Goal: Transaction & Acquisition: Purchase product/service

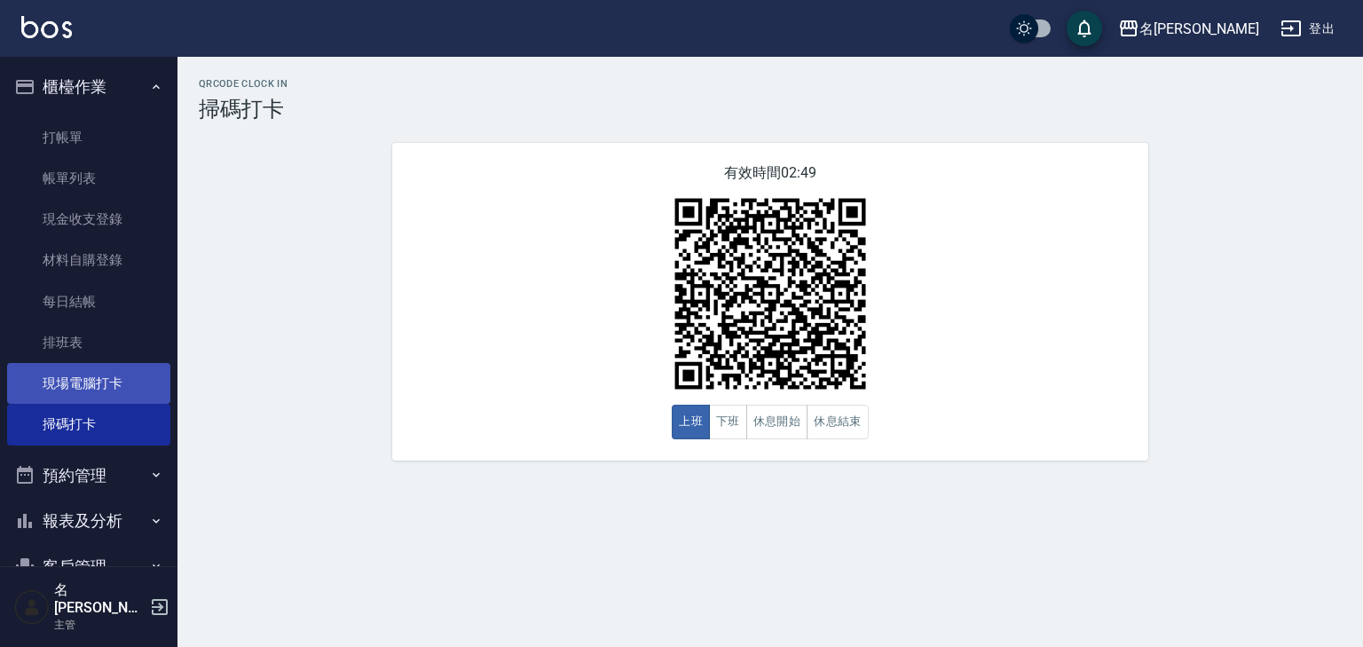
click at [128, 364] on link "現場電腦打卡" at bounding box center [88, 383] width 163 height 41
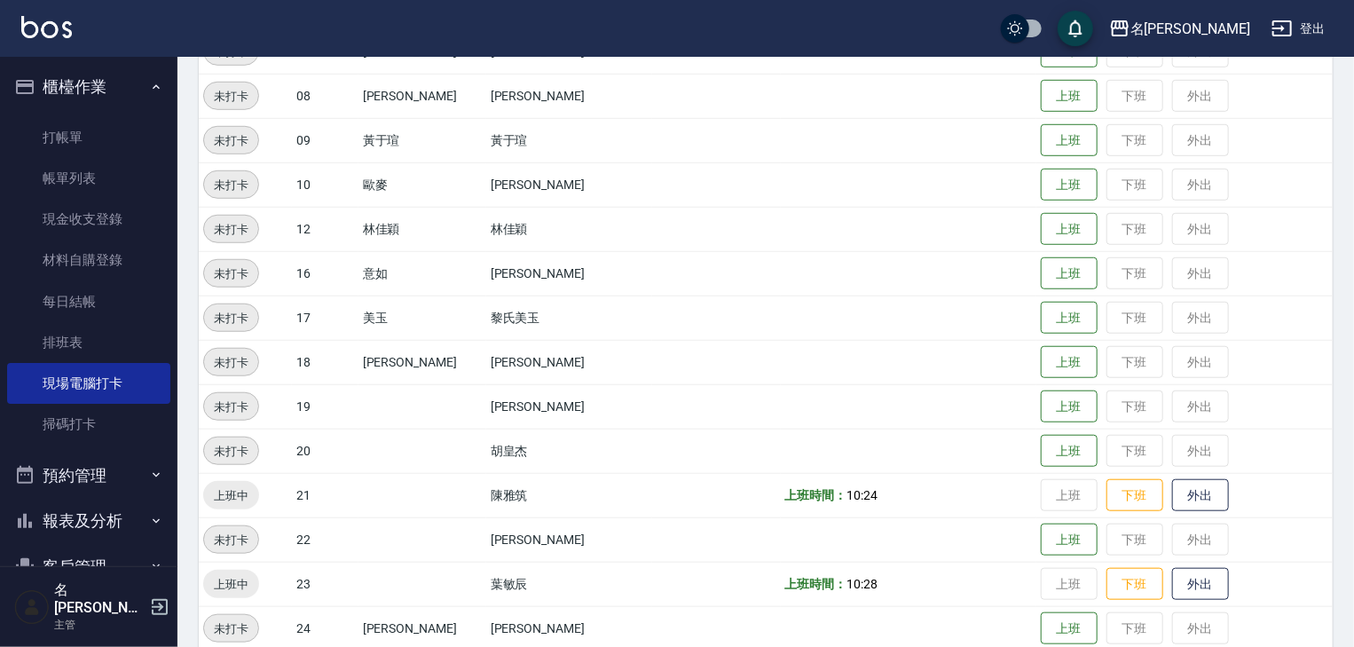
scroll to position [757, 0]
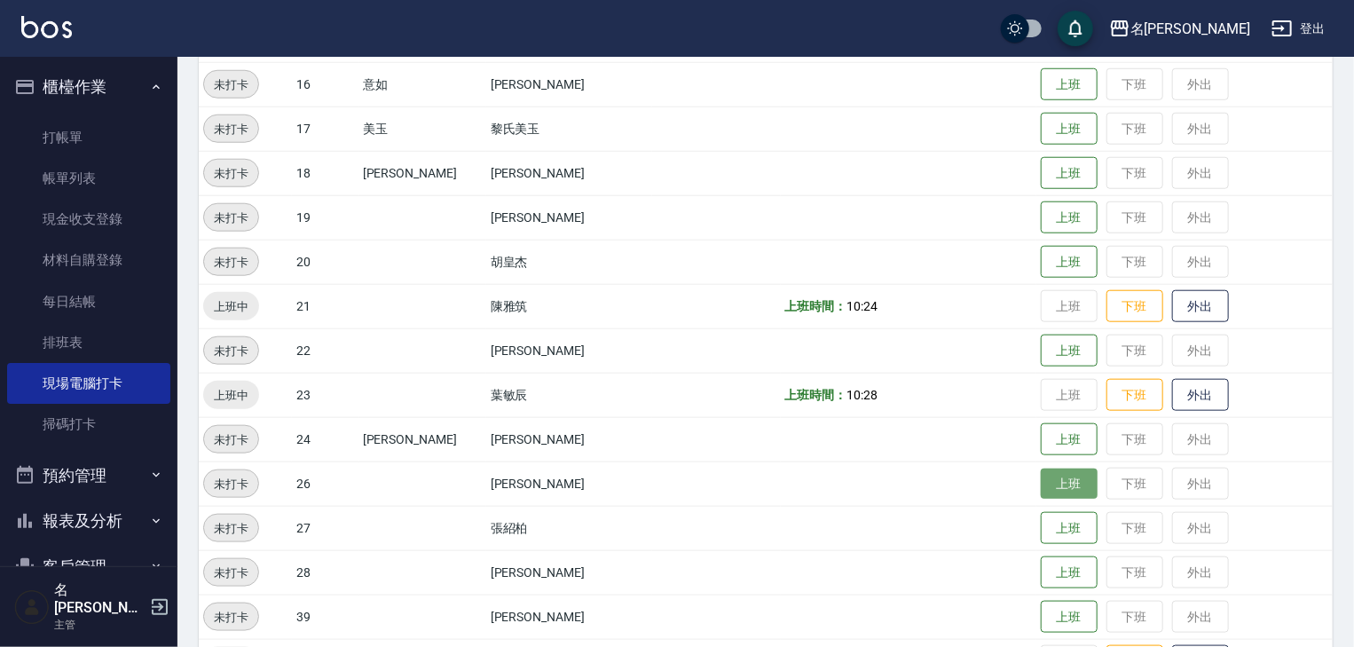
click at [1041, 473] on button "上班" at bounding box center [1069, 484] width 57 height 31
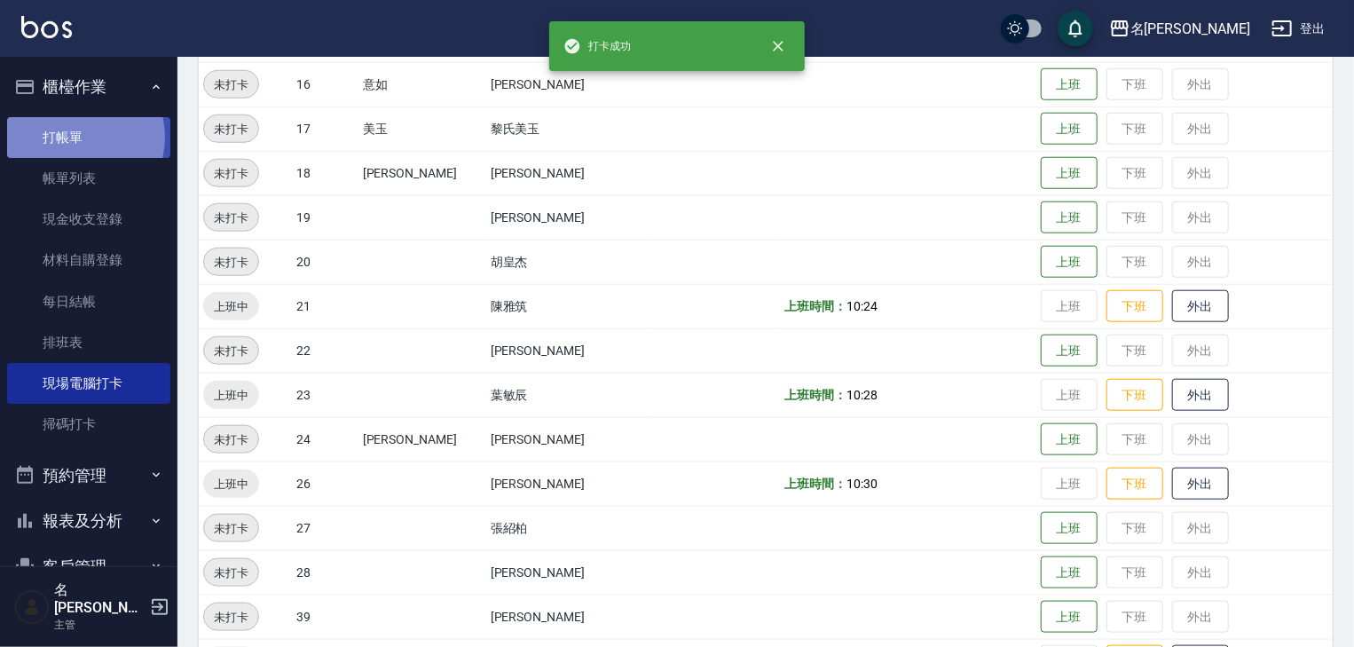
click at [83, 137] on link "打帳單" at bounding box center [88, 137] width 163 height 41
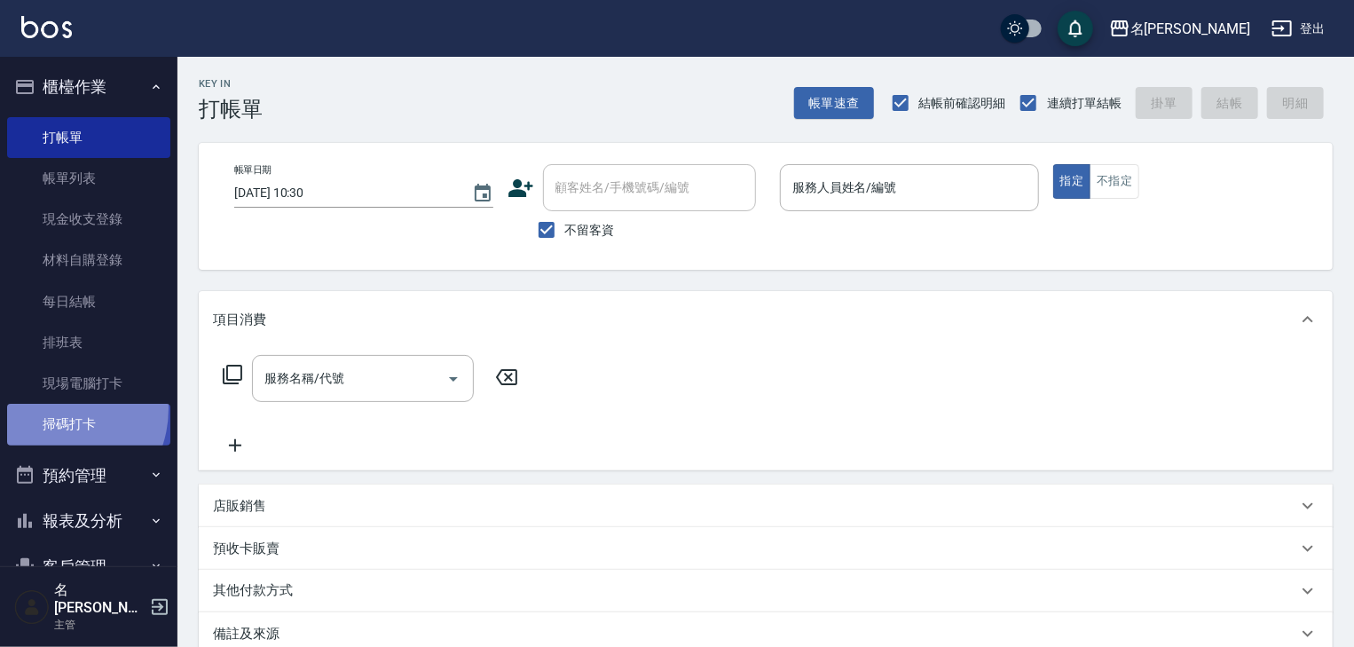
click at [50, 408] on link "掃碼打卡" at bounding box center [88, 424] width 163 height 41
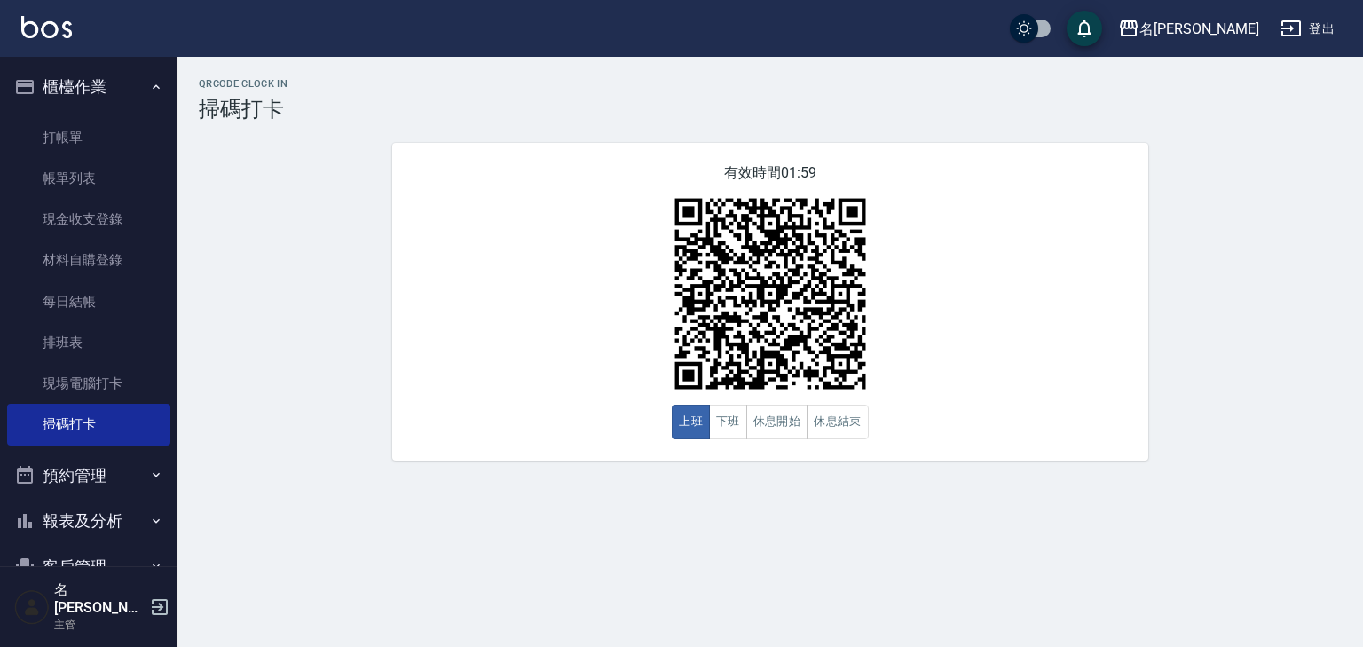
click at [43, 22] on img at bounding box center [46, 27] width 51 height 22
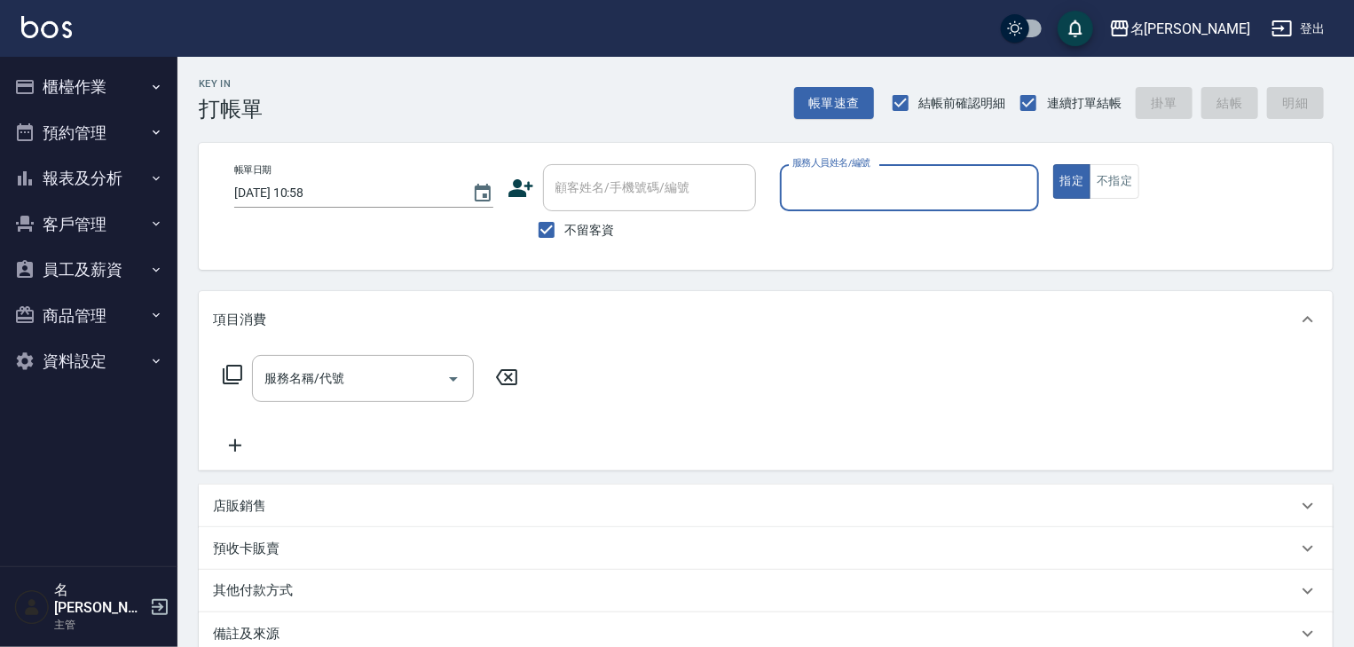
click at [903, 230] on div "帳單日期 [DATE] 10:58 顧客姓名/手機號碼/編號 顧客姓名/手機號碼/編號 不留客資 服務人員姓名/編號 服務人員姓名/編號 指定 不指定" at bounding box center [766, 206] width 1092 height 84
click at [922, 198] on input "服務人員姓名/編號" at bounding box center [909, 187] width 243 height 31
type input "[PERSON_NAME]-03"
type button "true"
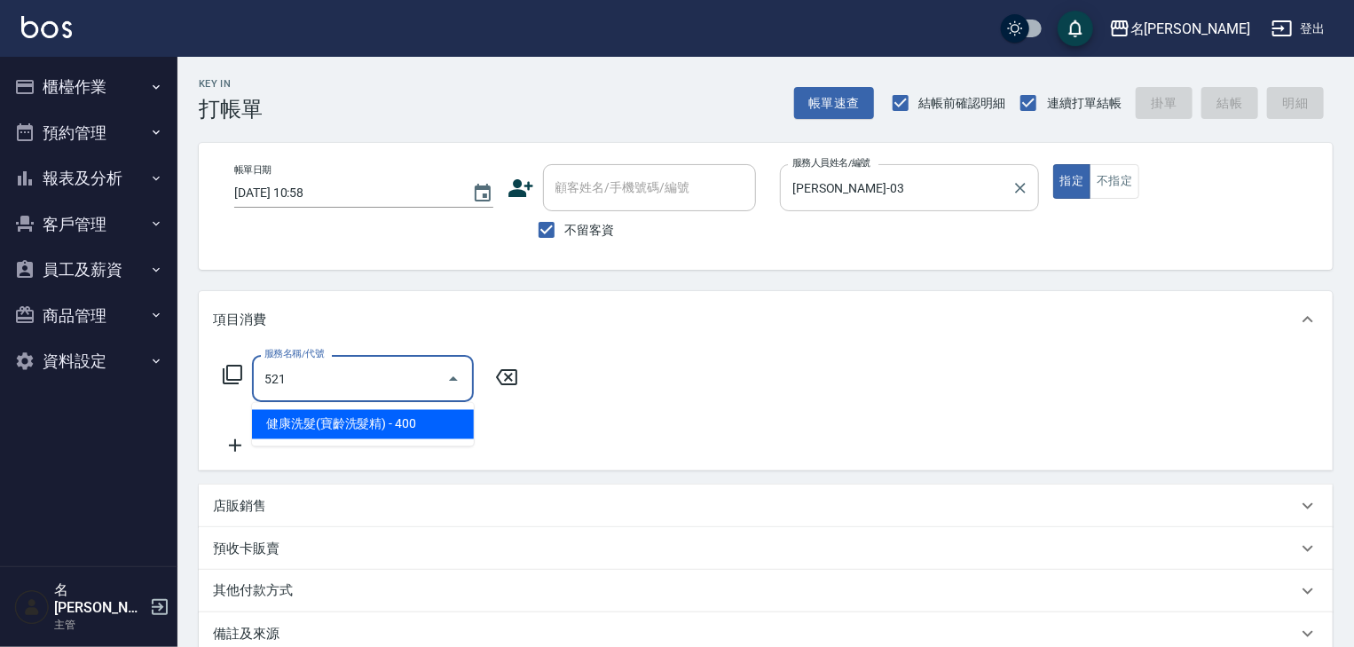
type input "健康洗髮(寶齡洗髮精)(521)"
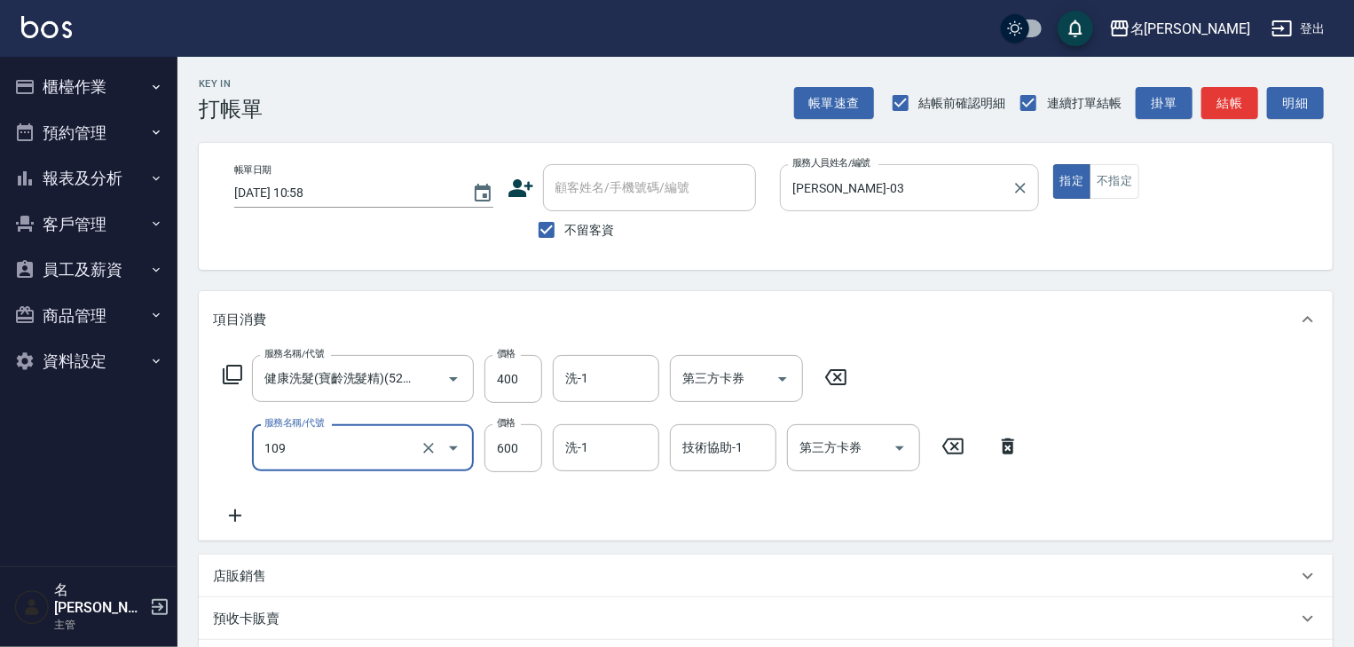
type input "基礎活氧健康洗/何首烏(109)"
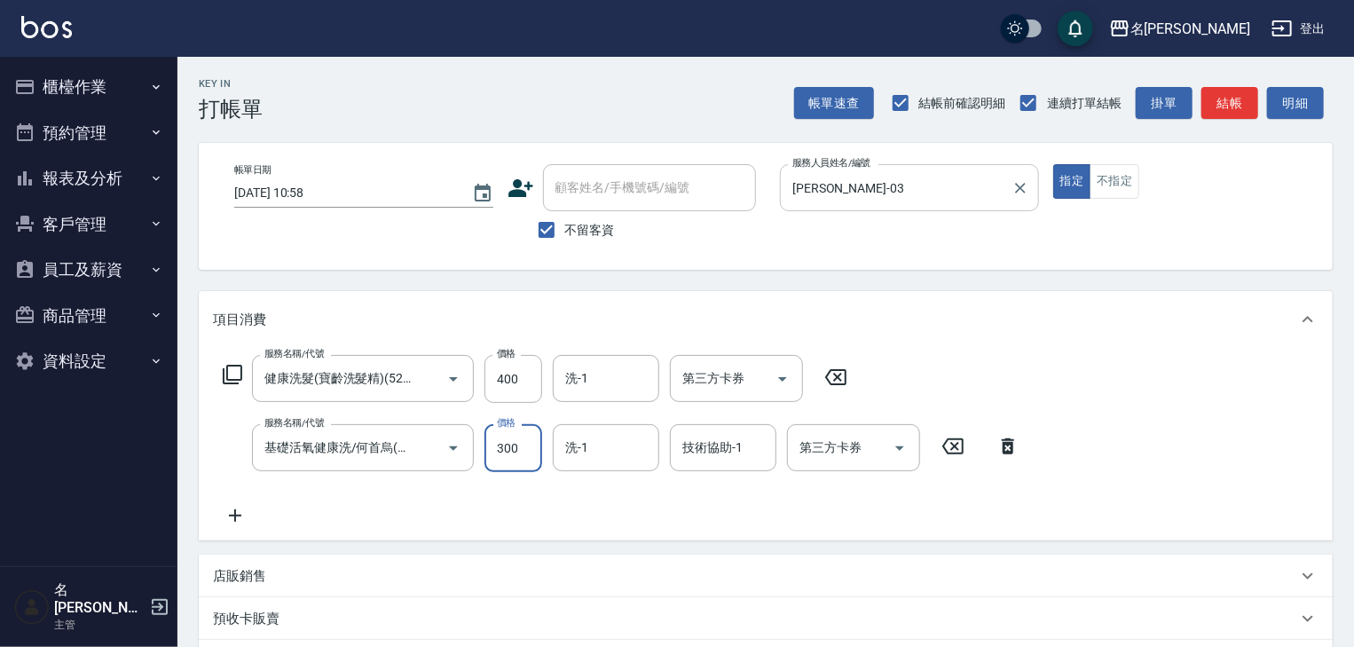
type input "300"
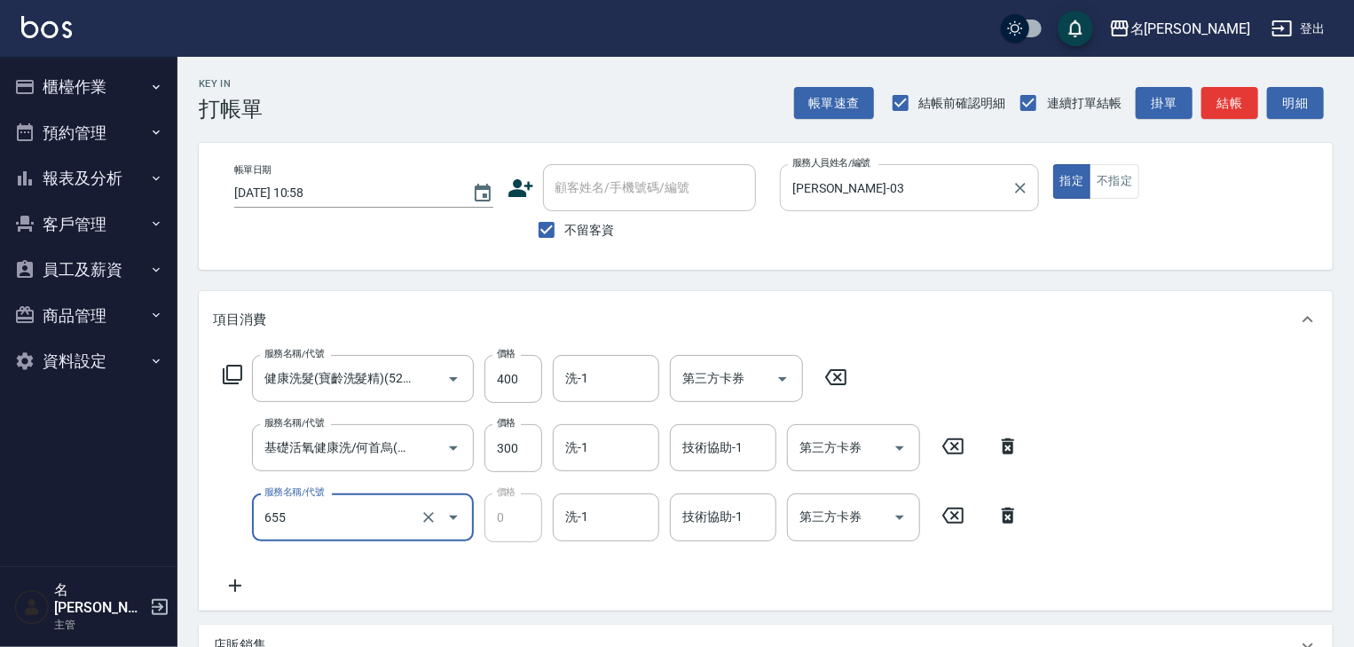
type input "頭皮、護髮免費卡(新)(655)"
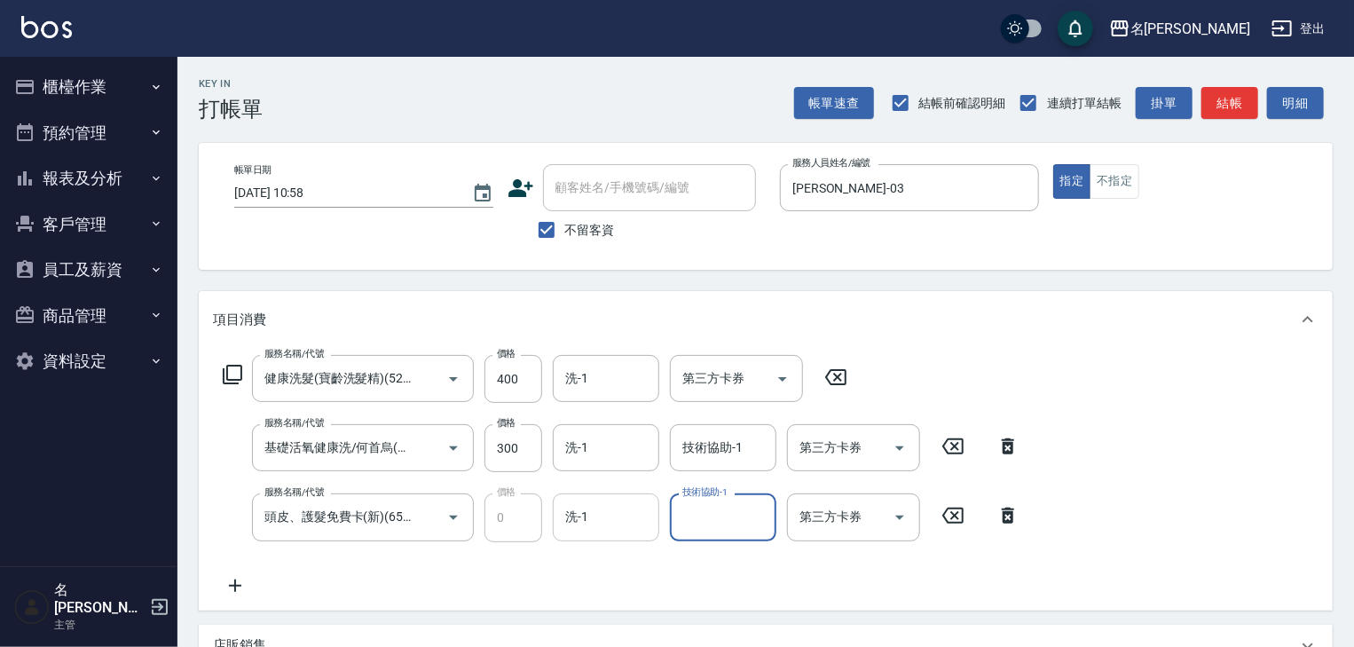
click at [609, 529] on input "洗-1" at bounding box center [606, 516] width 91 height 31
type input "葉敏辰-23"
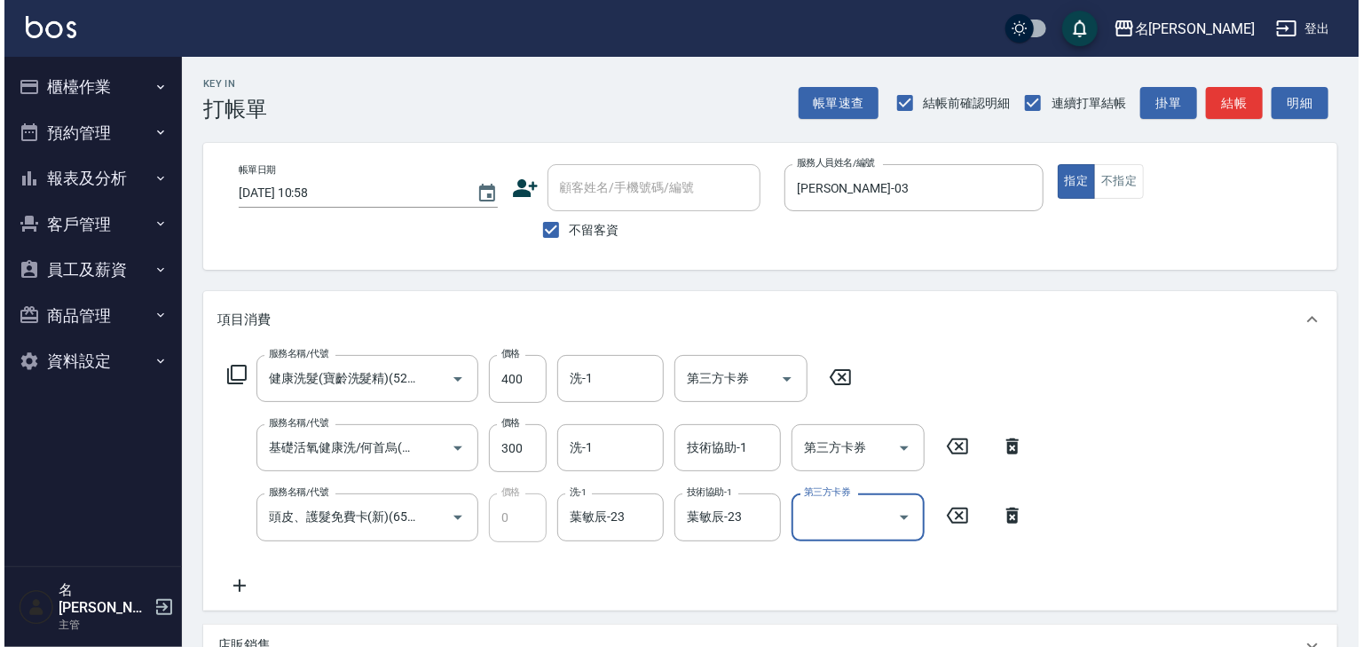
scroll to position [346, 0]
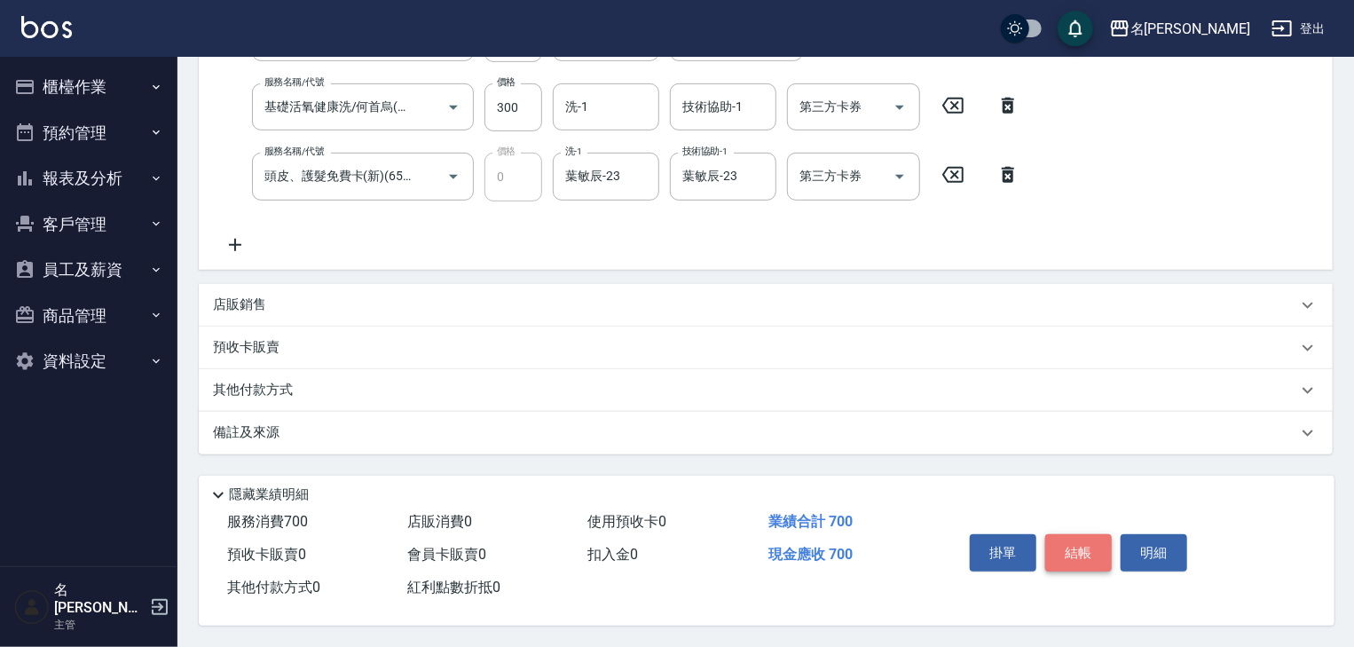
click at [1085, 545] on button "結帳" at bounding box center [1078, 552] width 67 height 37
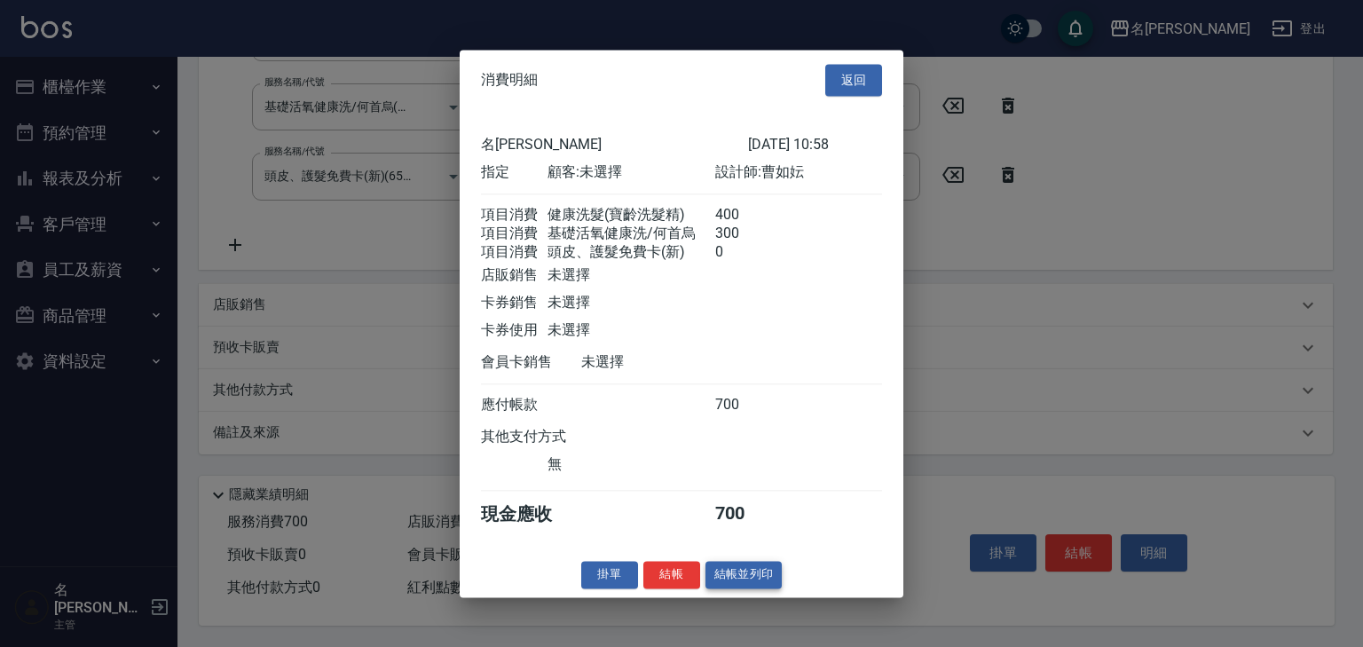
click at [746, 582] on button "結帳並列印" at bounding box center [744, 575] width 77 height 28
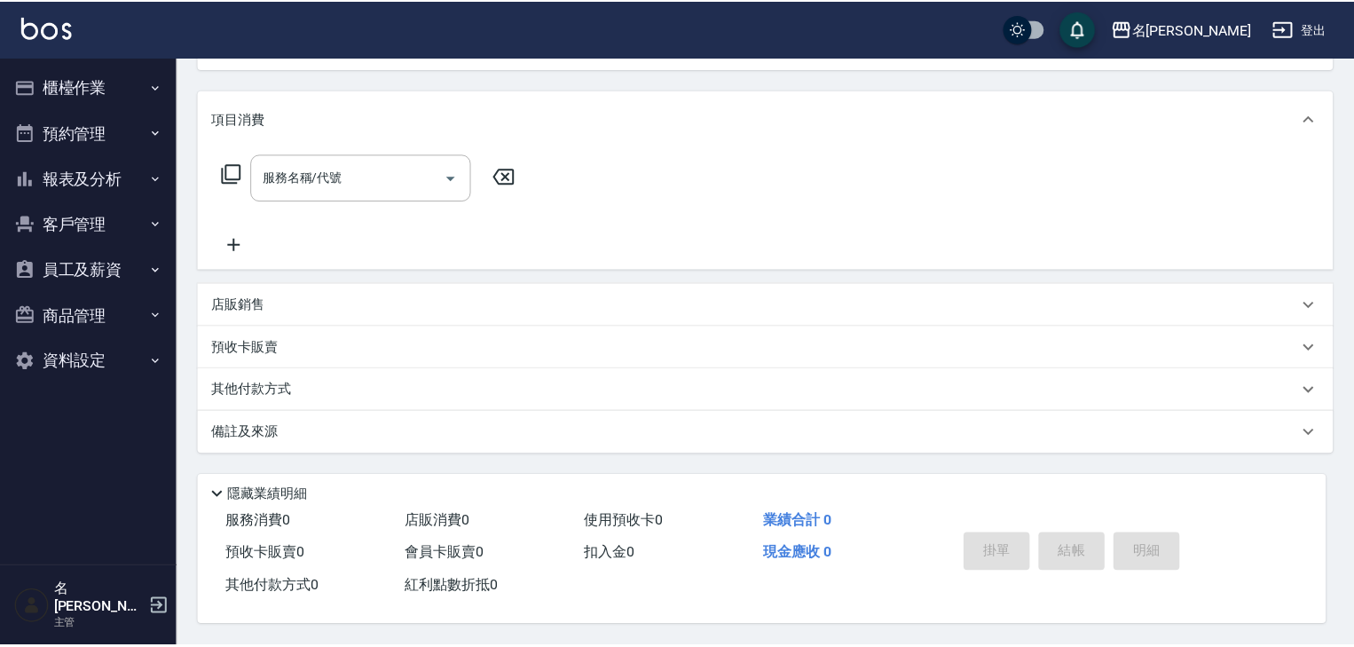
scroll to position [0, 0]
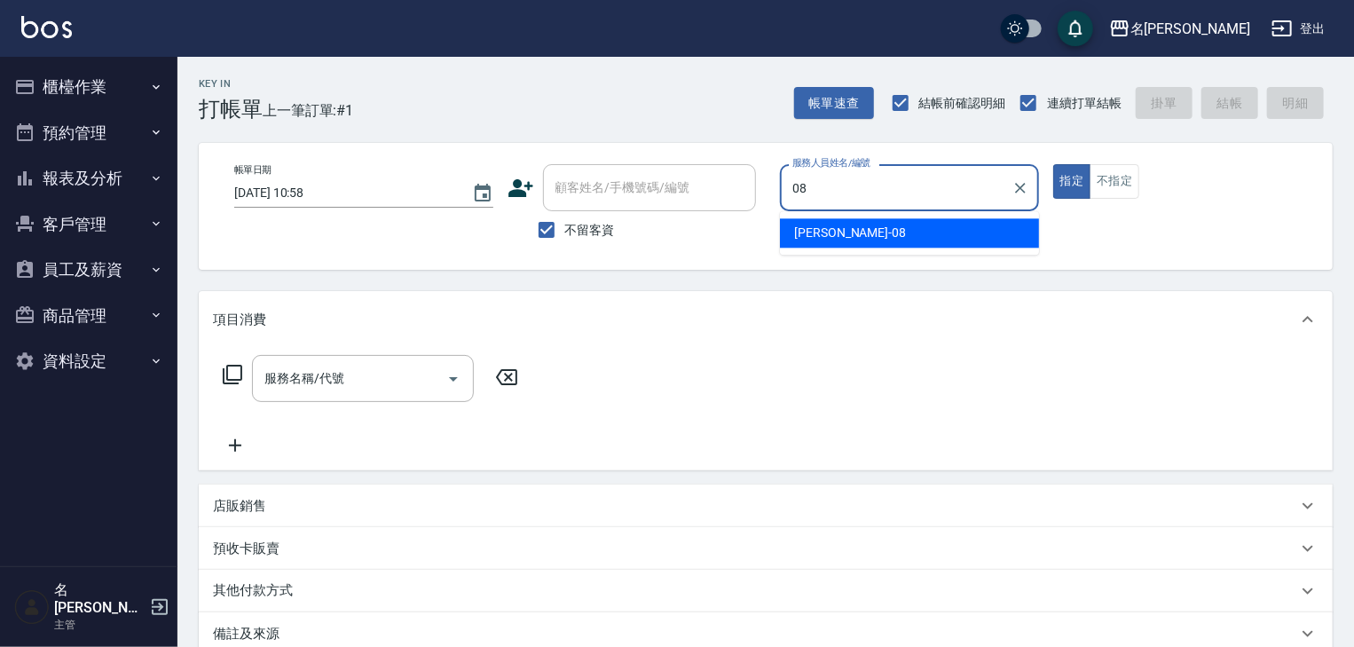
type input "[PERSON_NAME]-08"
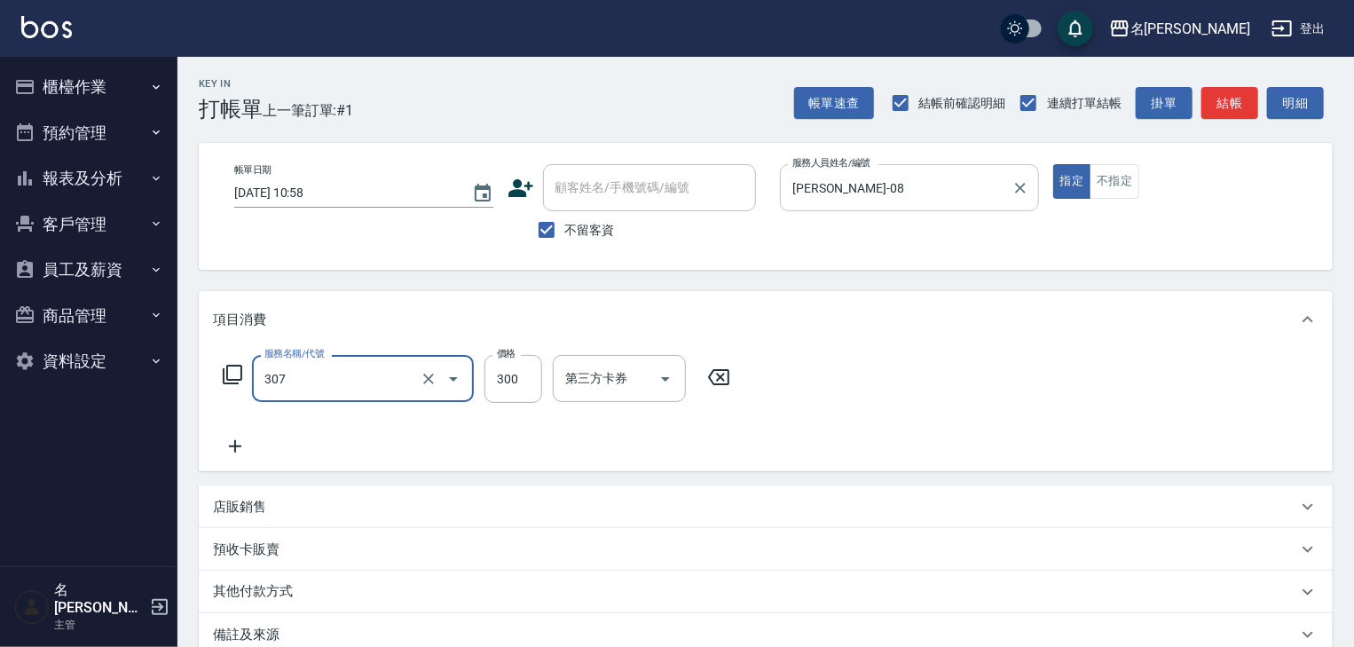
type input "剪髮(307)"
type input "400"
click at [1229, 90] on button "結帳" at bounding box center [1230, 103] width 57 height 33
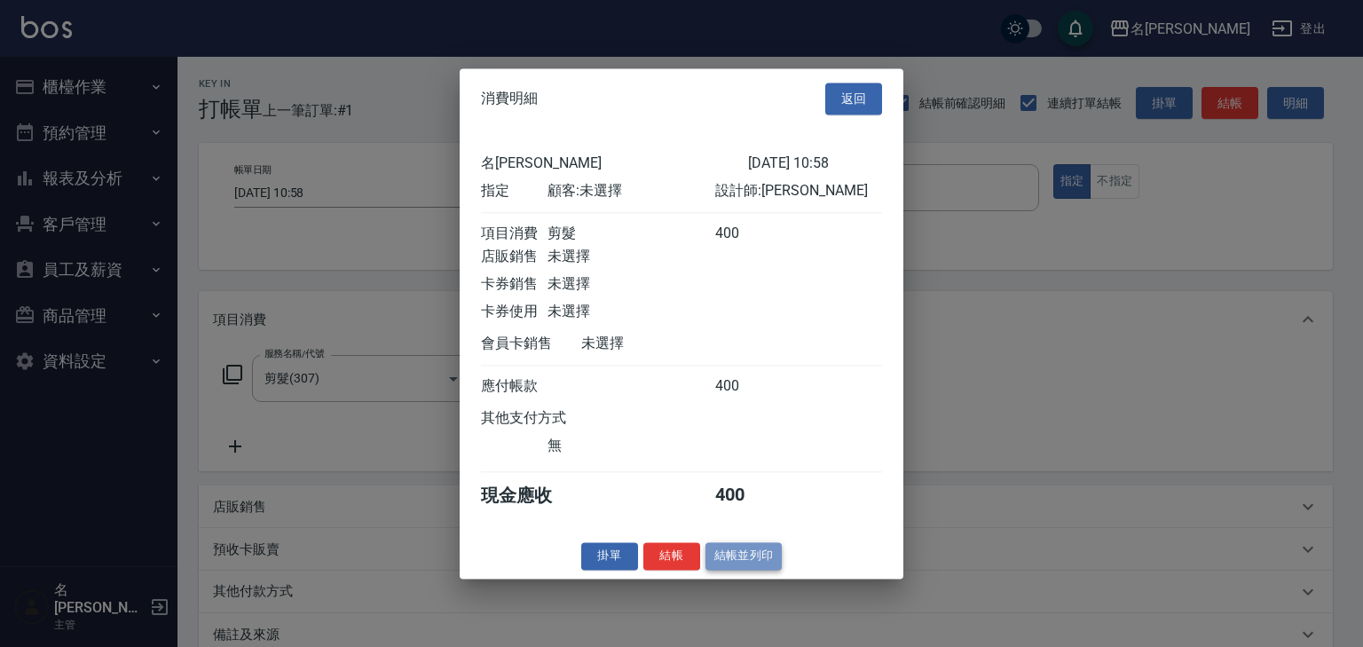
click at [755, 569] on button "結帳並列印" at bounding box center [744, 556] width 77 height 28
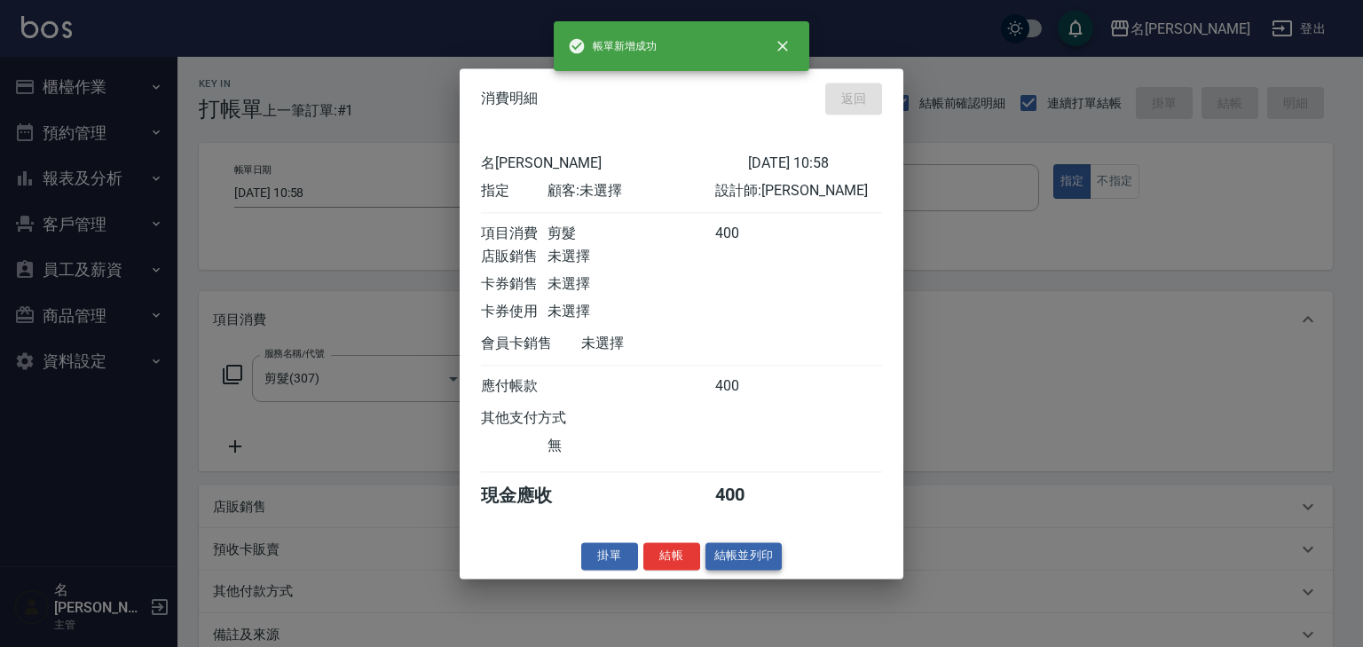
type input "[DATE] 10:59"
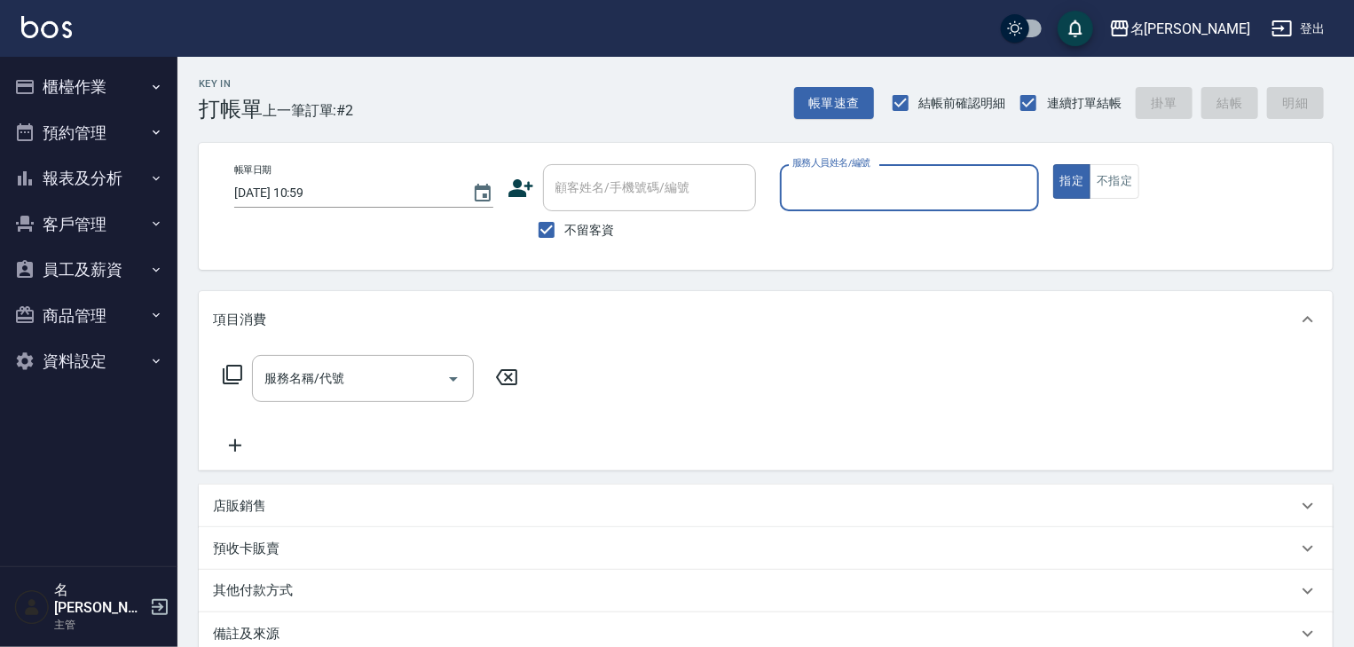
click at [81, 89] on button "櫃檯作業" at bounding box center [88, 87] width 163 height 46
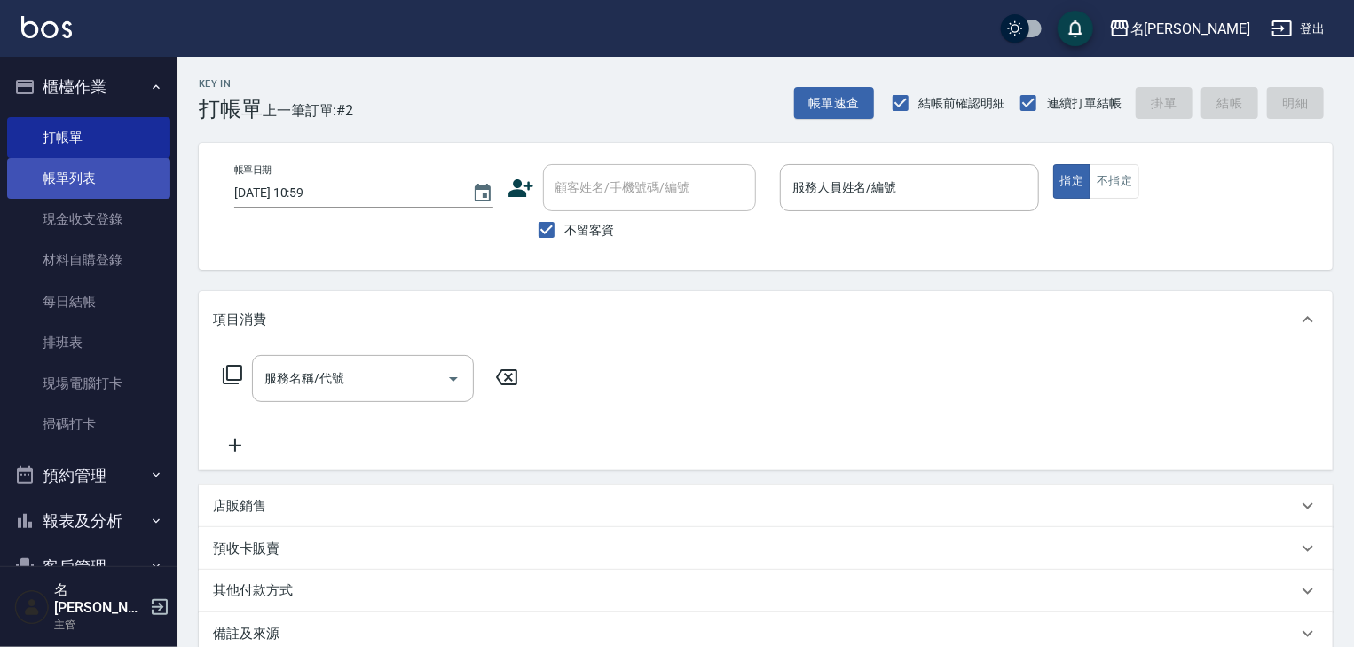
click at [100, 187] on link "帳單列表" at bounding box center [88, 178] width 163 height 41
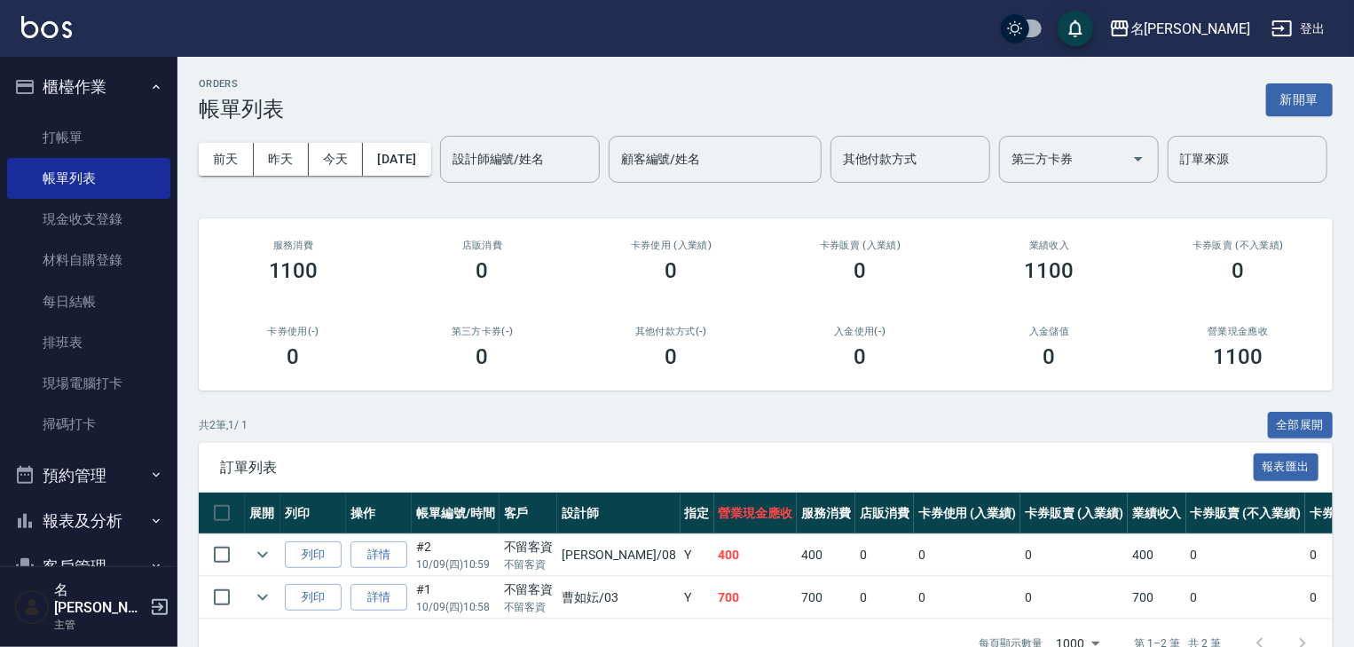
scroll to position [107, 0]
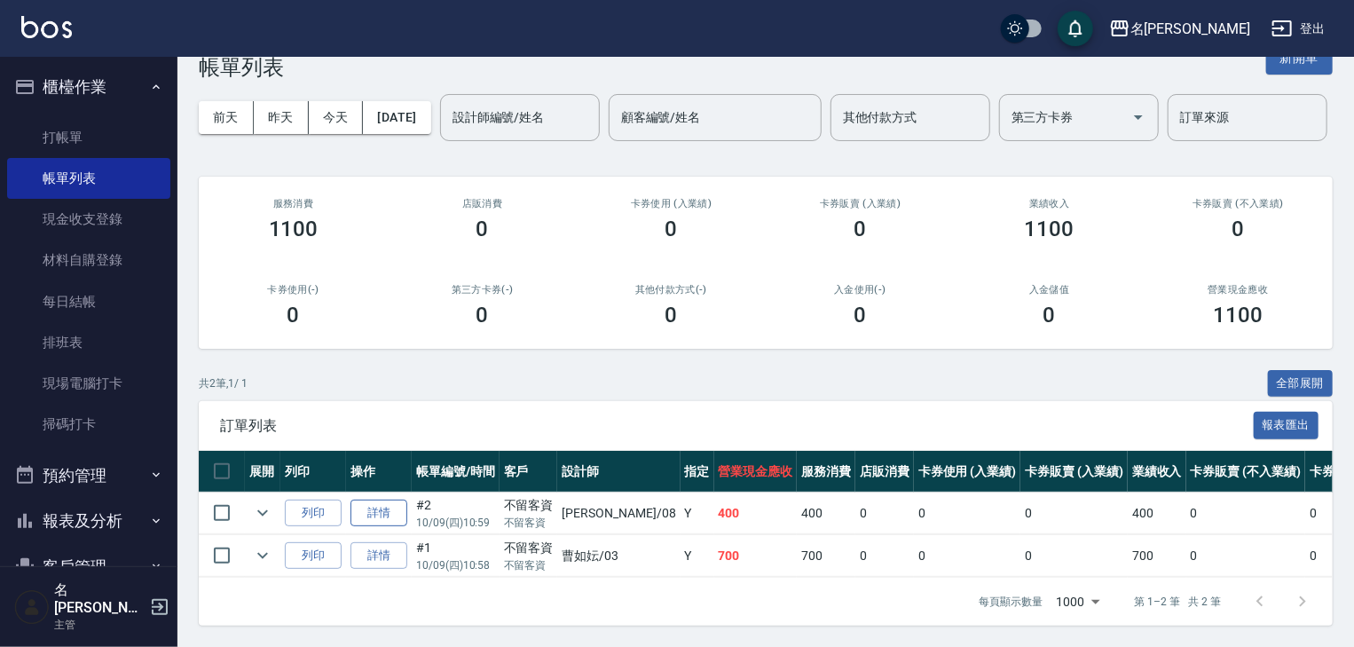
click at [390, 507] on link "詳情" at bounding box center [379, 514] width 57 height 28
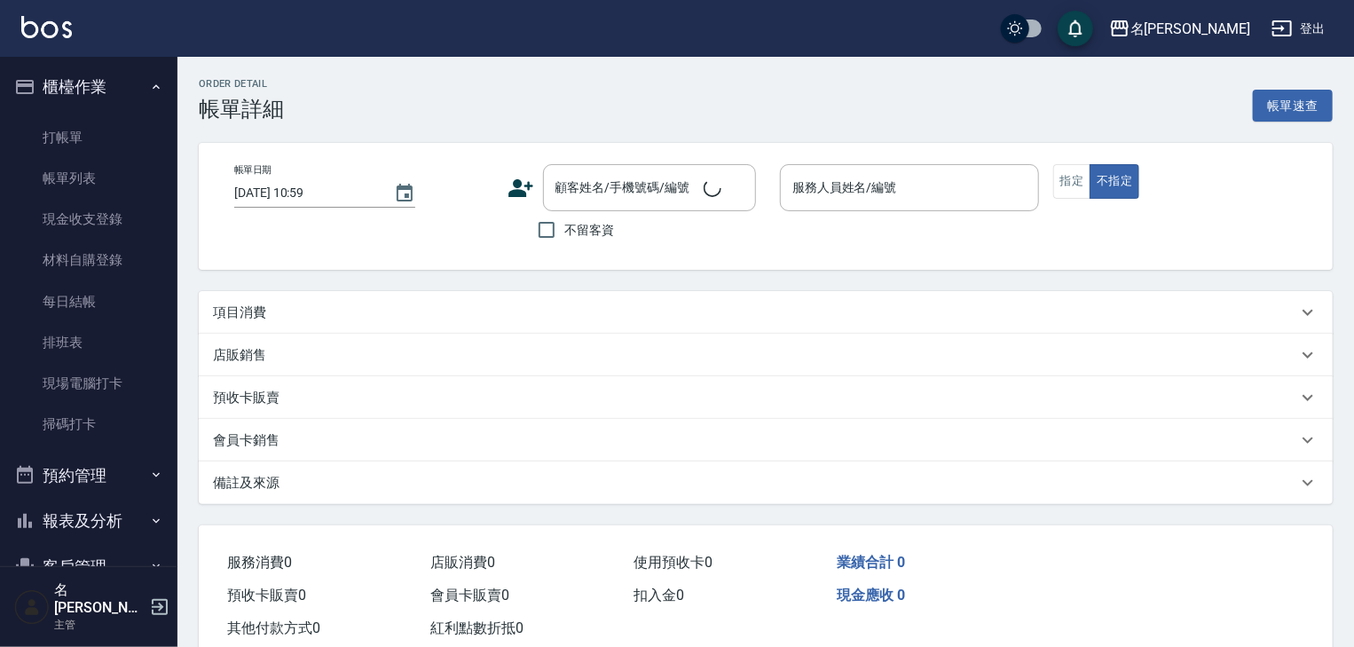
checkbox input "true"
type input "[PERSON_NAME]-08"
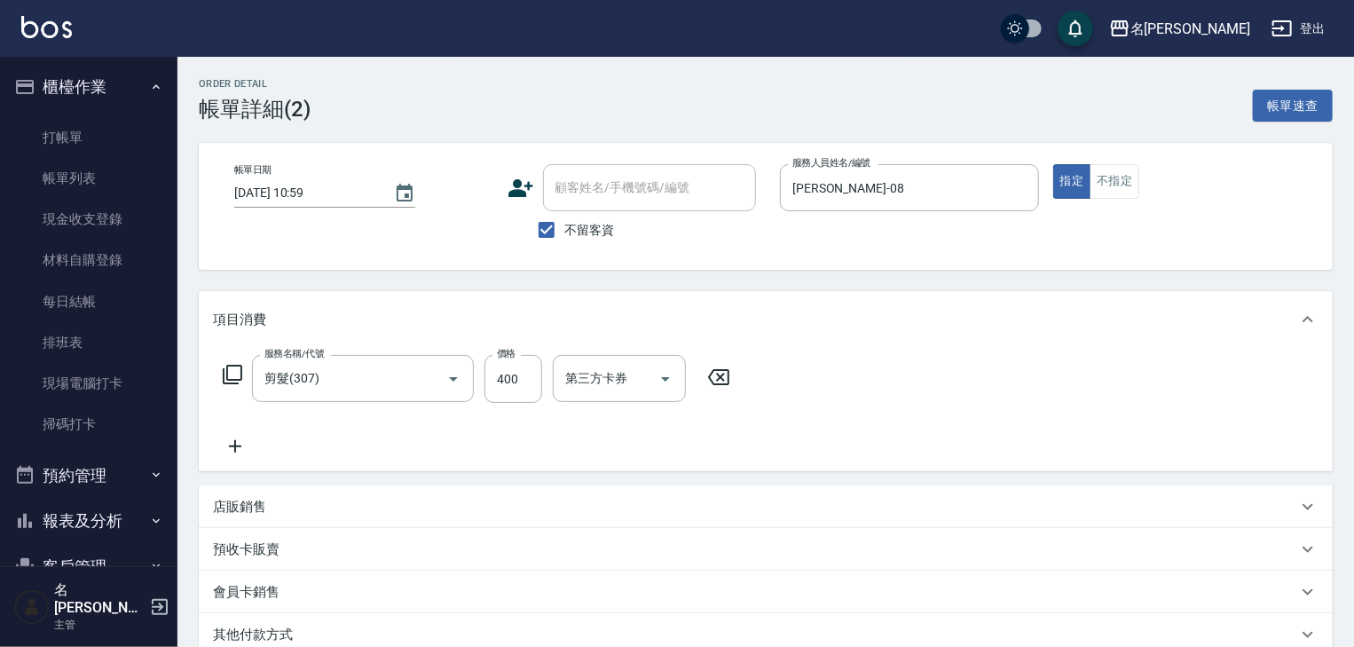
type input "剪髮(307)"
click at [63, 177] on link "帳單列表" at bounding box center [88, 178] width 163 height 41
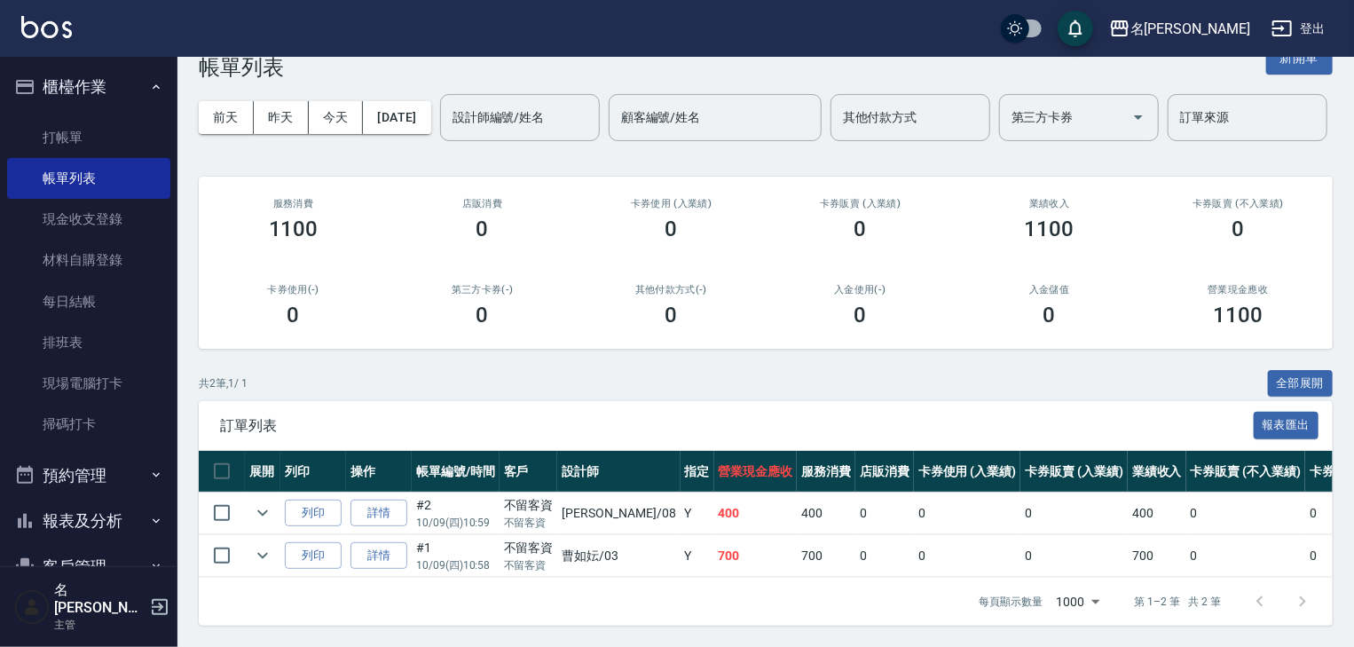
scroll to position [107, 0]
click at [395, 542] on link "詳情" at bounding box center [379, 556] width 57 height 28
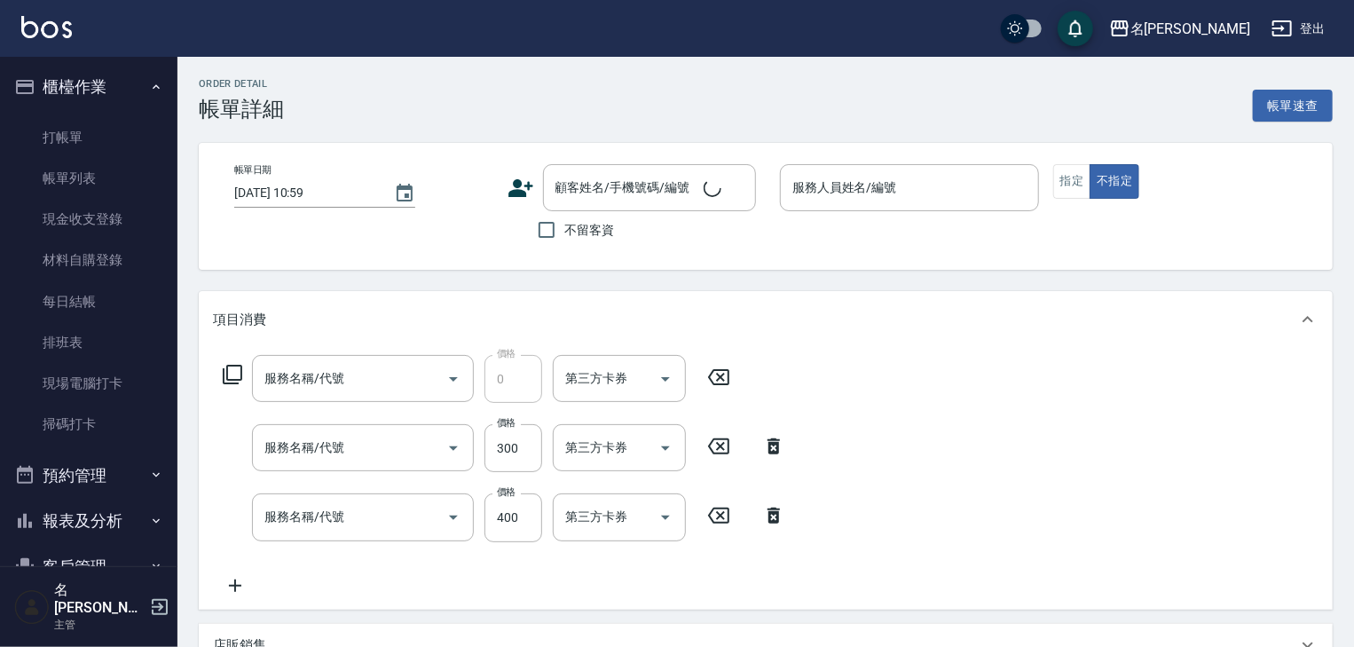
type input "[DATE] 10:58"
checkbox input "true"
type input "[PERSON_NAME]-03"
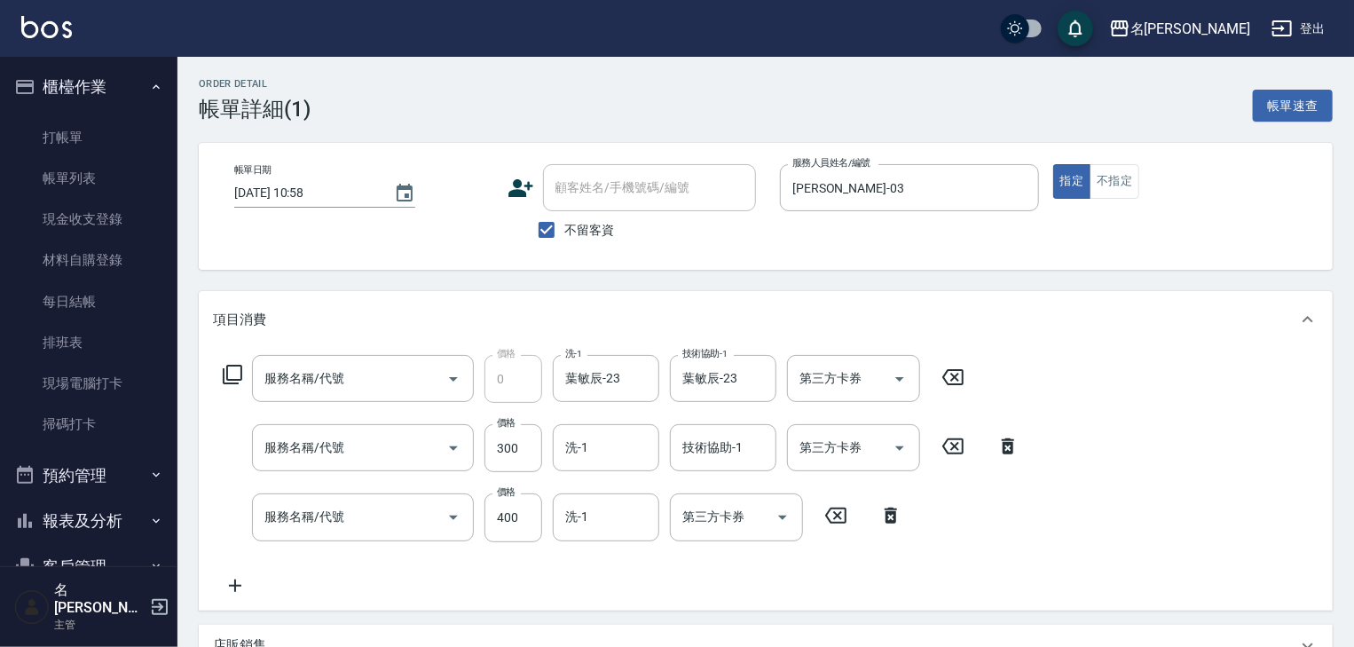
type input "頭皮、護髮免費卡(新)(655)"
type input "基礎活氧健康洗/何首烏(109)"
type input "健康洗髮(寶齡洗髮精)(521)"
click at [891, 517] on icon at bounding box center [891, 515] width 44 height 21
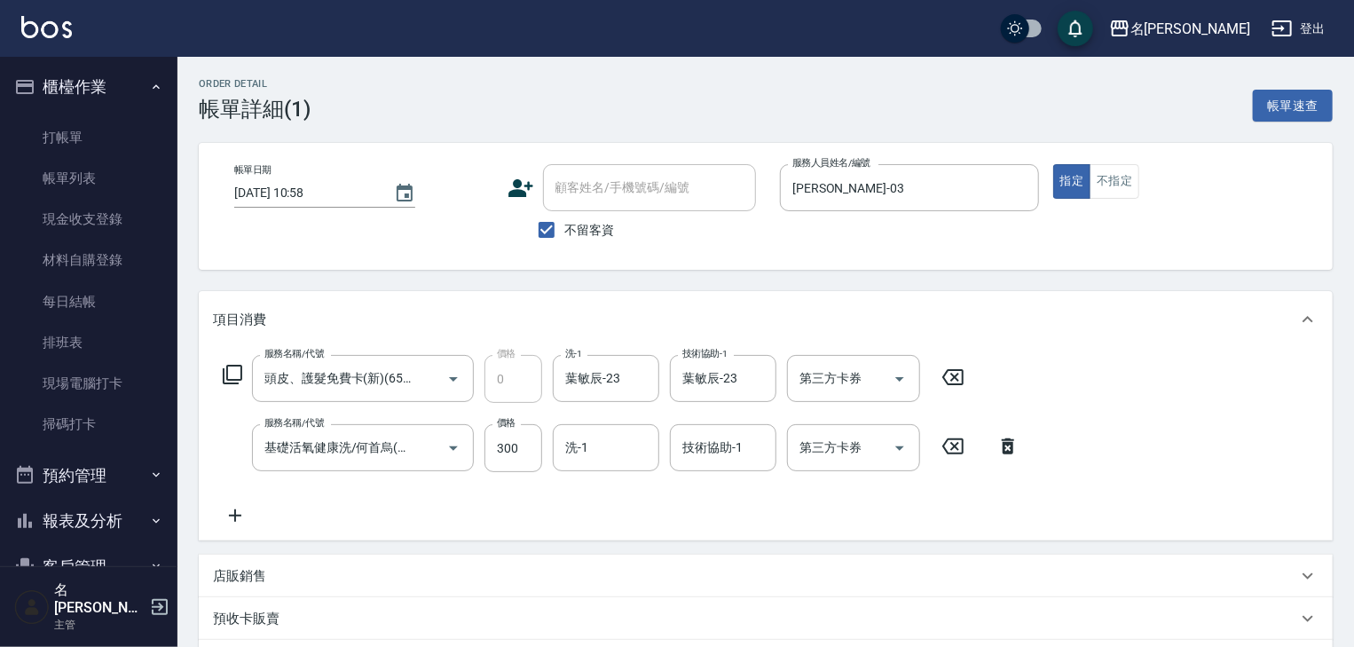
click at [1008, 453] on icon at bounding box center [1008, 446] width 12 height 16
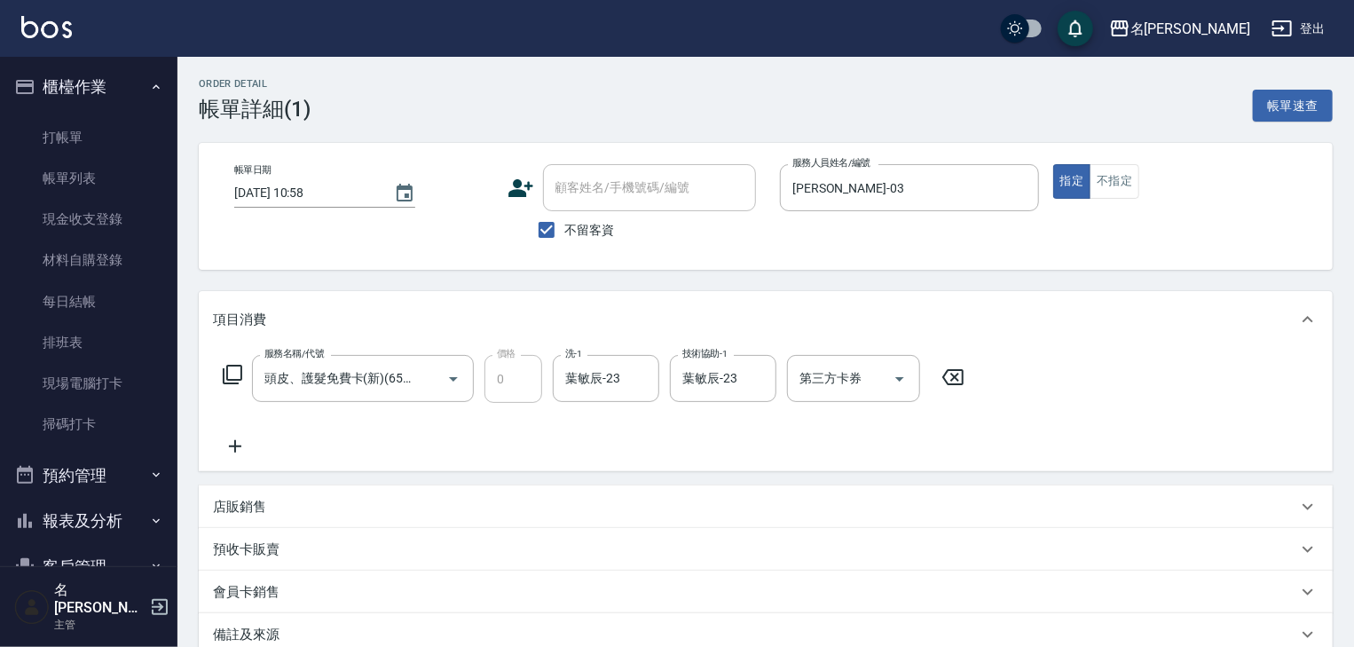
click at [947, 373] on icon at bounding box center [953, 377] width 21 height 16
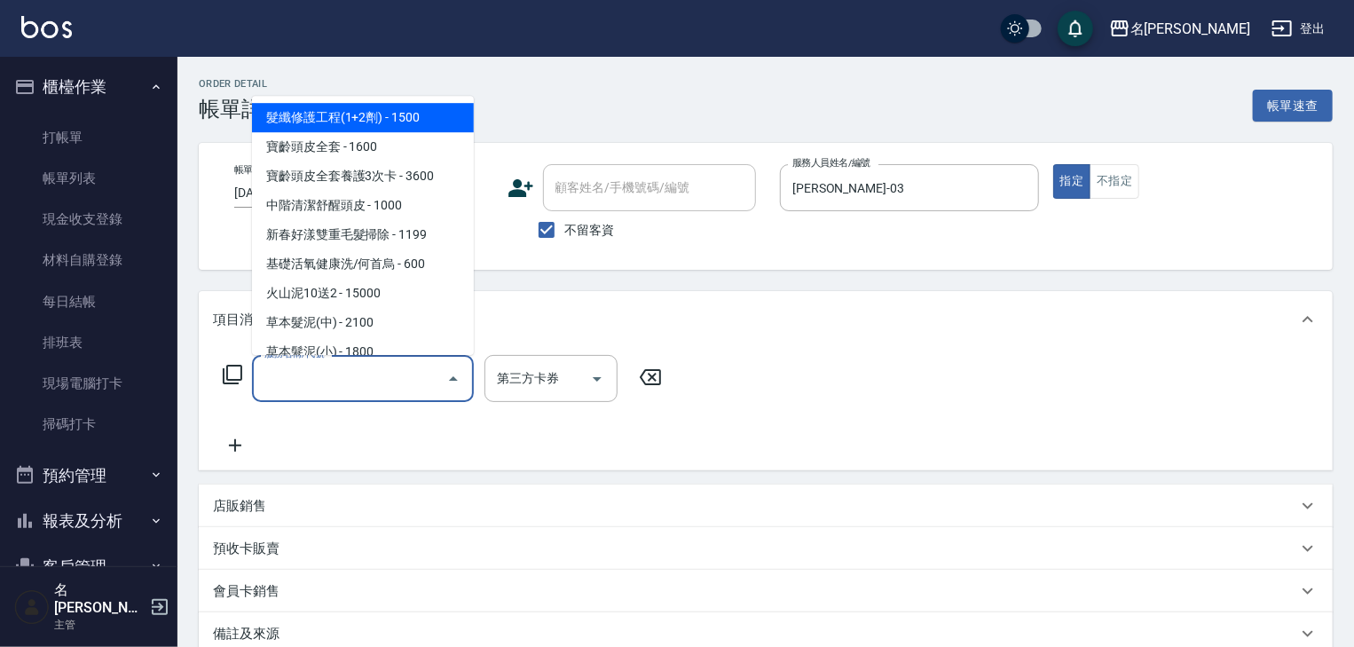
click at [362, 391] on input "服務名稱/代號" at bounding box center [349, 378] width 179 height 31
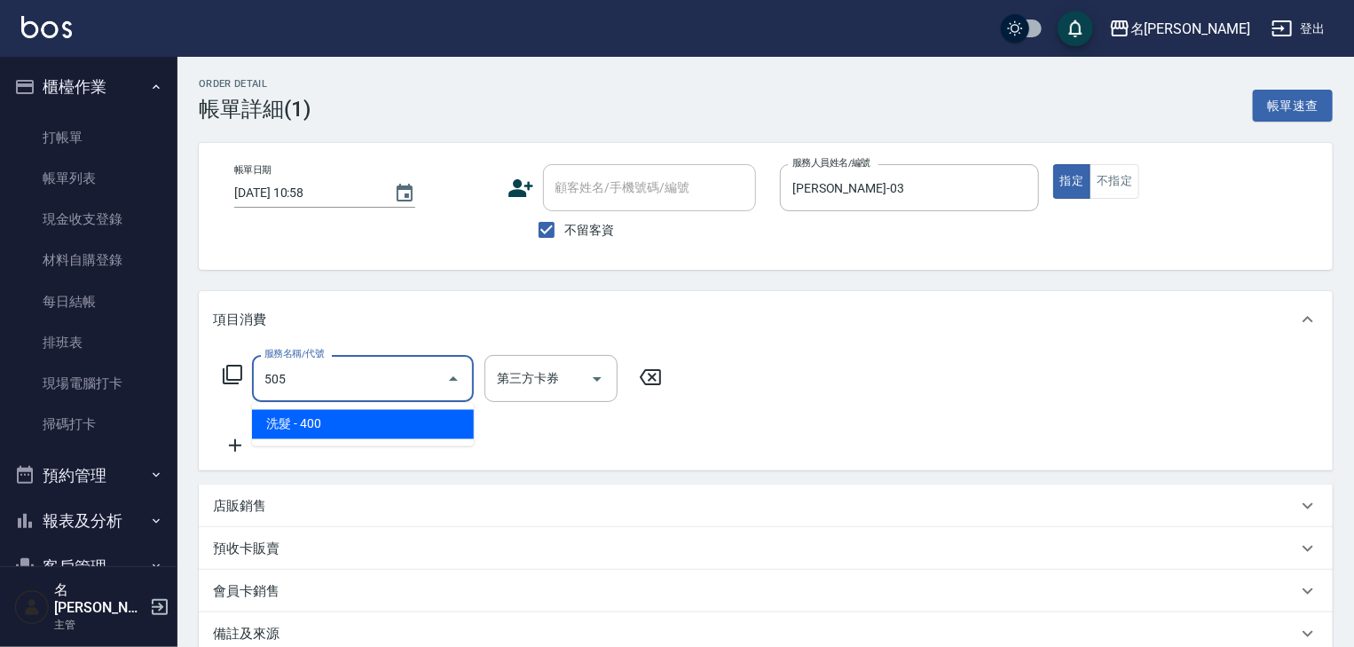
type input "洗髮(505)"
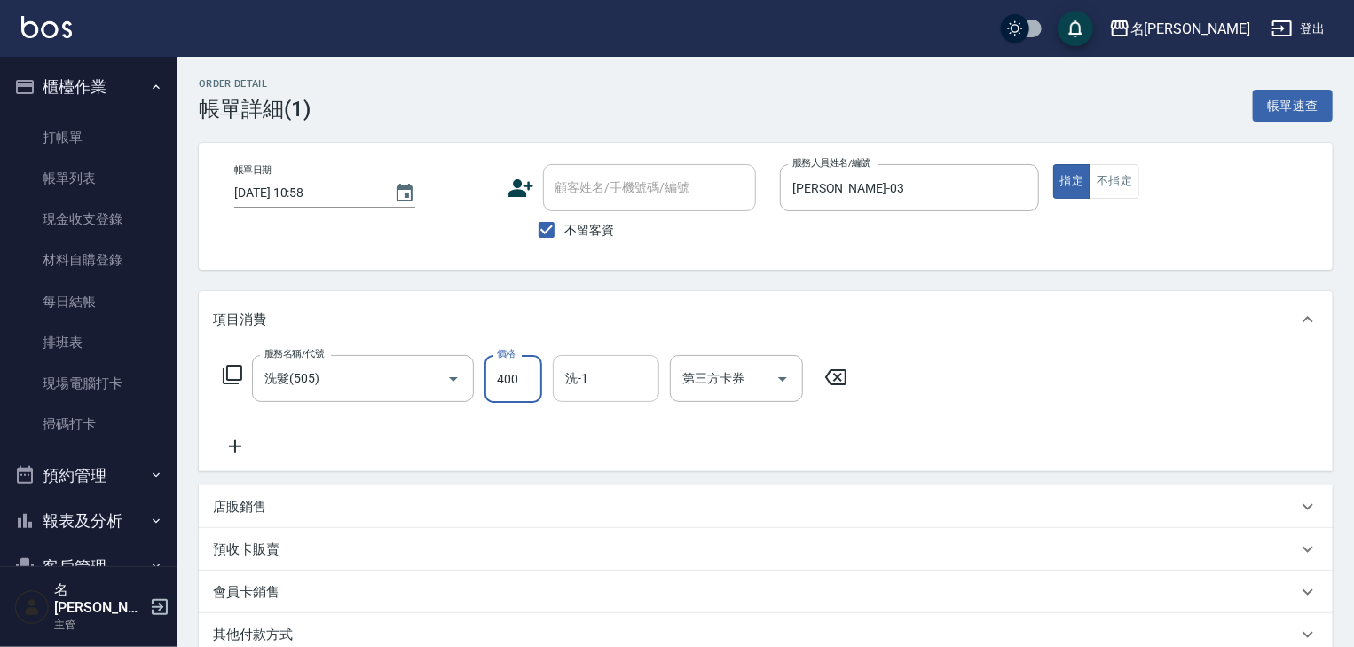
click at [624, 383] on input "洗-1" at bounding box center [606, 378] width 91 height 31
type input "[PERSON_NAME]-08"
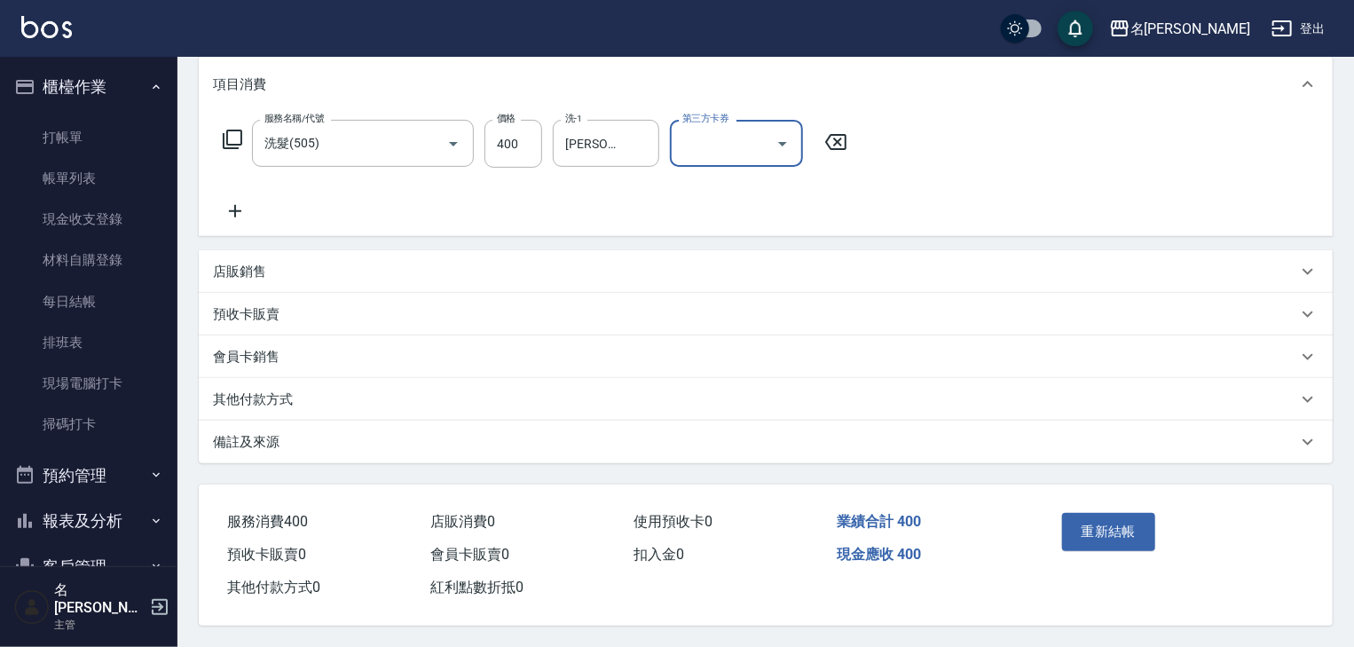
click at [1050, 529] on div "重新結帳" at bounding box center [1173, 545] width 279 height 120
click at [1063, 529] on button "重新結帳" at bounding box center [1109, 531] width 94 height 37
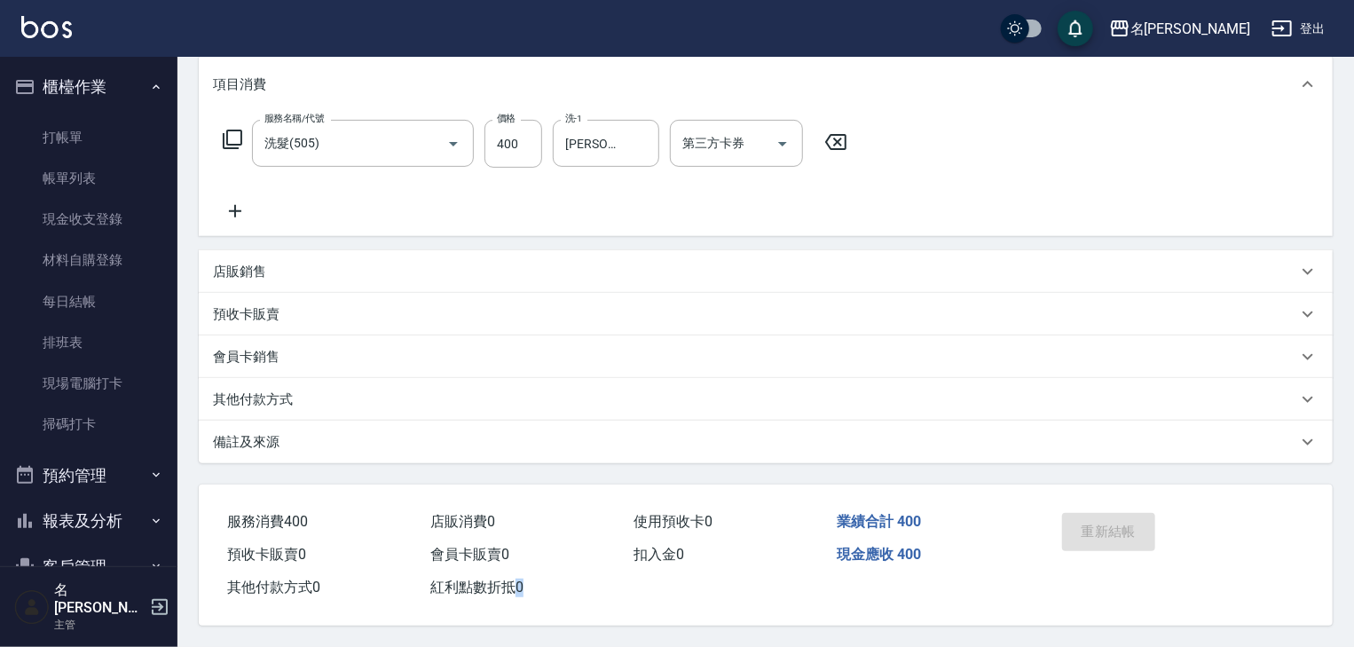
click at [1063, 529] on div "重新結帳" at bounding box center [1114, 544] width 118 height 77
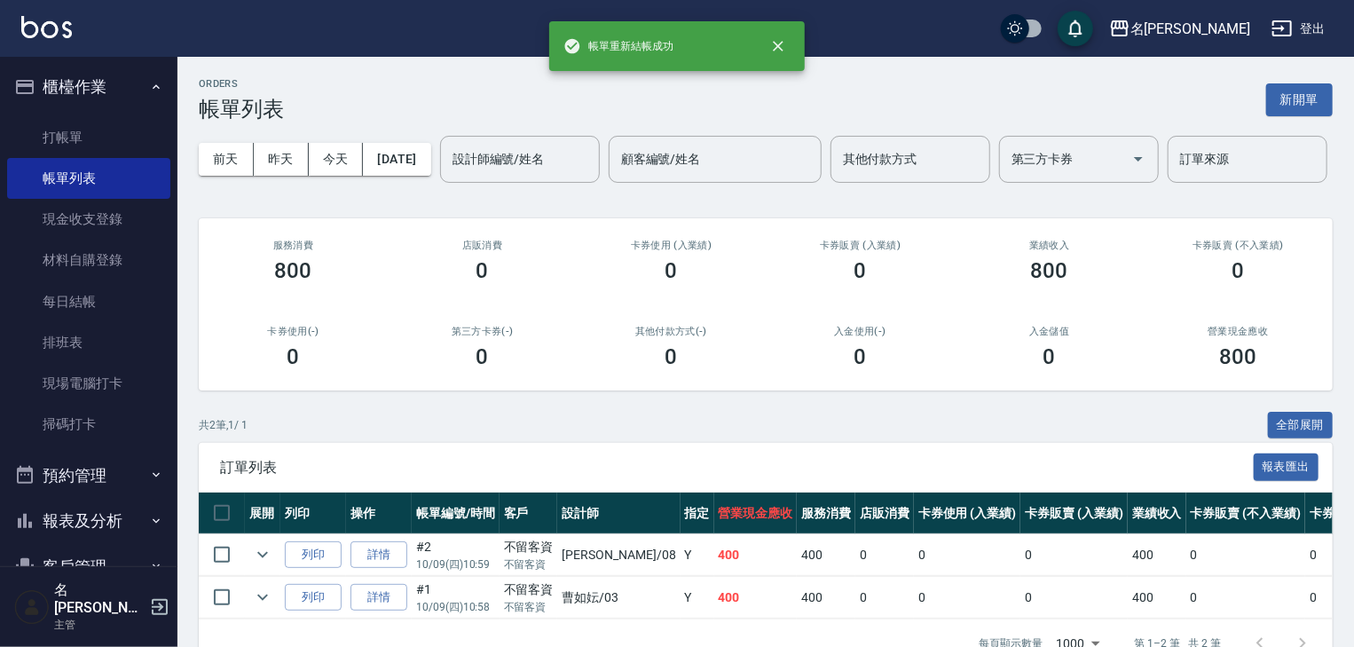
click at [46, 25] on img at bounding box center [46, 27] width 51 height 22
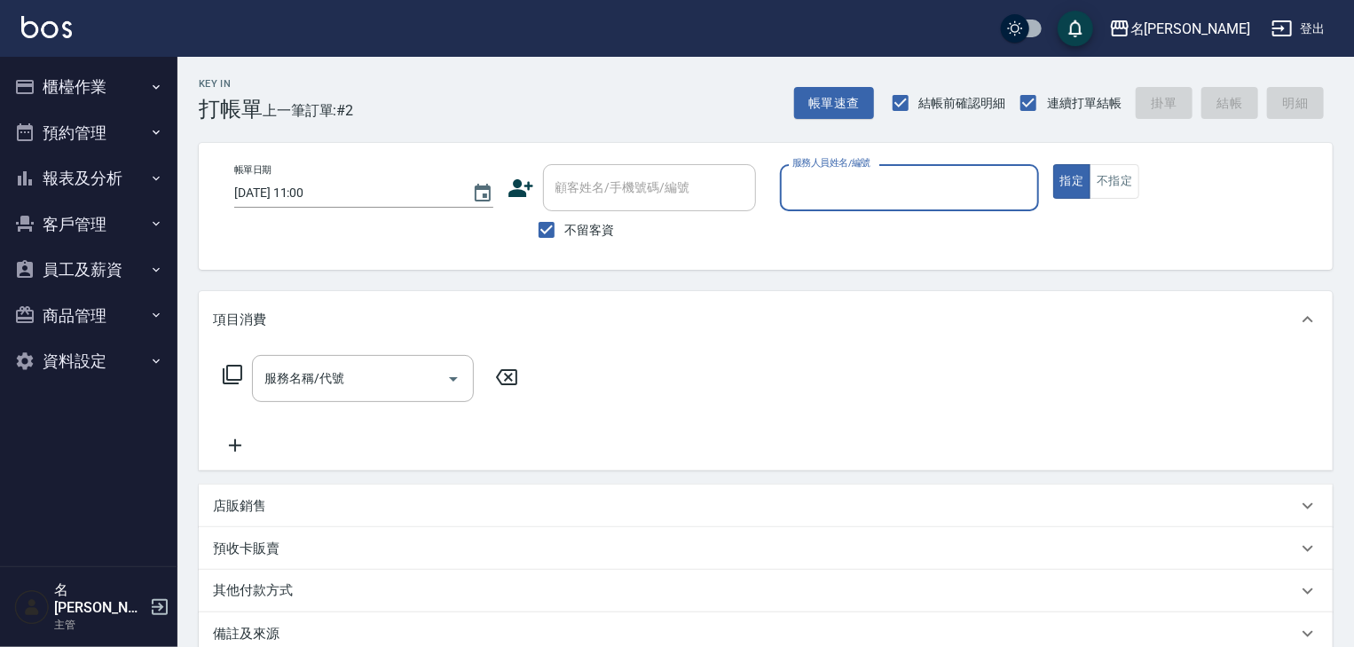
click at [917, 181] on input "服務人員姓名/編號" at bounding box center [909, 187] width 243 height 31
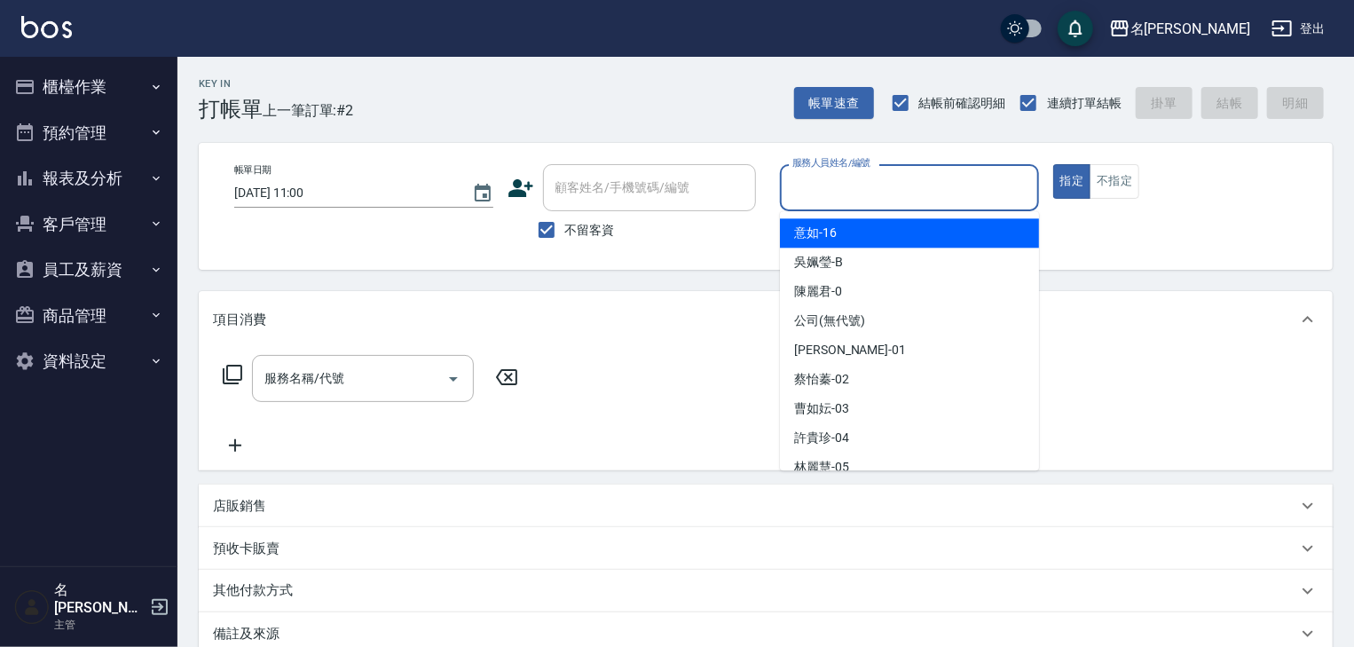
type input "ㄣ"
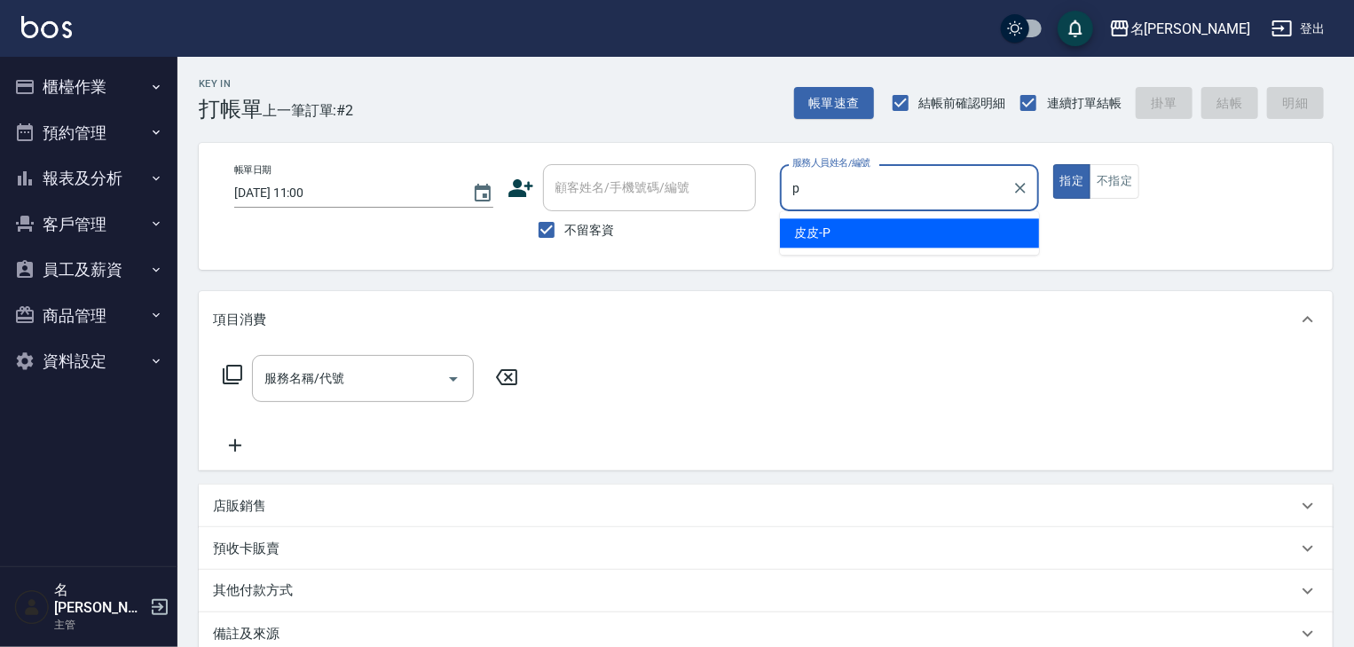
type input "皮皮-P"
type button "true"
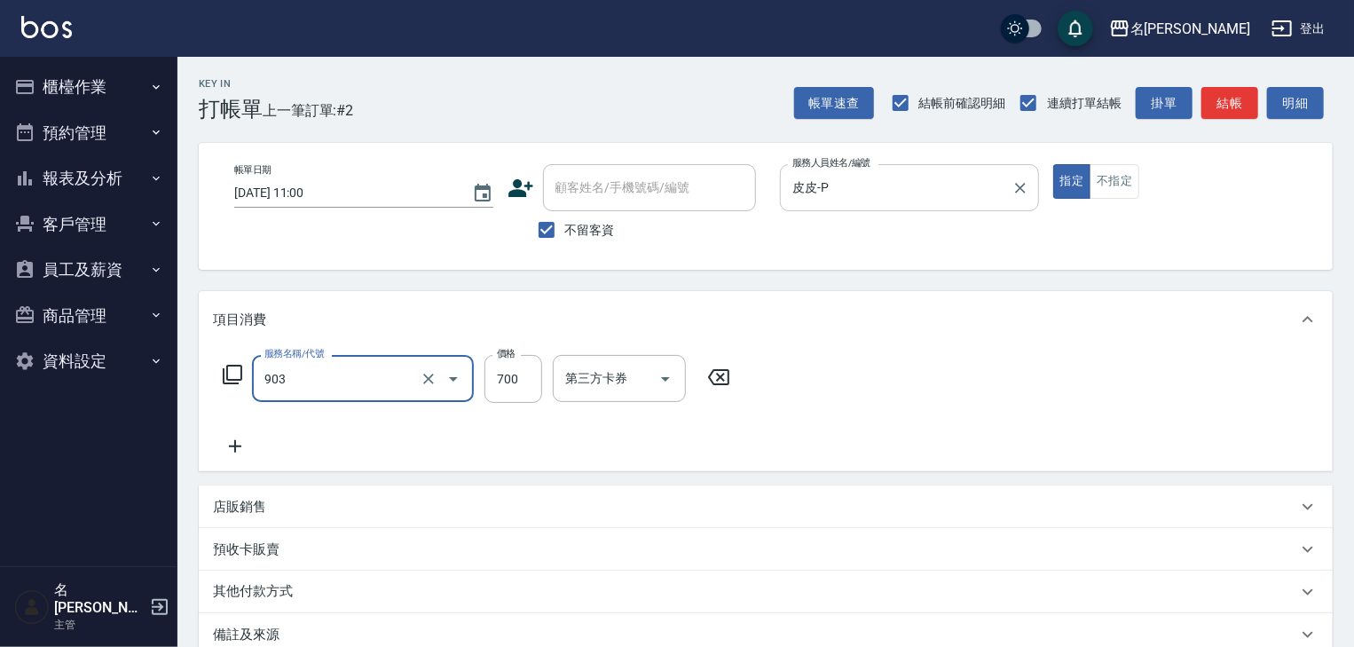
type input "修腳+手(903)"
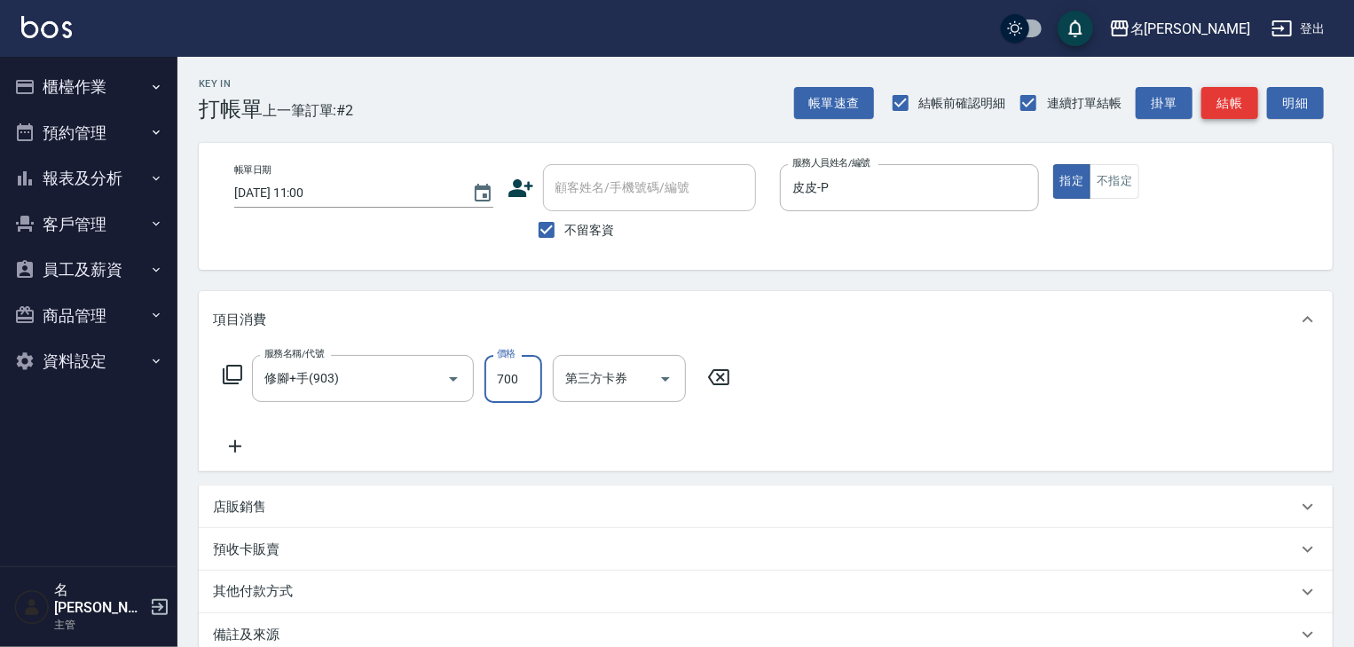
click at [1207, 110] on button "結帳" at bounding box center [1230, 103] width 57 height 33
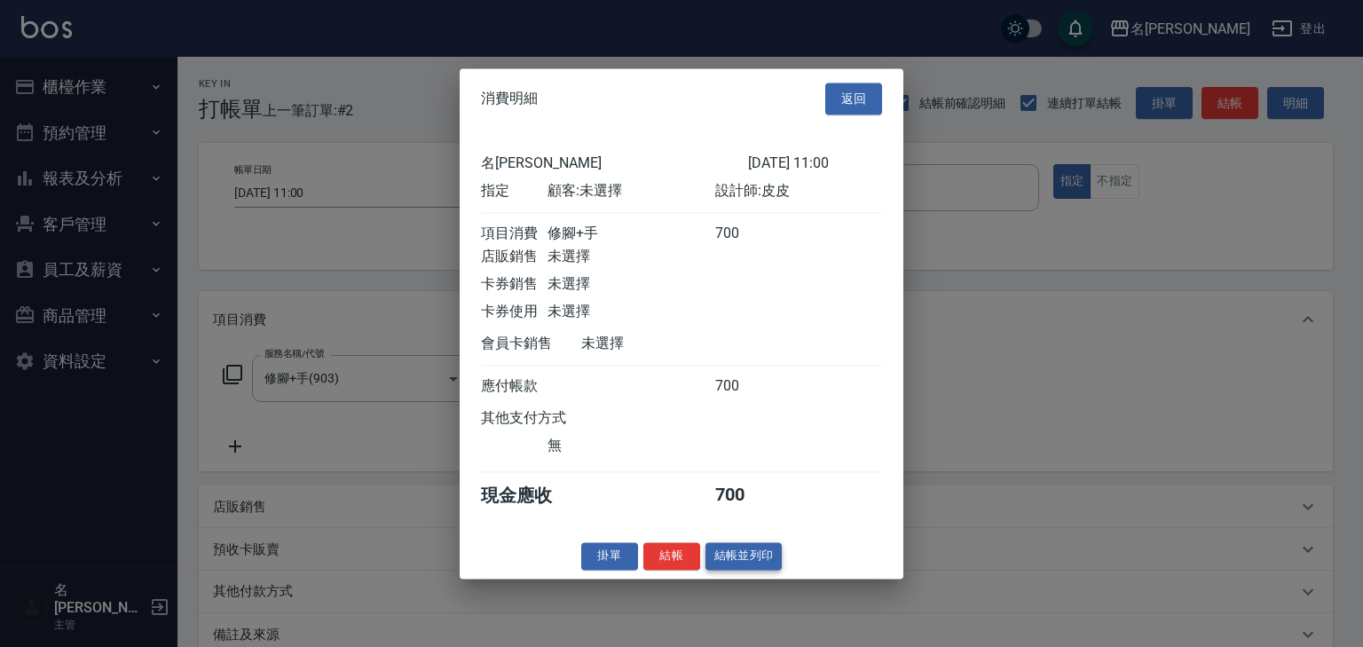
click at [767, 559] on button "結帳並列印" at bounding box center [744, 556] width 77 height 28
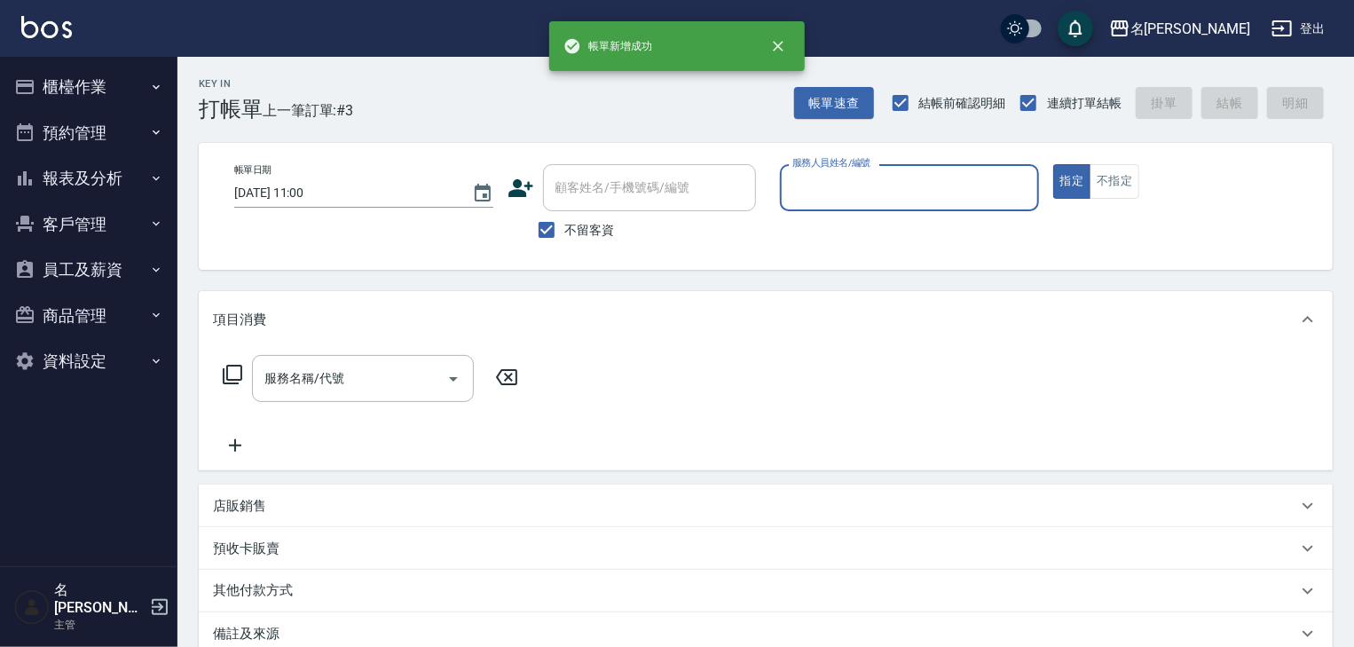
click at [952, 191] on input "服務人員姓名/編號" at bounding box center [909, 187] width 243 height 31
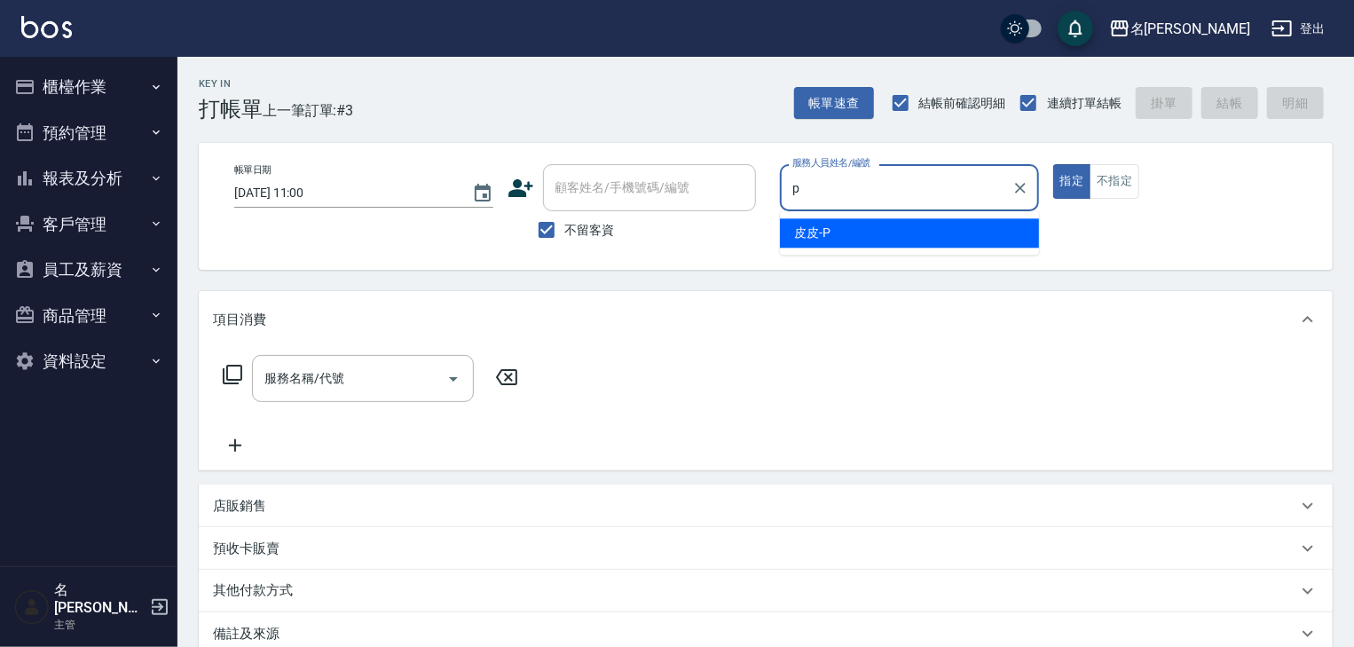
type input "皮皮-P"
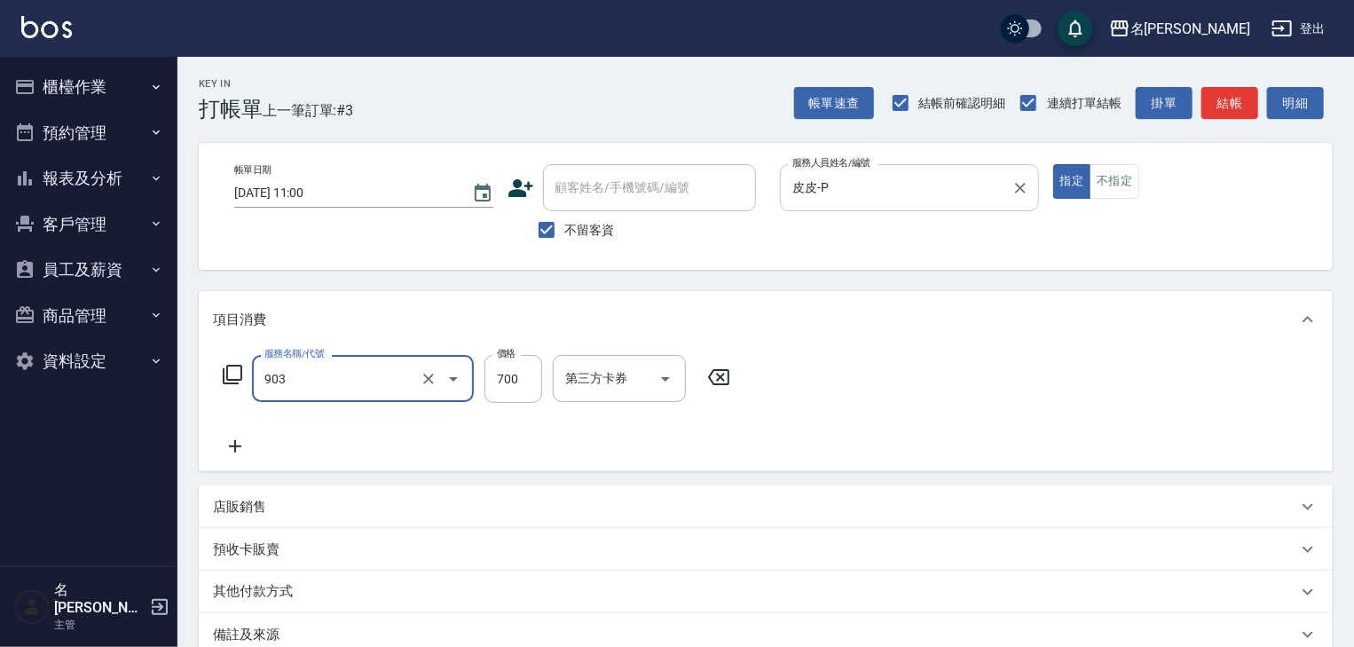
type input "修腳+手(903)"
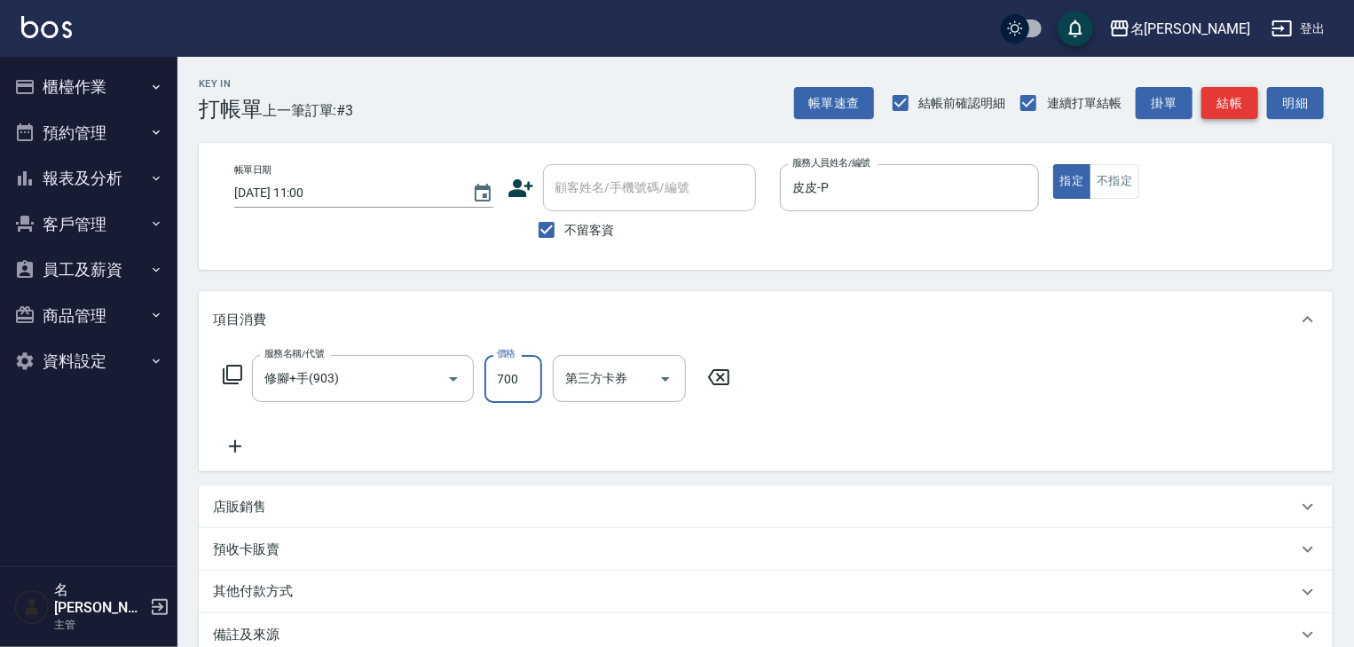
click at [1228, 106] on button "結帳" at bounding box center [1230, 103] width 57 height 33
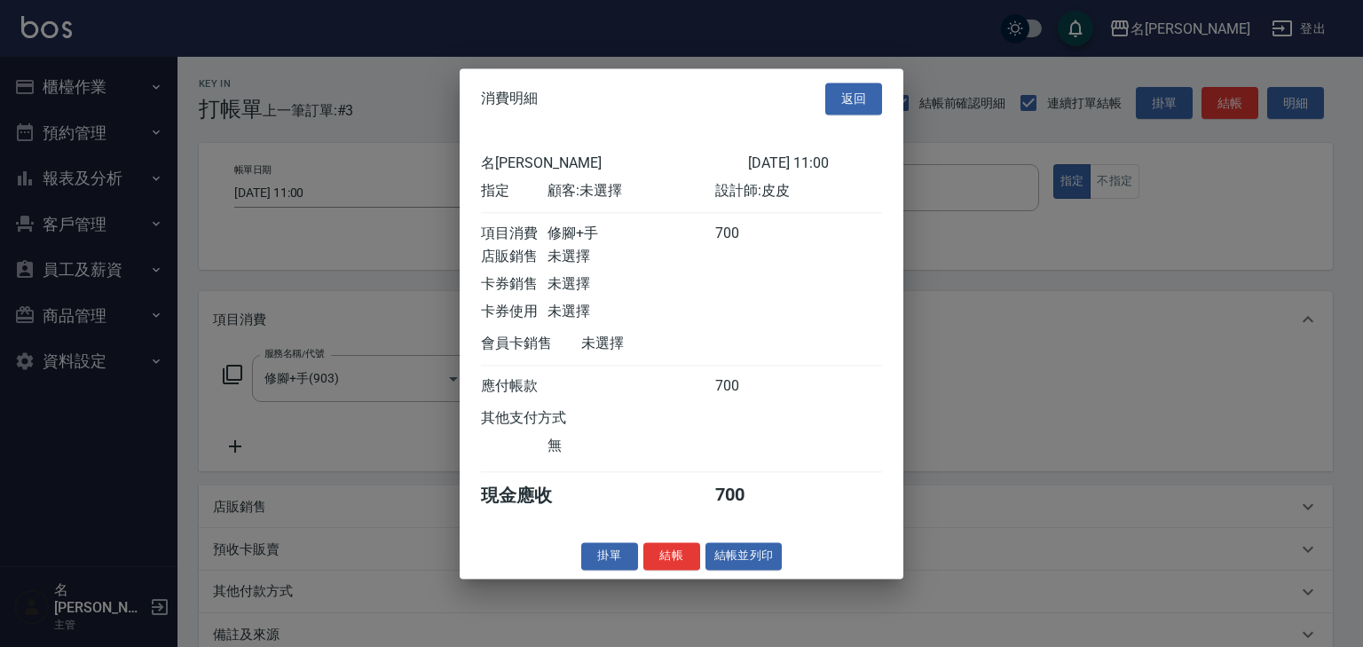
click at [757, 550] on div "消費明細 返回 名留[PERSON_NAME] [DATE] 11:00 指定 顧客: 未選擇 設計師: 皮皮 項目消費 修腳+手 700 店販銷售 未選擇 …" at bounding box center [682, 323] width 444 height 510
click at [757, 552] on button "結帳並列印" at bounding box center [744, 556] width 77 height 28
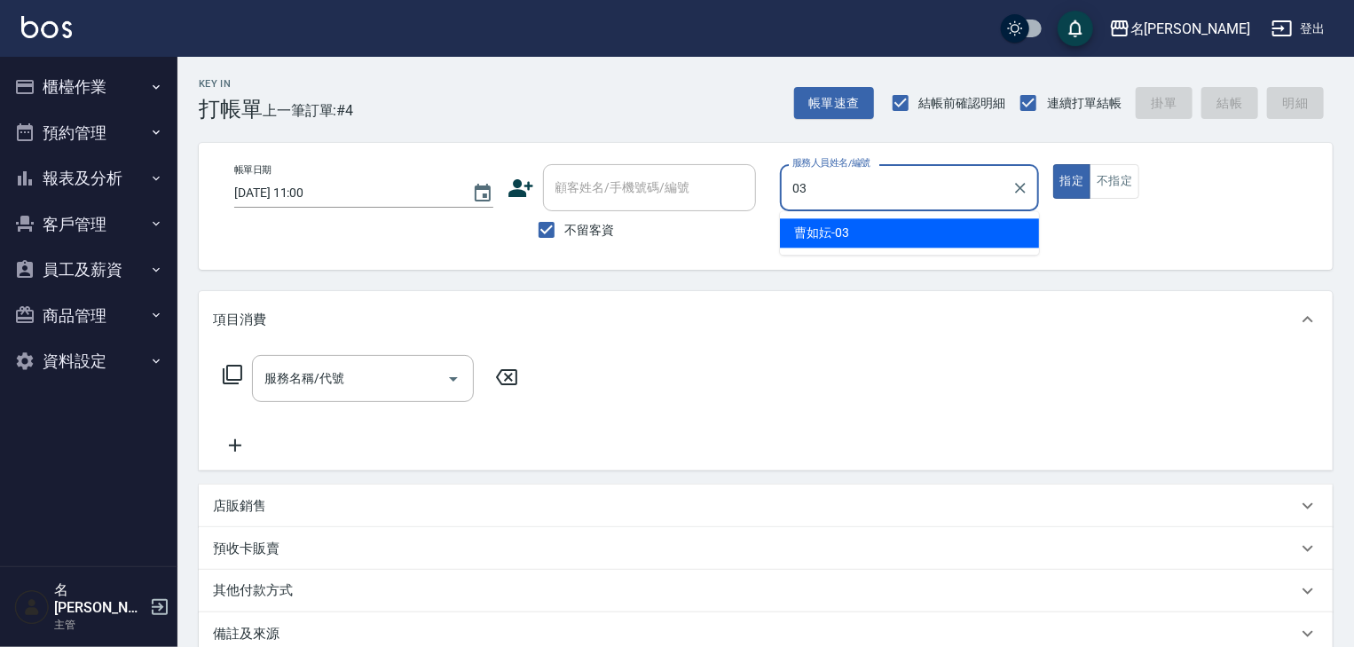
type input "[PERSON_NAME]-03"
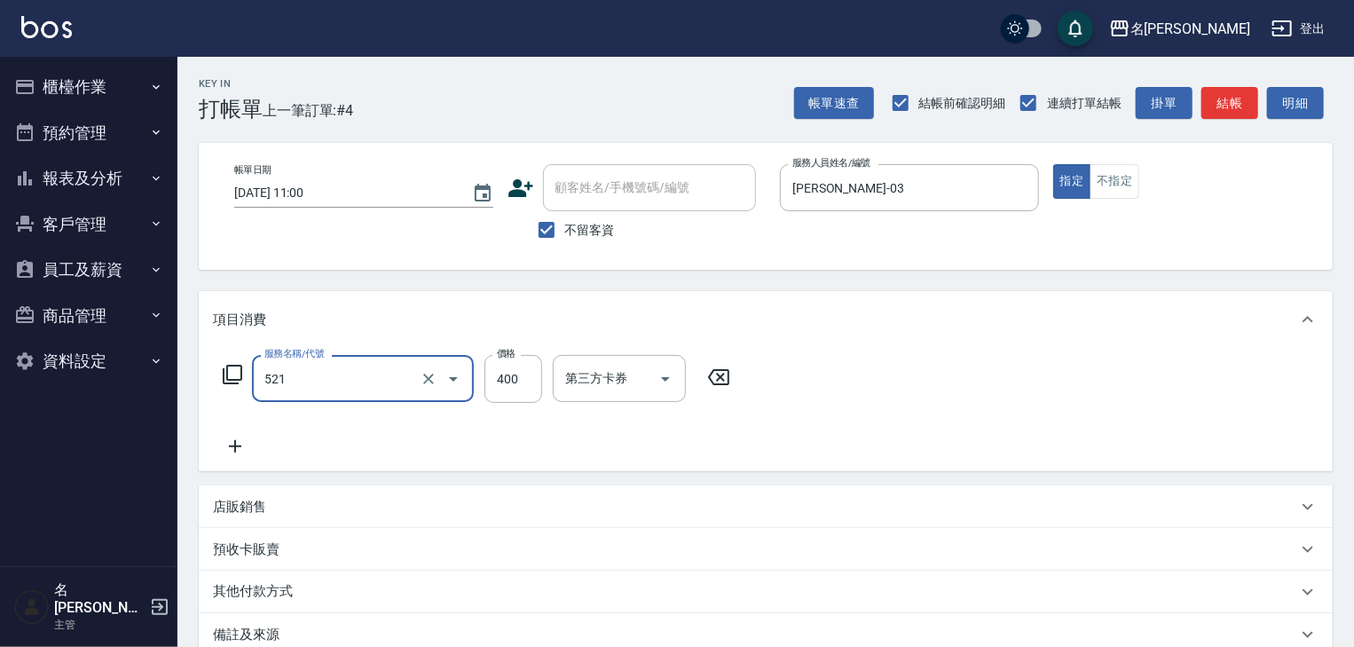
type input "健康洗髮(寶齡洗髮精)(521)"
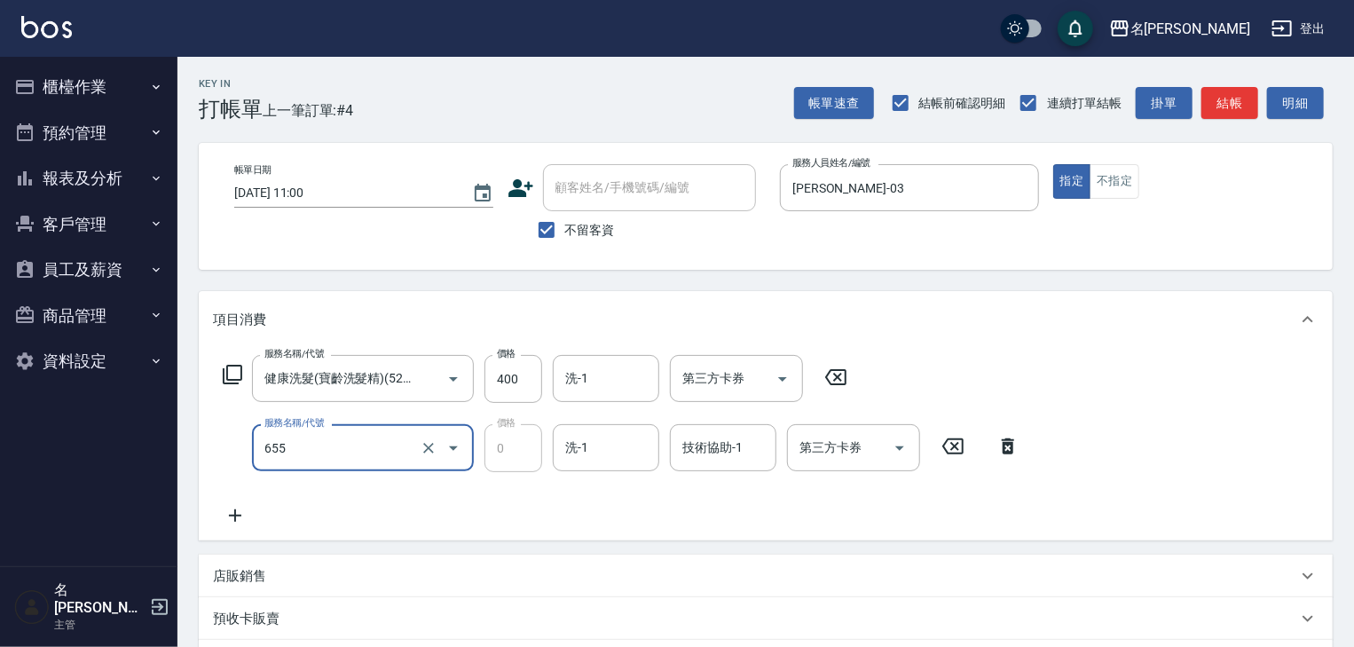
type input "頭皮、護髮免費卡(新)(655)"
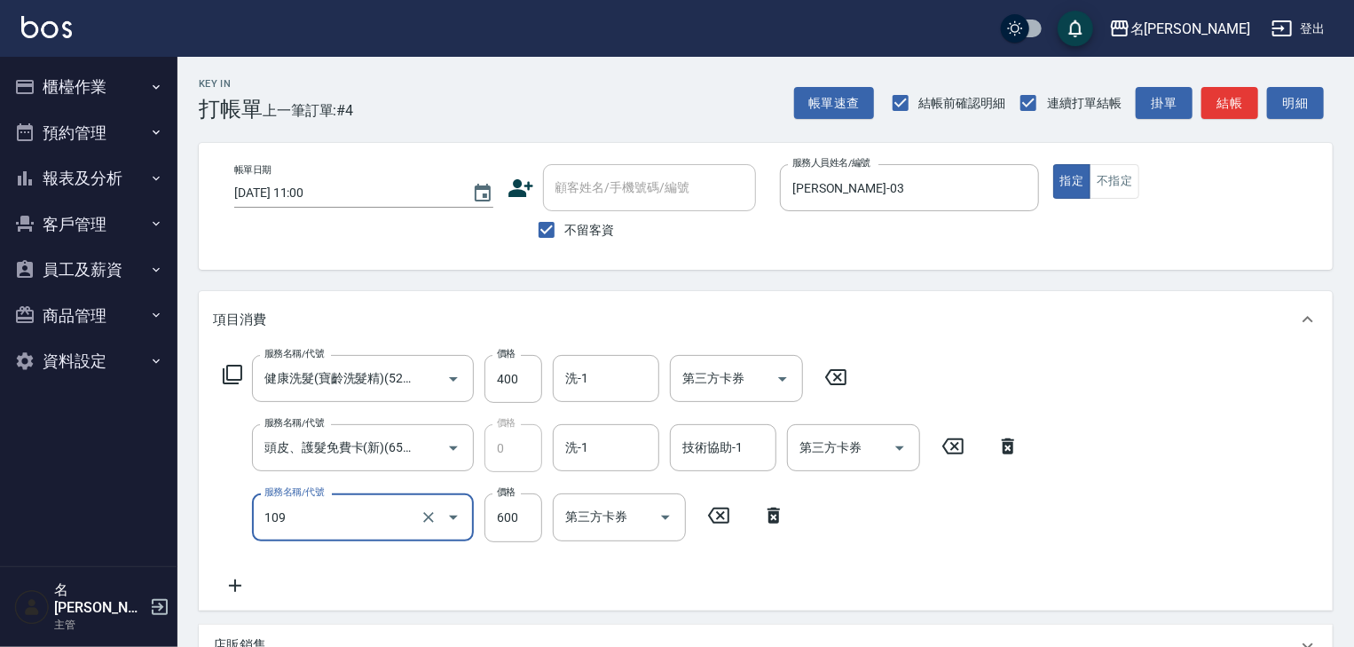
type input "基礎活氧健康洗/何首烏(109)"
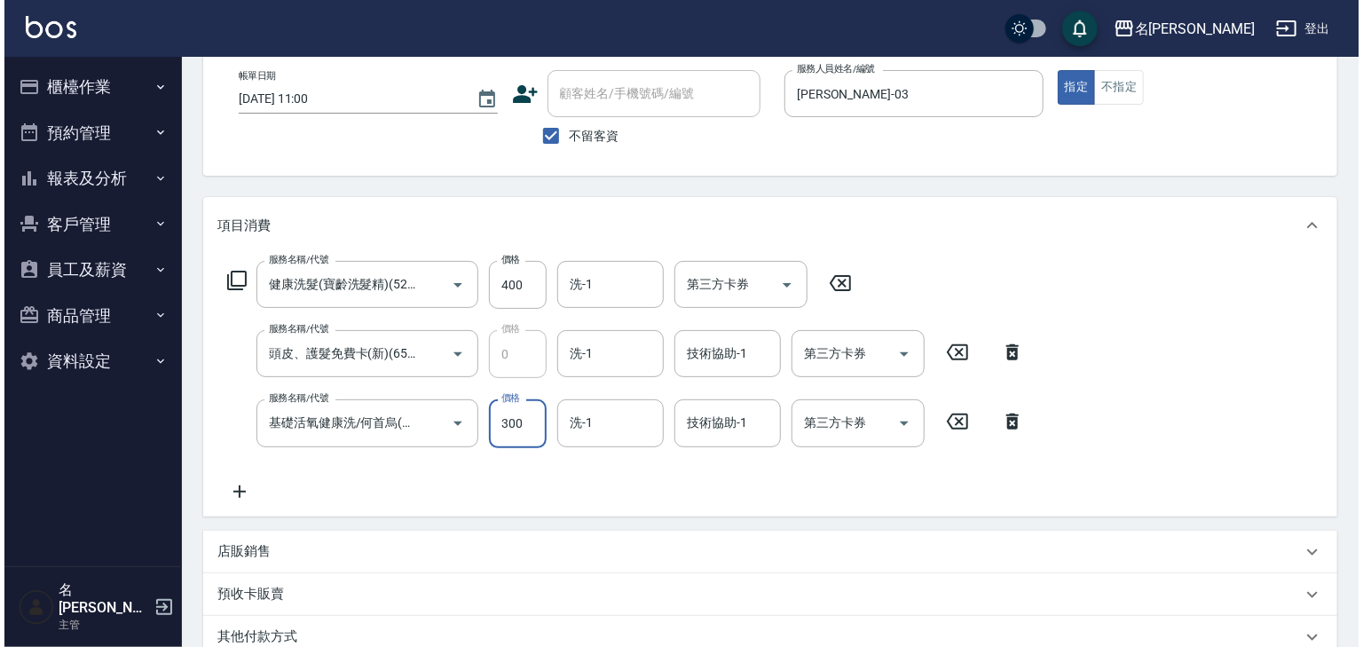
scroll to position [346, 0]
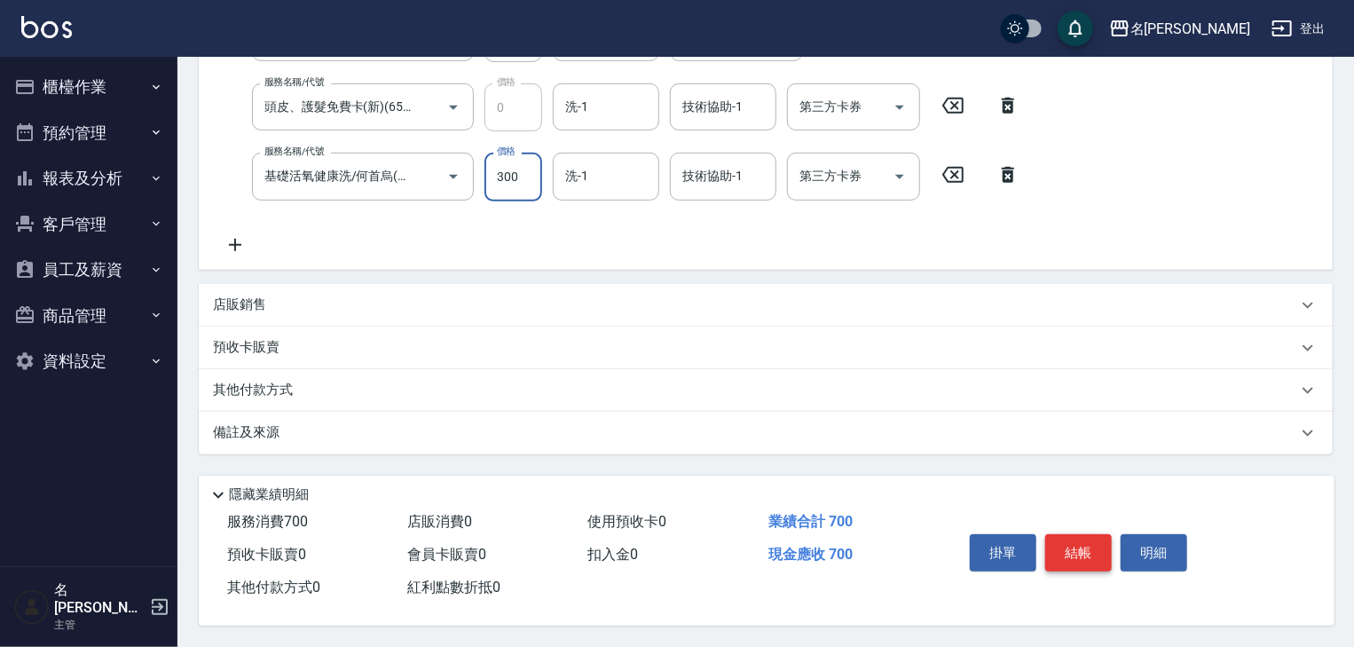
type input "300"
click at [1080, 534] on button "結帳" at bounding box center [1078, 552] width 67 height 37
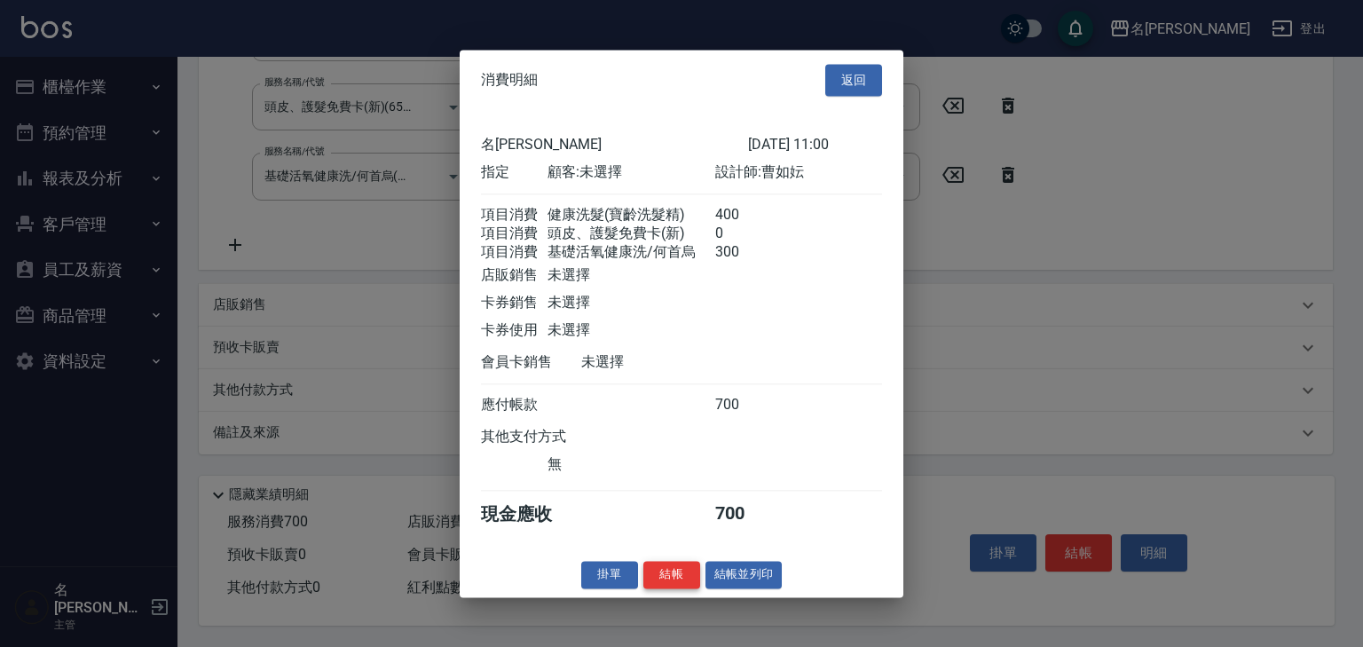
click at [671, 588] on button "結帳" at bounding box center [671, 575] width 57 height 28
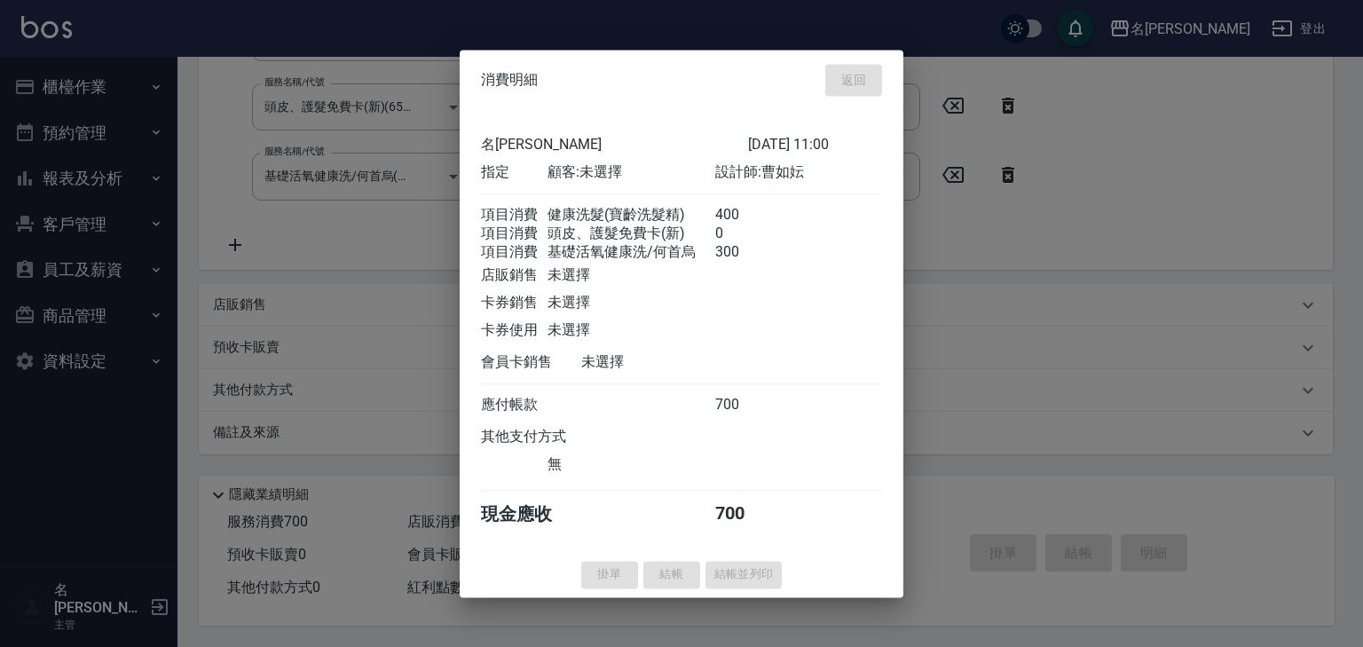
type input "[DATE] 11:01"
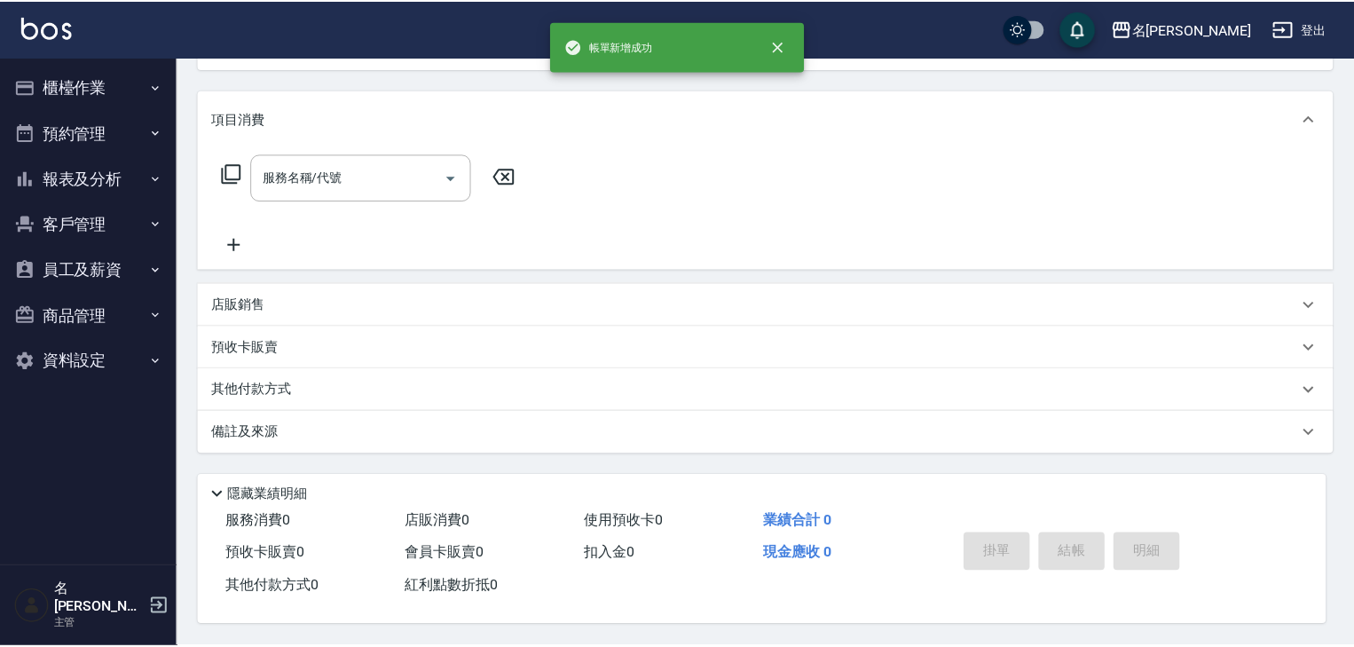
scroll to position [0, 0]
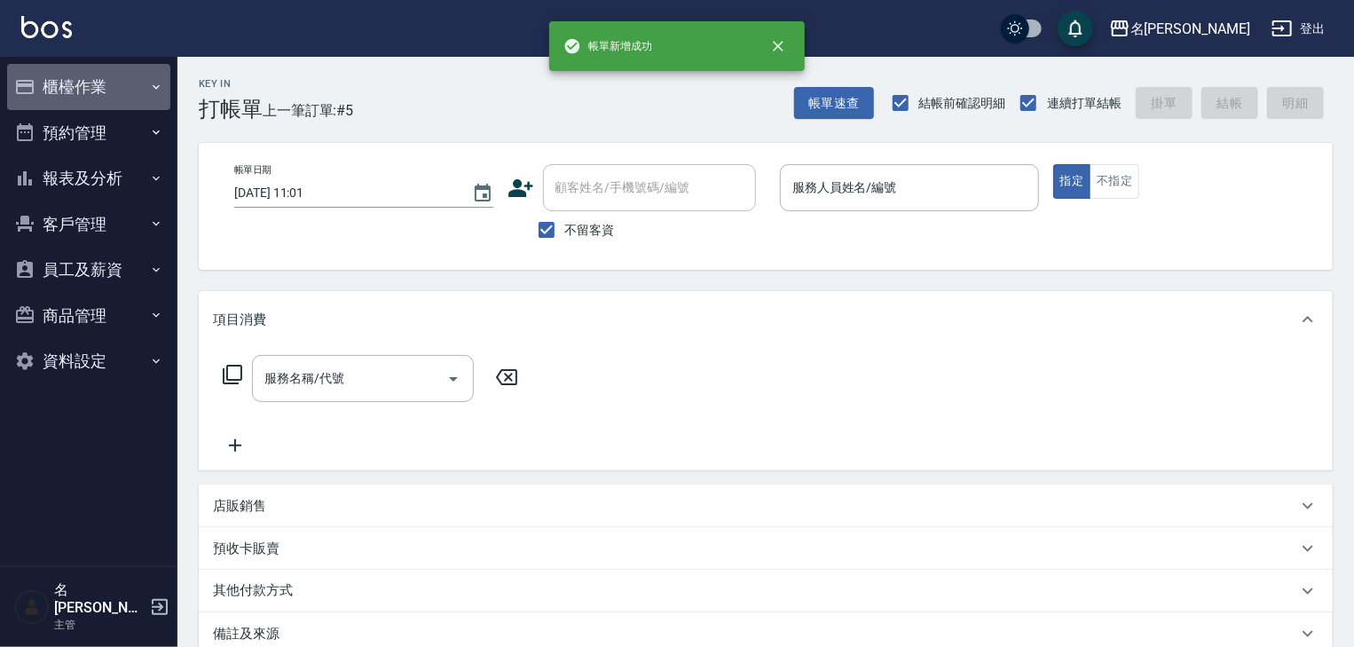
click at [66, 99] on button "櫃檯作業" at bounding box center [88, 87] width 163 height 46
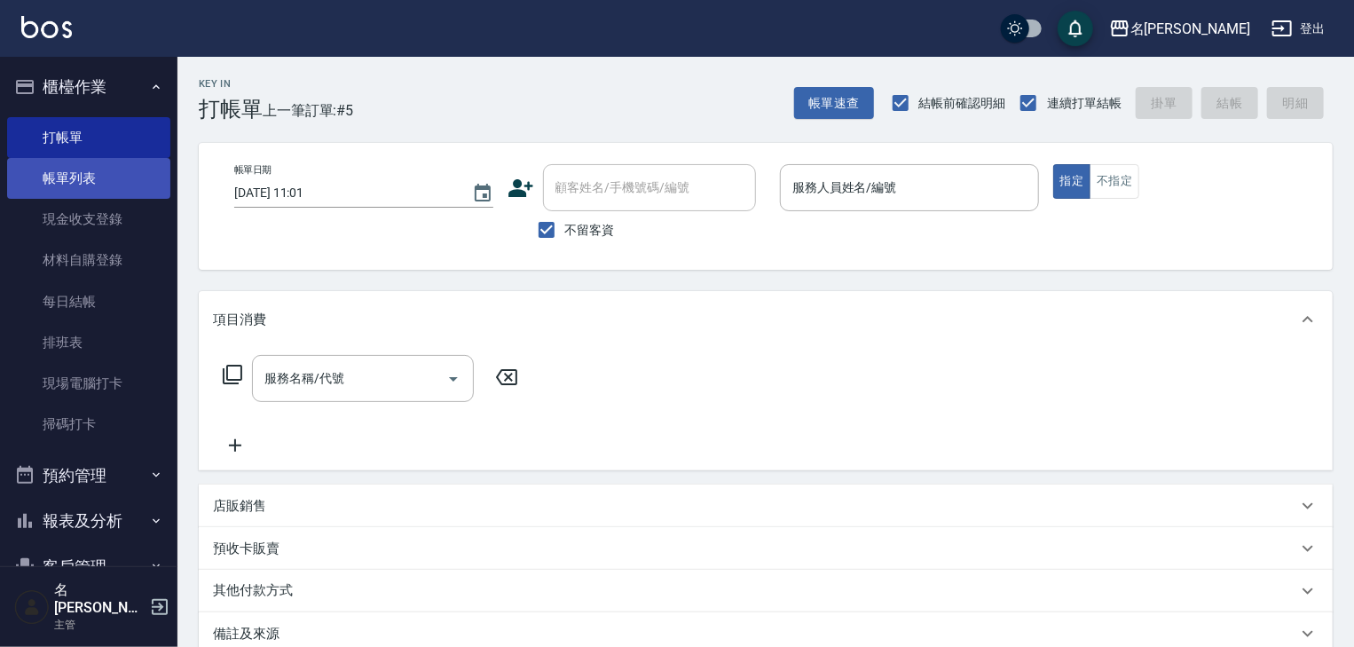
click at [71, 170] on link "帳單列表" at bounding box center [88, 178] width 163 height 41
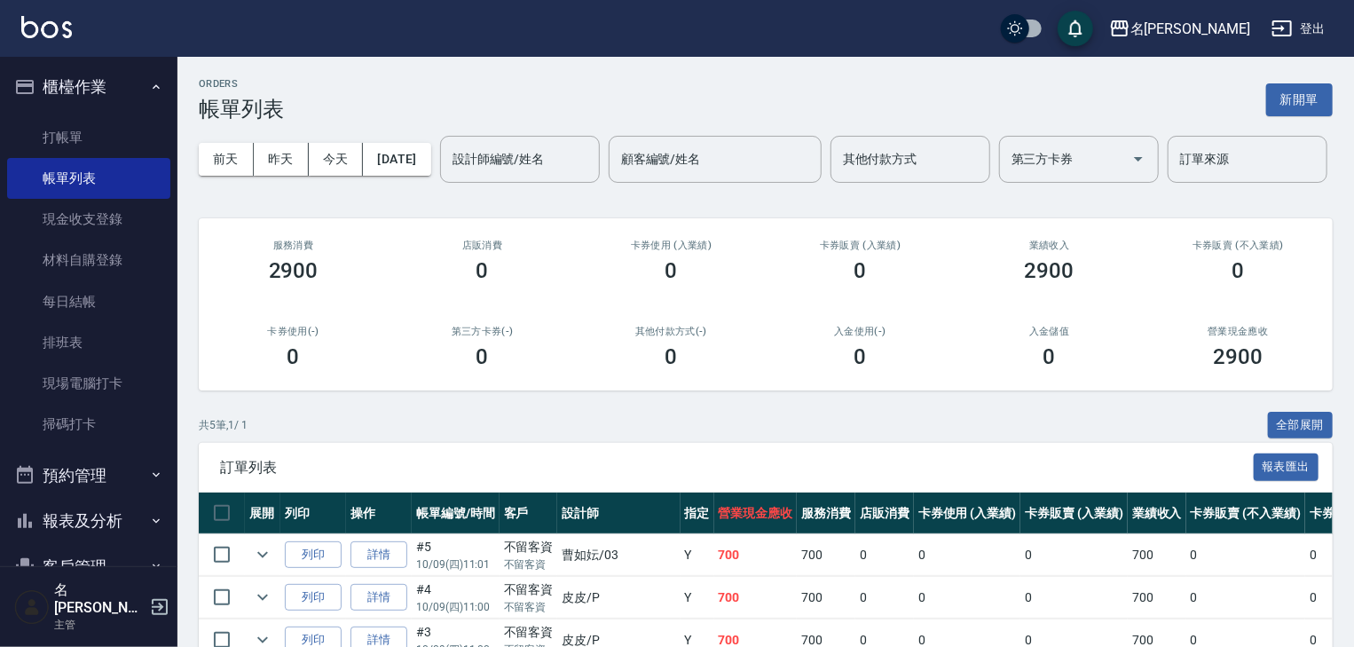
scroll to position [234, 0]
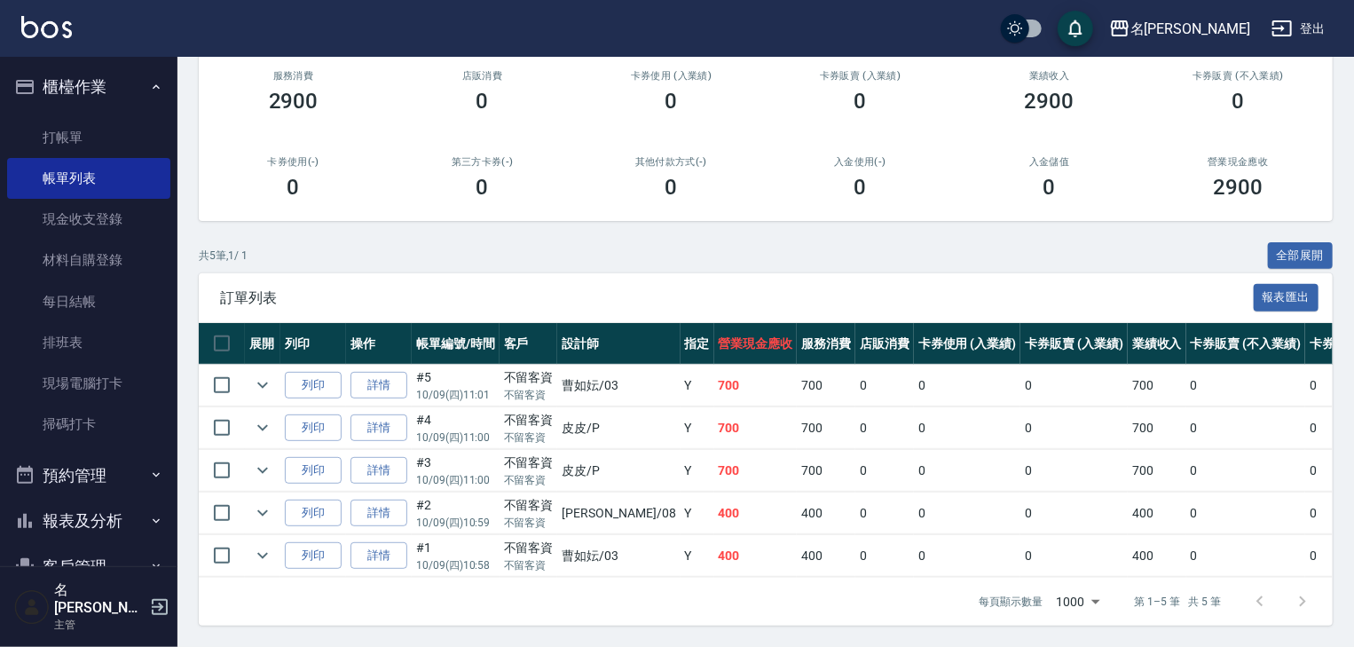
click at [38, 33] on img at bounding box center [46, 27] width 51 height 22
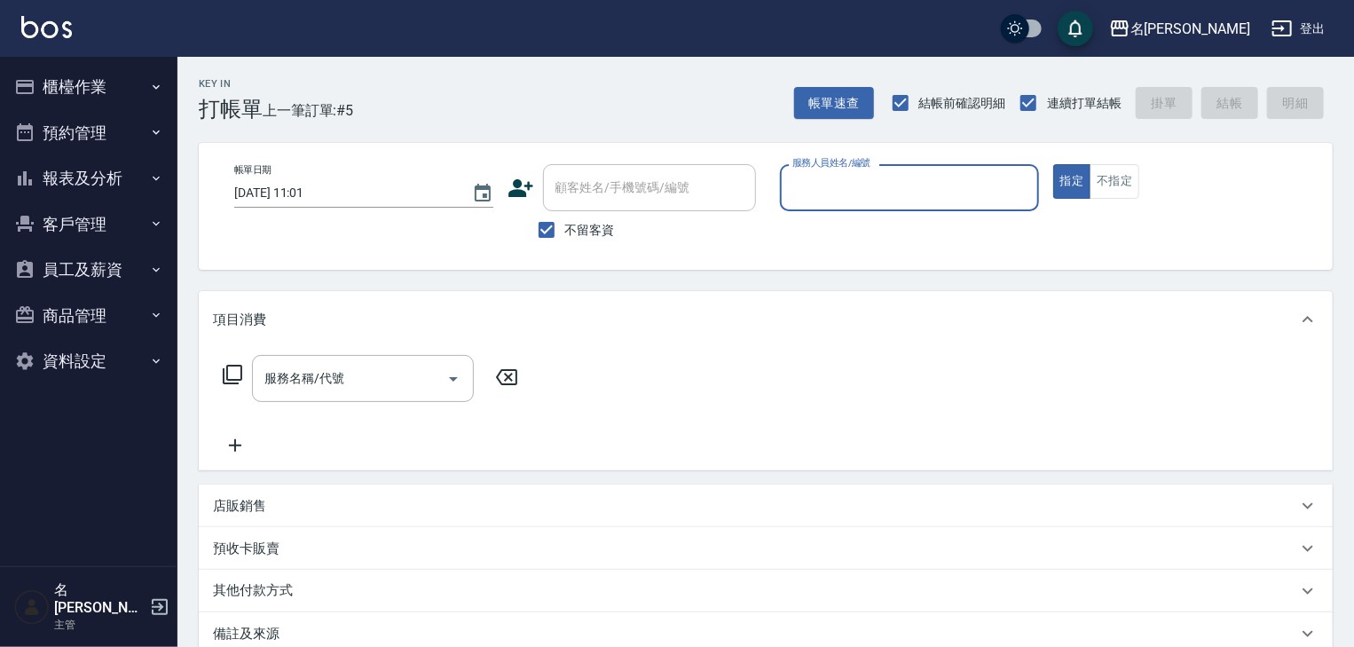
click at [118, 78] on button "櫃檯作業" at bounding box center [88, 87] width 163 height 46
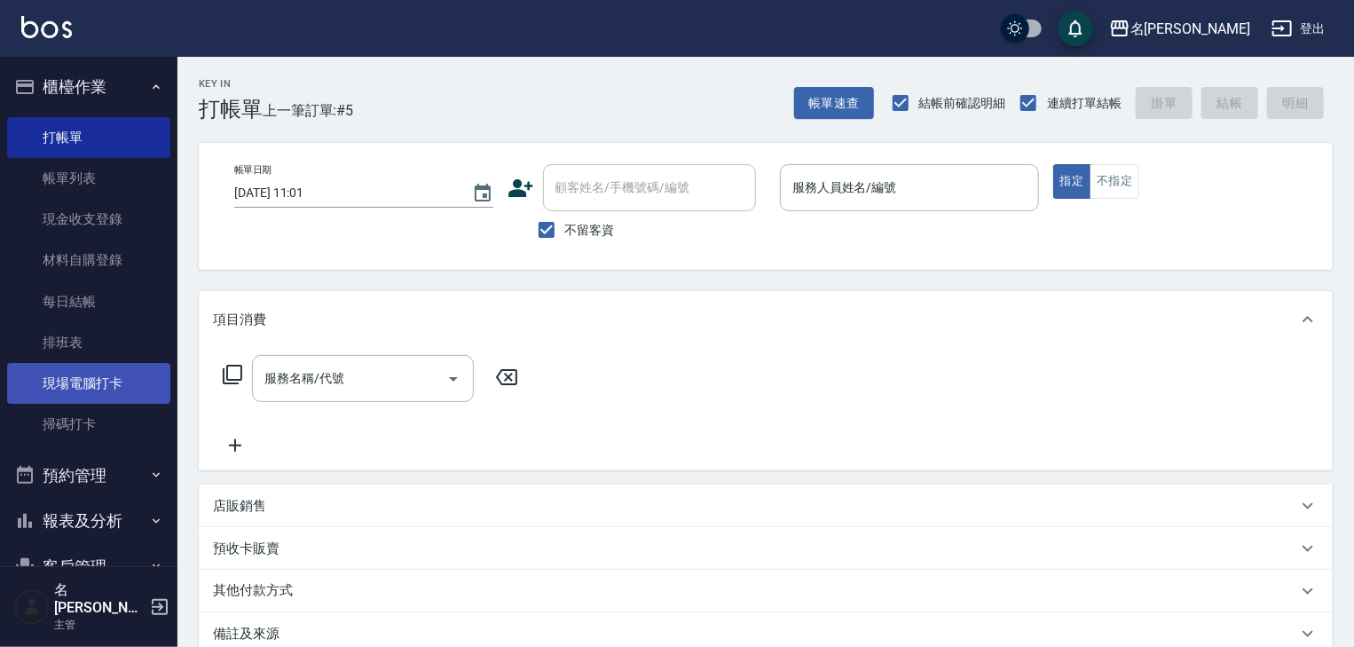
click at [79, 379] on link "現場電腦打卡" at bounding box center [88, 383] width 163 height 41
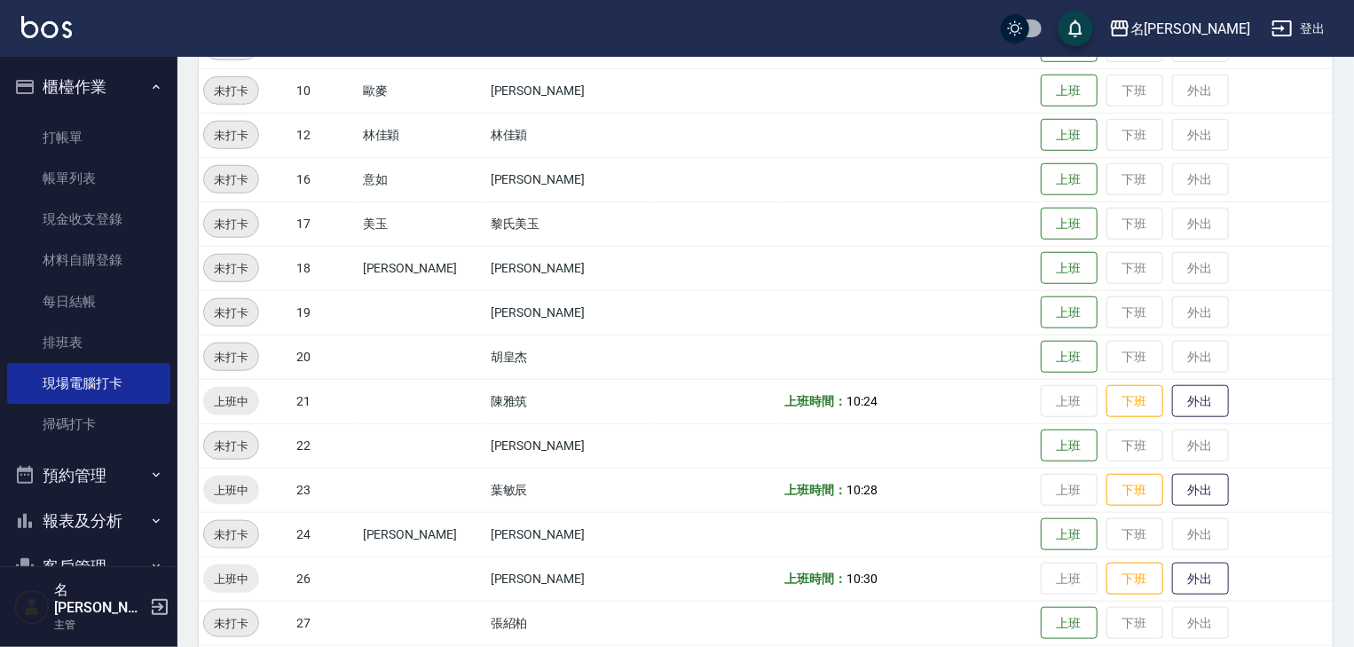
scroll to position [1125, 0]
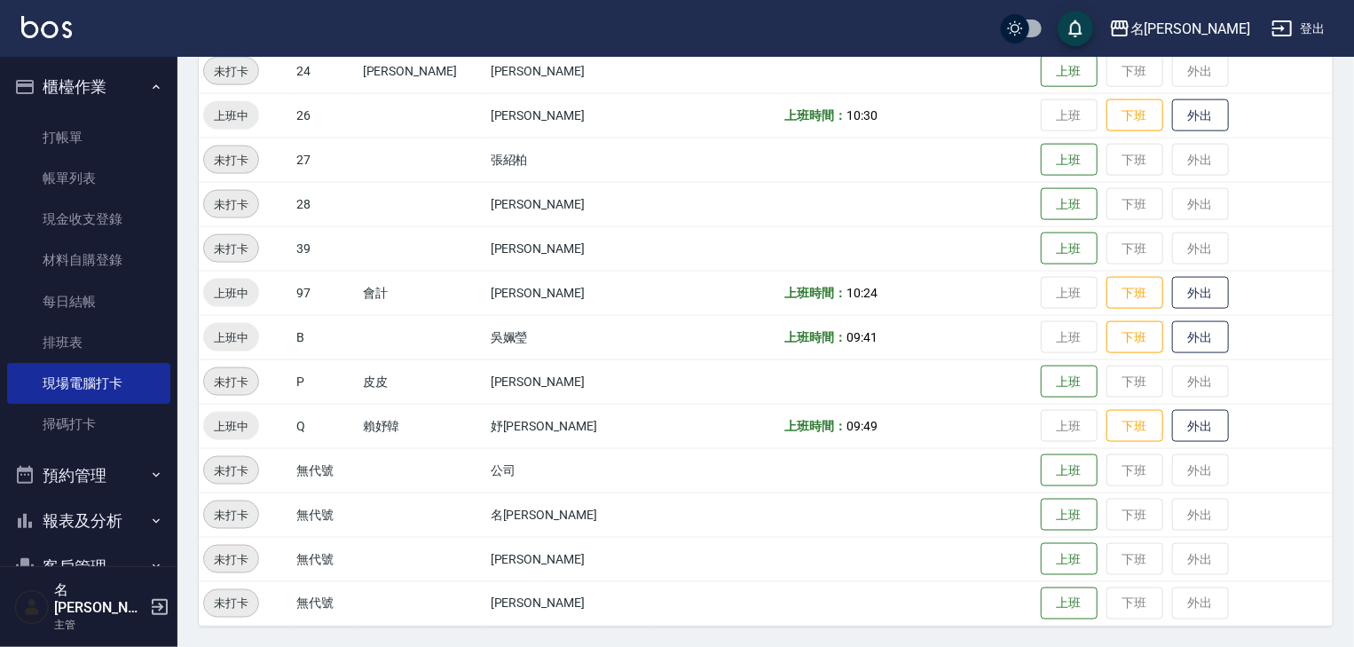
click at [53, 28] on img at bounding box center [46, 27] width 51 height 22
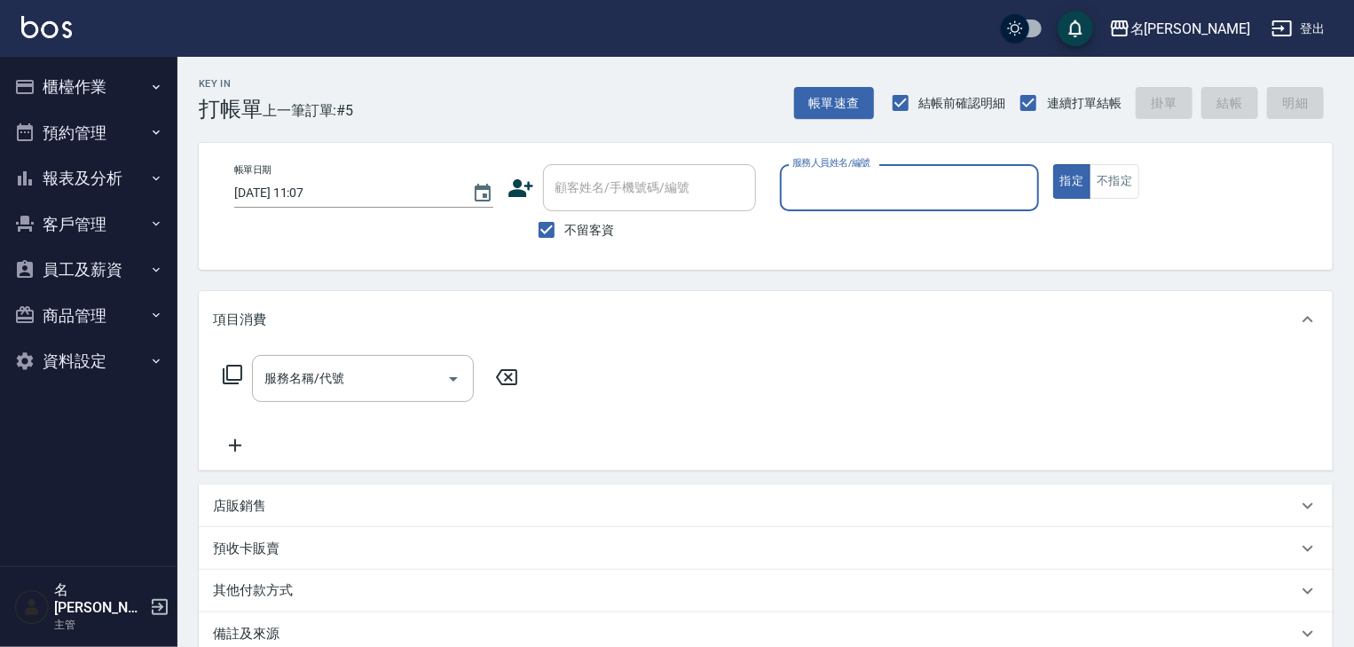
click at [53, 92] on button "櫃檯作業" at bounding box center [88, 87] width 163 height 46
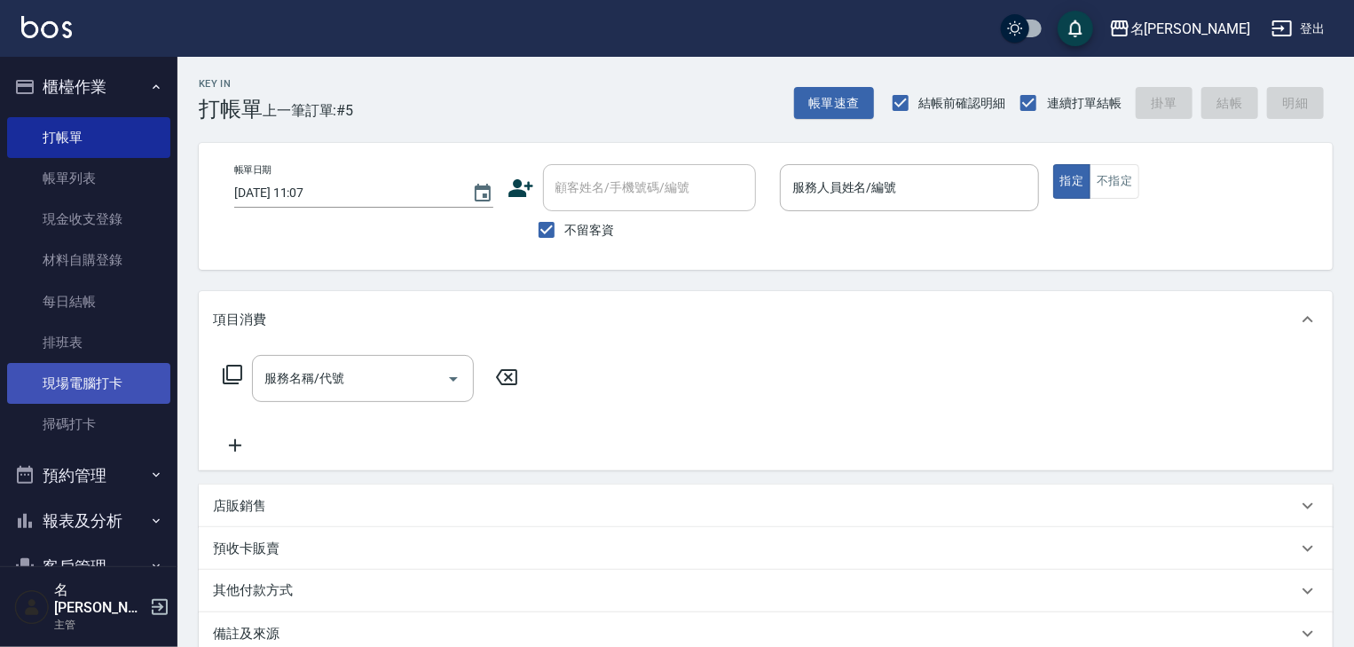
click at [135, 376] on link "現場電腦打卡" at bounding box center [88, 383] width 163 height 41
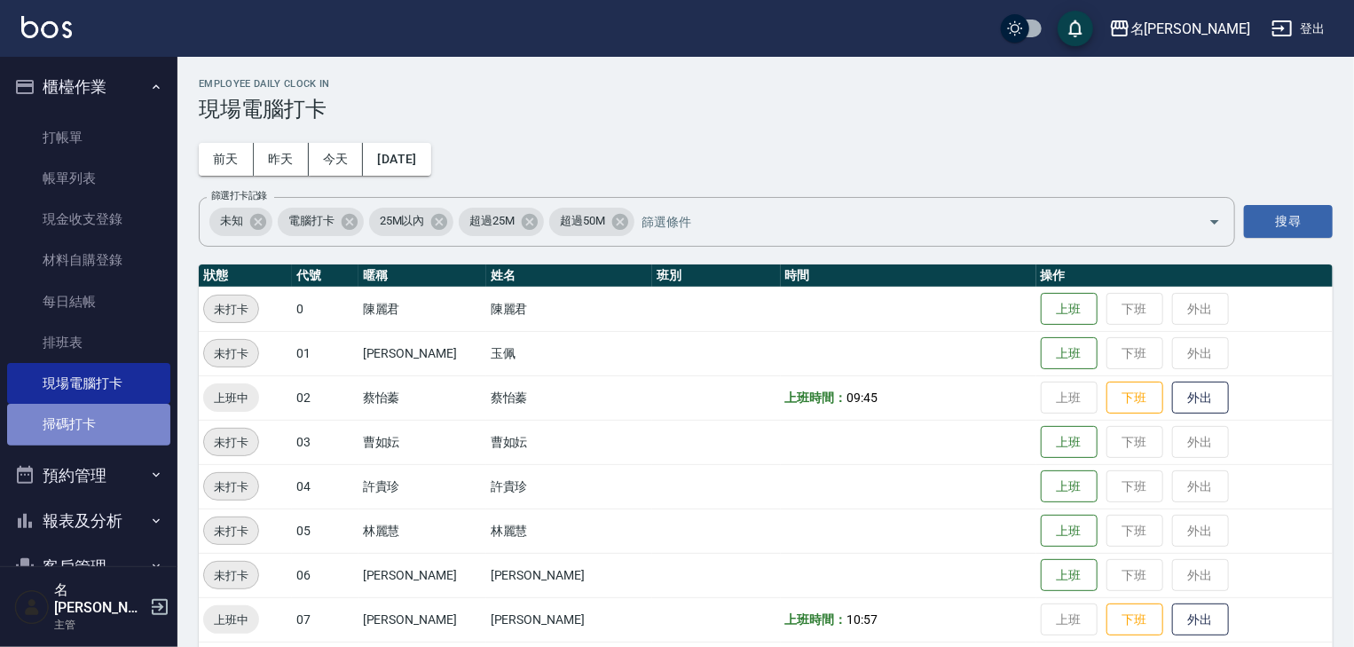
click at [126, 409] on link "掃碼打卡" at bounding box center [88, 424] width 163 height 41
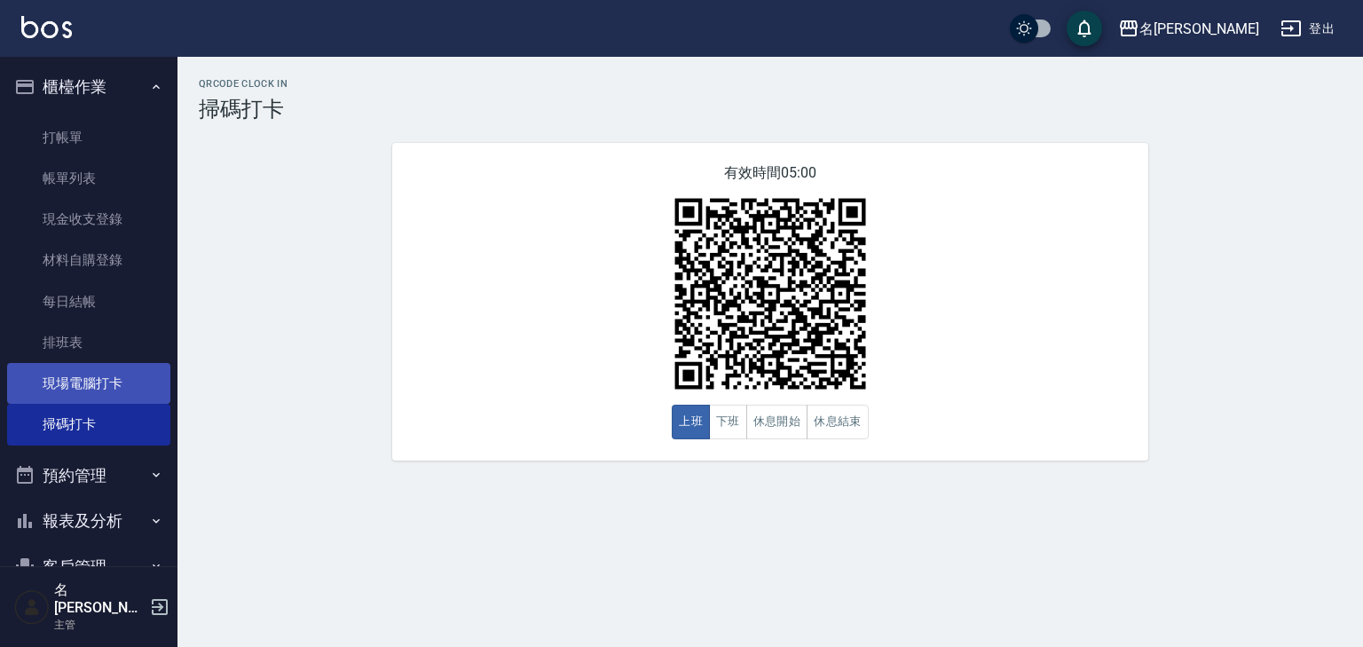
click at [135, 384] on link "現場電腦打卡" at bounding box center [88, 383] width 163 height 41
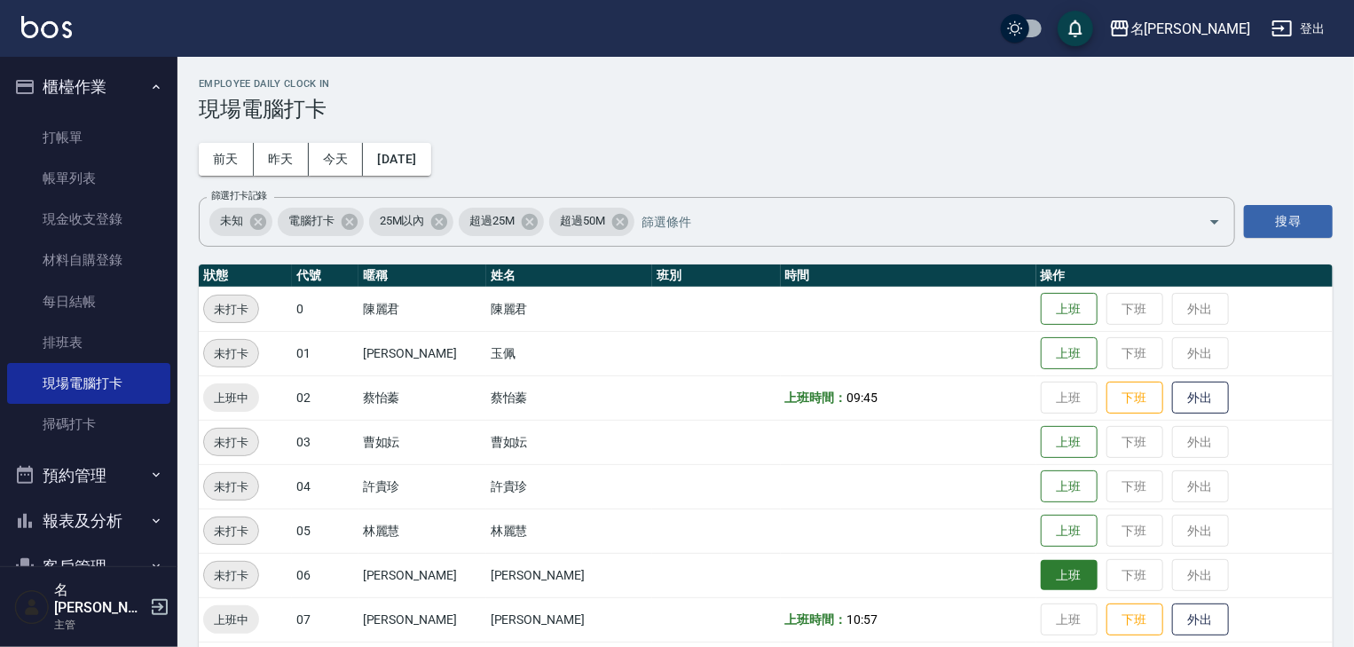
click at [1062, 569] on button "上班" at bounding box center [1069, 575] width 57 height 31
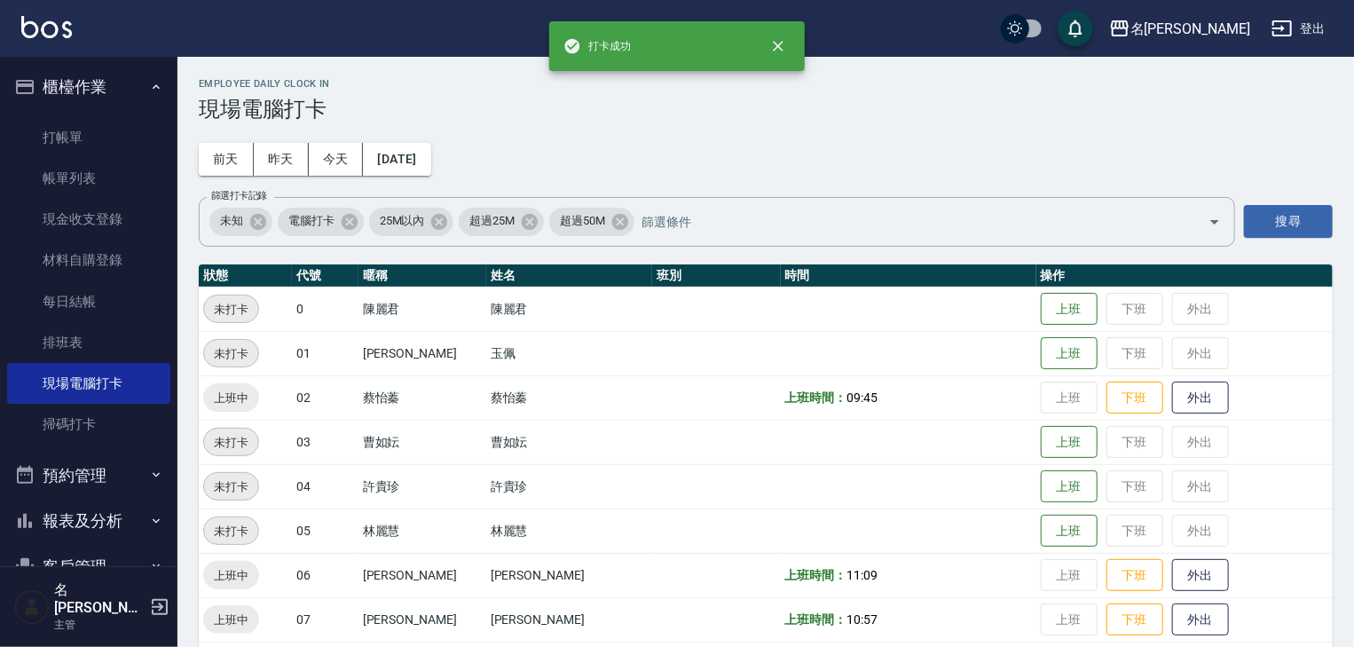
click at [38, 31] on img at bounding box center [46, 27] width 51 height 22
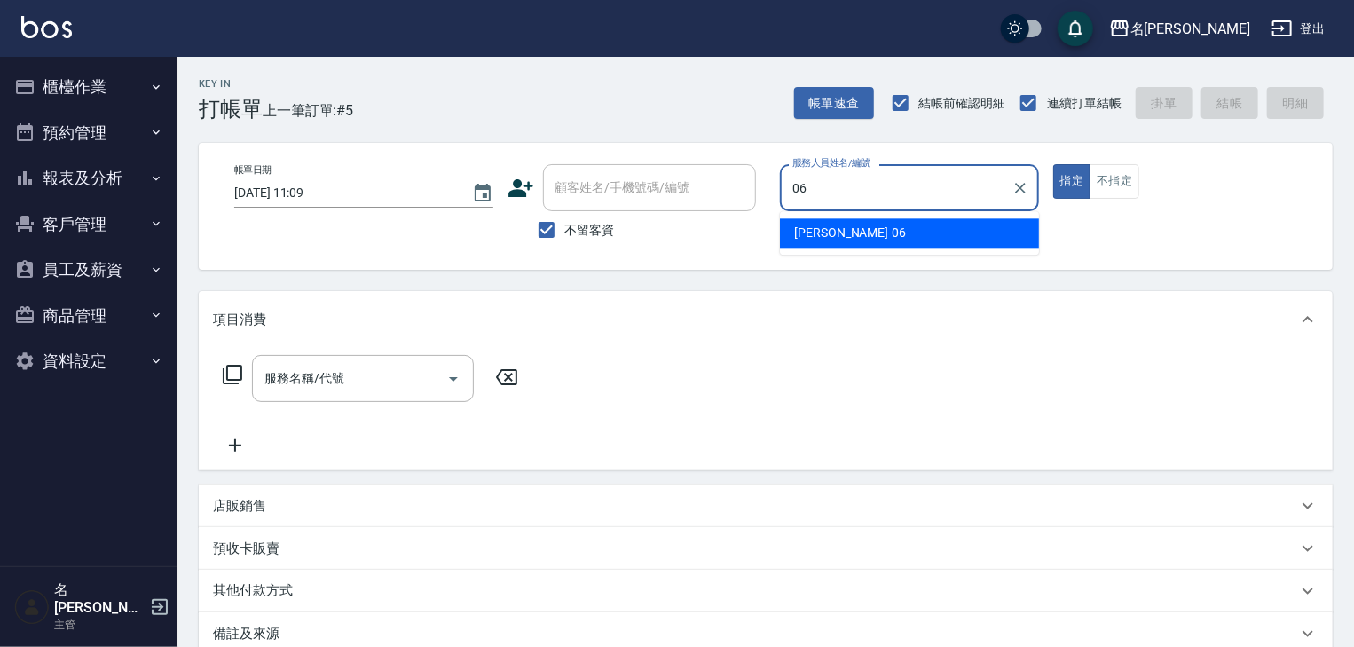
type input "[PERSON_NAME]-06"
type button "true"
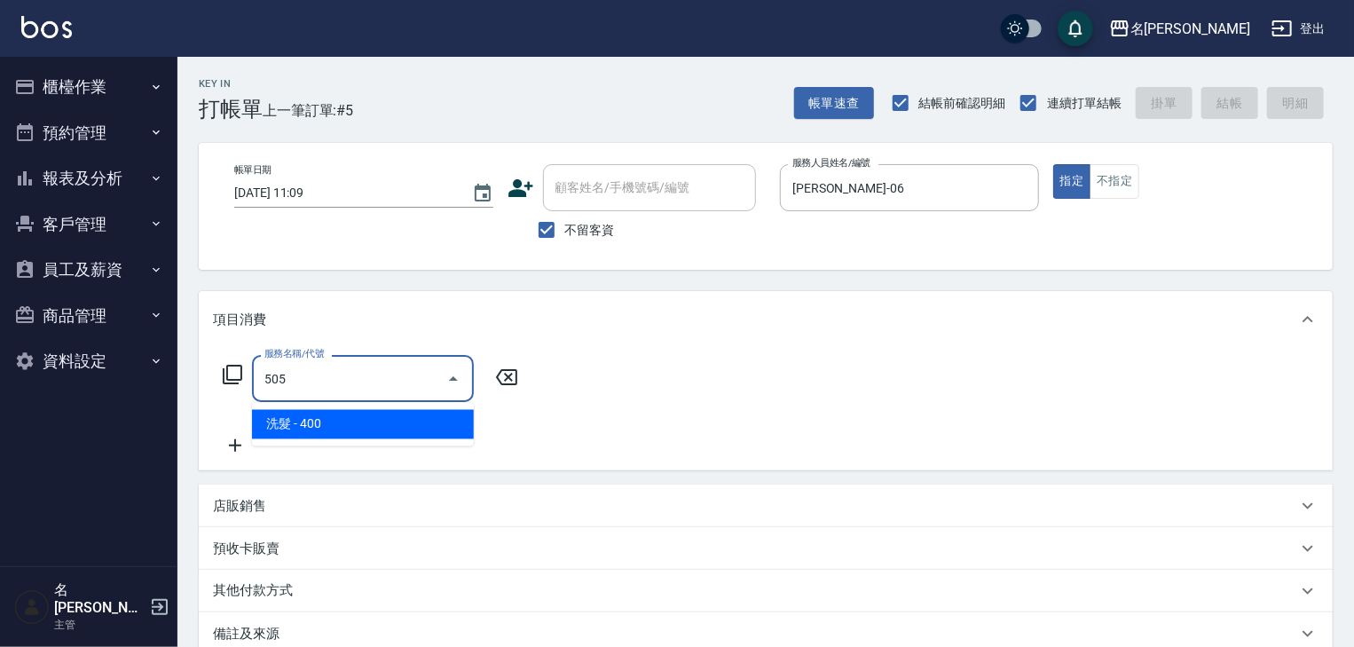
type input "洗髮(505)"
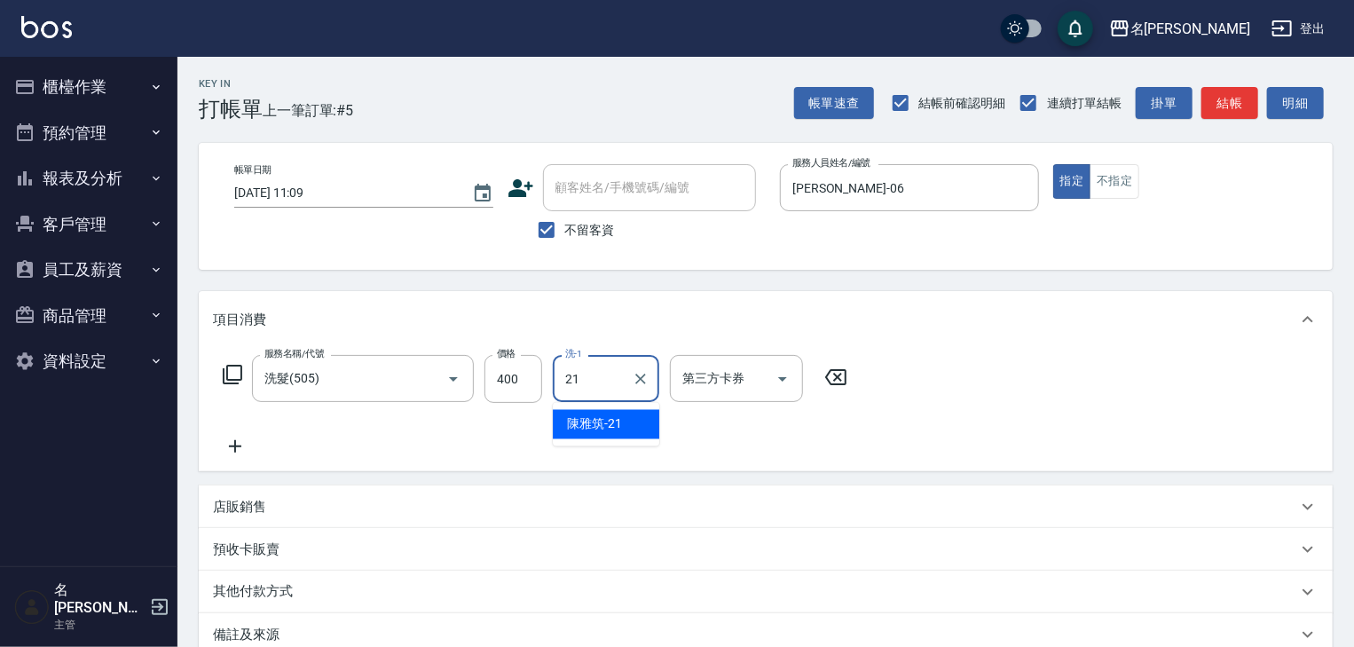
type input "[PERSON_NAME]-21"
click at [1242, 102] on button "結帳" at bounding box center [1230, 103] width 57 height 33
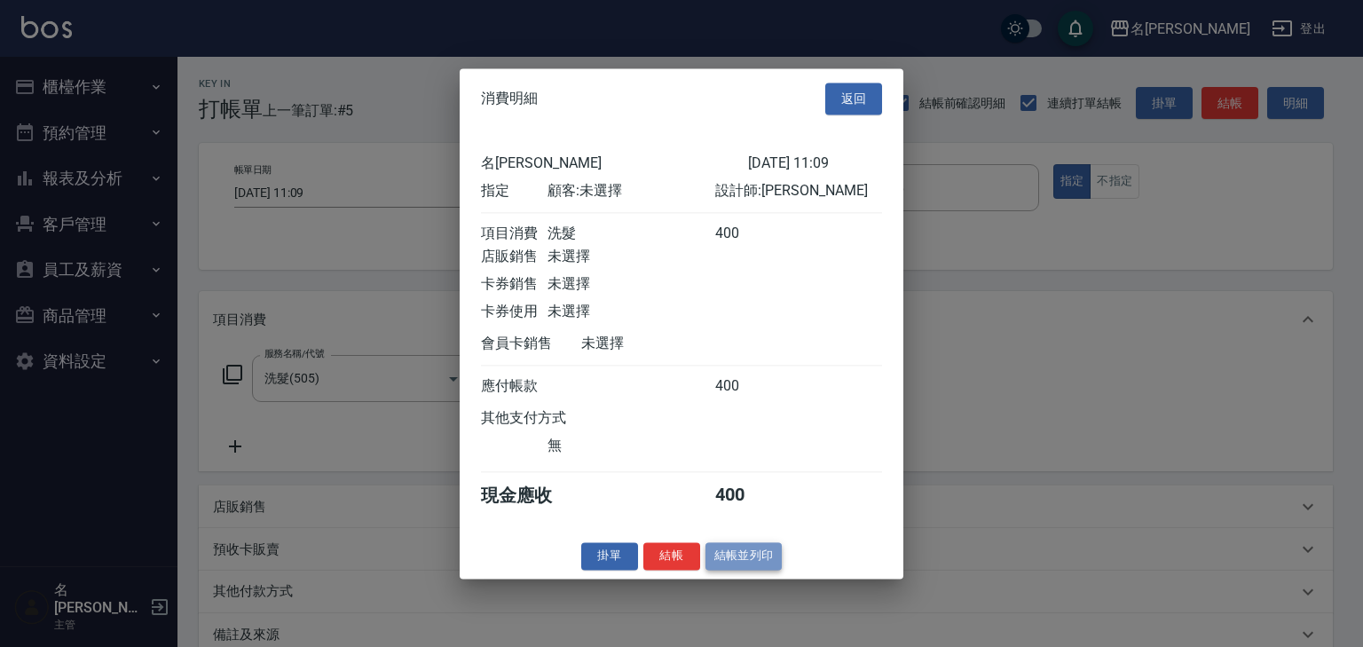
click at [759, 570] on button "結帳並列印" at bounding box center [744, 556] width 77 height 28
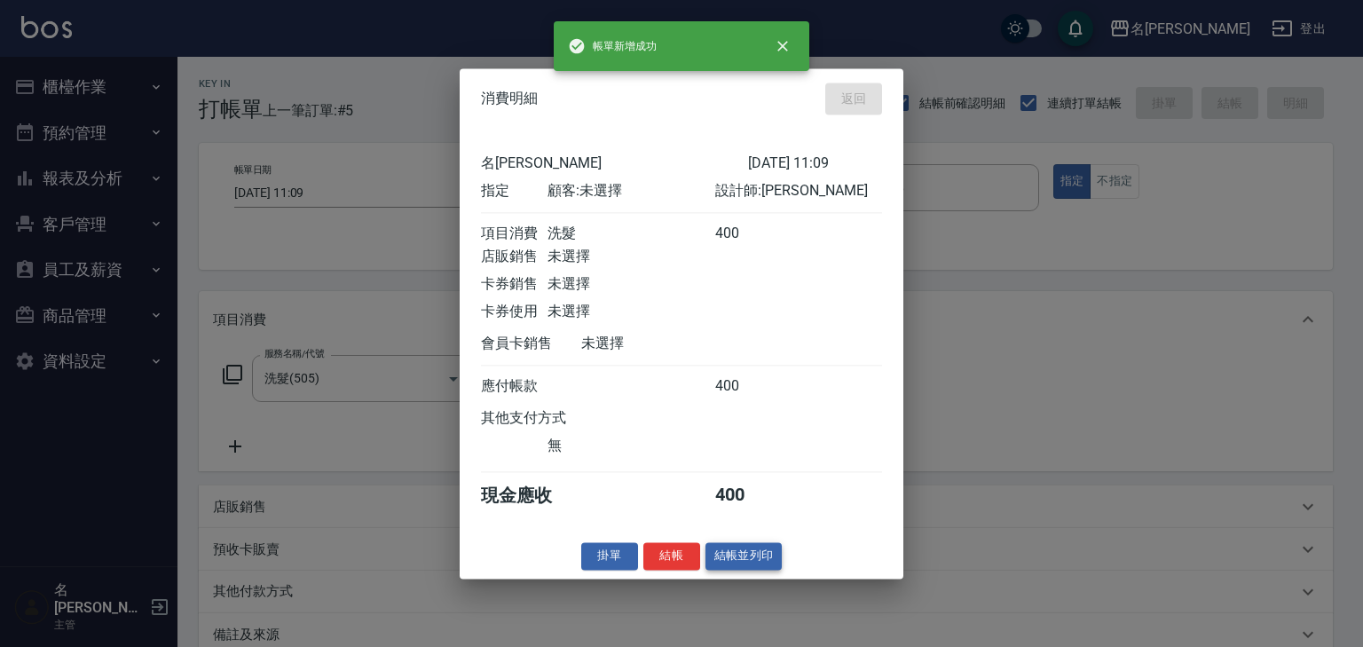
type input "[DATE] 11:18"
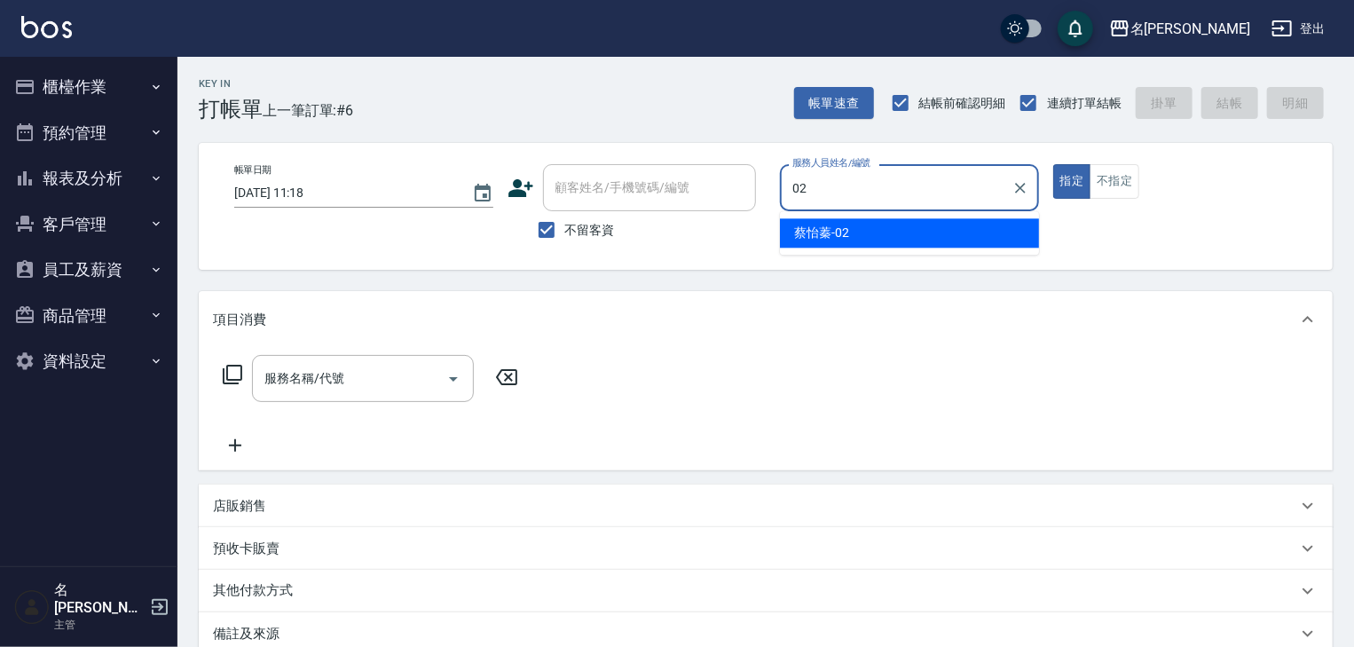
type input "[PERSON_NAME]-02"
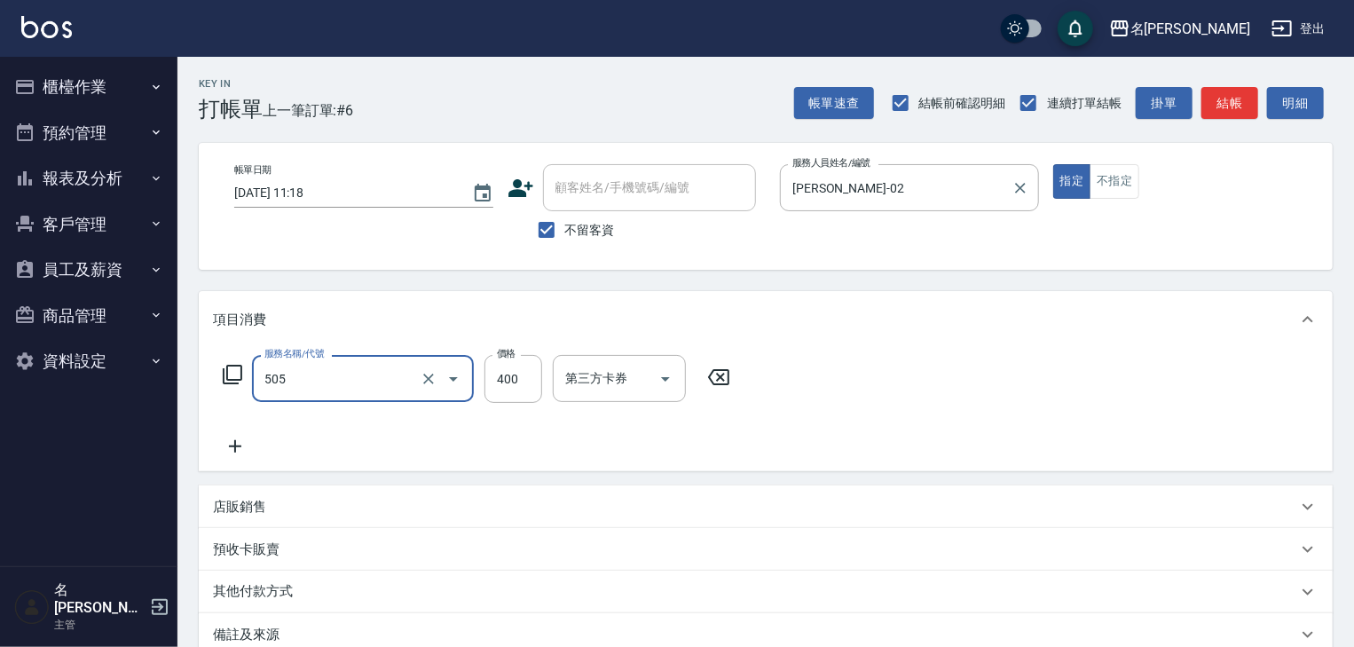
type input "洗髮(505)"
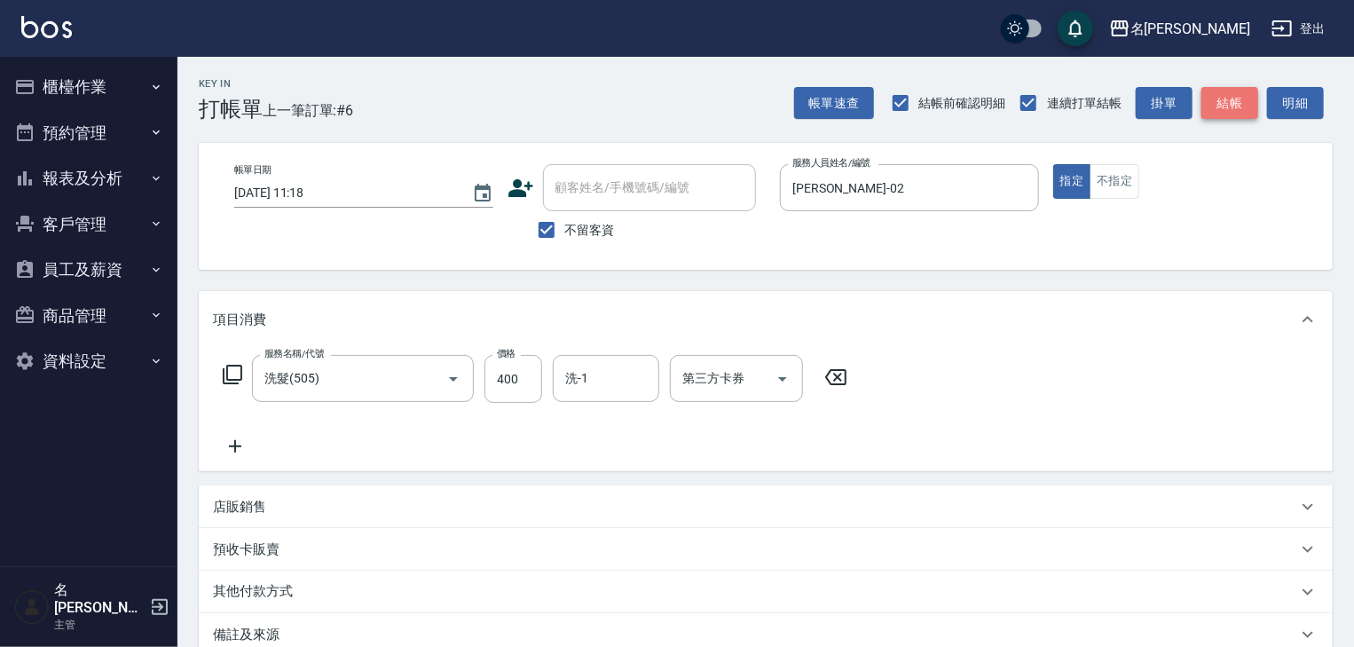
click at [1228, 99] on button "結帳" at bounding box center [1230, 103] width 57 height 33
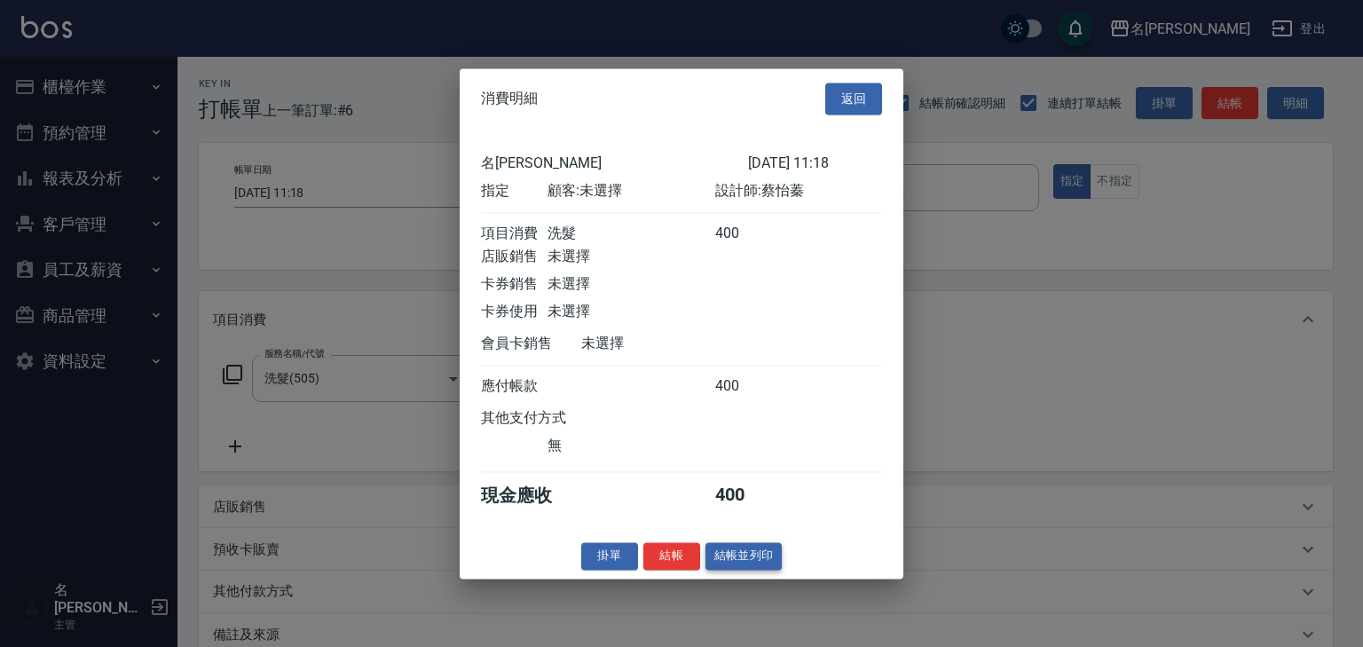
click at [774, 570] on button "結帳並列印" at bounding box center [744, 556] width 77 height 28
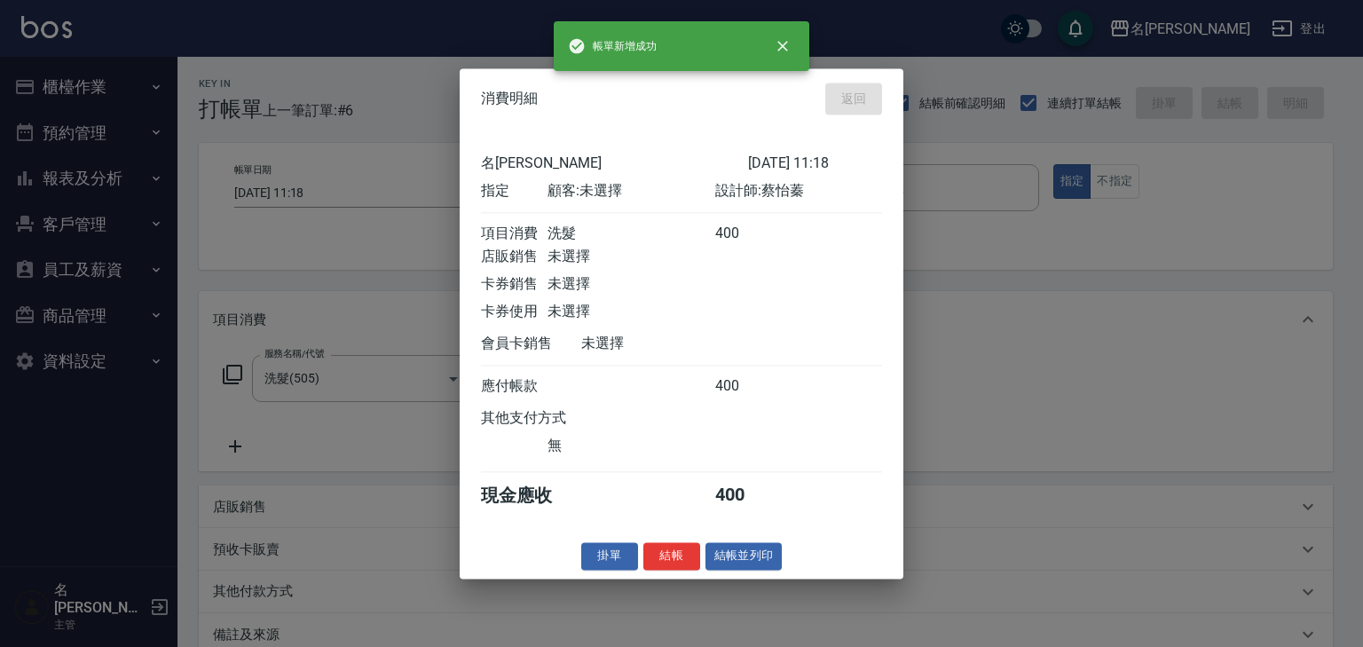
type input "[DATE] 11:23"
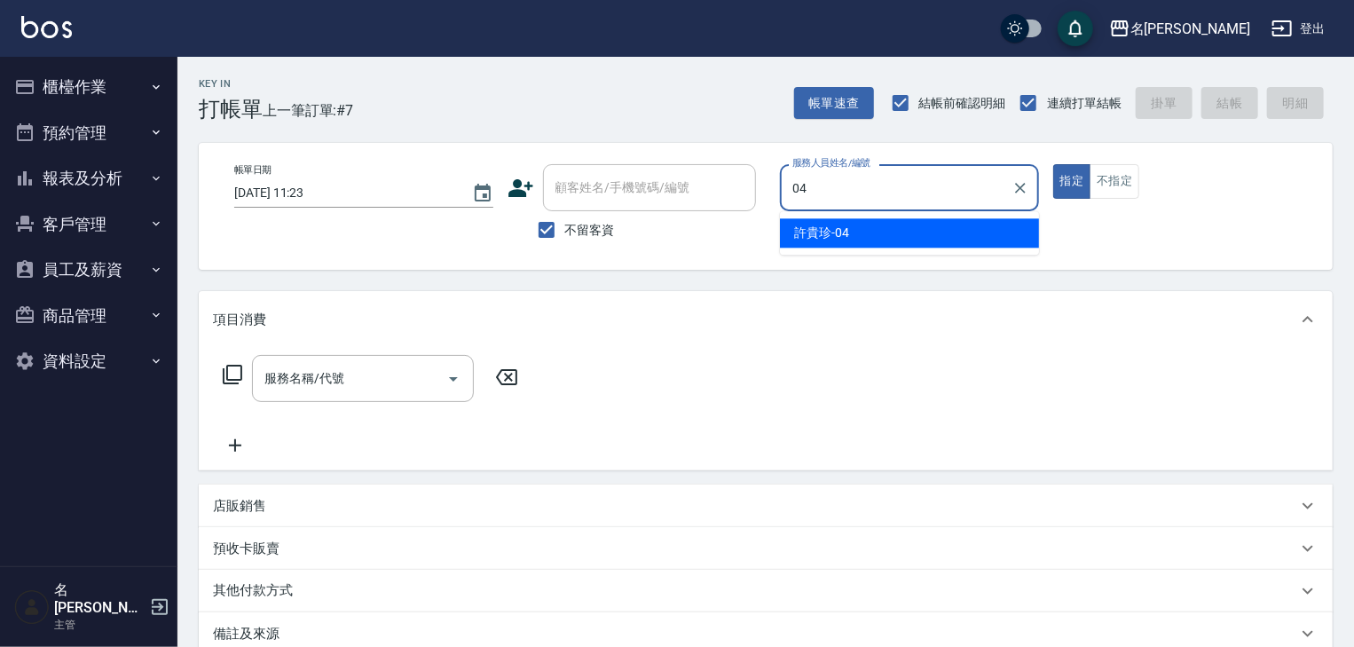
type input "[PERSON_NAME]-04"
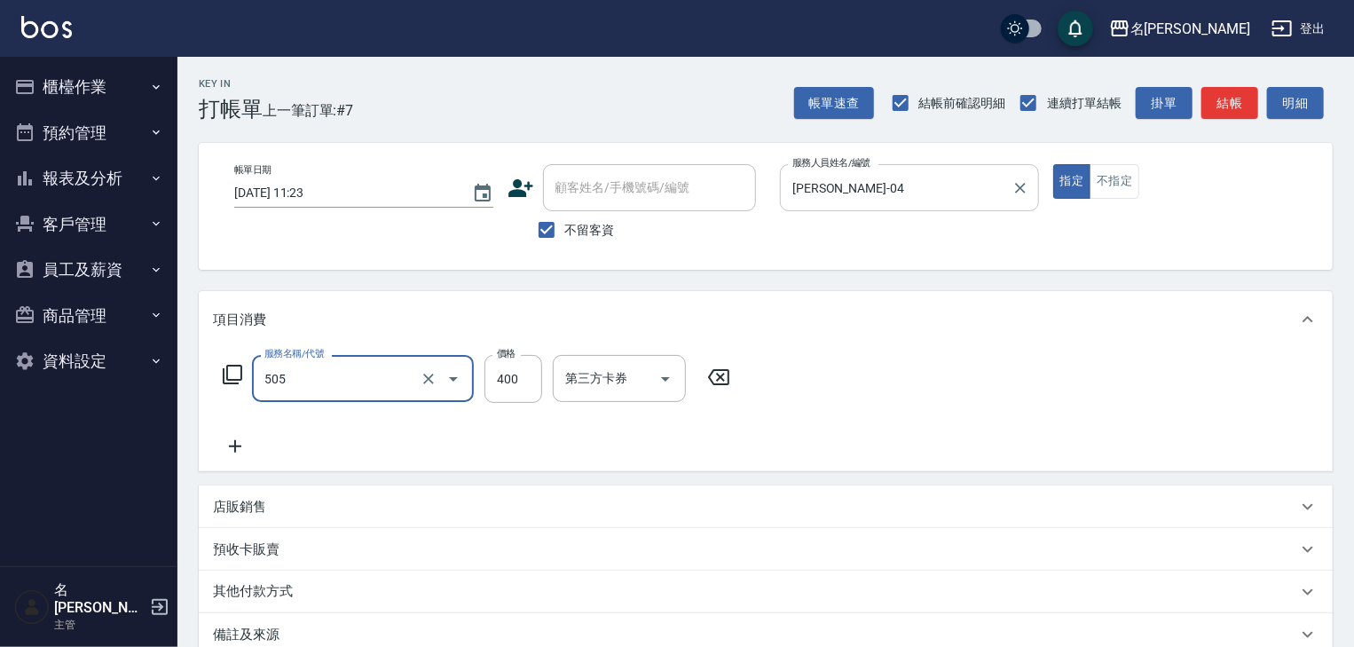
type input "洗髮(505)"
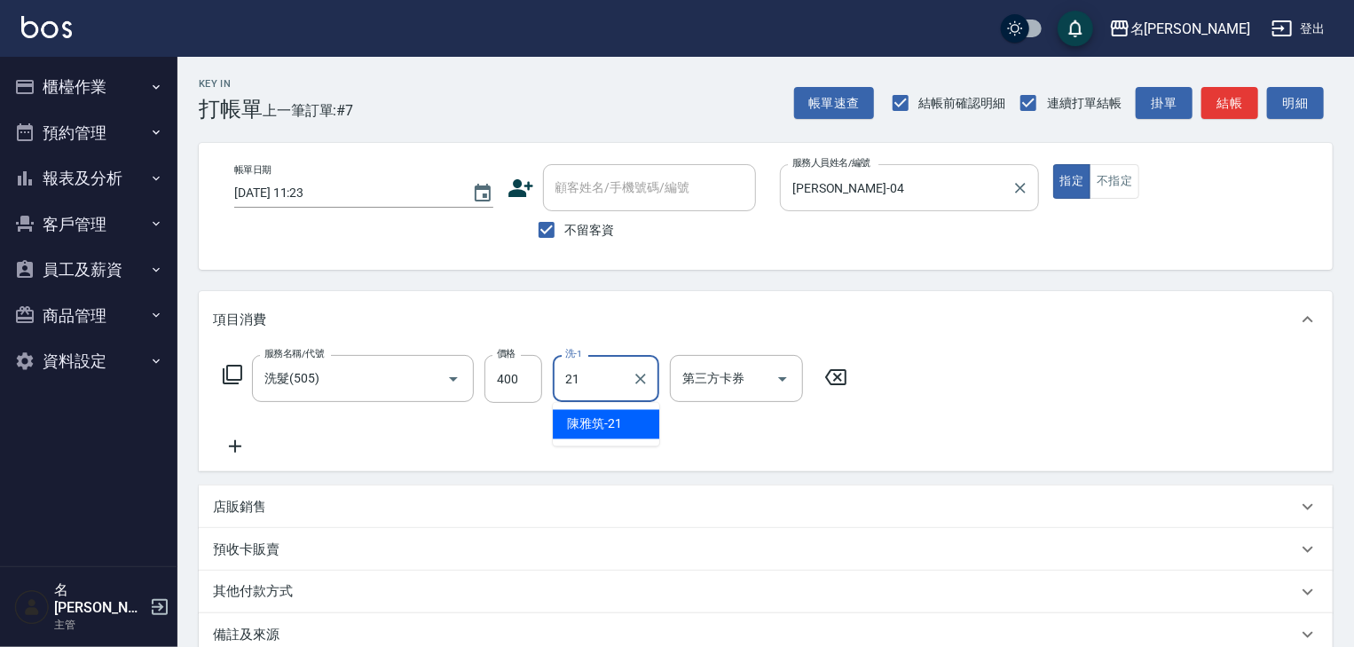
type input "[PERSON_NAME]-21"
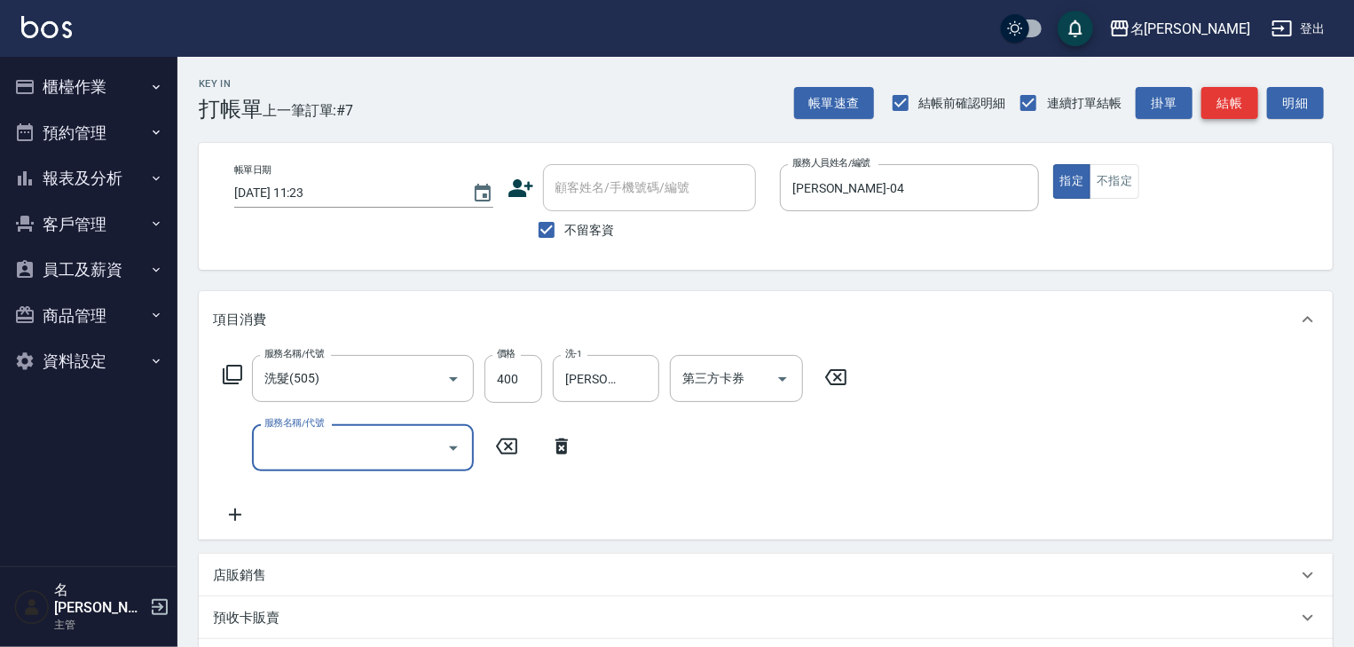
click at [1238, 99] on button "結帳" at bounding box center [1230, 103] width 57 height 33
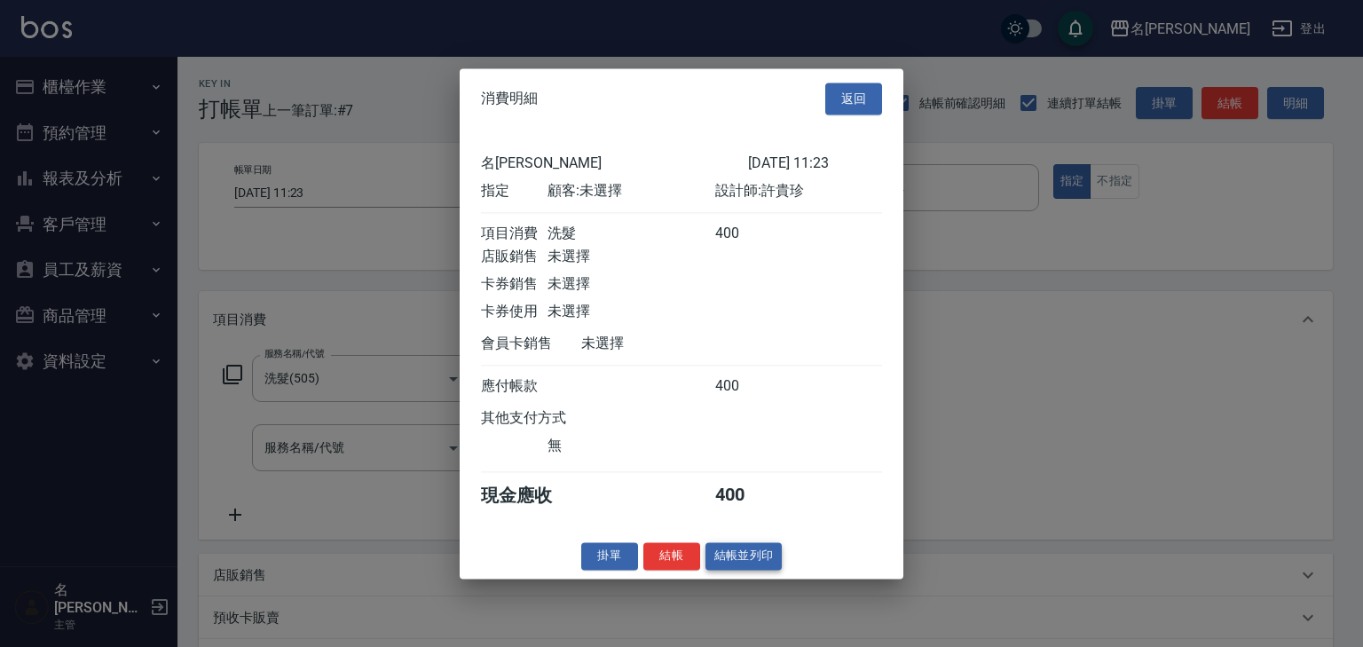
click at [737, 570] on button "結帳並列印" at bounding box center [744, 556] width 77 height 28
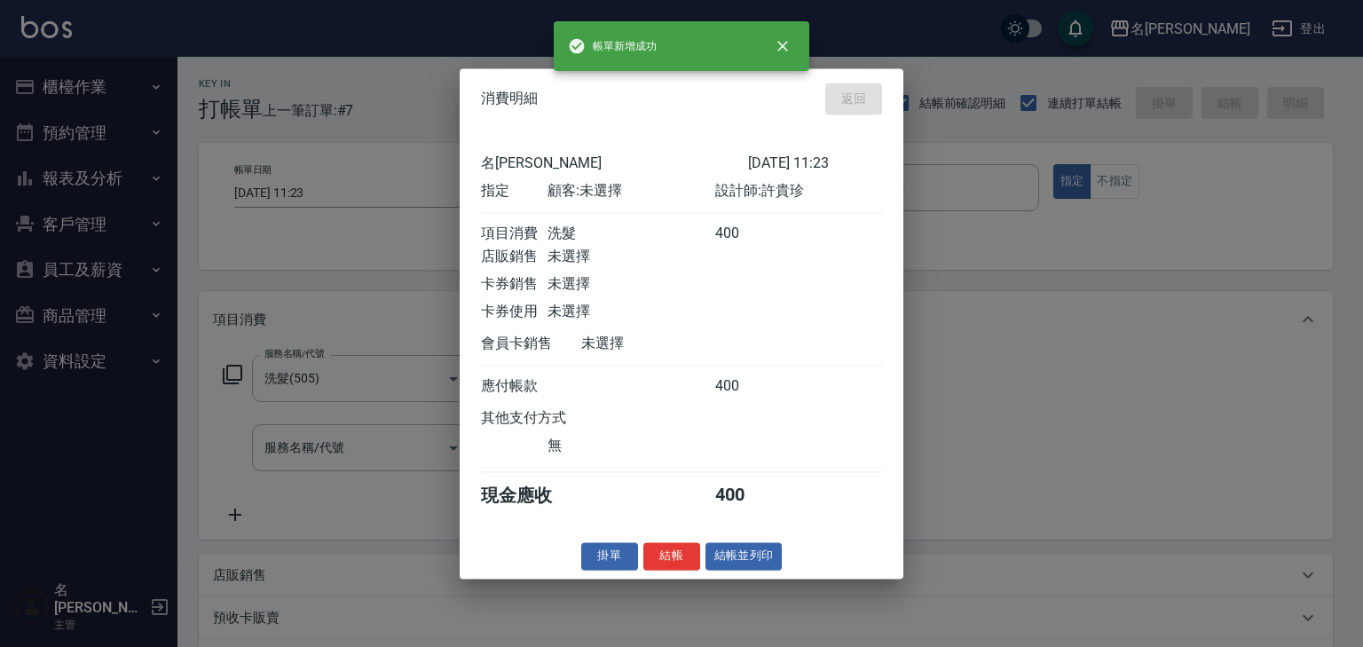
type input "[DATE] 11:36"
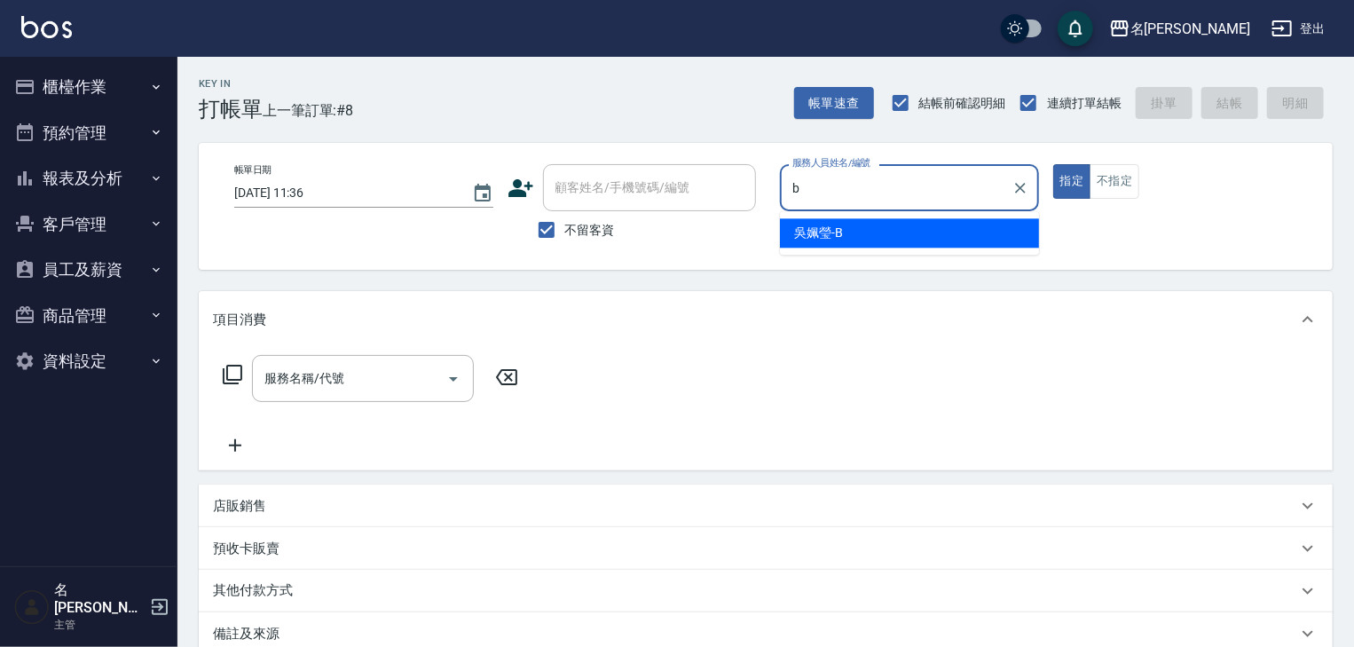
type input "[PERSON_NAME]"
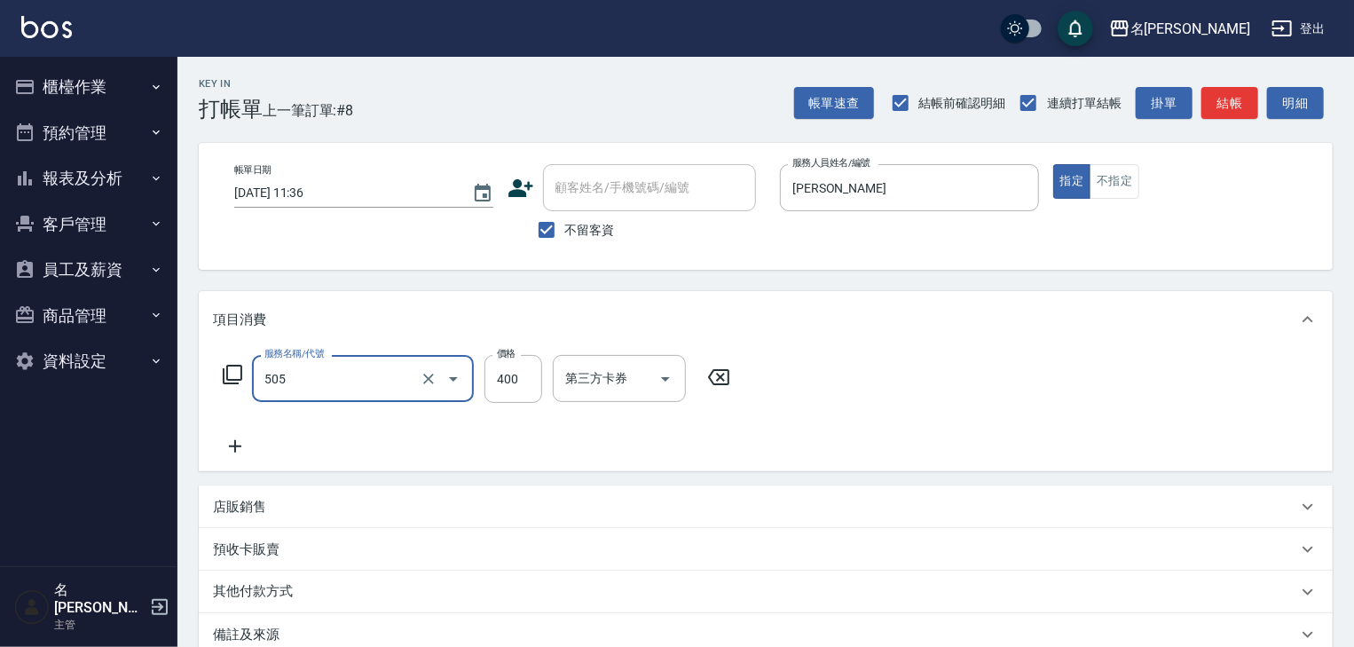
type input "洗髮(505)"
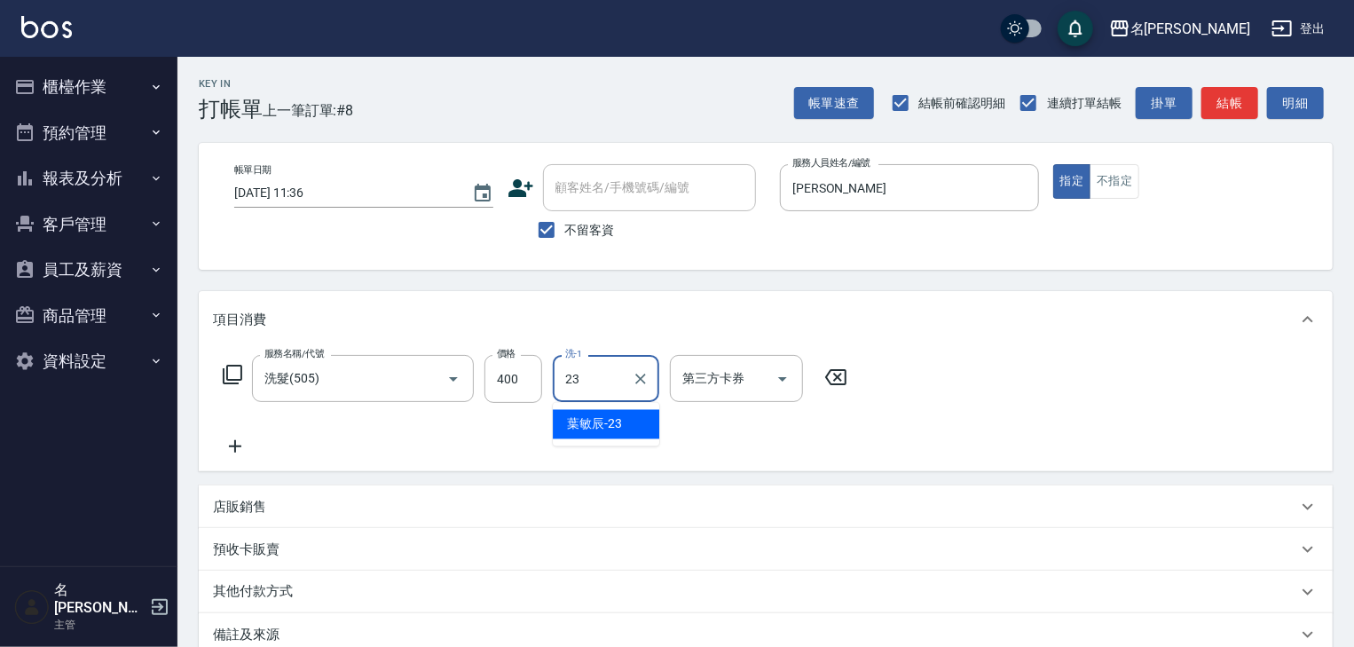
type input "葉敏辰-23"
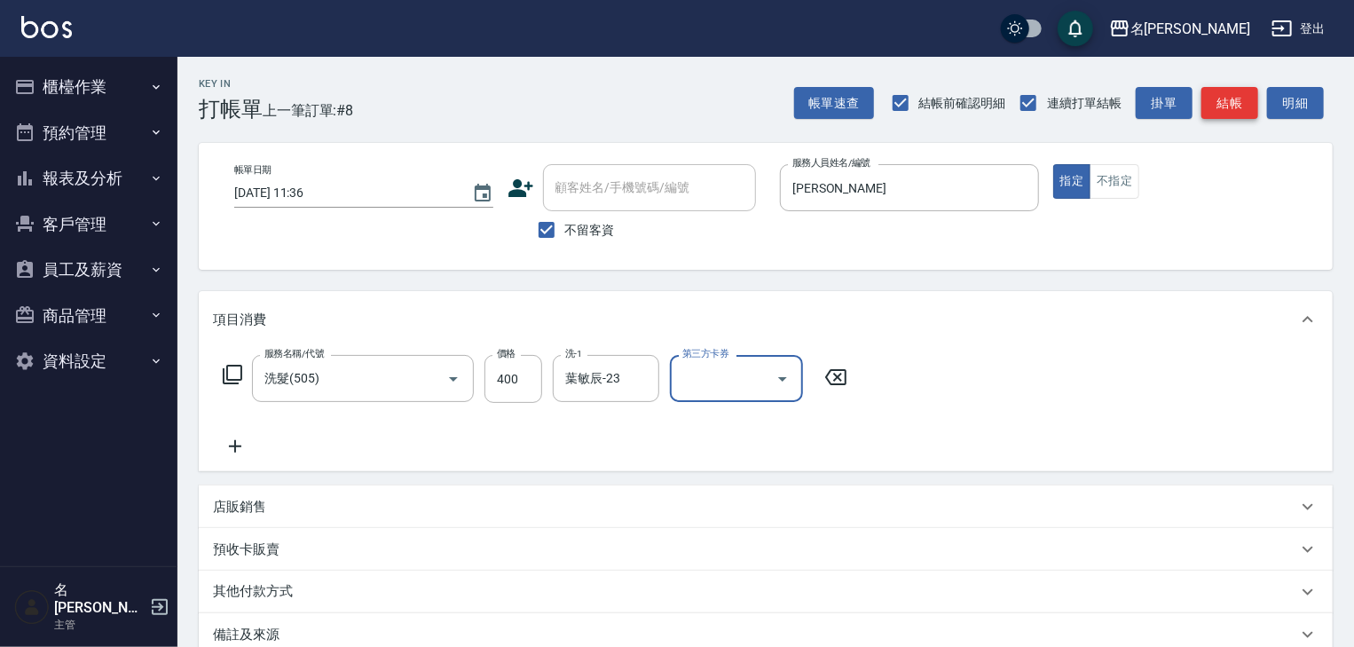
click at [1235, 88] on button "結帳" at bounding box center [1230, 103] width 57 height 33
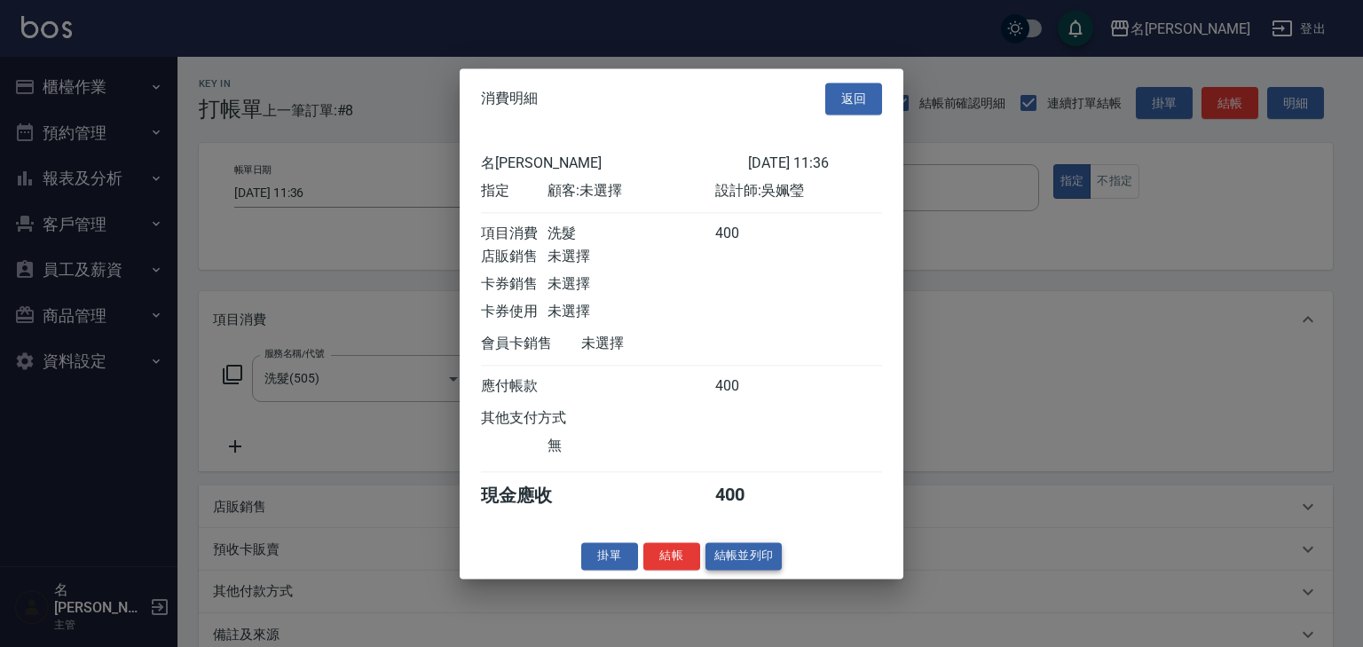
click at [744, 570] on button "結帳並列印" at bounding box center [744, 556] width 77 height 28
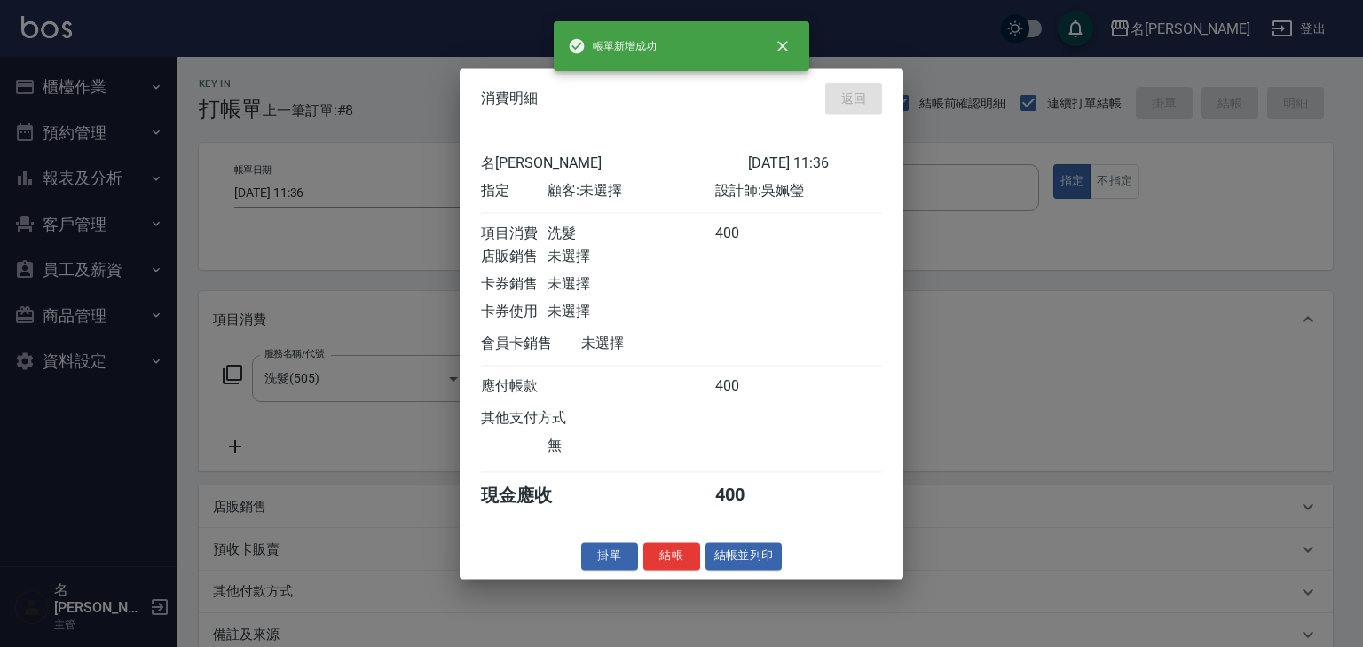
type input "[DATE] 11:37"
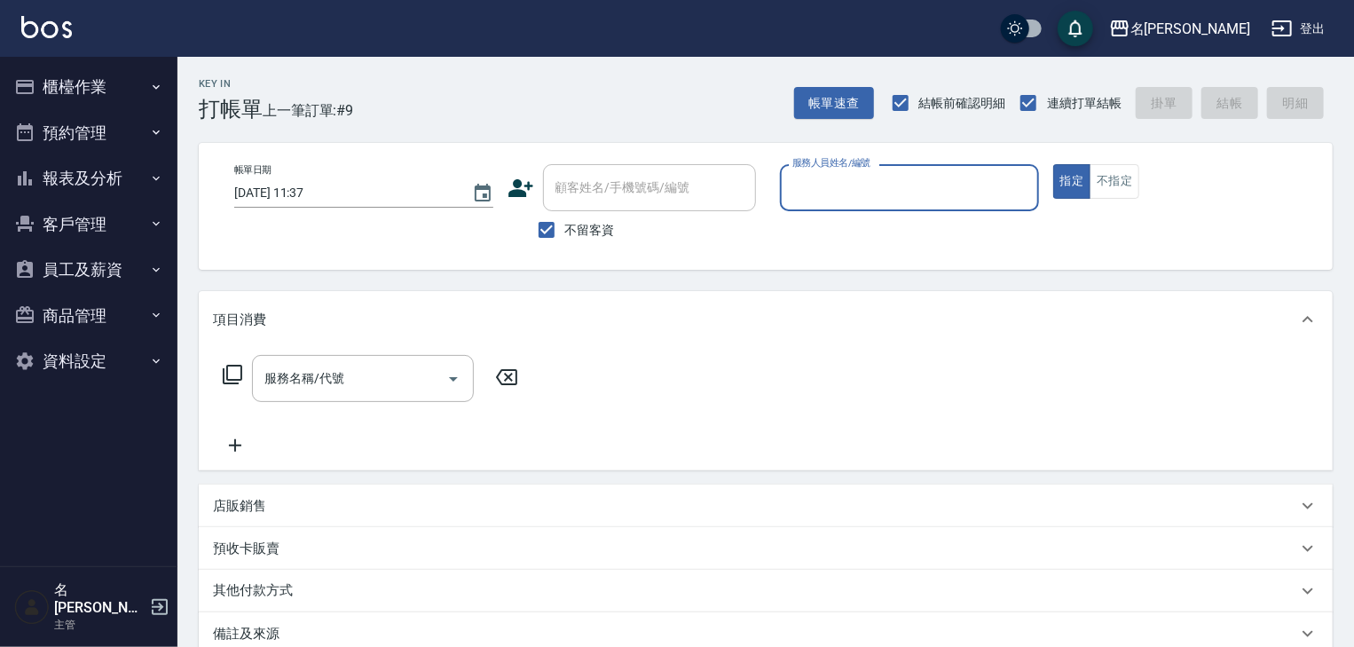
click at [91, 88] on button "櫃檯作業" at bounding box center [88, 87] width 163 height 46
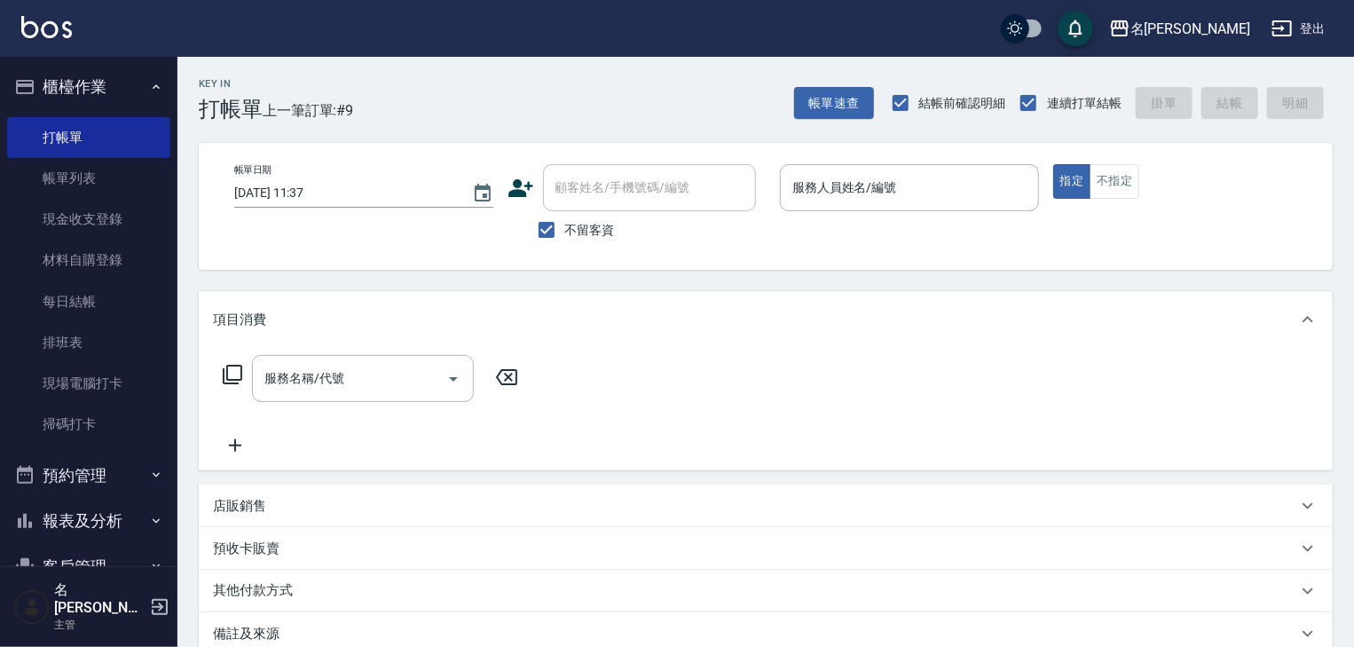
drag, startPoint x: 67, startPoint y: 172, endPoint x: 756, endPoint y: 251, distance: 693.2
click at [67, 172] on link "帳單列表" at bounding box center [88, 178] width 163 height 41
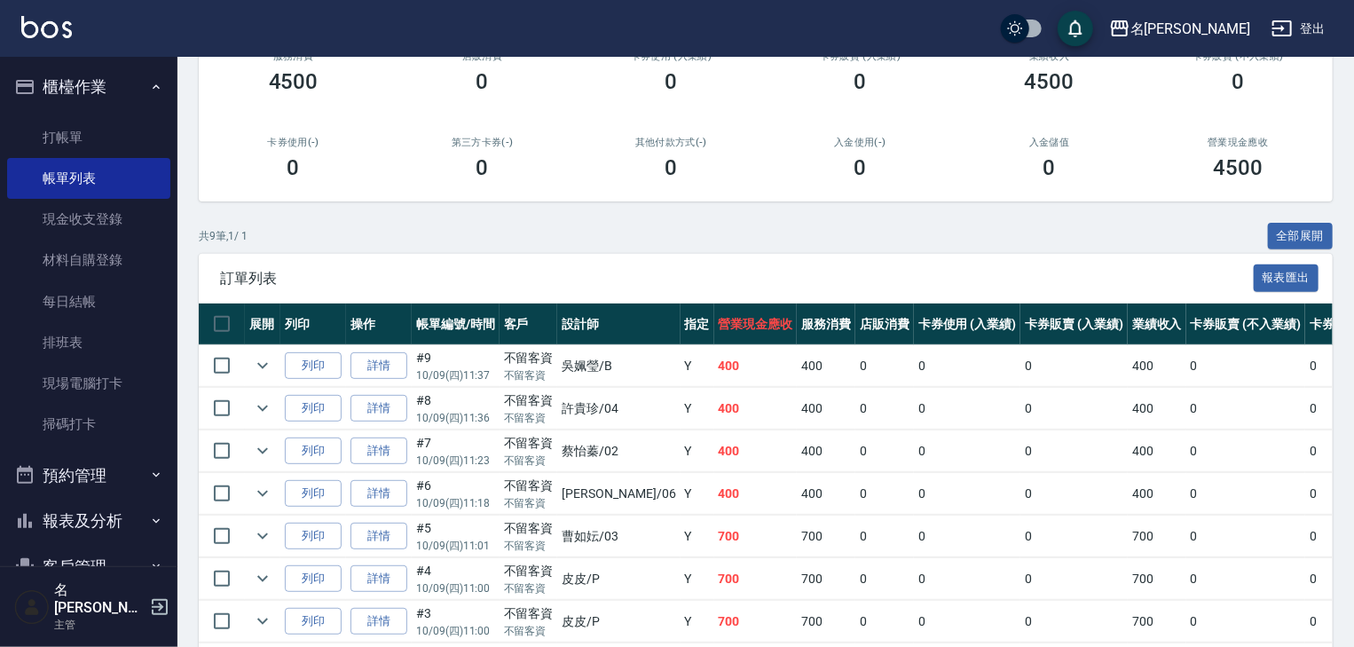
scroll to position [378, 0]
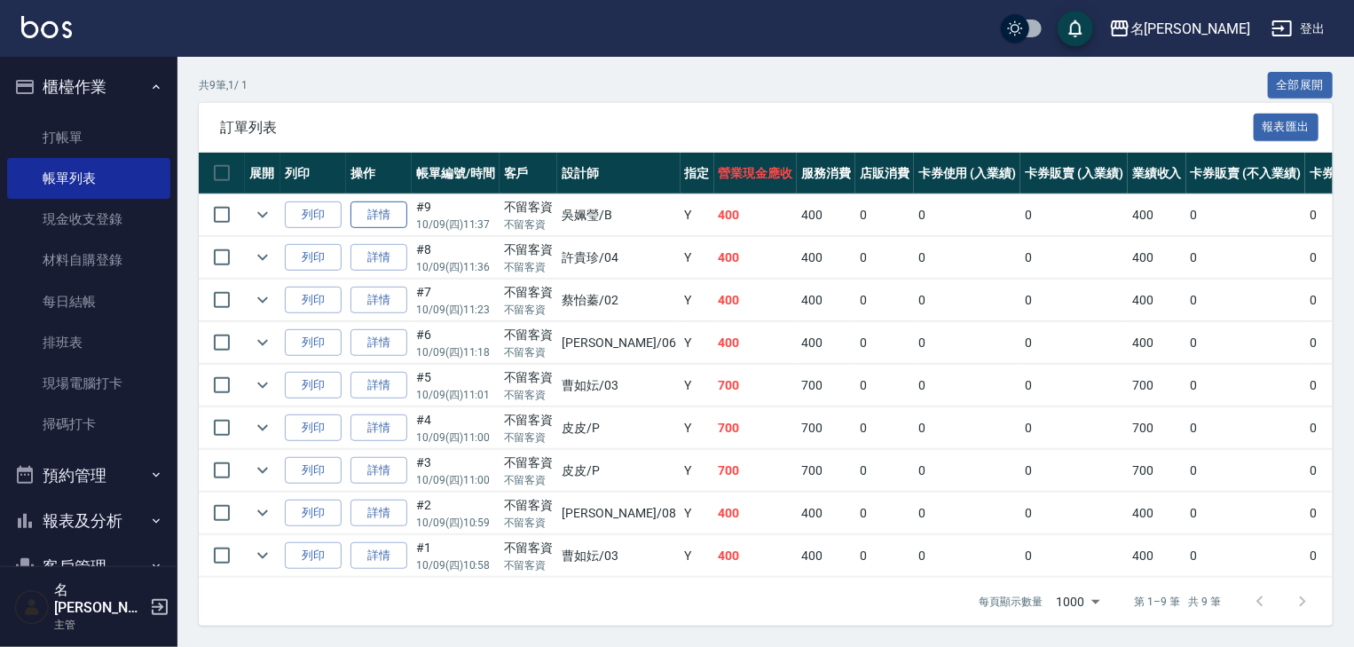
click at [385, 229] on link "詳情" at bounding box center [379, 215] width 57 height 28
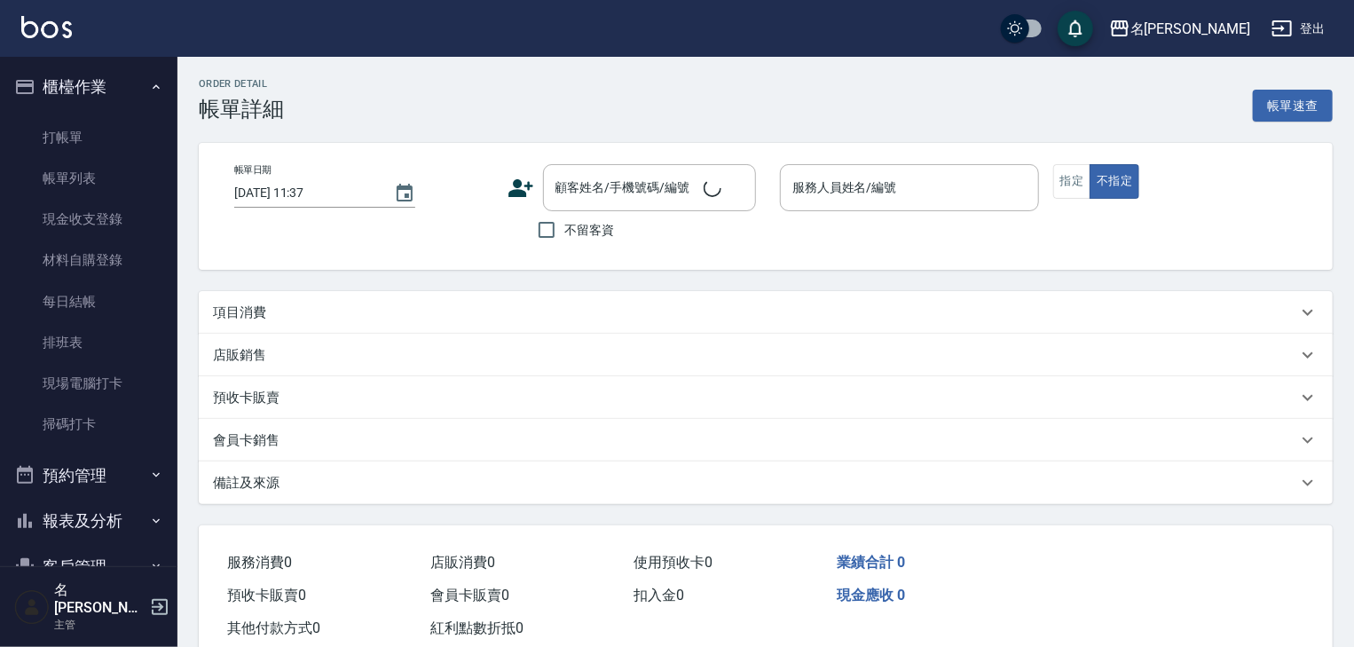
checkbox input "true"
type input "[PERSON_NAME]"
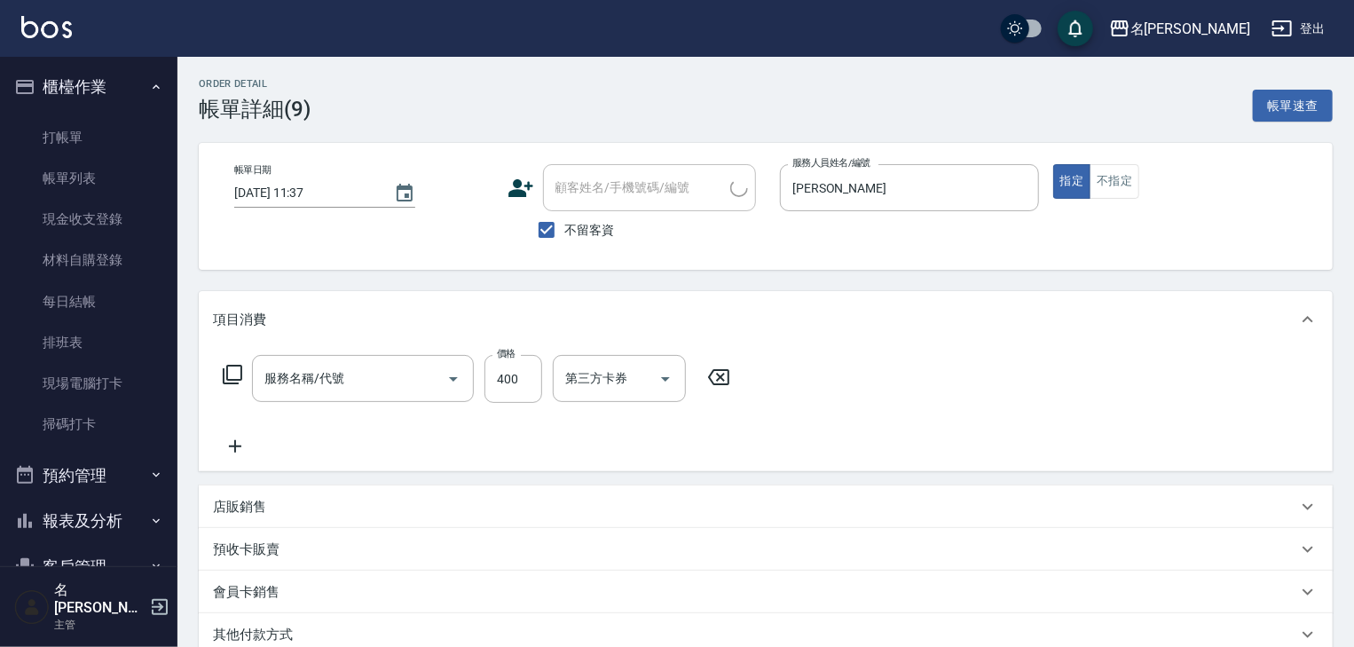
scroll to position [241, 0]
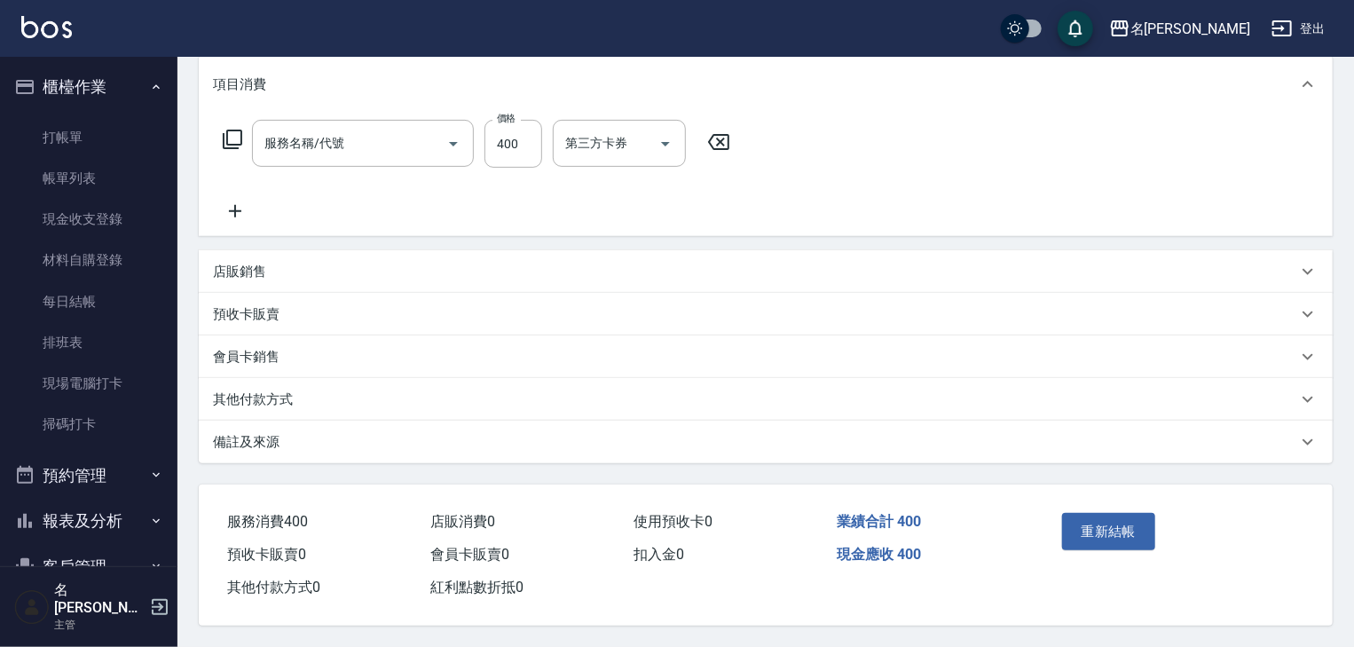
type input "洗髮(505)"
click at [359, 405] on div "其他付款方式" at bounding box center [766, 399] width 1134 height 43
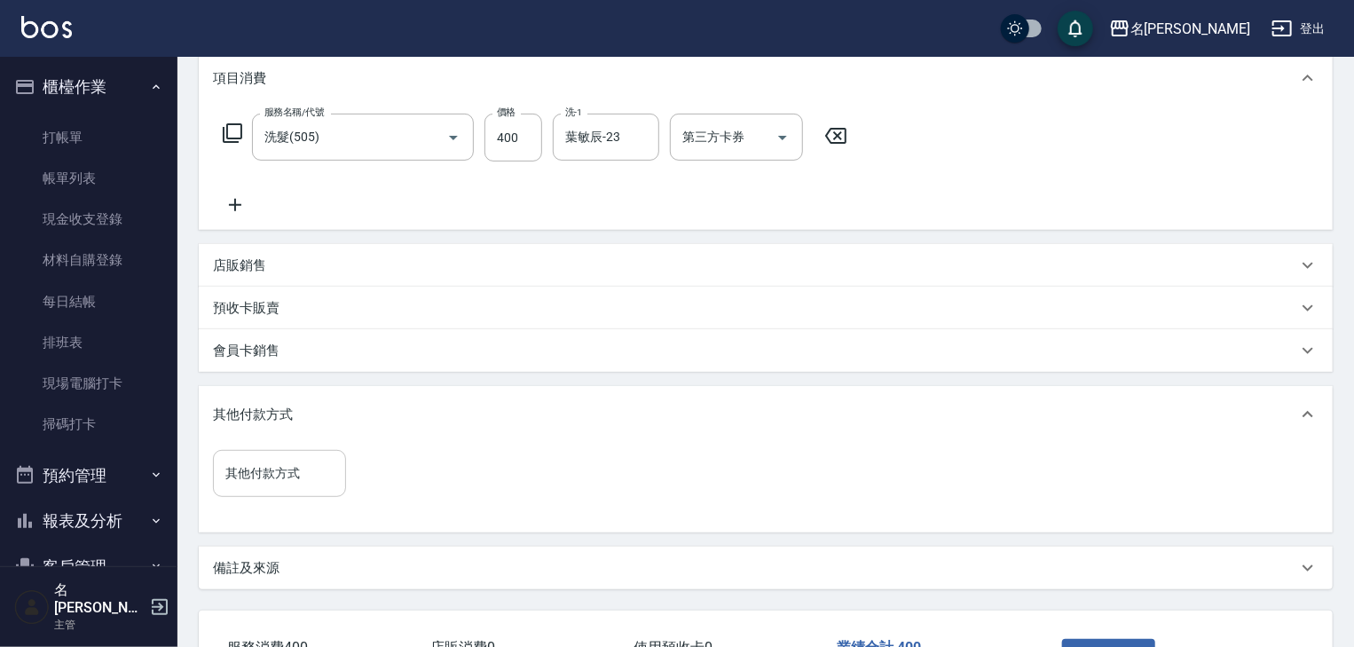
click at [269, 491] on div "其他付款方式" at bounding box center [279, 473] width 133 height 47
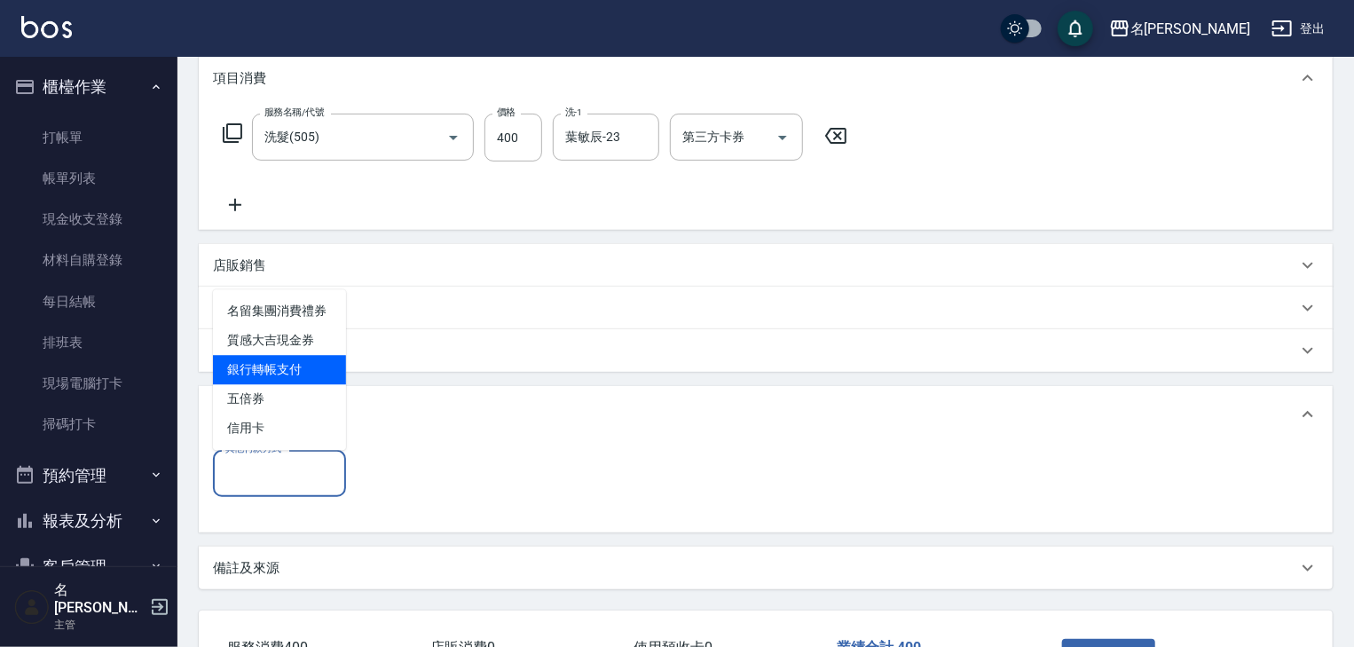
click at [314, 367] on span "銀行轉帳支付" at bounding box center [279, 369] width 133 height 29
type input "銀行轉帳支付"
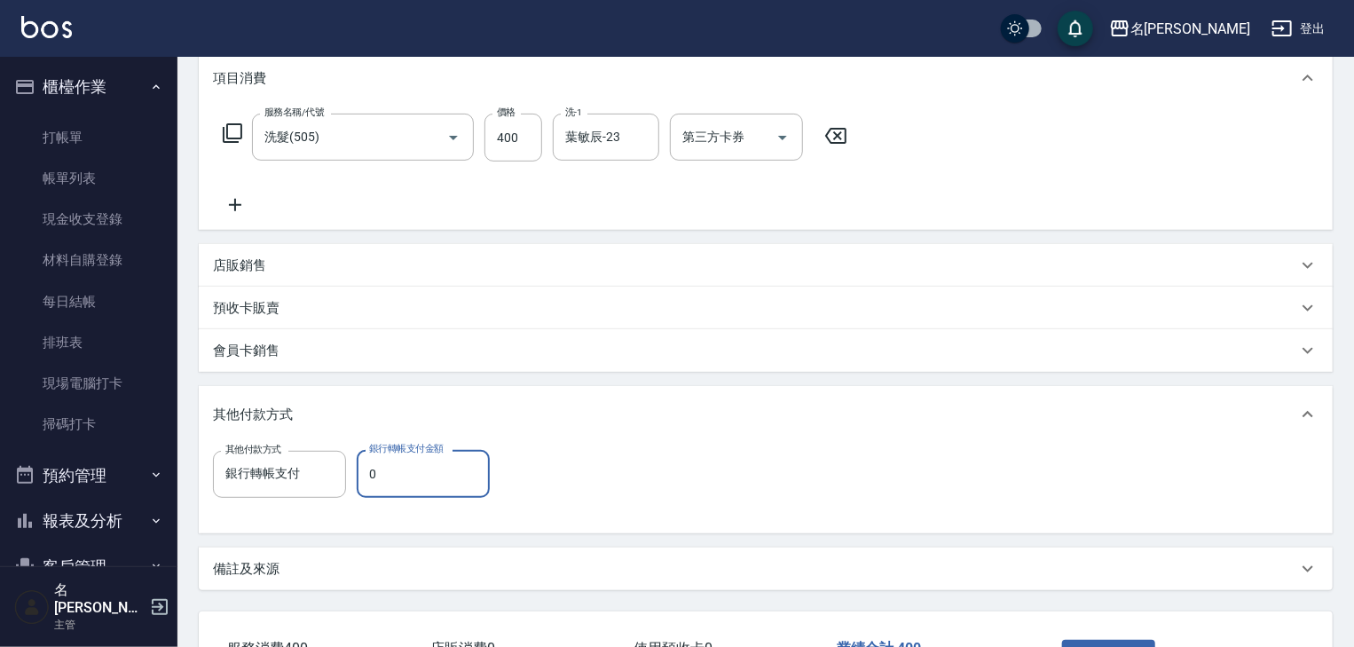
click at [409, 477] on input "0" at bounding box center [423, 474] width 133 height 48
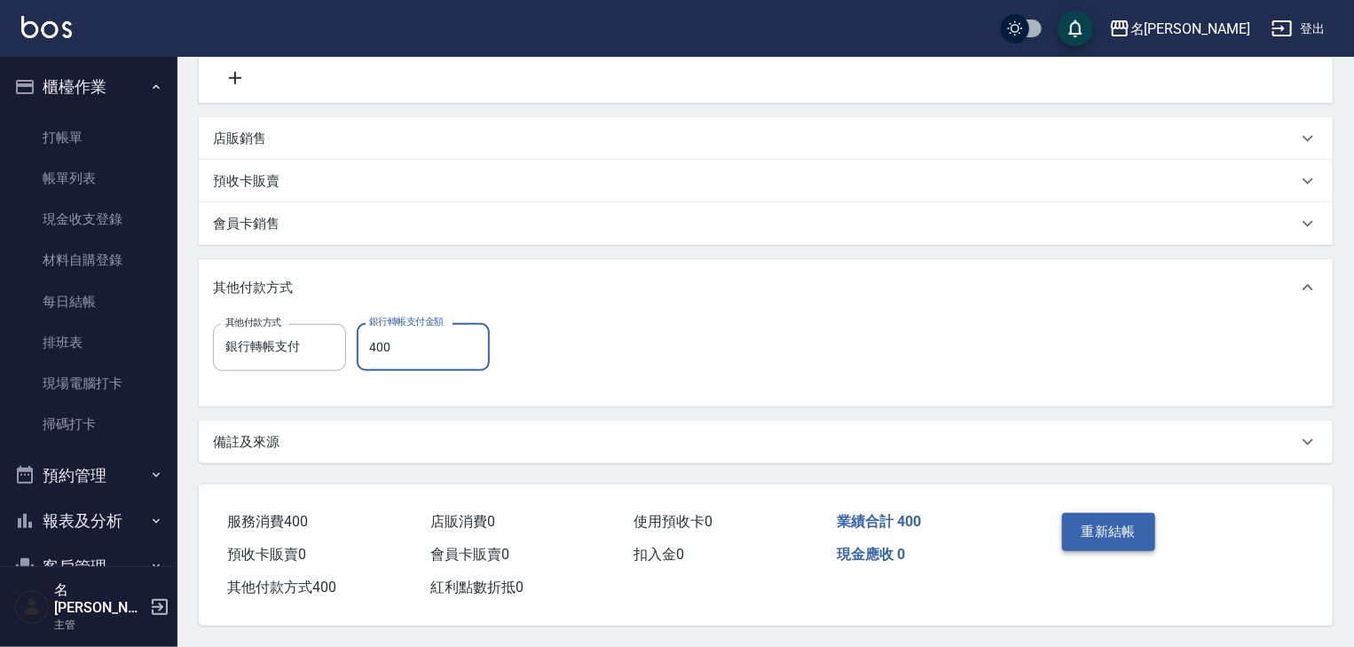
type input "400"
click at [1130, 539] on button "重新結帳" at bounding box center [1109, 531] width 94 height 37
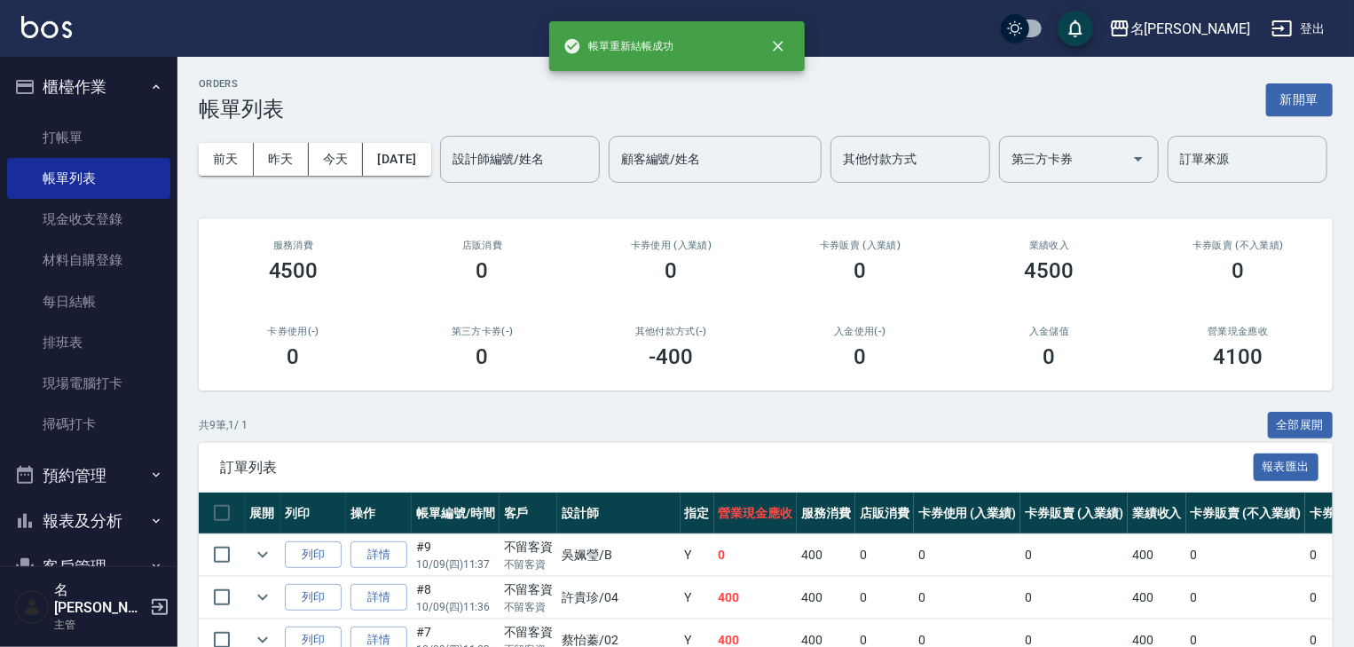
click at [33, 12] on div "名[PERSON_NAME]出" at bounding box center [677, 28] width 1354 height 57
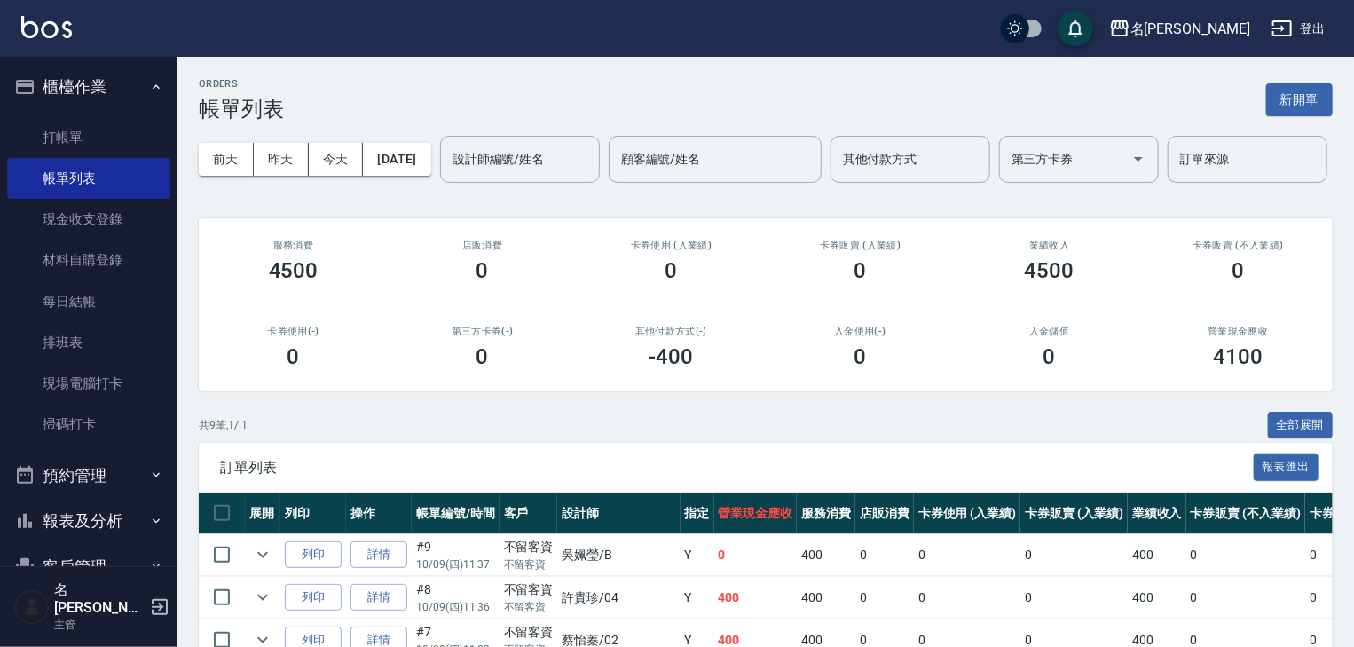
click at [32, 16] on img at bounding box center [46, 27] width 51 height 22
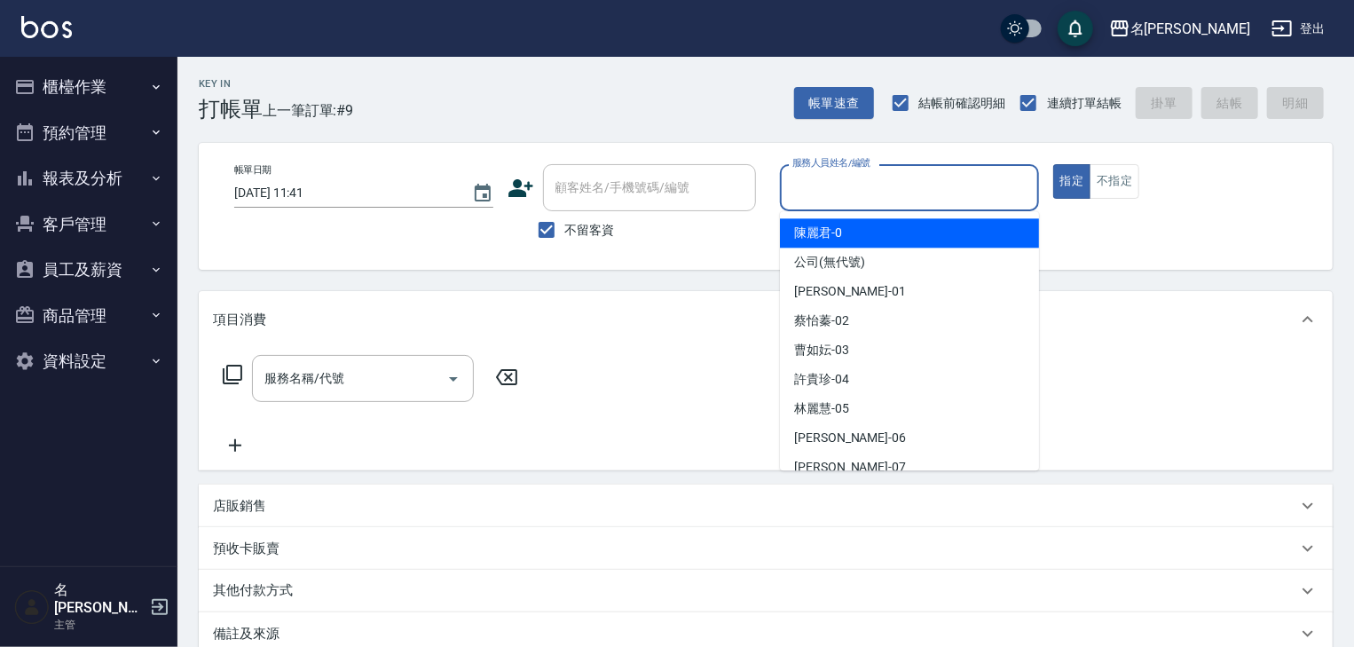
click at [931, 195] on input "服務人員姓名/編號" at bounding box center [909, 187] width 243 height 31
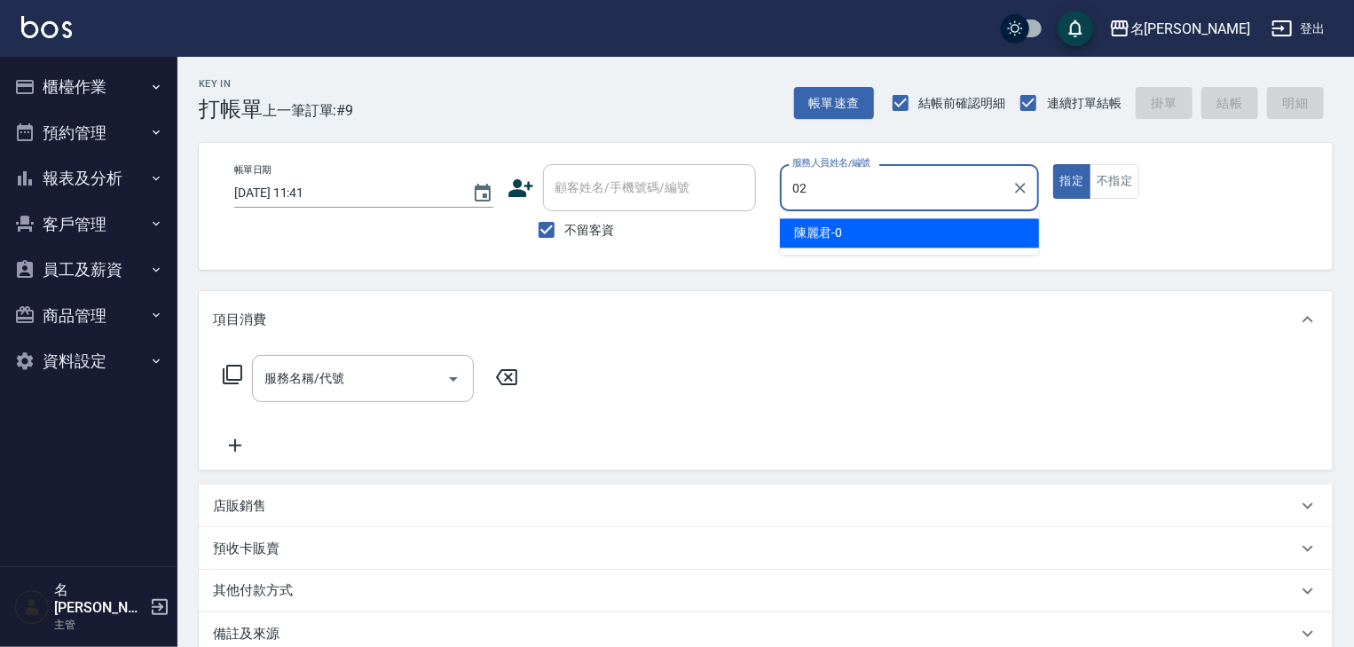
type input "[PERSON_NAME]-02"
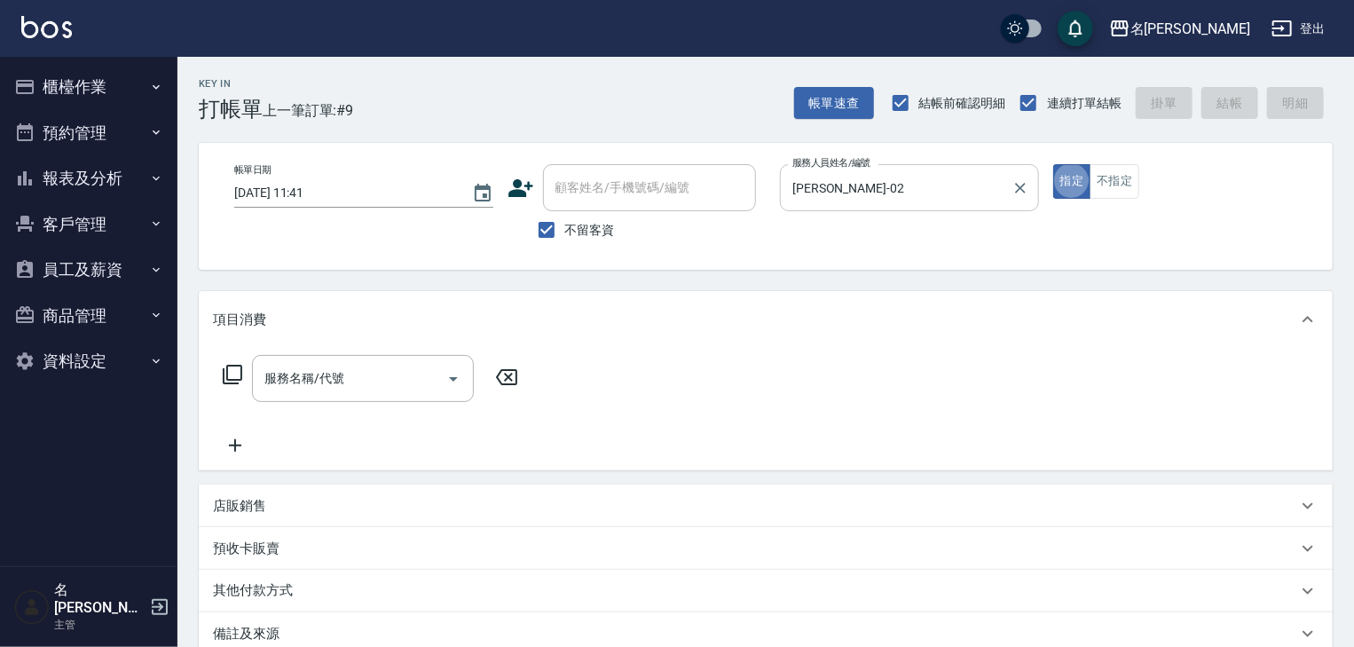
type button "true"
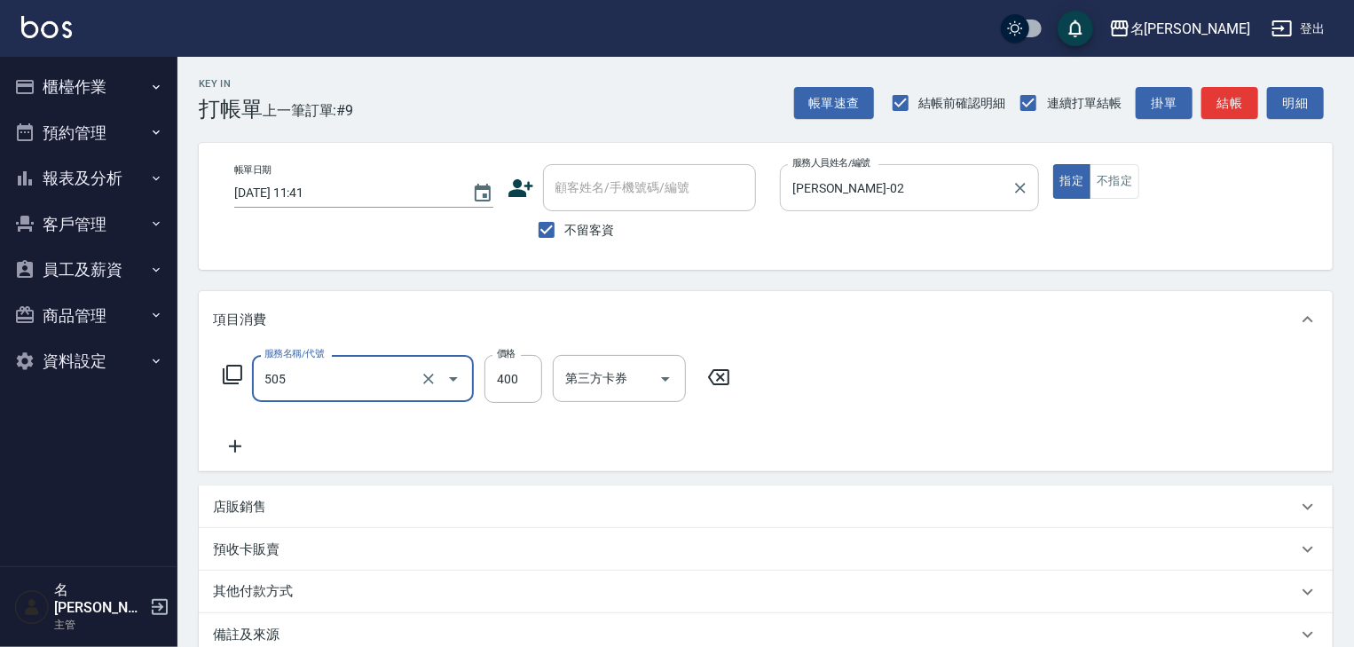
type input "洗髮(505)"
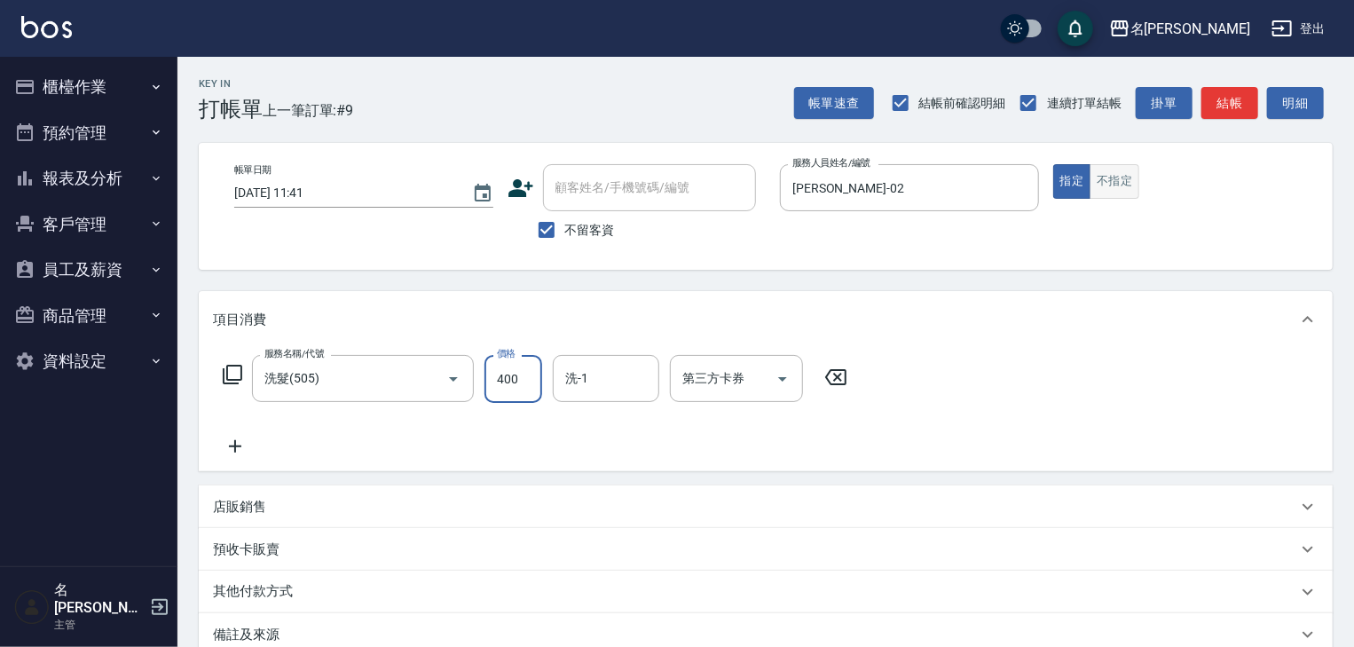
click at [1125, 185] on button "不指定" at bounding box center [1115, 181] width 50 height 35
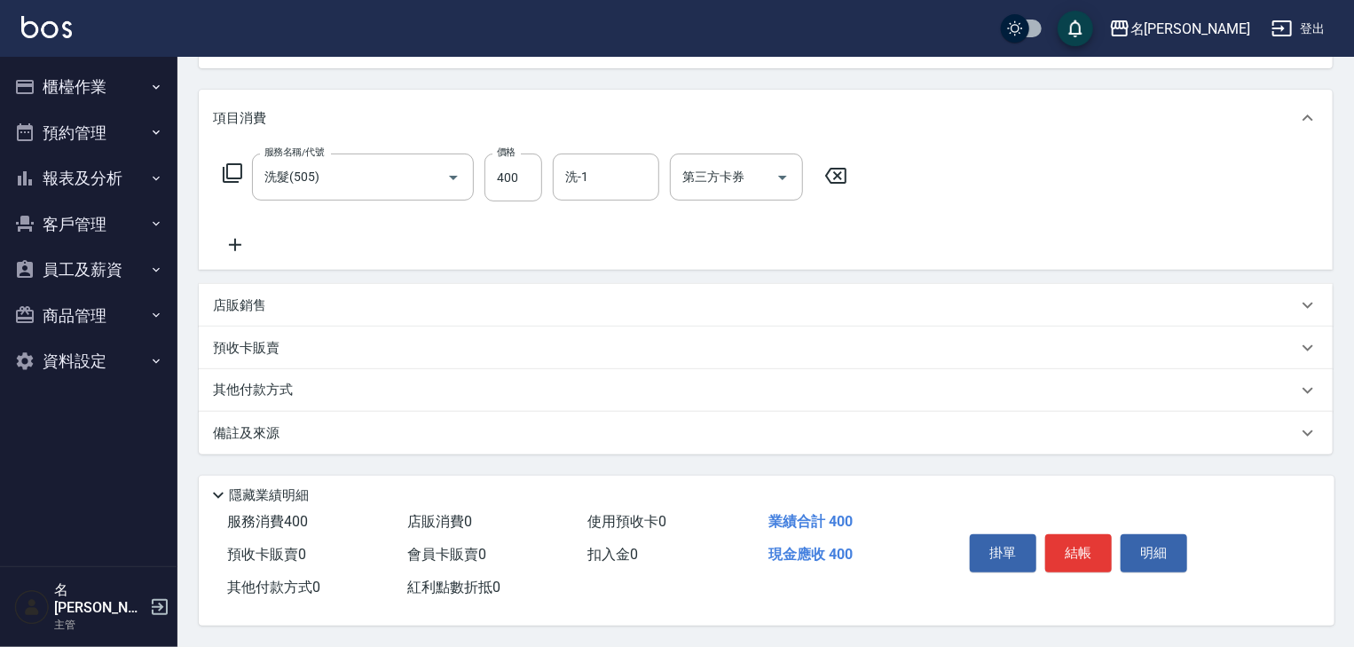
click at [351, 381] on div "其他付款方式" at bounding box center [755, 391] width 1085 height 20
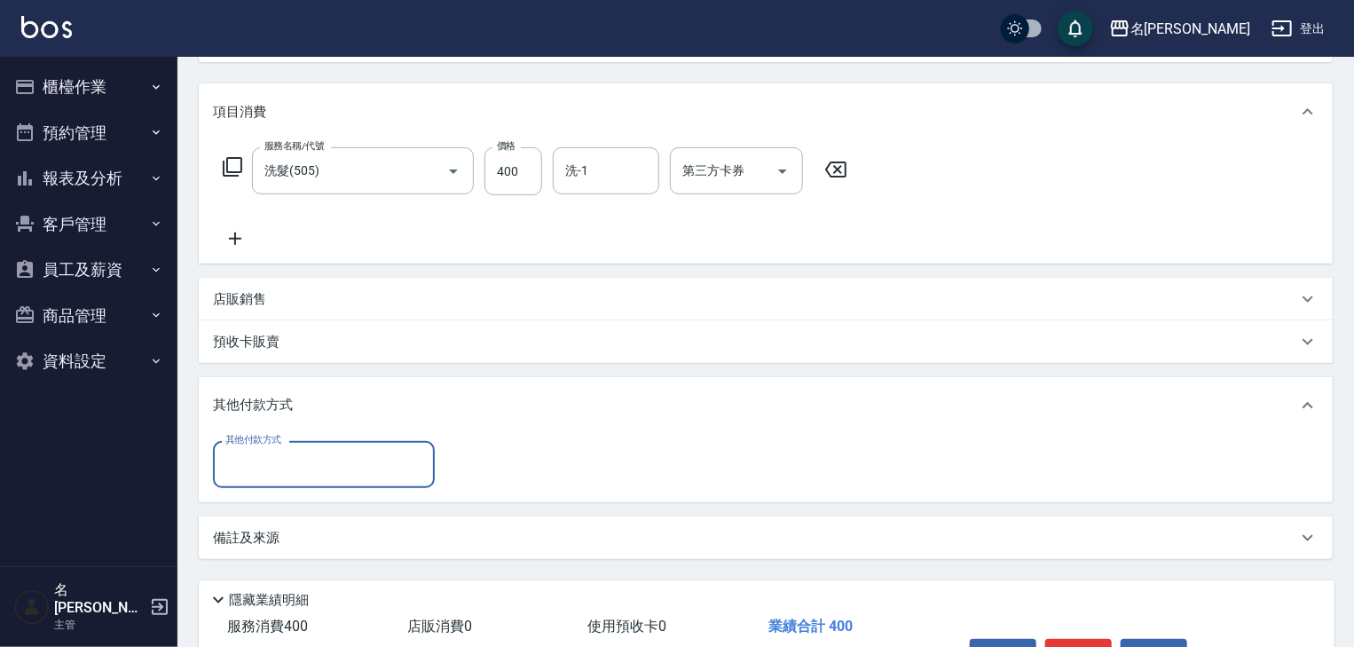
scroll to position [0, 0]
click at [278, 449] on input "其他付款方式" at bounding box center [324, 464] width 206 height 31
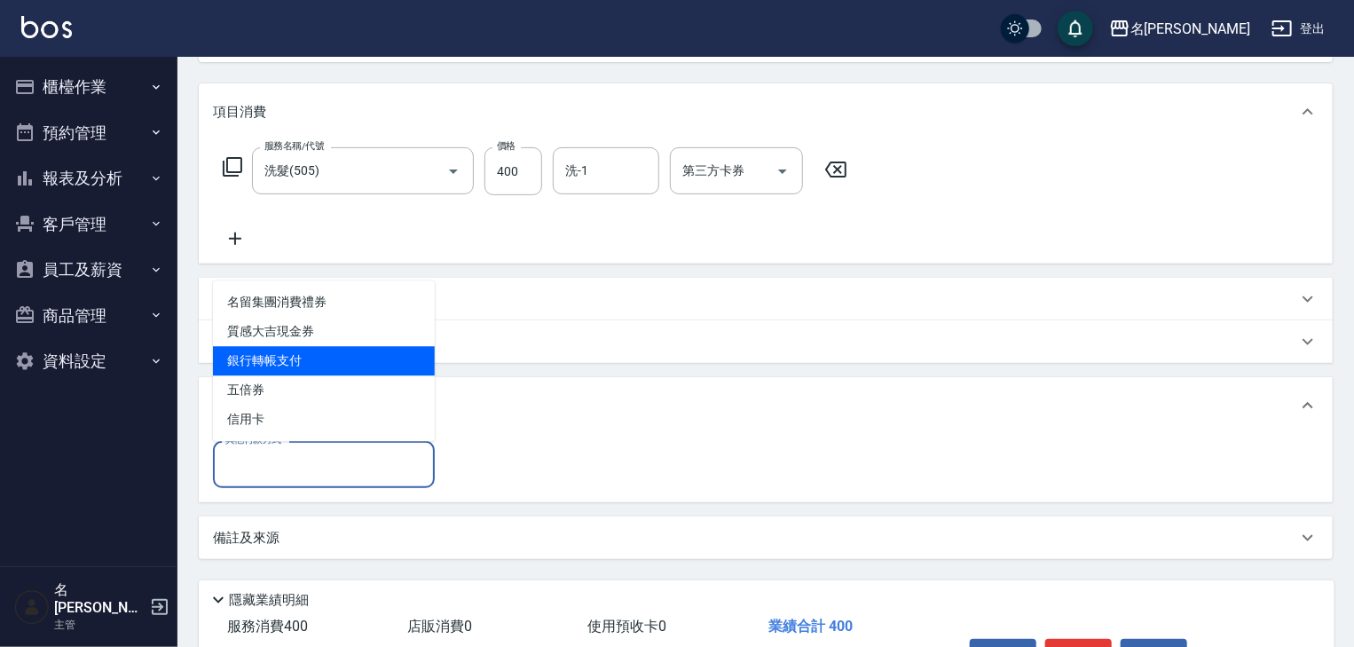
click at [324, 373] on span "銀行轉帳支付" at bounding box center [324, 360] width 222 height 29
type input "銀行轉帳支付"
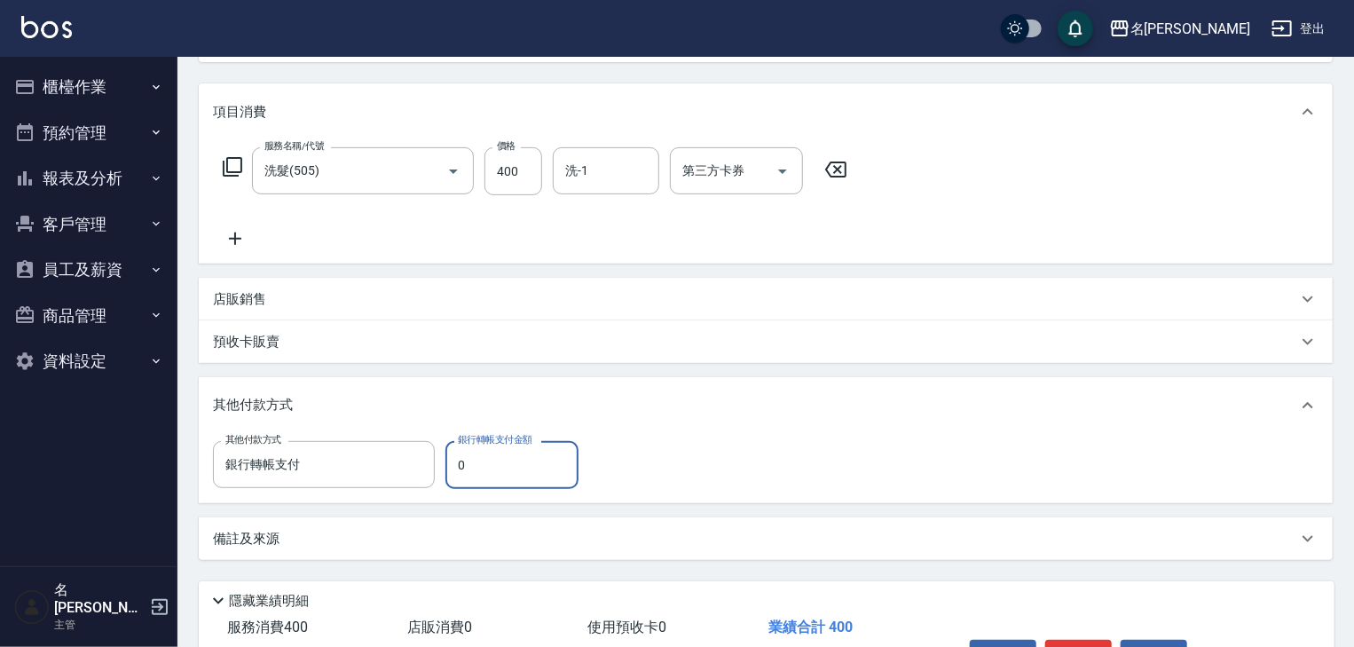
click at [469, 447] on input "0" at bounding box center [512, 465] width 133 height 48
drag, startPoint x: 465, startPoint y: 468, endPoint x: 441, endPoint y: 469, distance: 24.0
click at [441, 469] on div "其他付款方式 銀行轉帳支付 其他付款方式 銀行轉帳支付金額 0 銀行轉帳支付金額" at bounding box center [401, 465] width 376 height 48
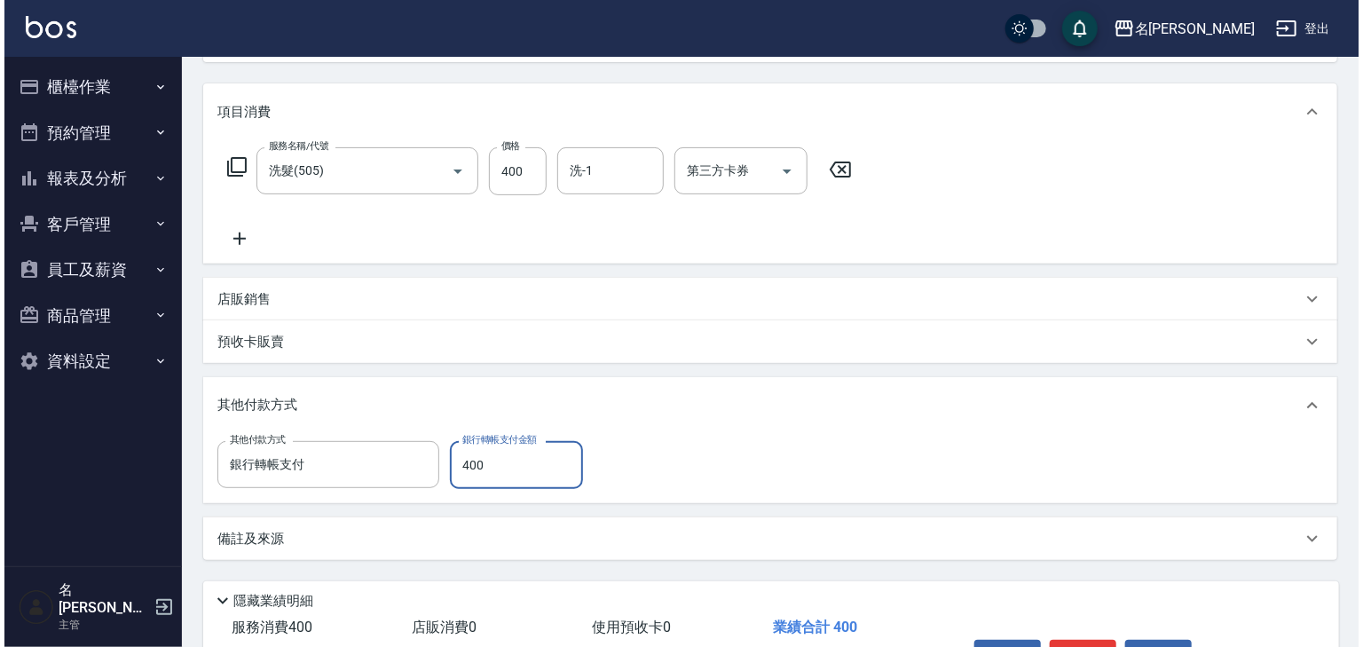
scroll to position [319, 0]
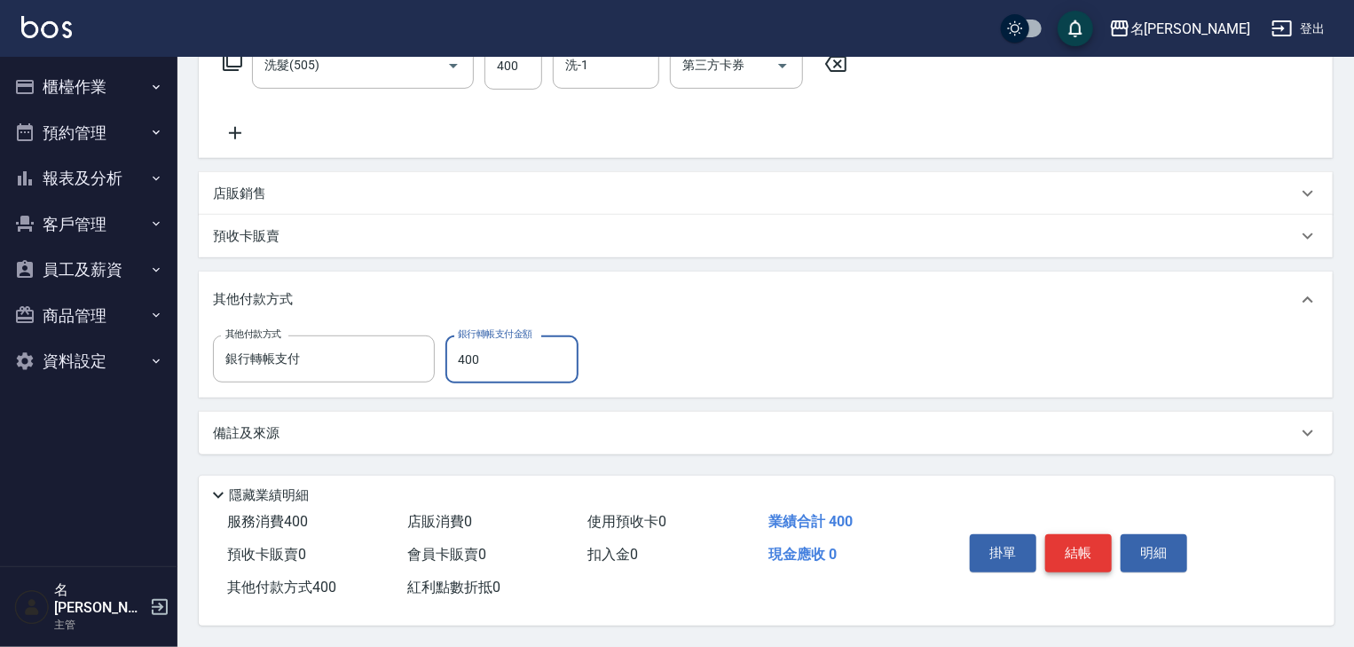
type input "400"
click at [1104, 546] on button "結帳" at bounding box center [1078, 552] width 67 height 37
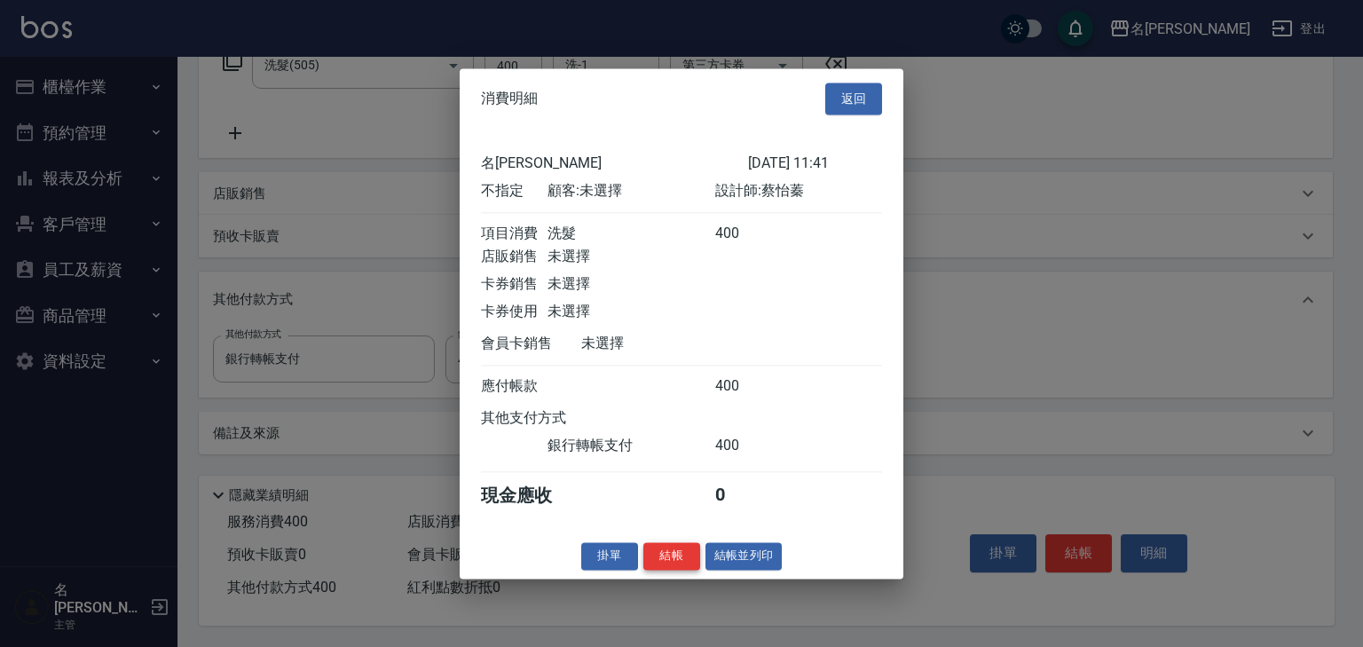
click at [663, 570] on button "結帳" at bounding box center [671, 556] width 57 height 28
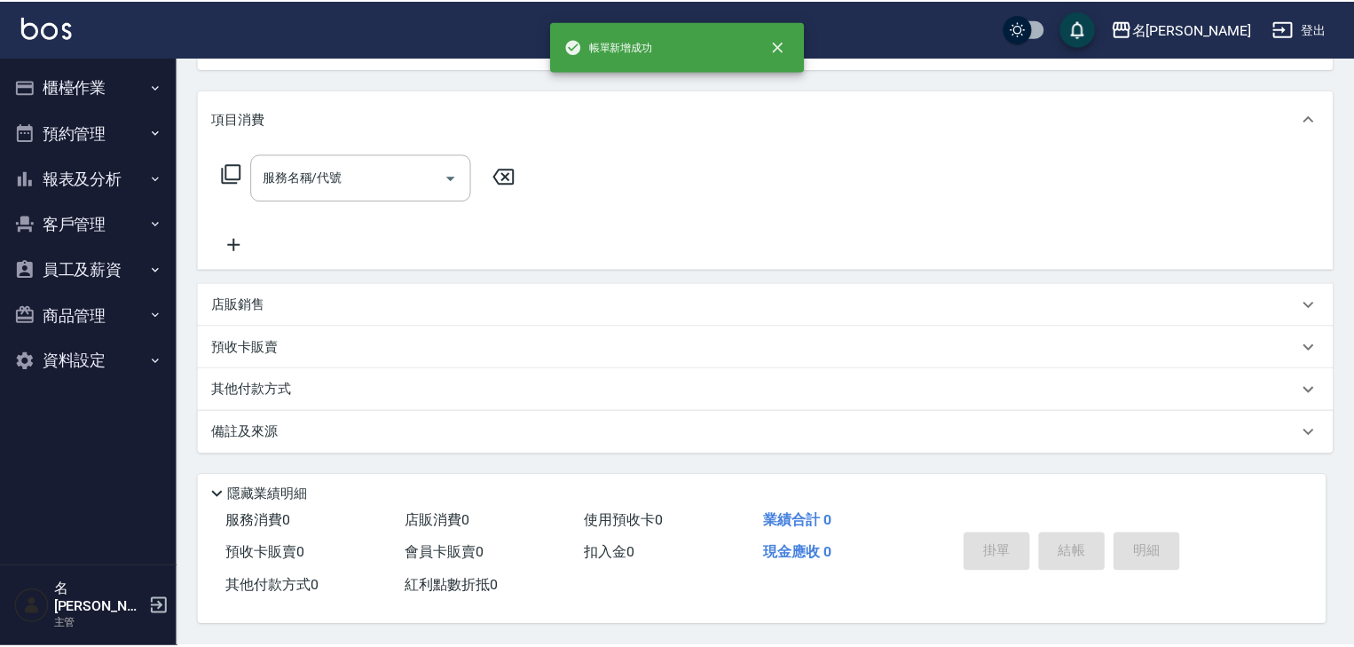
scroll to position [0, 0]
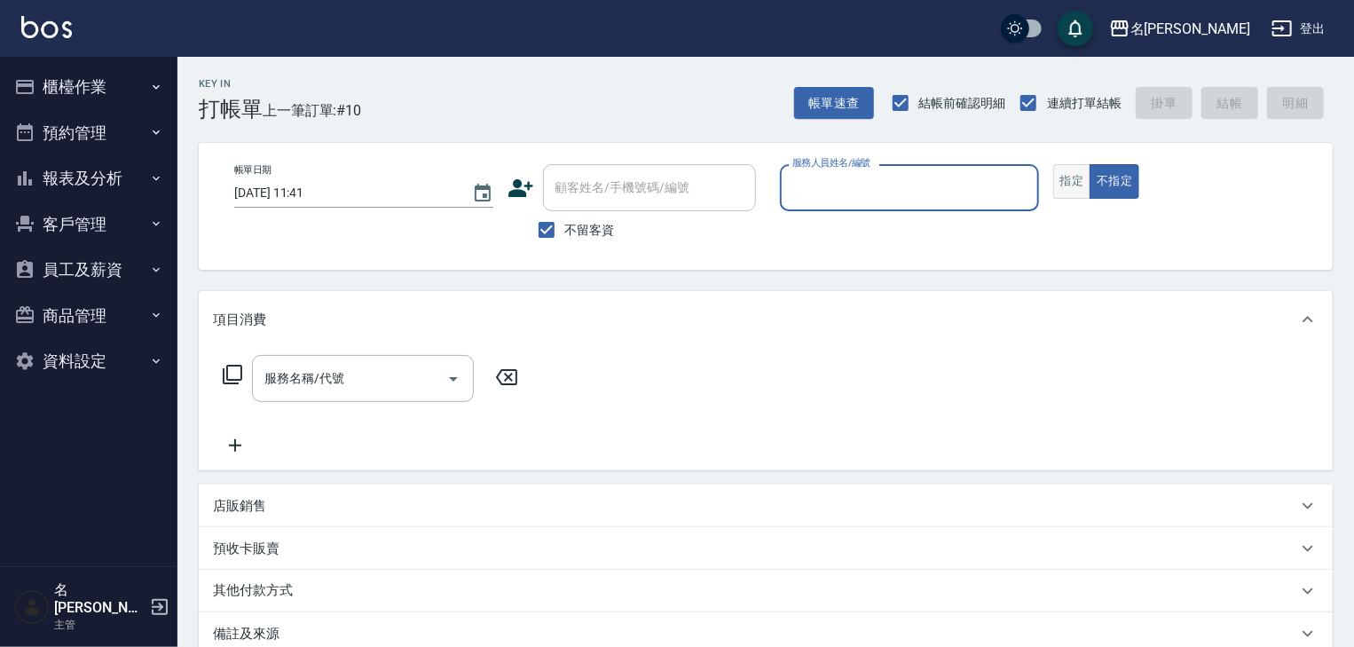
click at [1083, 168] on button "指定" at bounding box center [1072, 181] width 38 height 35
click at [966, 188] on input "服務人員姓名/編號" at bounding box center [909, 187] width 243 height 31
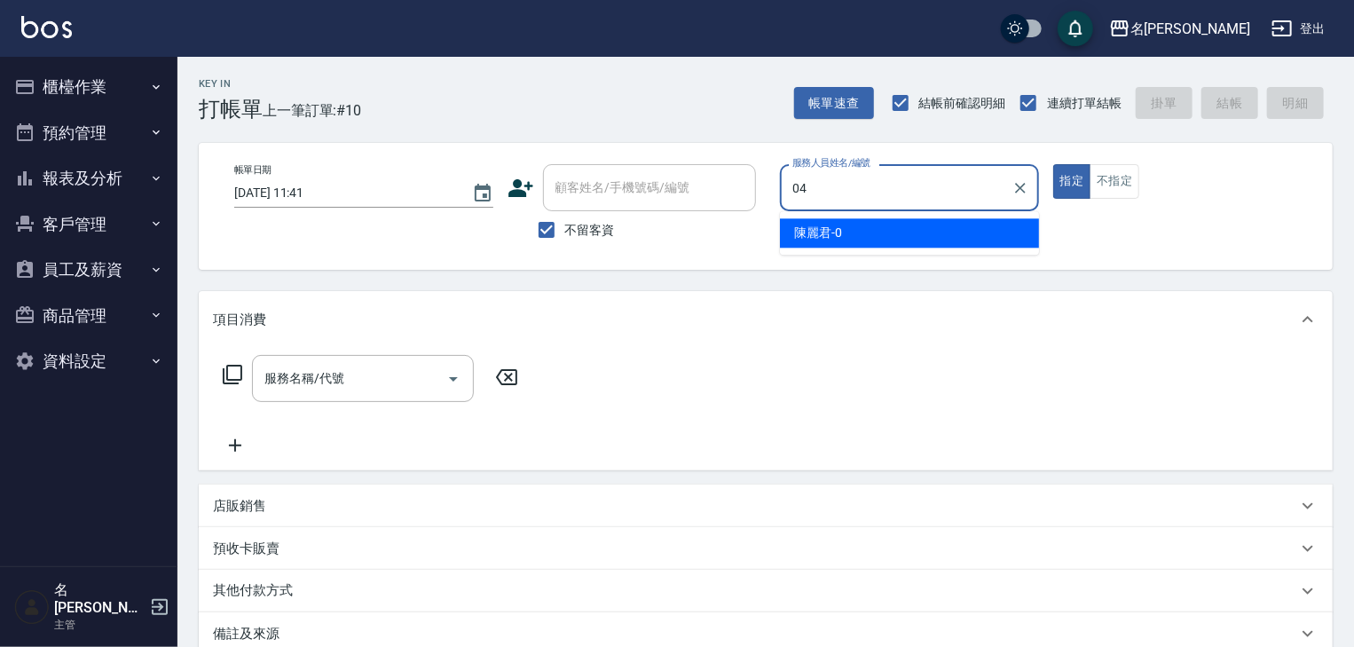
type input "[PERSON_NAME]-04"
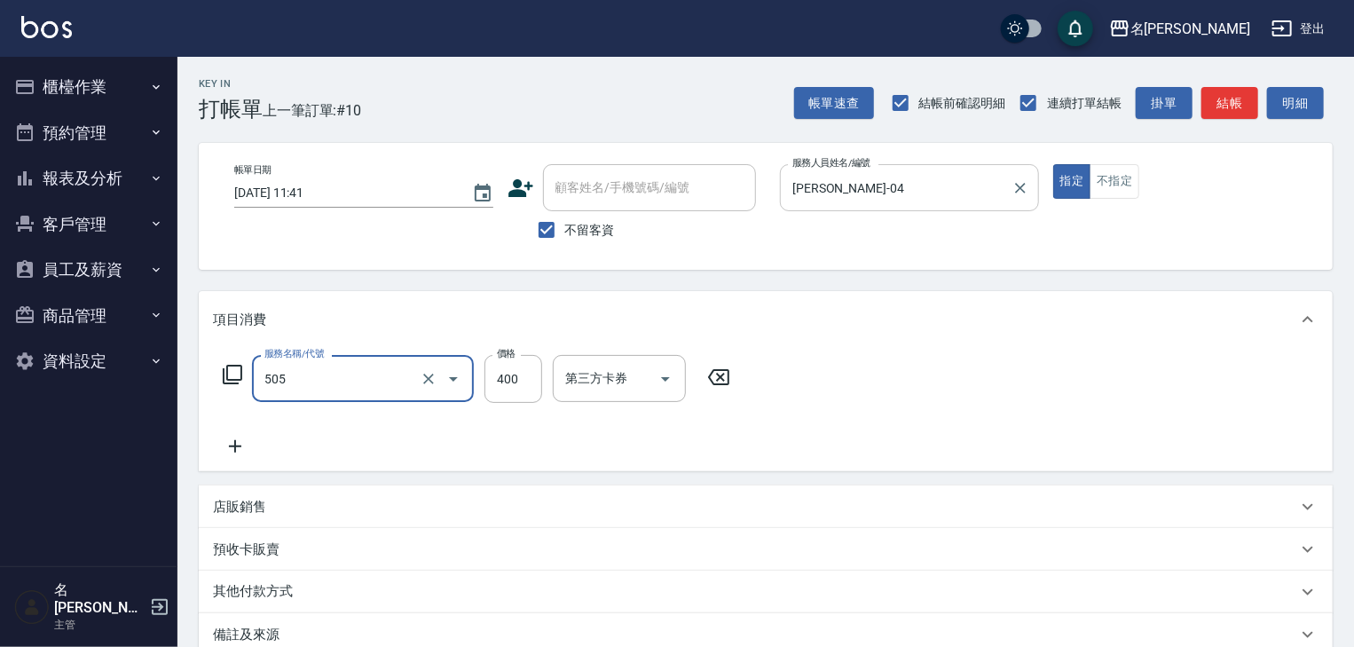
type input "洗髮(505)"
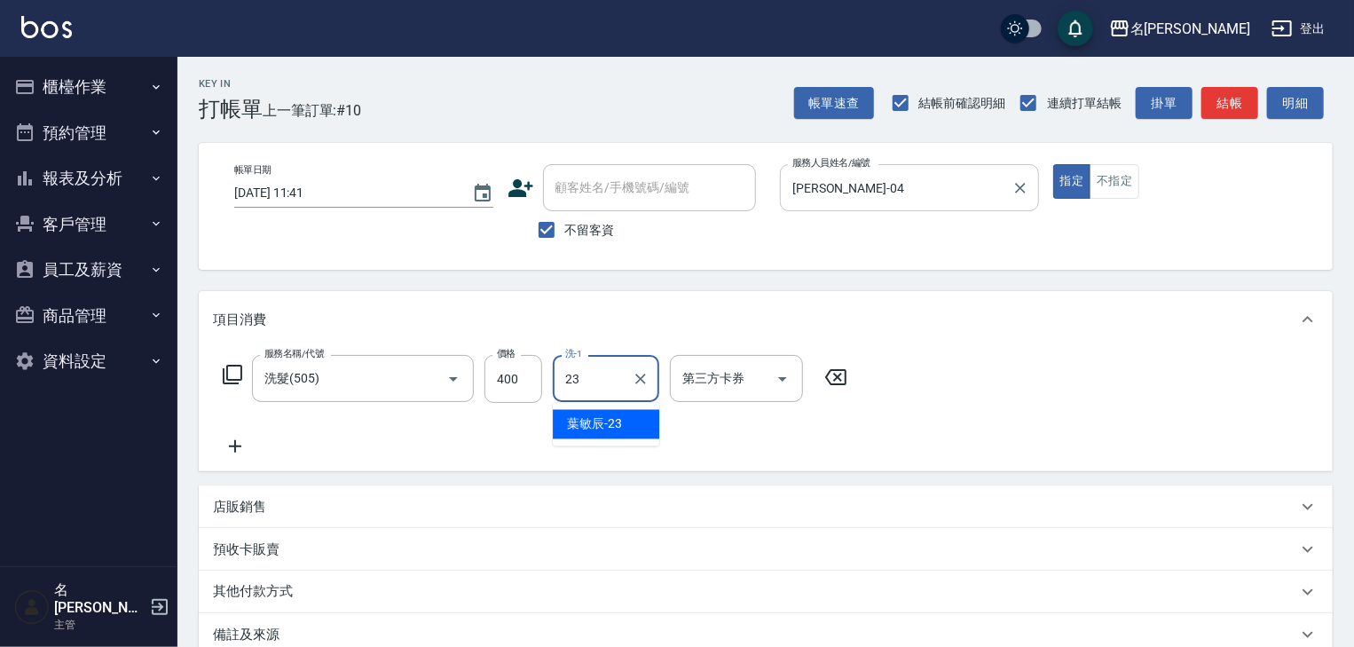
type input "葉敏辰-23"
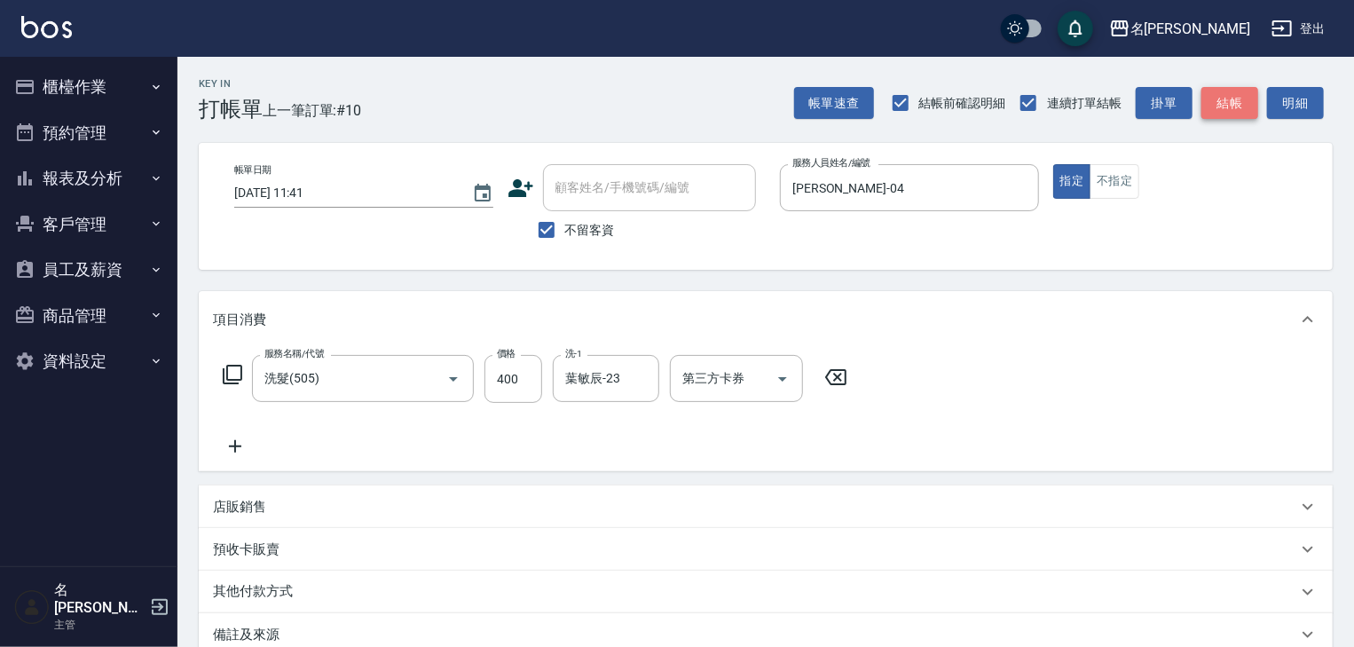
click at [1219, 98] on button "結帳" at bounding box center [1230, 103] width 57 height 33
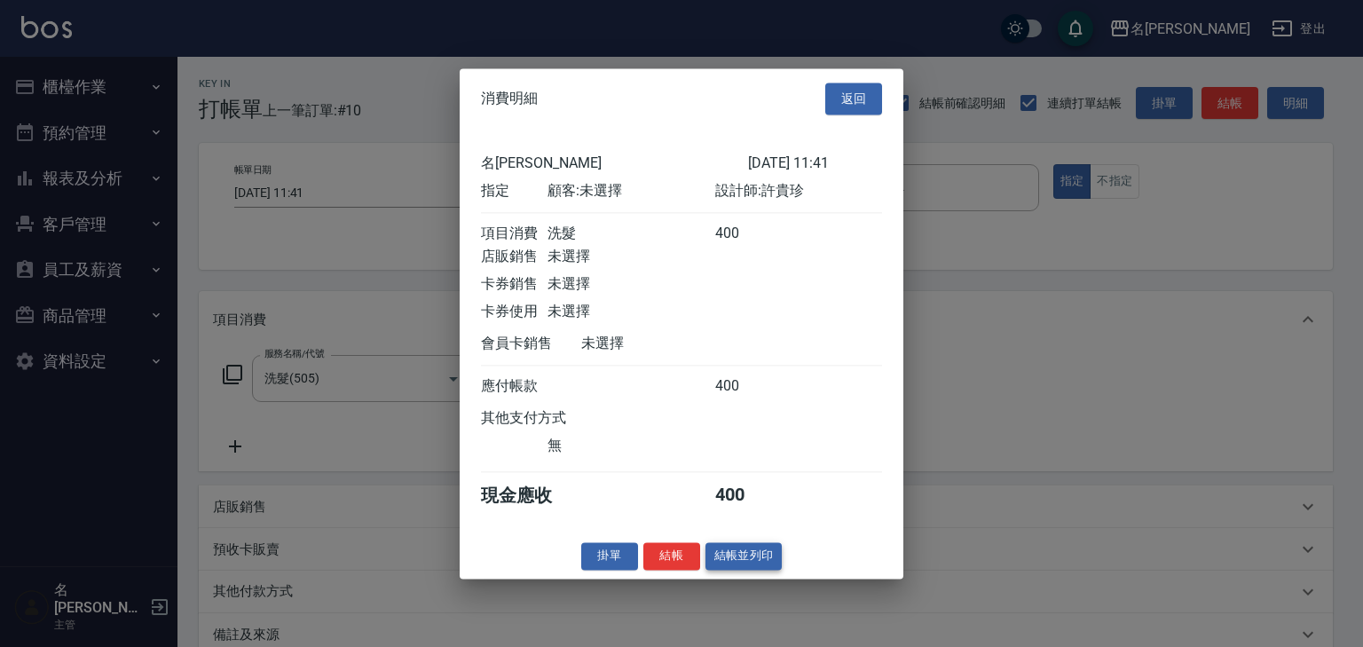
click at [762, 565] on button "結帳並列印" at bounding box center [744, 556] width 77 height 28
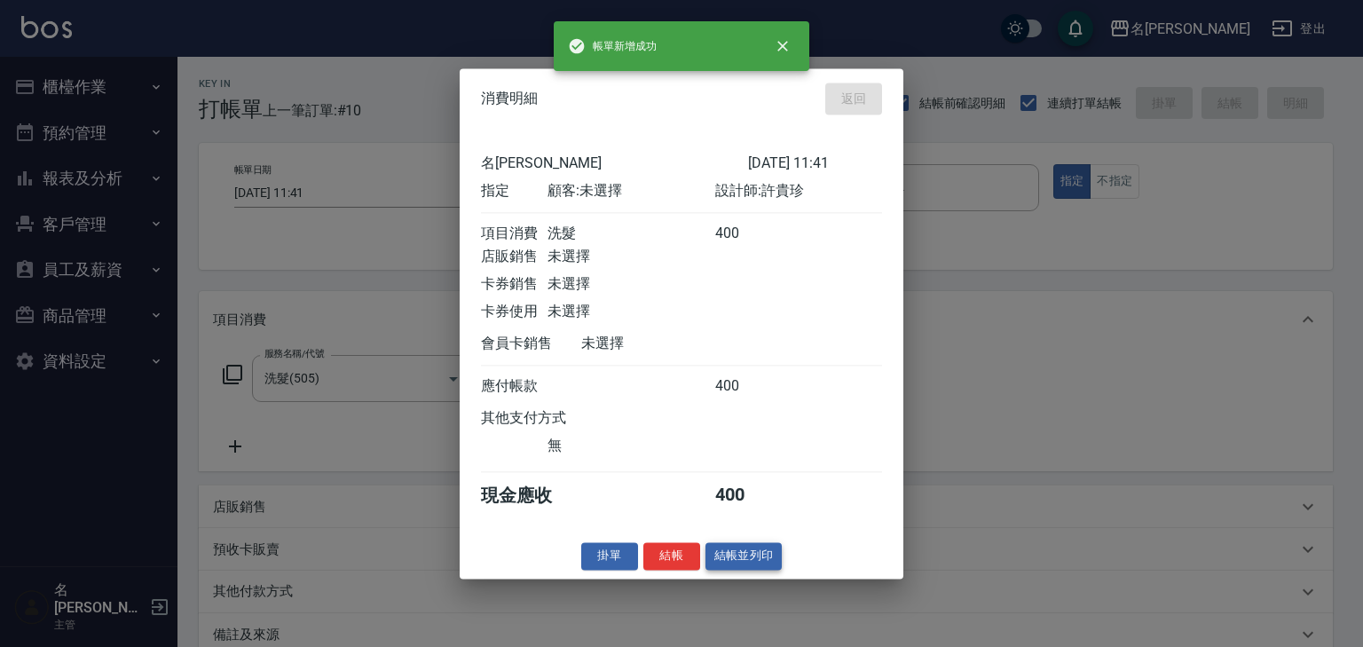
type input "[DATE] 11:45"
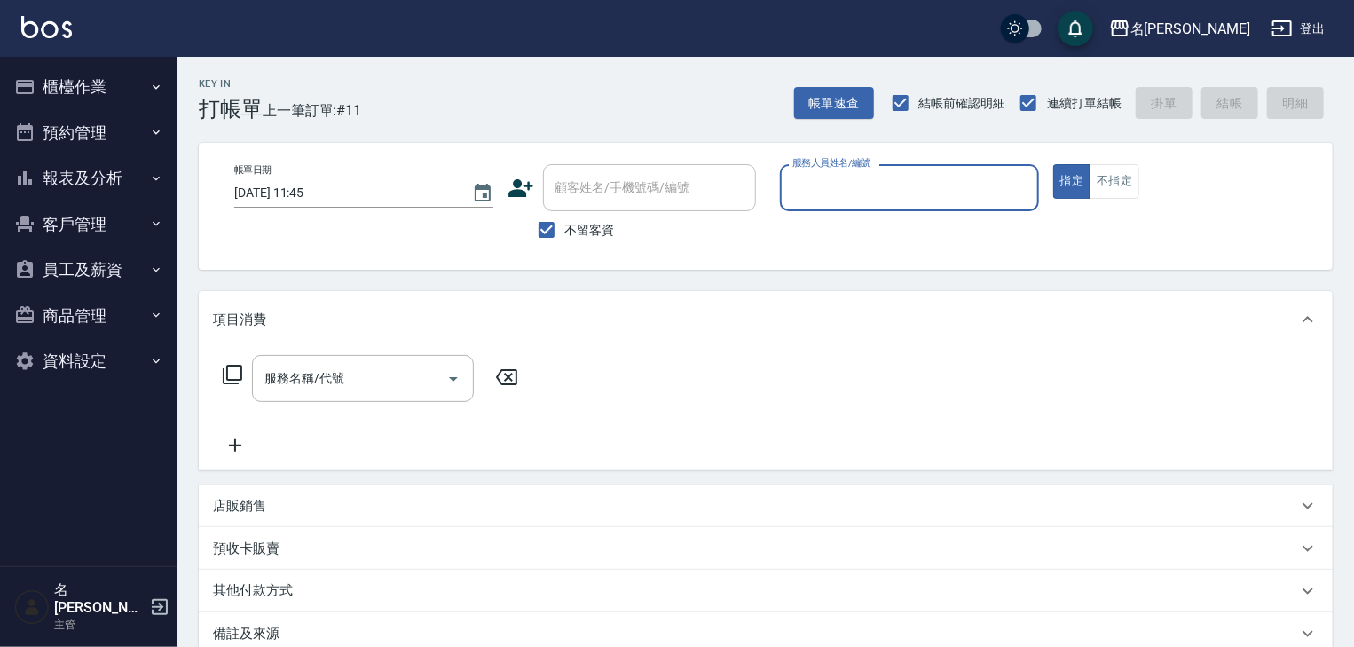
click at [86, 85] on button "櫃檯作業" at bounding box center [88, 87] width 163 height 46
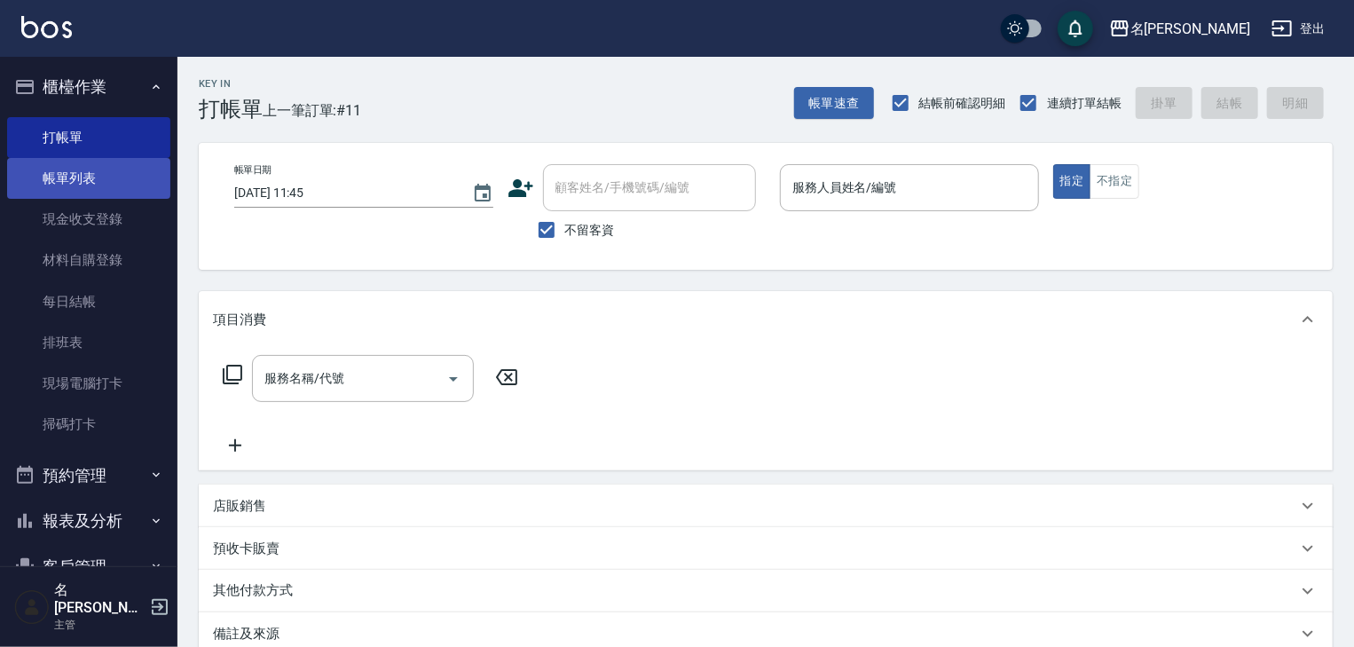
click at [80, 168] on link "帳單列表" at bounding box center [88, 178] width 163 height 41
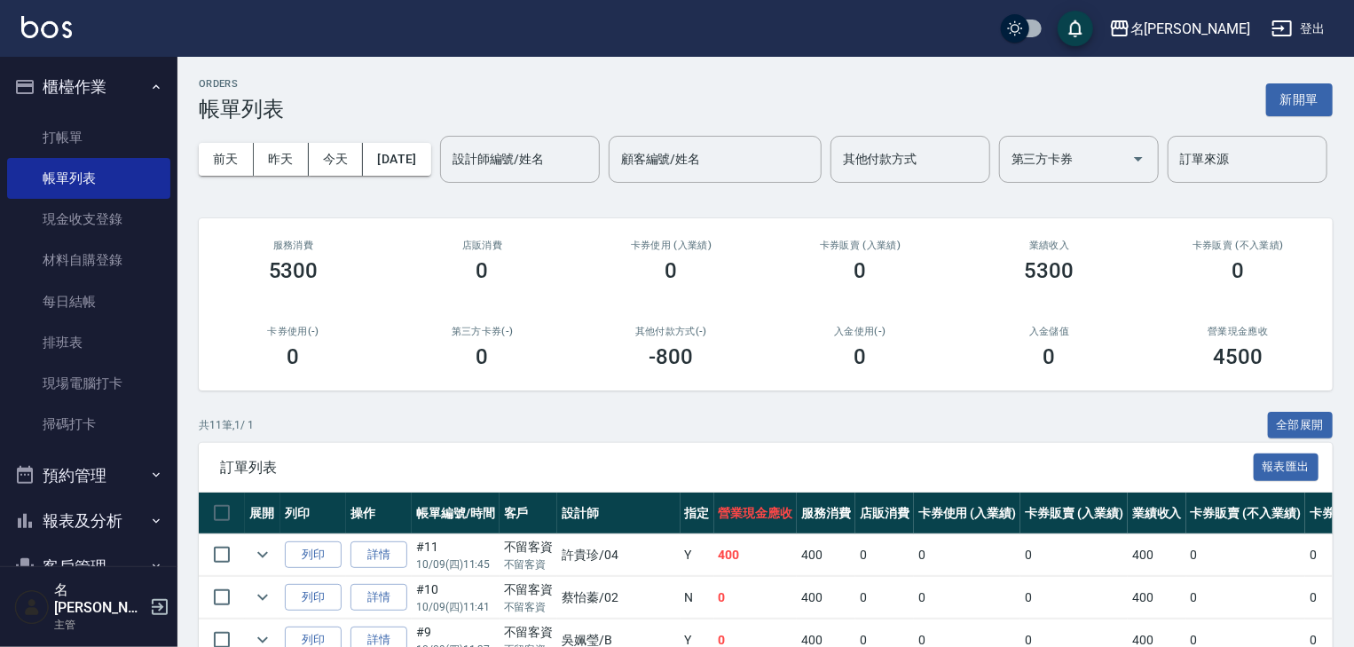
scroll to position [473, 0]
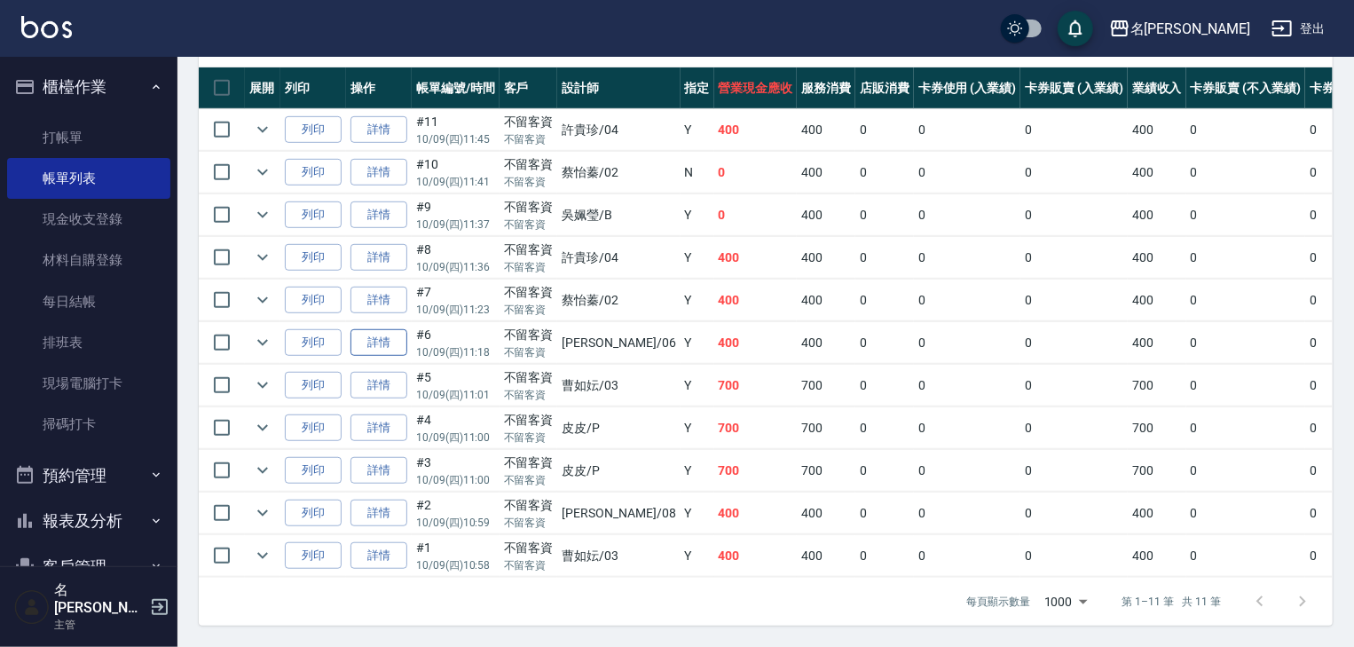
click at [387, 355] on link "詳情" at bounding box center [379, 343] width 57 height 28
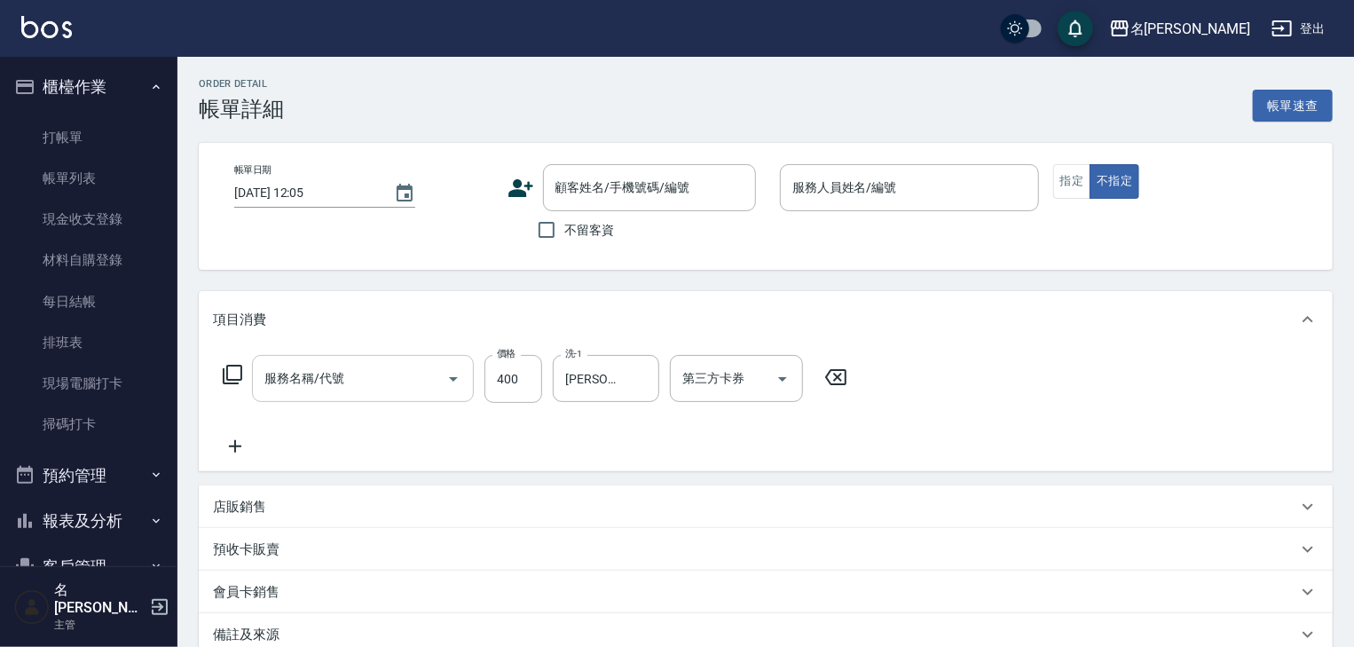
type input "[DATE] 11:18"
checkbox input "true"
type input "[PERSON_NAME]-06"
type input "洗髮(505)"
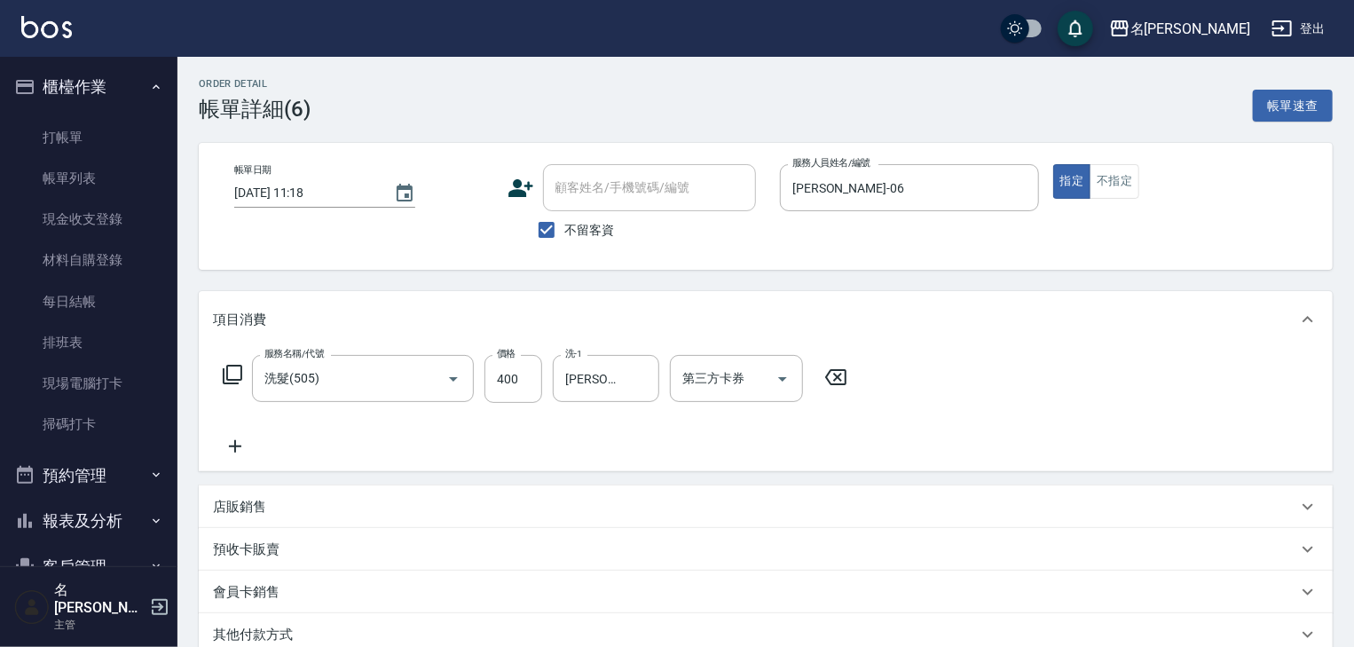
click at [231, 446] on icon at bounding box center [235, 446] width 12 height 12
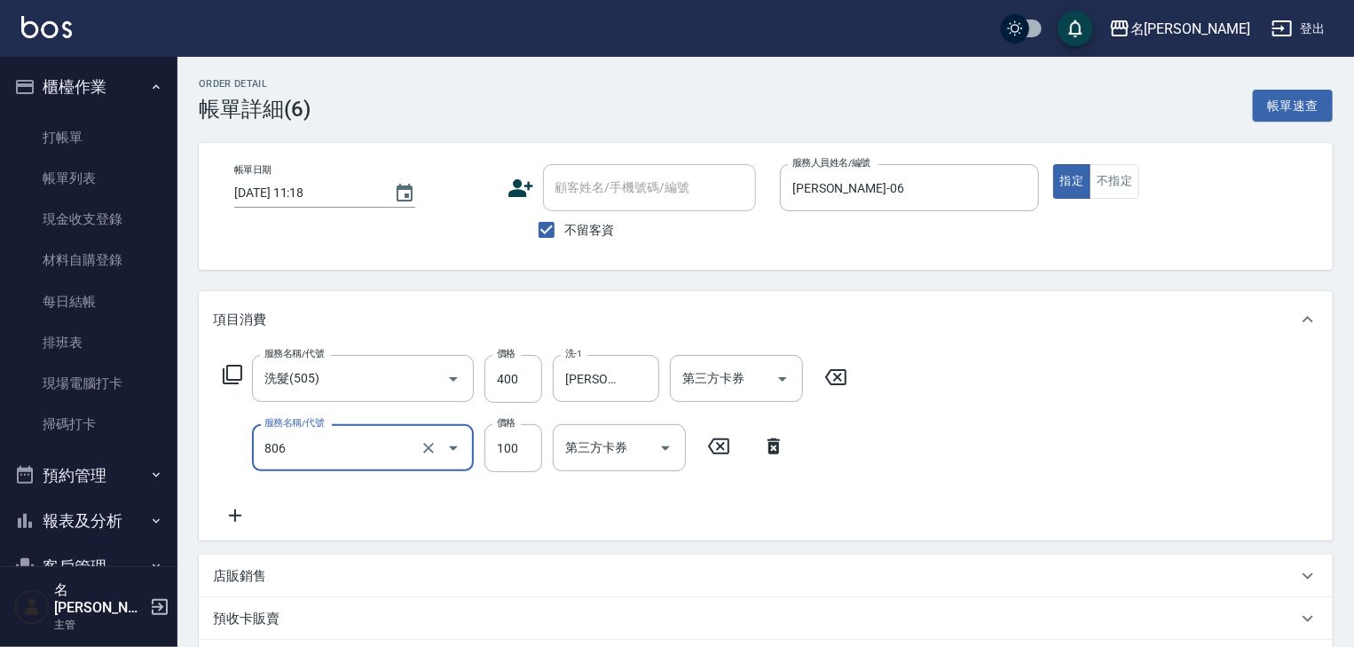
type input "電棒(806)"
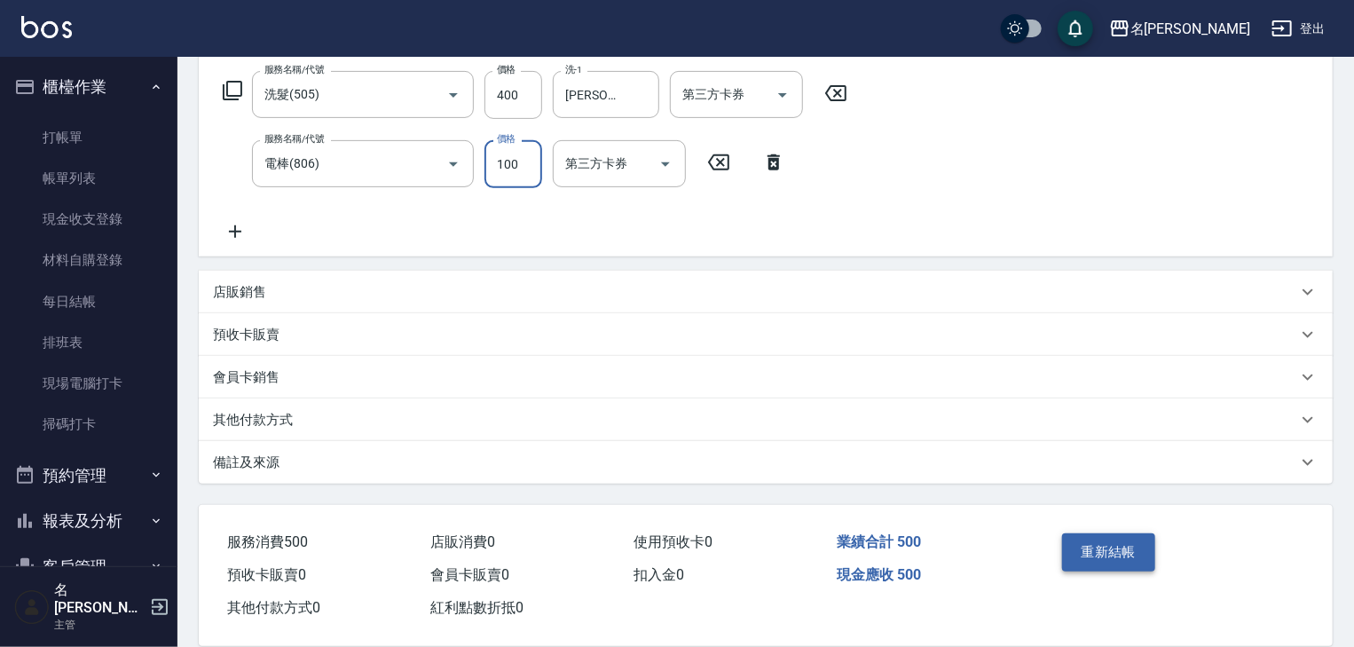
click at [1122, 561] on button "重新結帳" at bounding box center [1109, 551] width 94 height 37
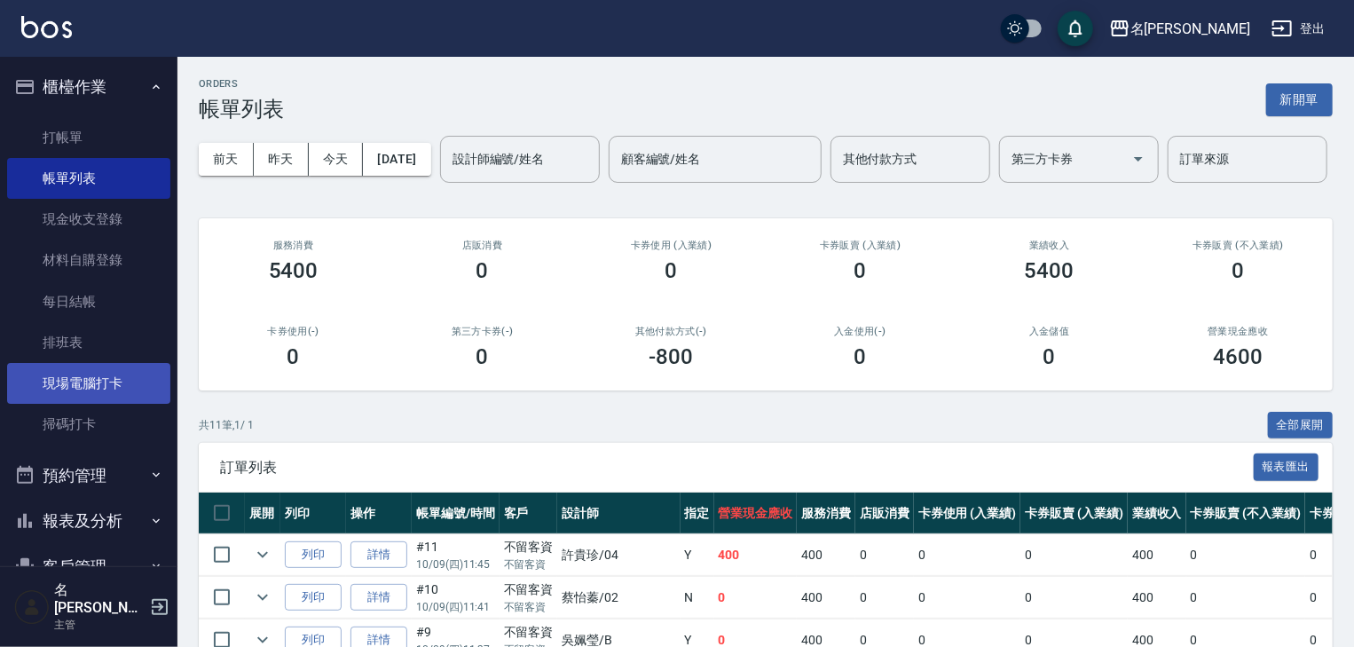
click at [122, 384] on link "現場電腦打卡" at bounding box center [88, 383] width 163 height 41
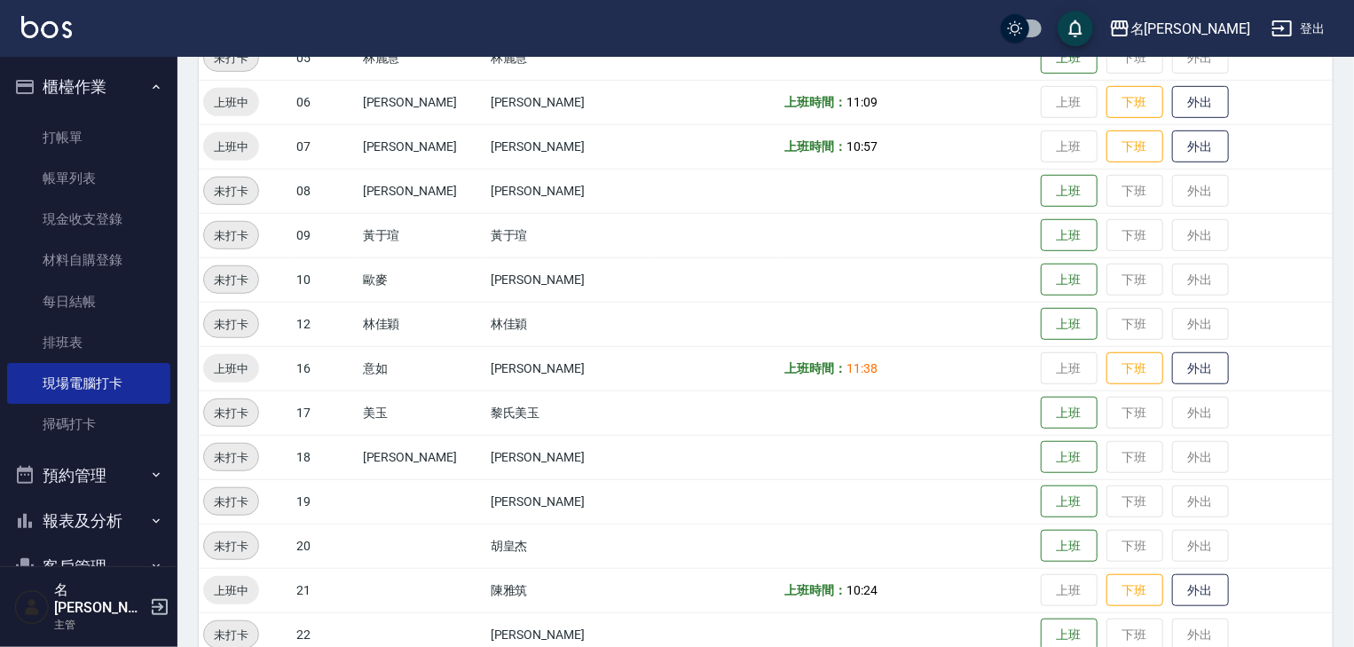
scroll to position [568, 0]
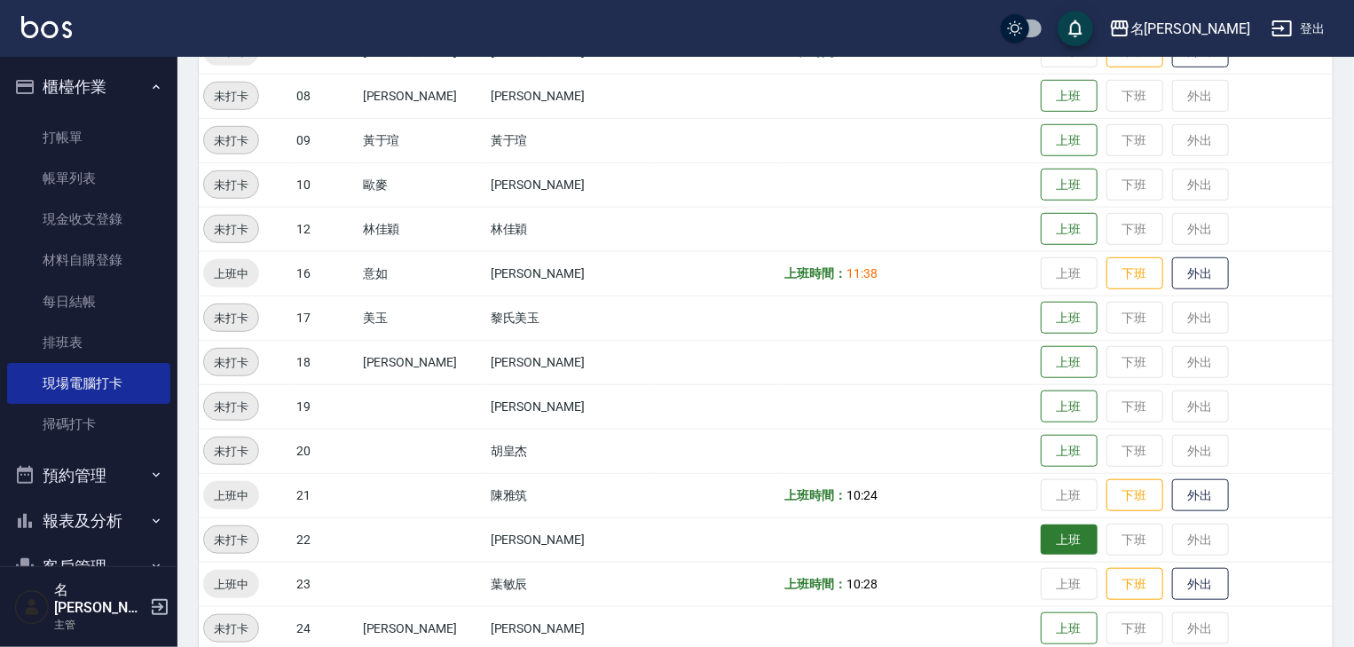
click at [1051, 550] on button "上班" at bounding box center [1069, 540] width 57 height 31
click at [14, 29] on div "名[PERSON_NAME]出" at bounding box center [677, 28] width 1354 height 57
click at [53, 29] on img at bounding box center [46, 27] width 51 height 22
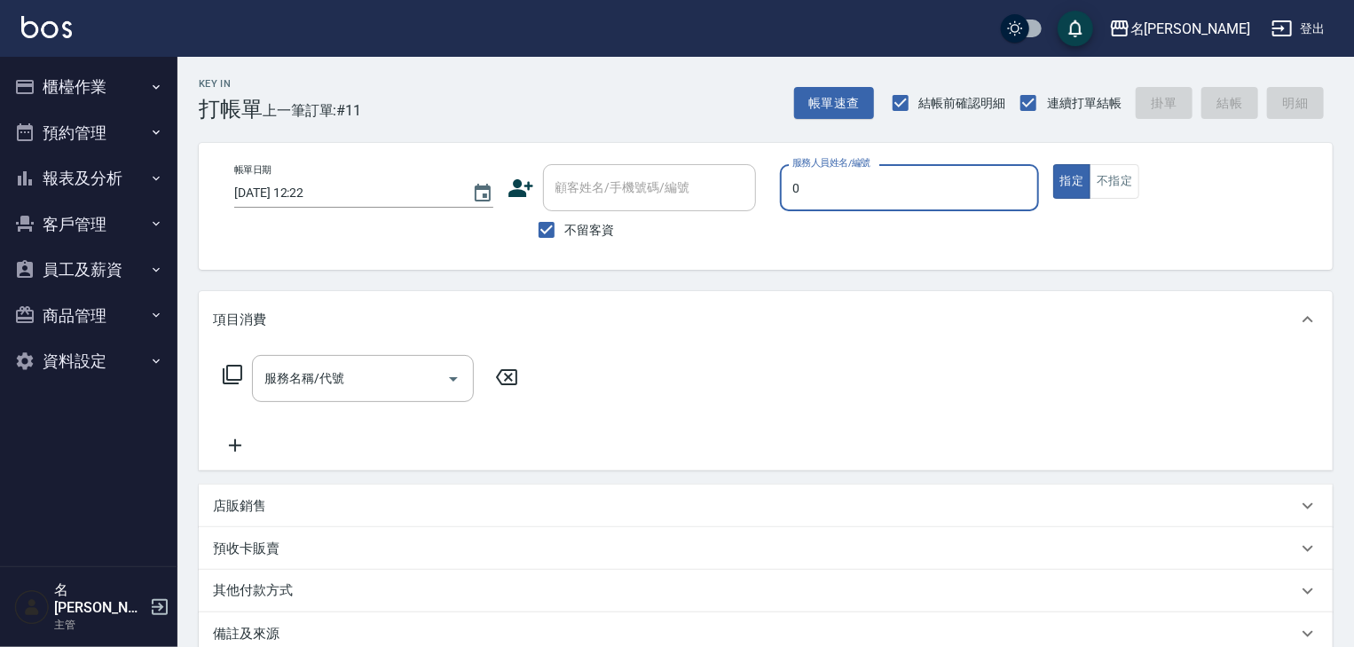
type input "[PERSON_NAME]-0"
type button "true"
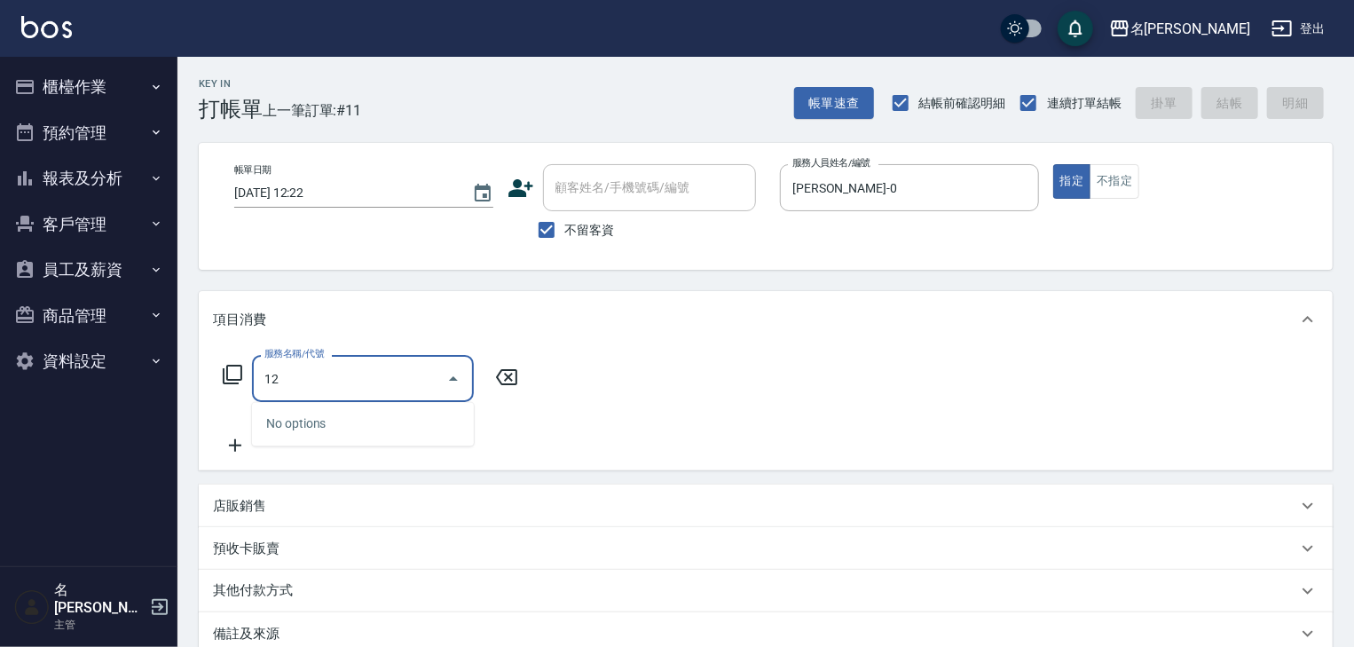
click at [334, 380] on input "12" at bounding box center [349, 378] width 179 height 31
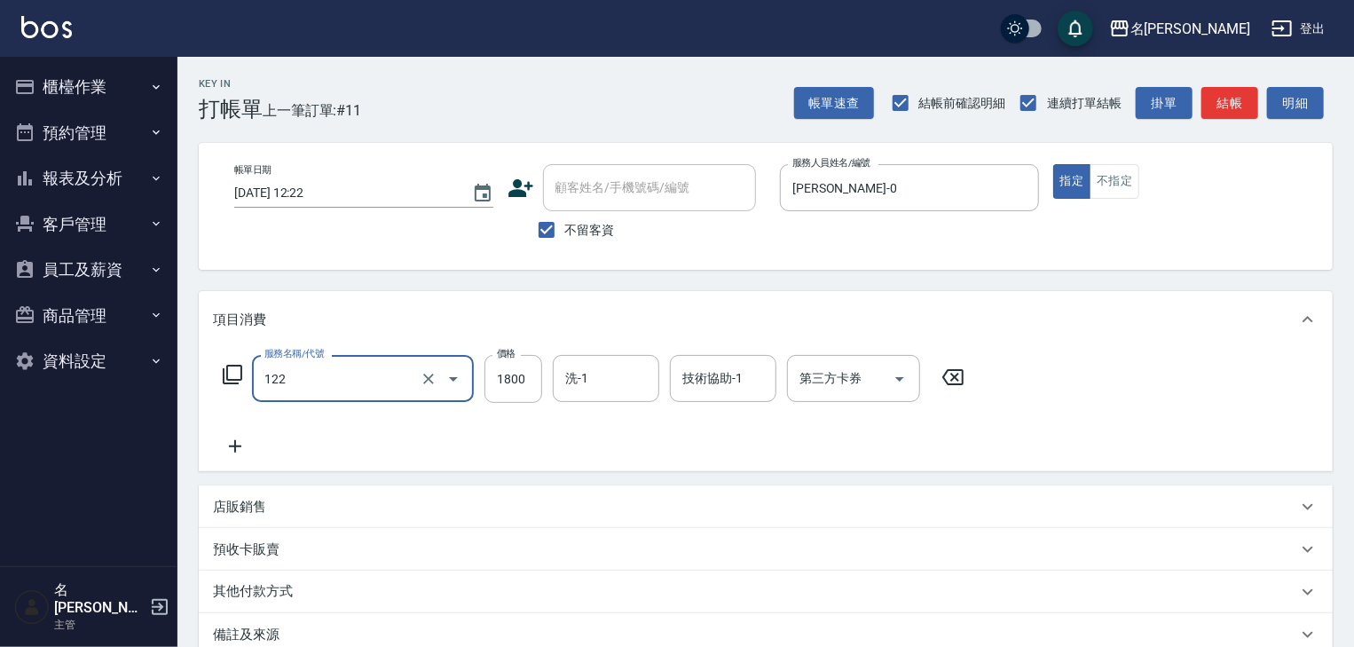
type input "草本髮泥(小)(122)"
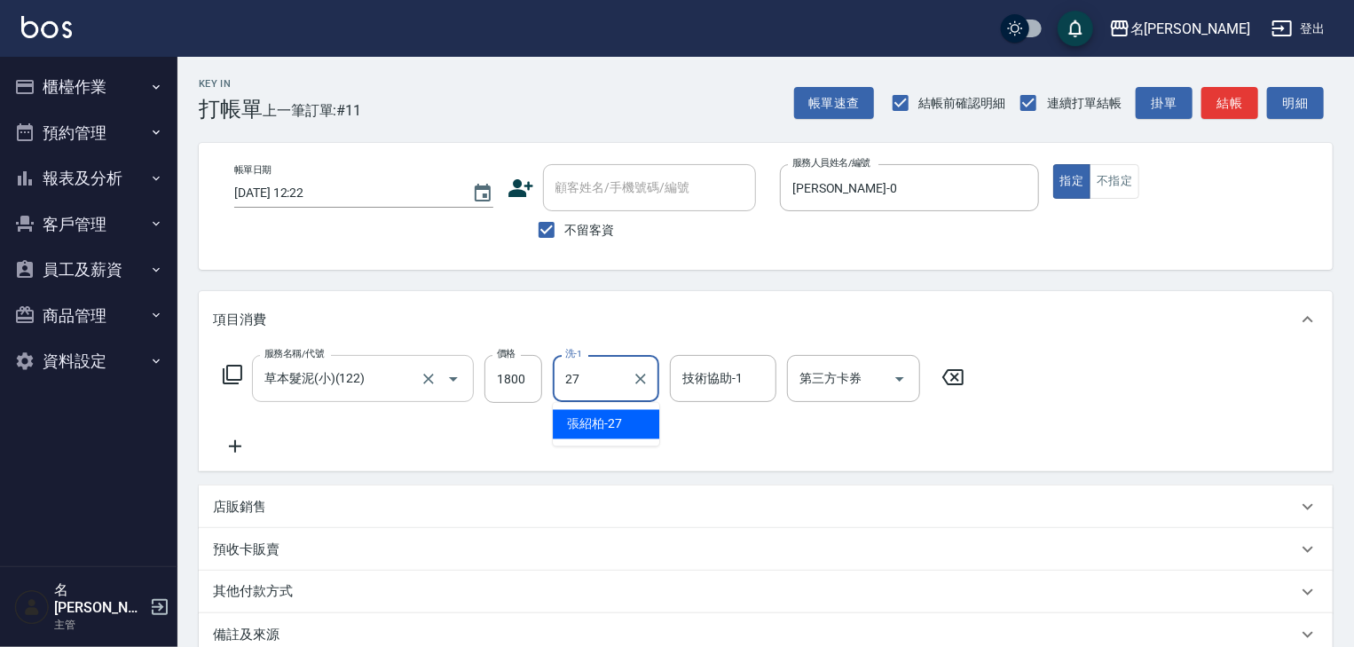
type input "[PERSON_NAME]-27"
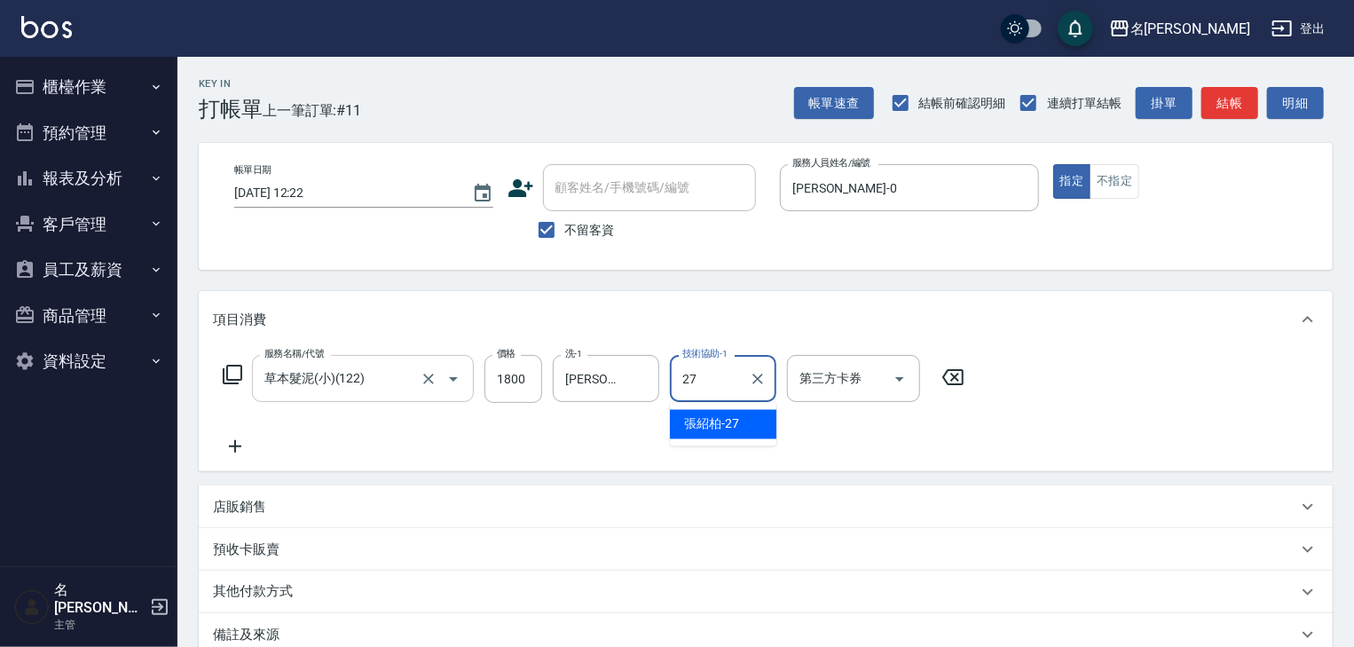
type input "2"
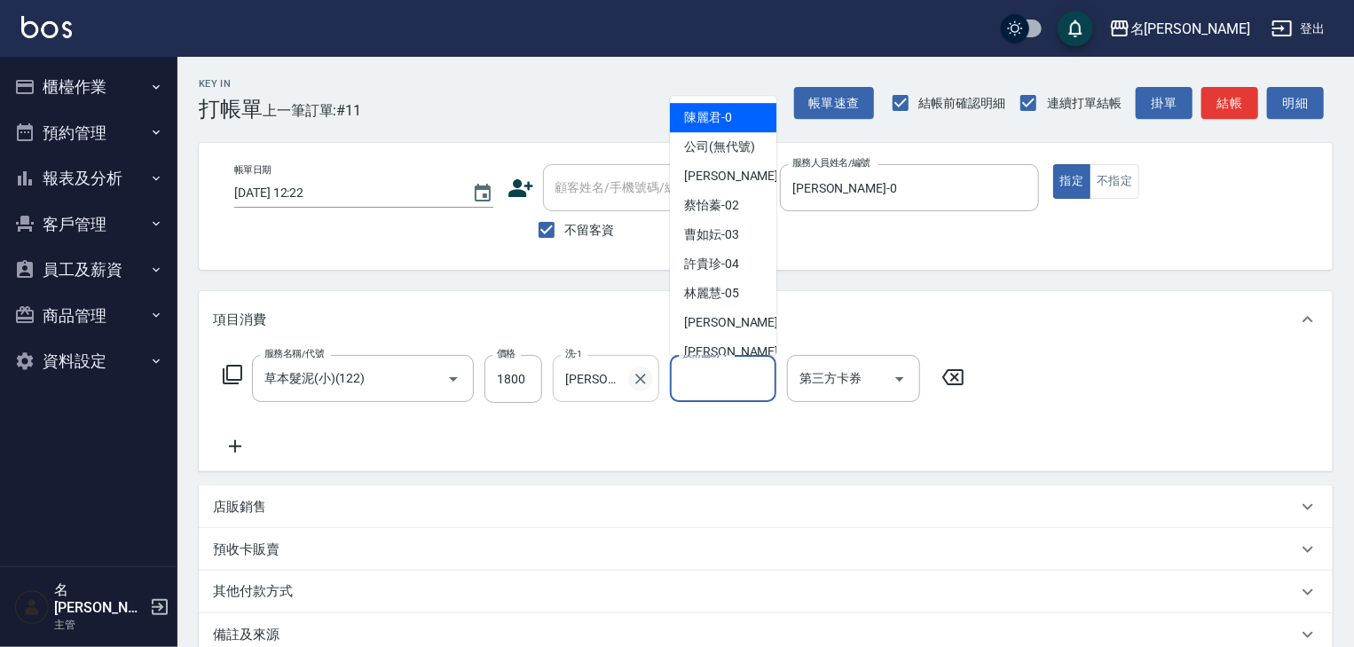
click at [632, 383] on icon "Clear" at bounding box center [641, 379] width 18 height 18
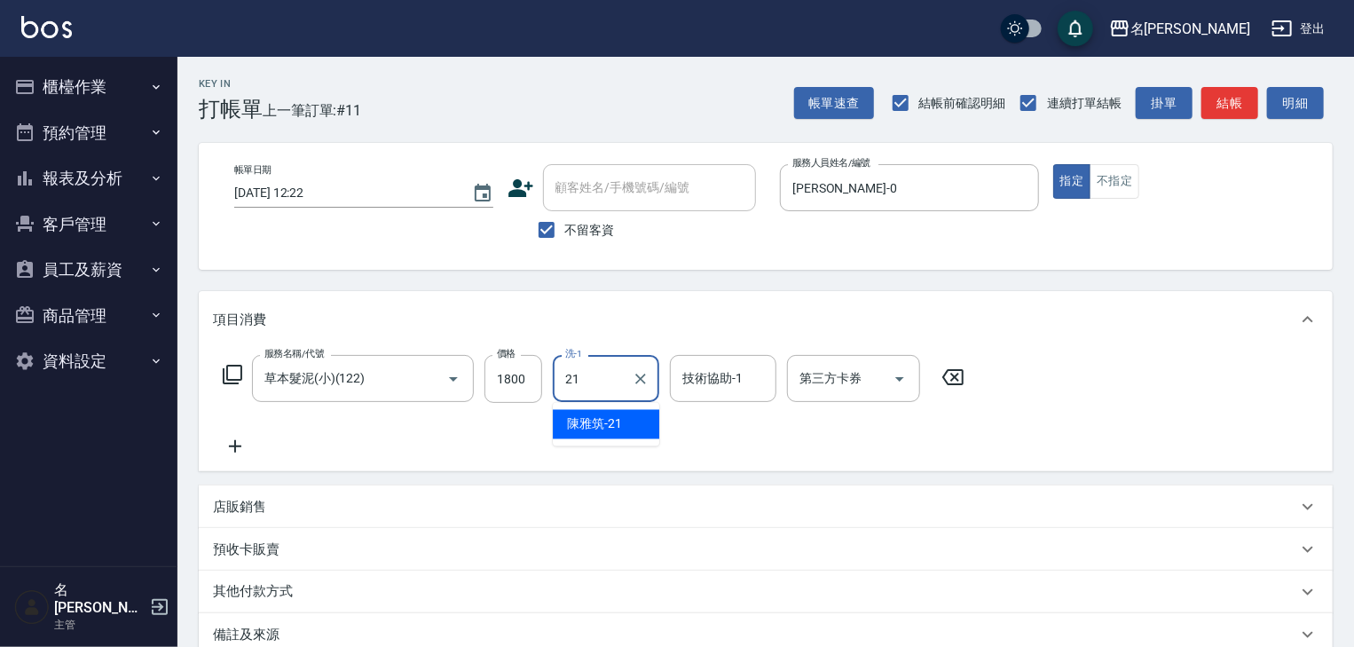
type input "[PERSON_NAME]-21"
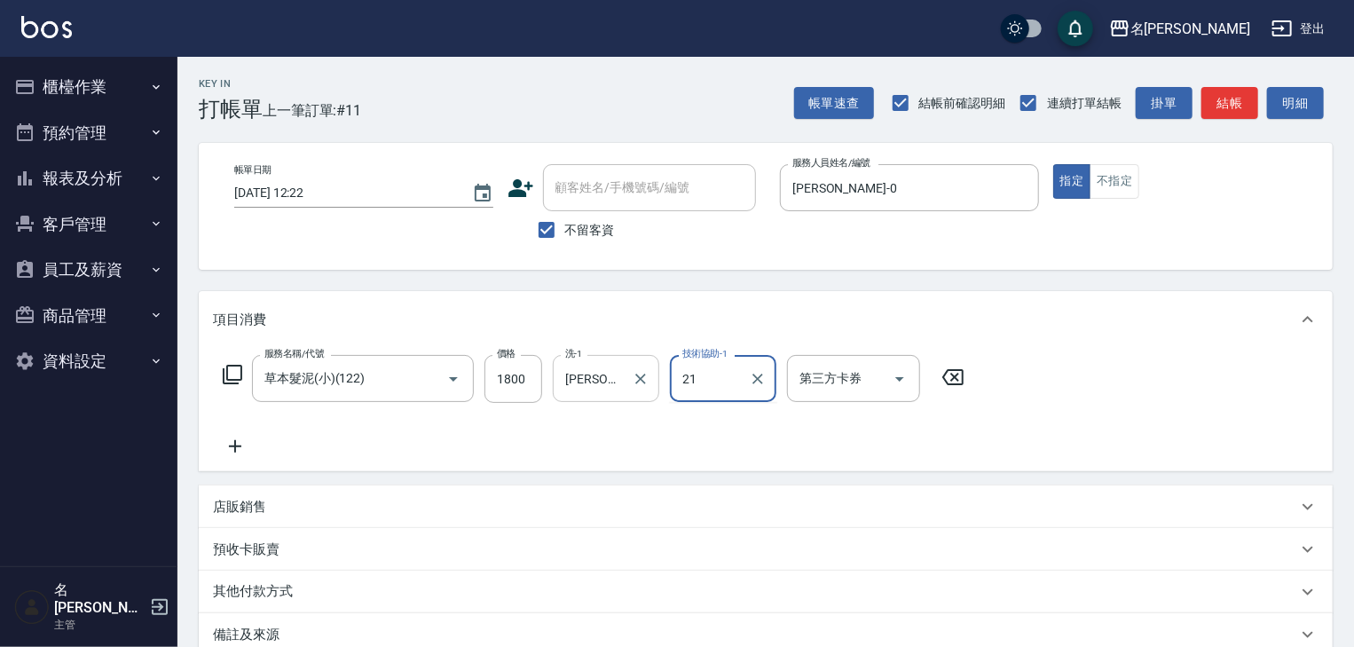
type input "[PERSON_NAME]-21"
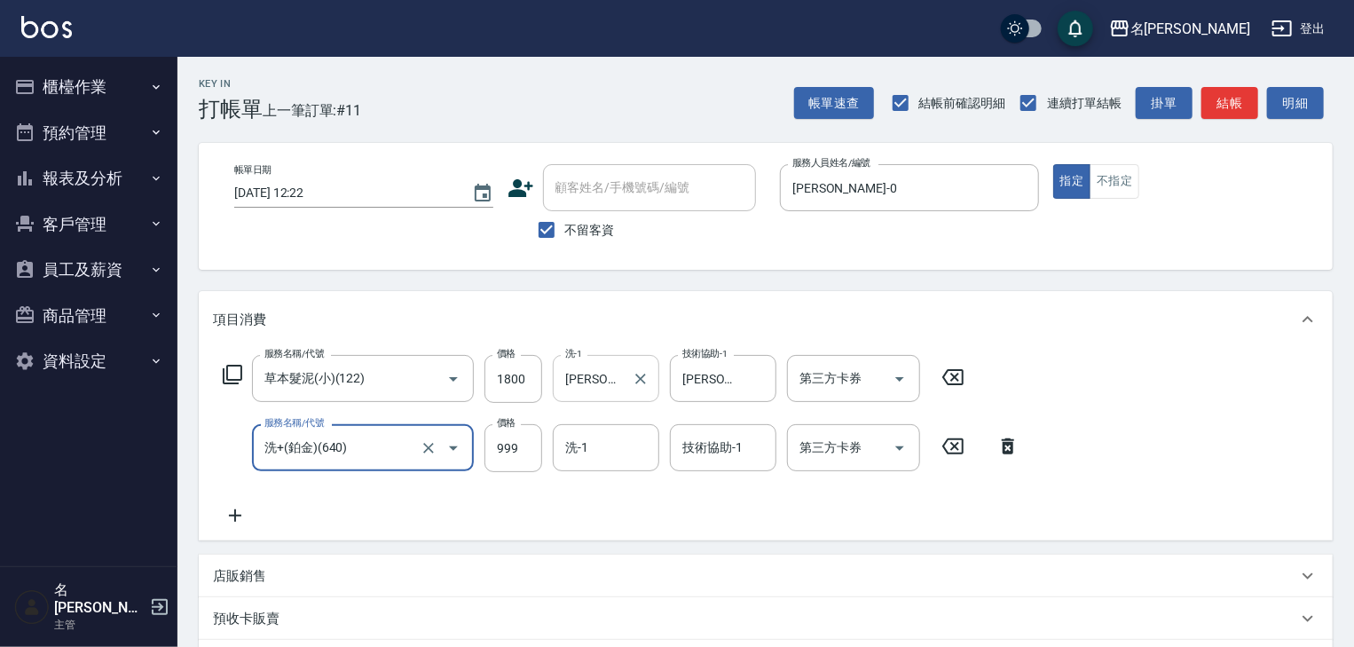
type input "洗+(鉑金)(640)"
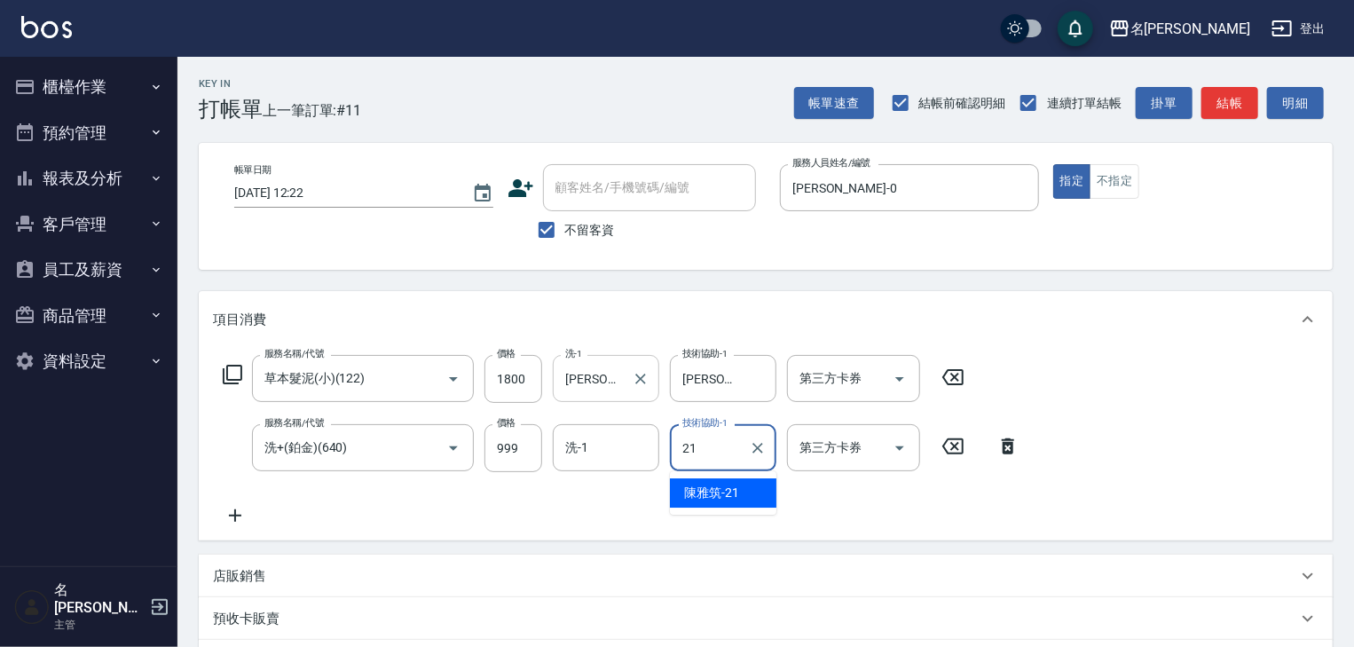
type input "[PERSON_NAME]-21"
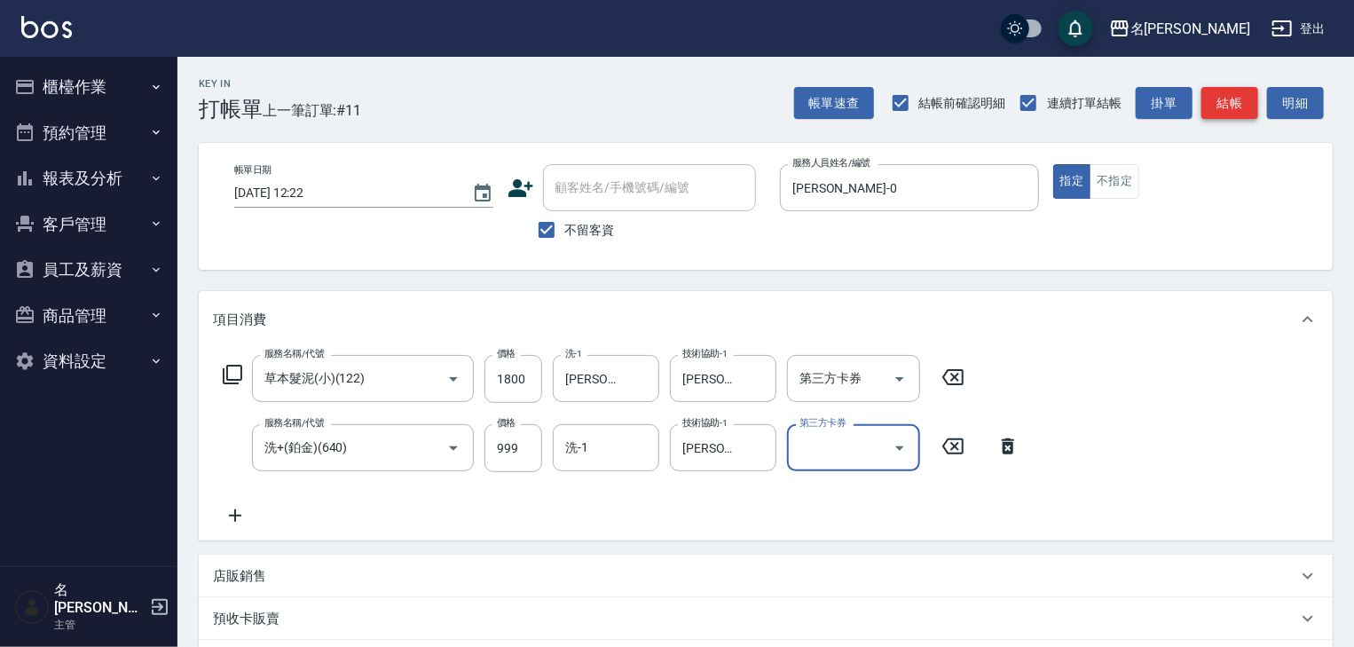
click at [1229, 111] on button "結帳" at bounding box center [1230, 103] width 57 height 33
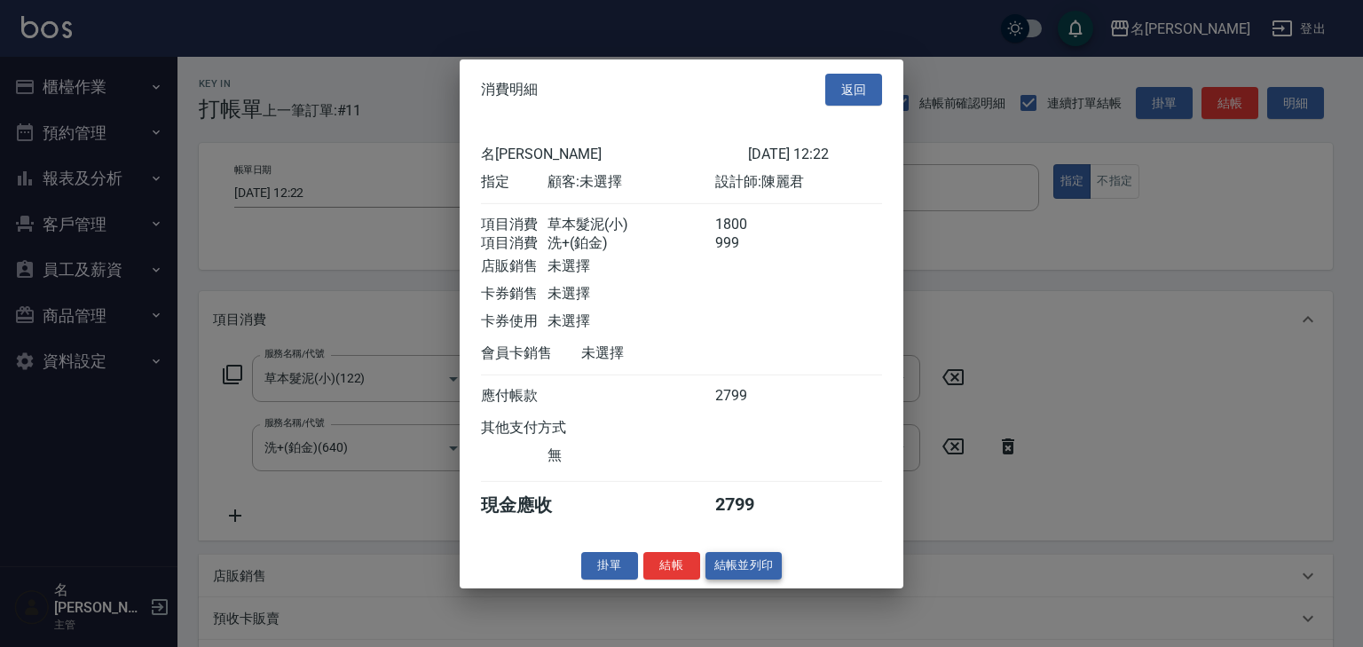
click at [764, 575] on button "結帳並列印" at bounding box center [744, 566] width 77 height 28
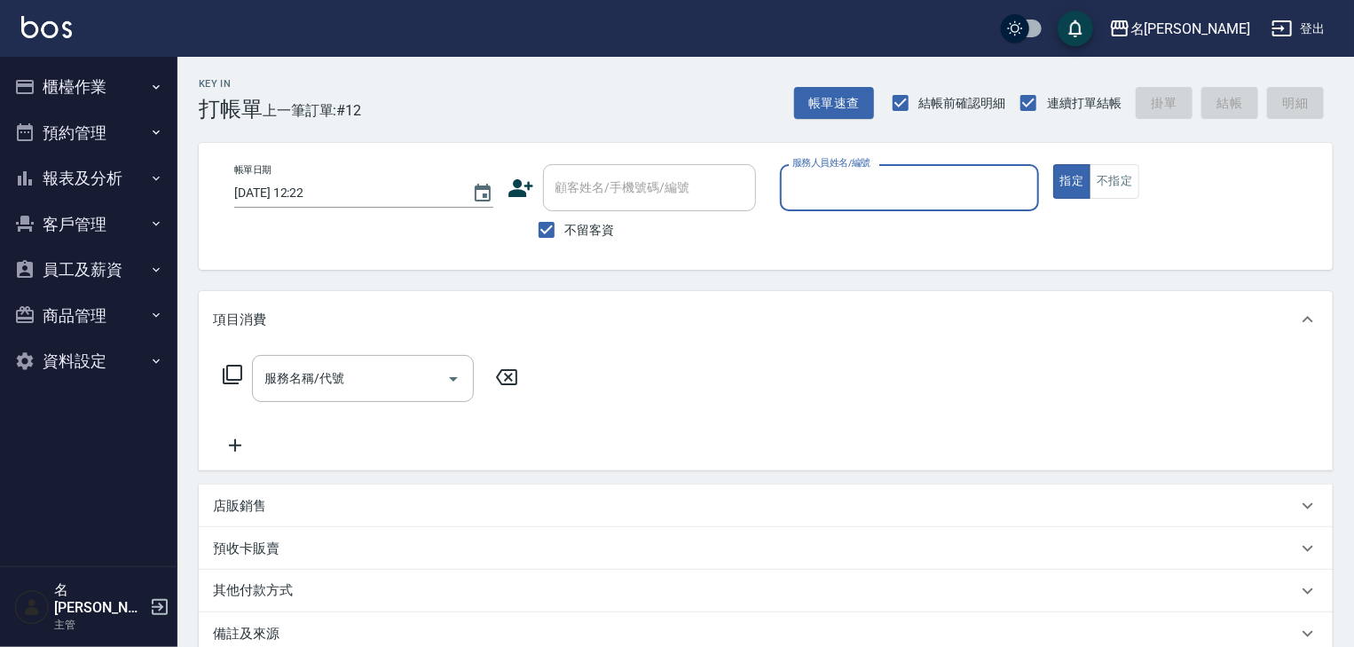
click at [891, 199] on input "服務人員姓名/編號" at bounding box center [909, 187] width 243 height 31
type input "[PERSON_NAME]-12"
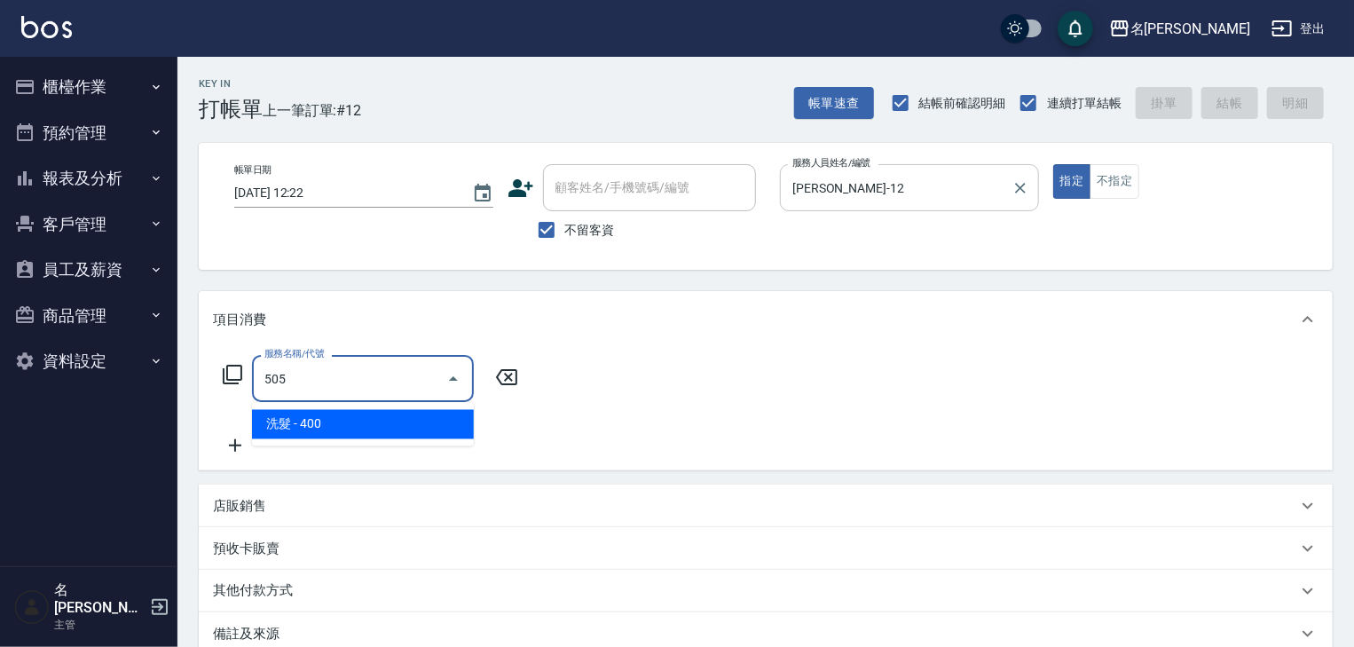
type input "洗髮(505)"
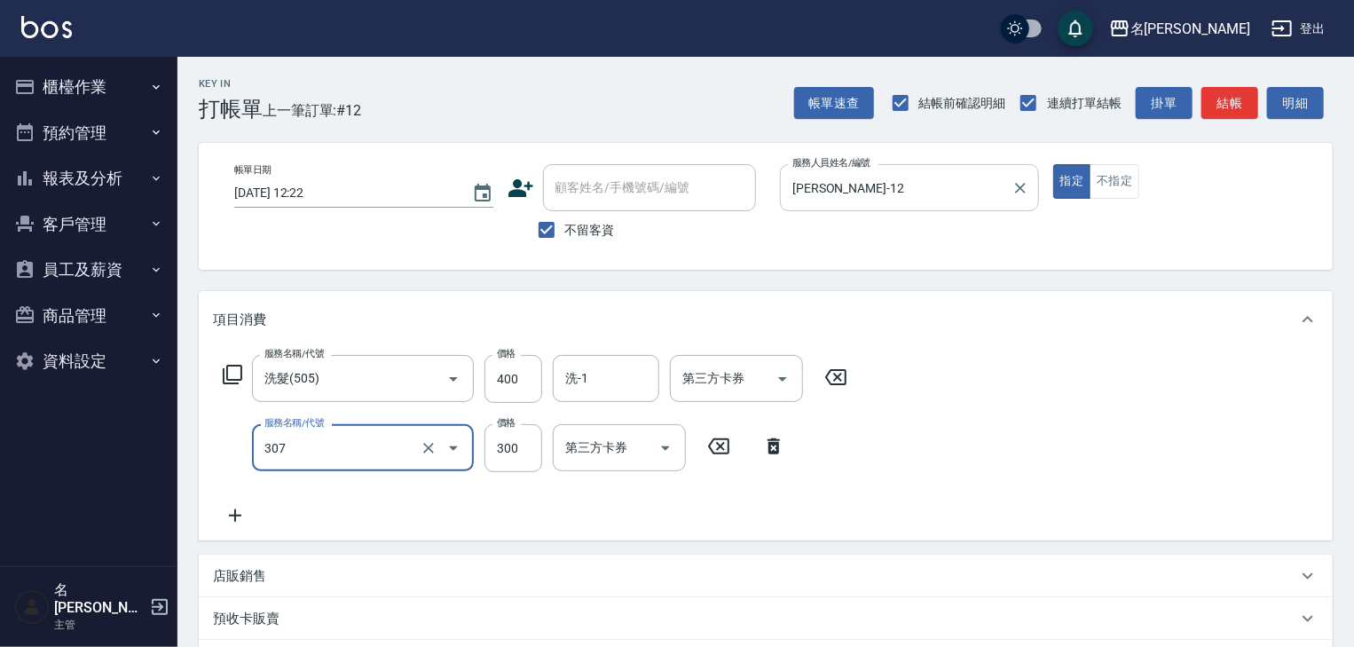
type input "剪髮(307)"
click at [624, 371] on input "洗-1" at bounding box center [606, 378] width 91 height 31
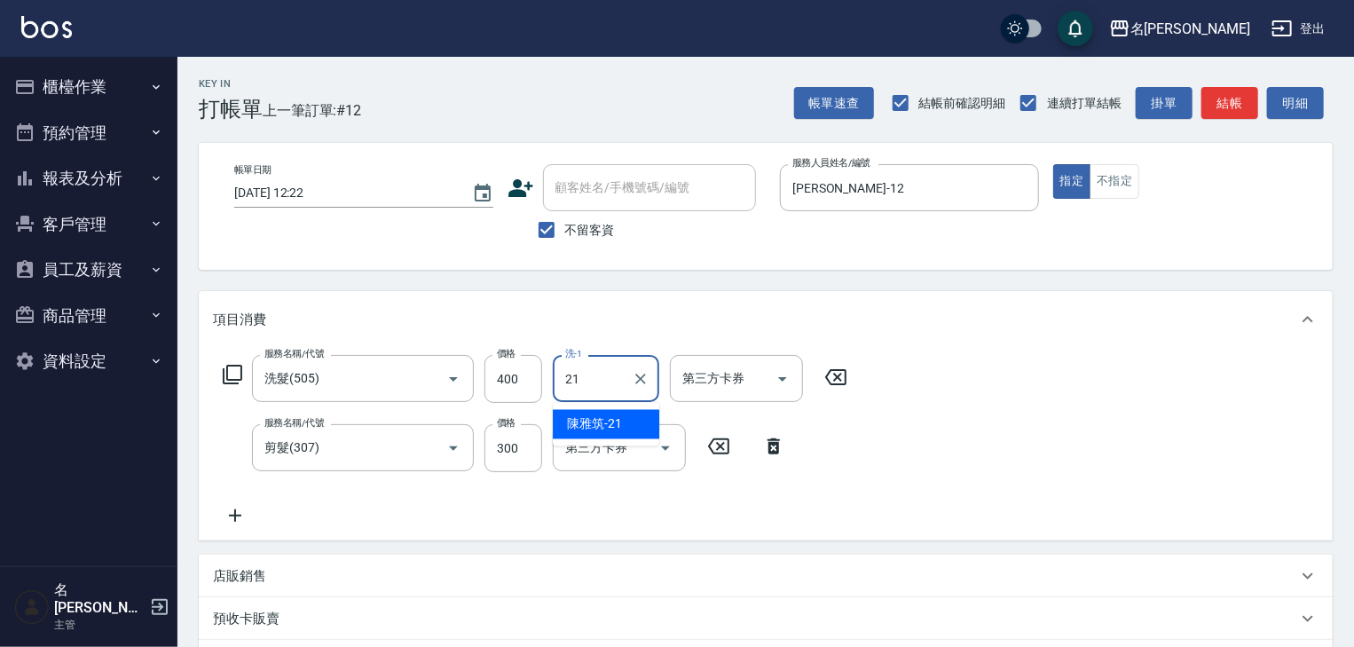
type input "[PERSON_NAME]-21"
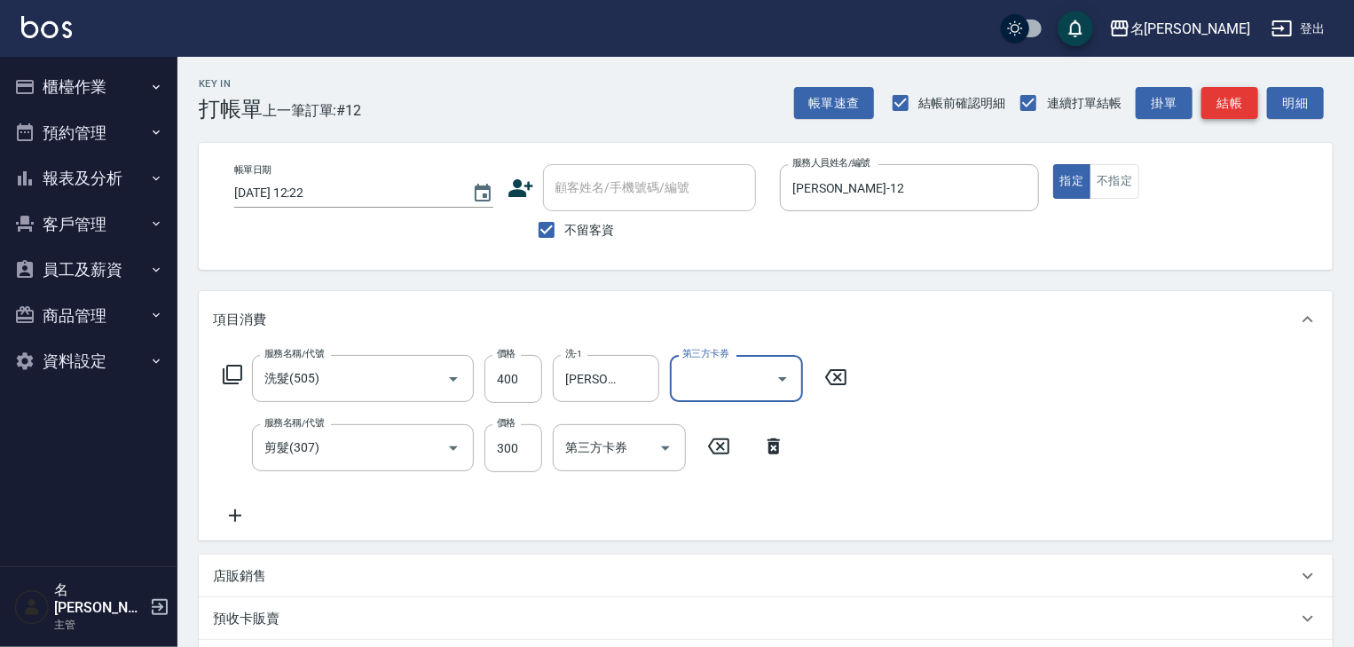
click at [1239, 92] on button "結帳" at bounding box center [1230, 103] width 57 height 33
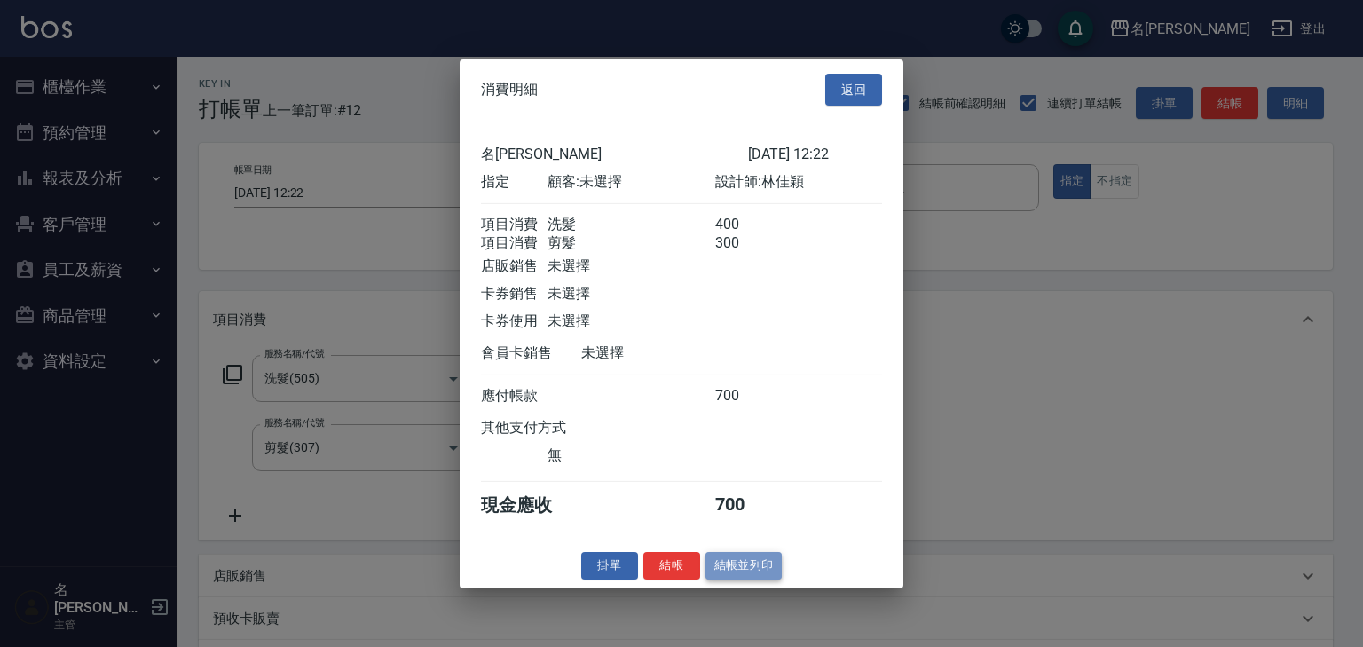
click at [736, 574] on button "結帳並列印" at bounding box center [744, 566] width 77 height 28
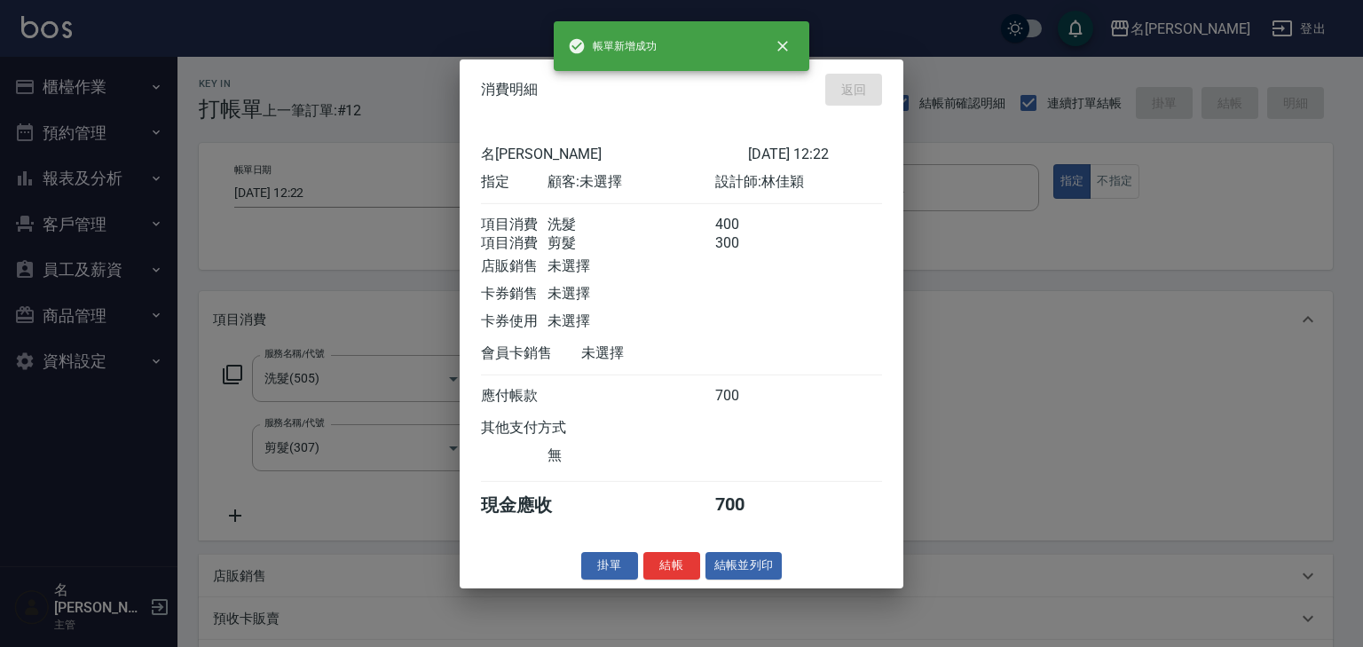
type input "[DATE] 12:47"
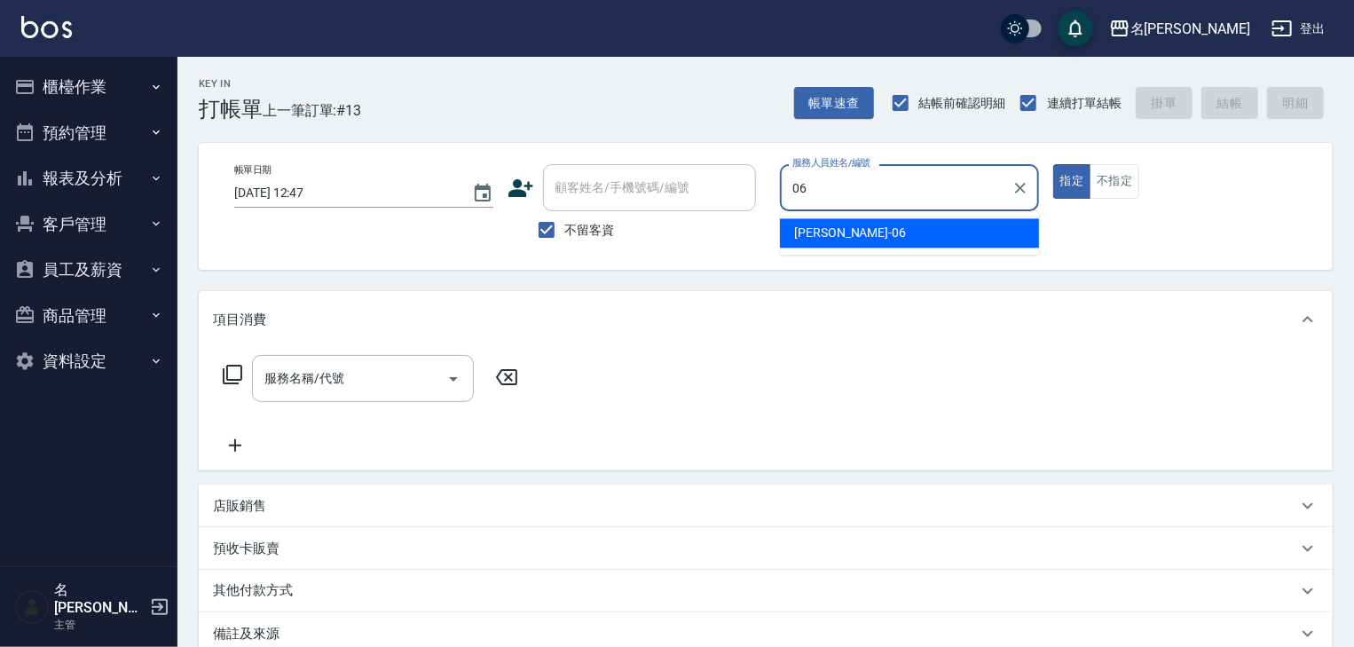
type input "[PERSON_NAME]-06"
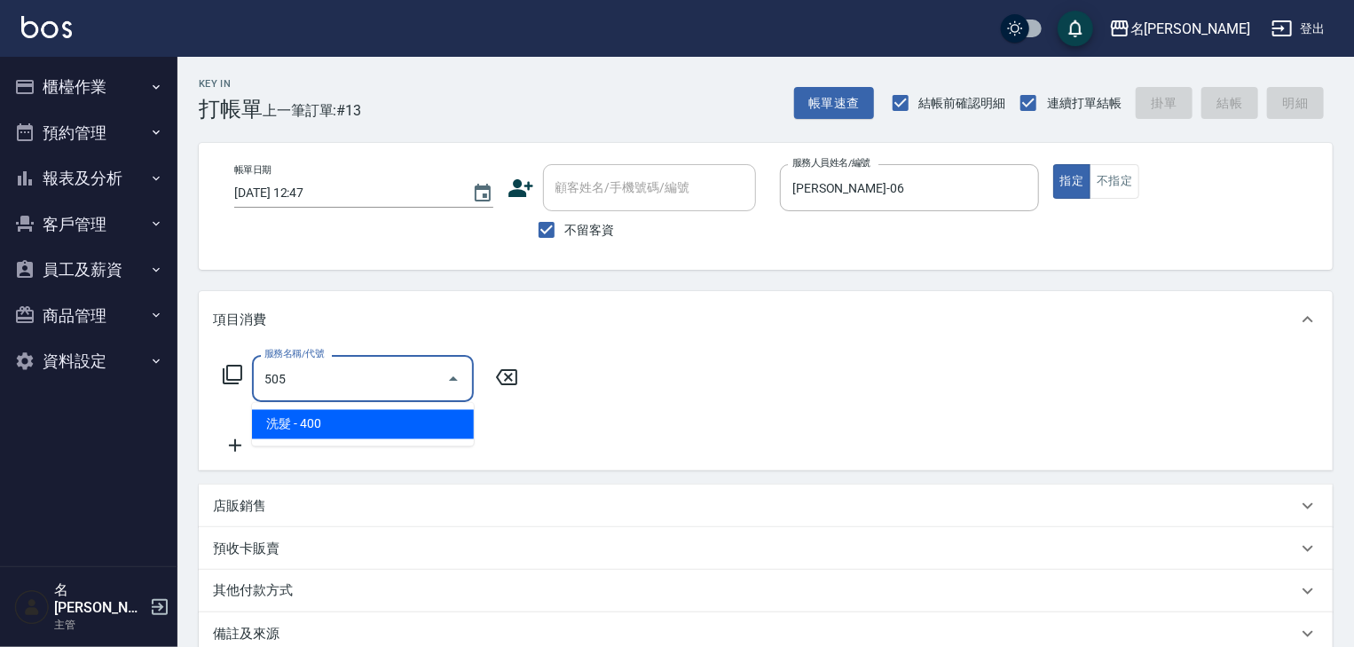
type input "洗髮(505)"
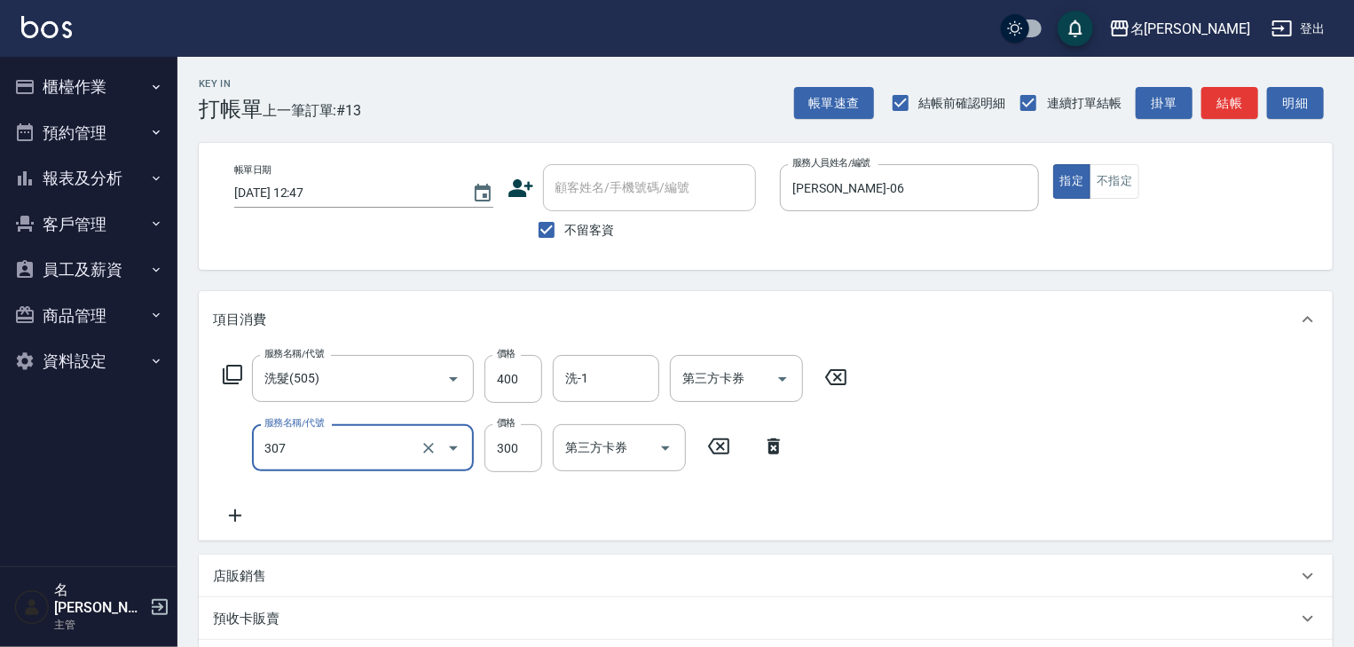
type input "剪髮(307)"
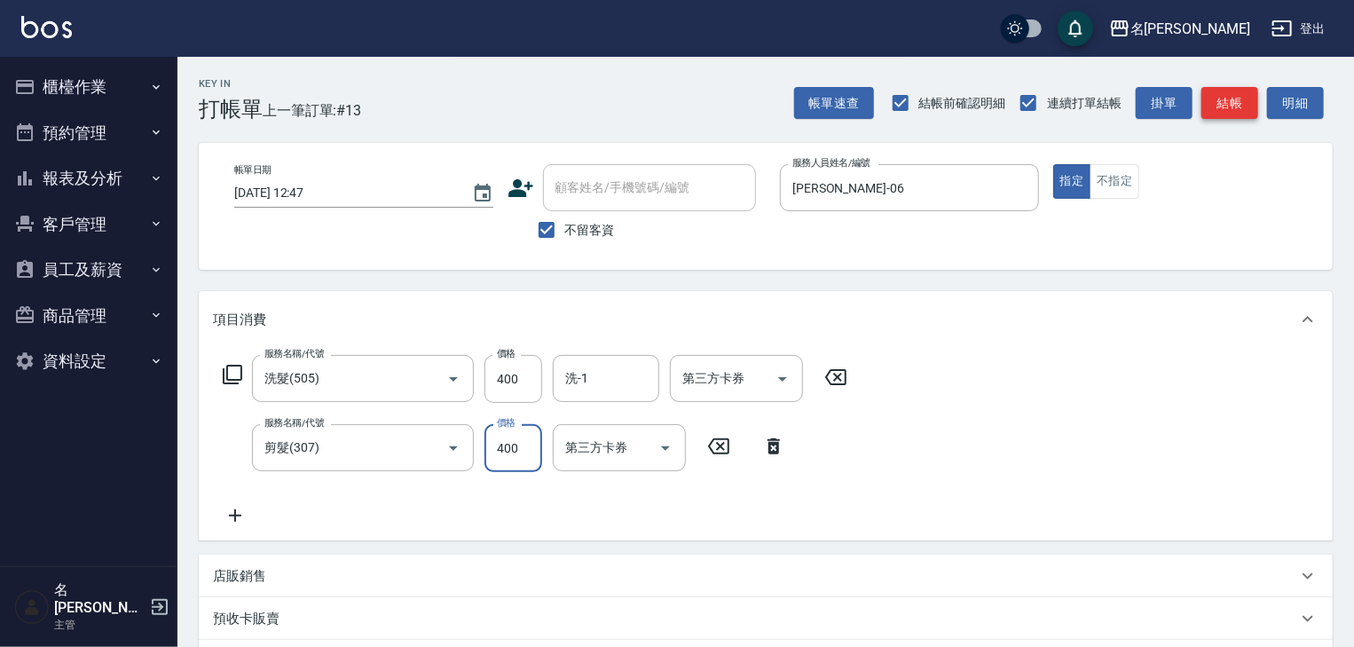
type input "400"
click at [1248, 88] on button "結帳" at bounding box center [1230, 103] width 57 height 33
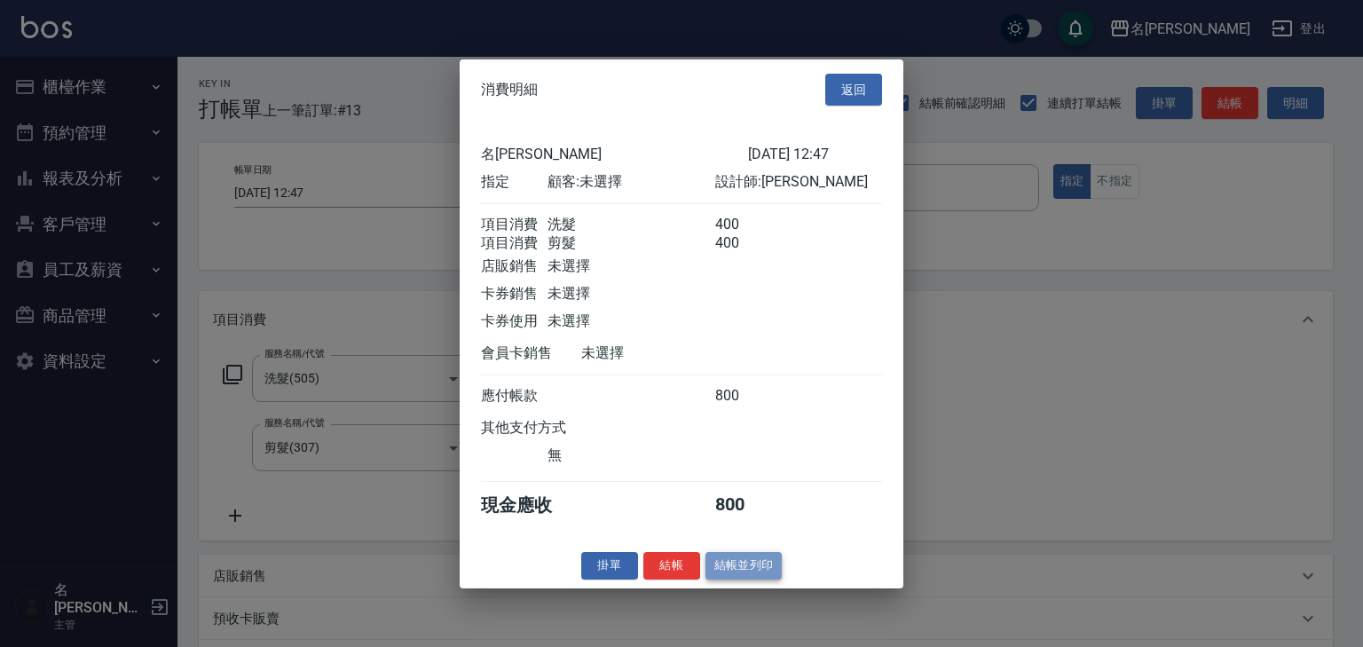
click at [749, 572] on button "結帳並列印" at bounding box center [744, 566] width 77 height 28
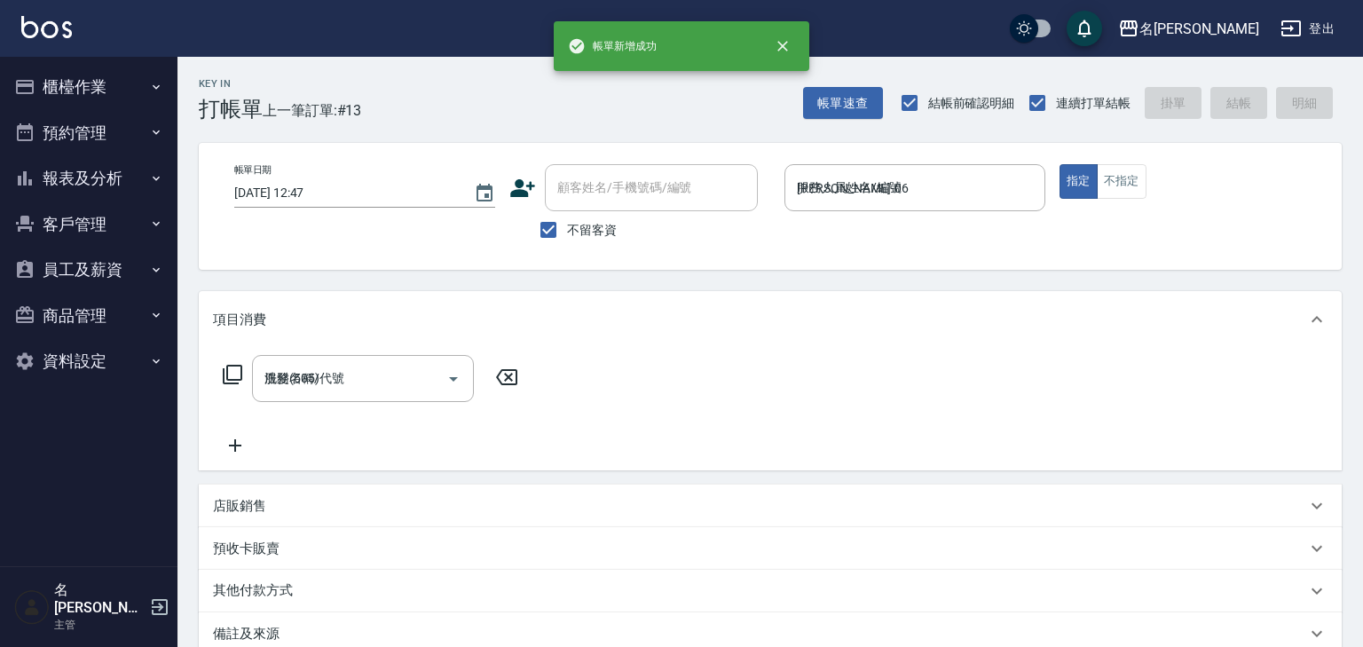
type input "[DATE] 12:48"
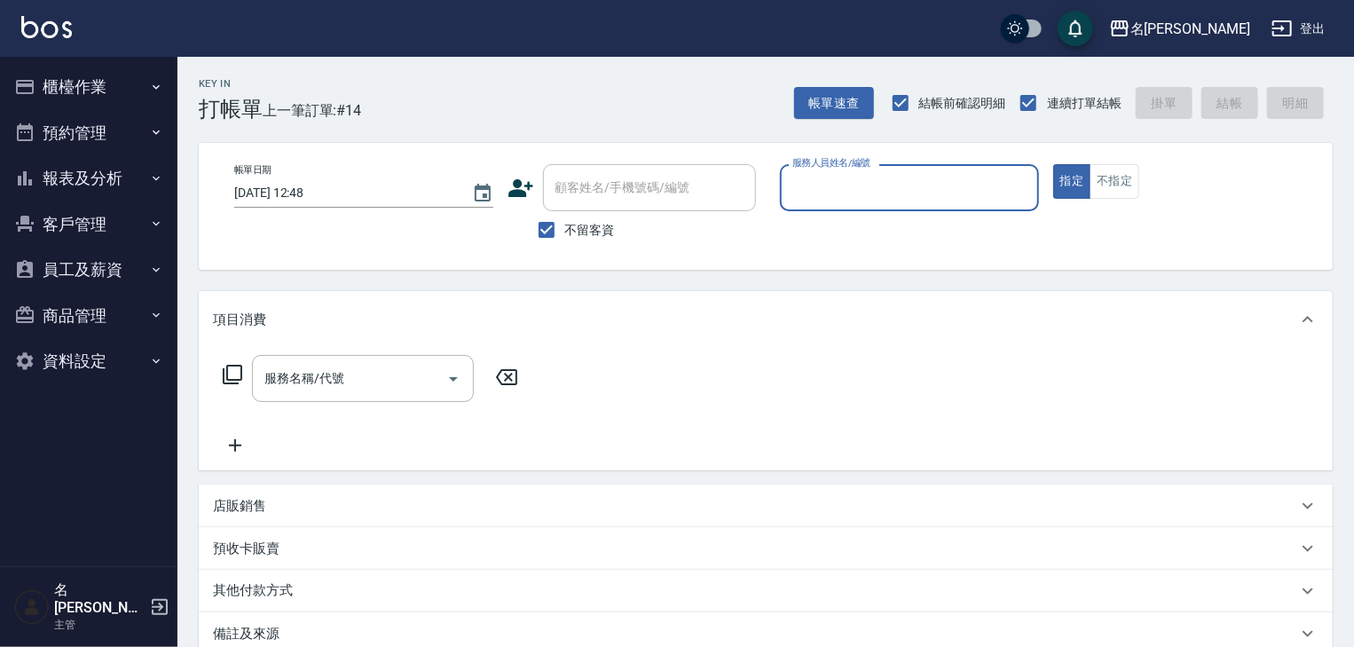
type input "ㄆ"
type input "[PERSON_NAME]"
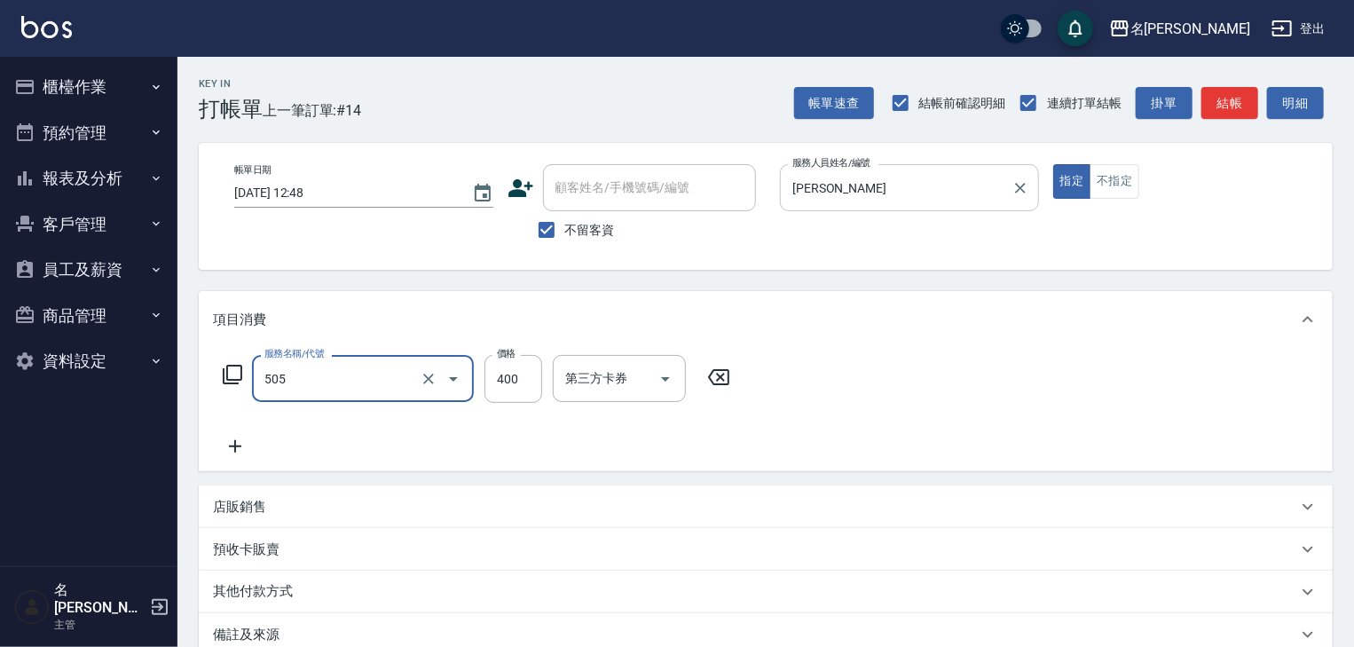
type input "洗髮(505)"
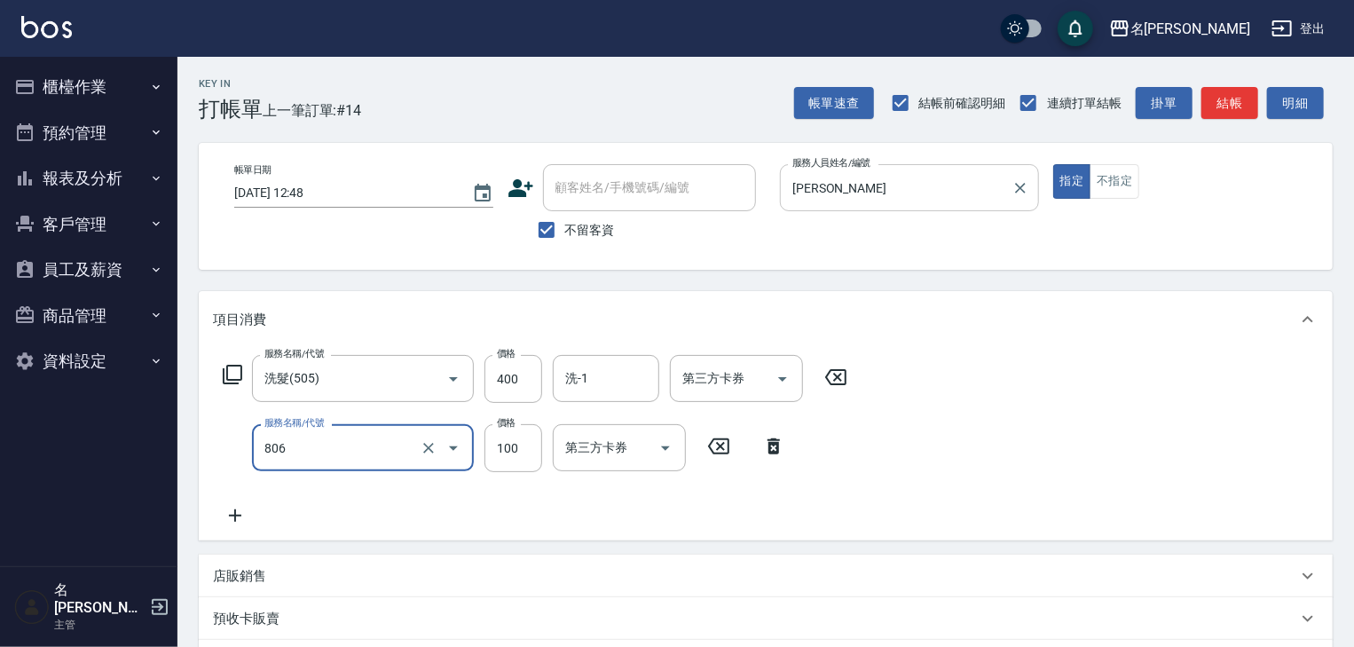
type input "電棒(806)"
click at [1221, 117] on button "結帳" at bounding box center [1230, 103] width 57 height 33
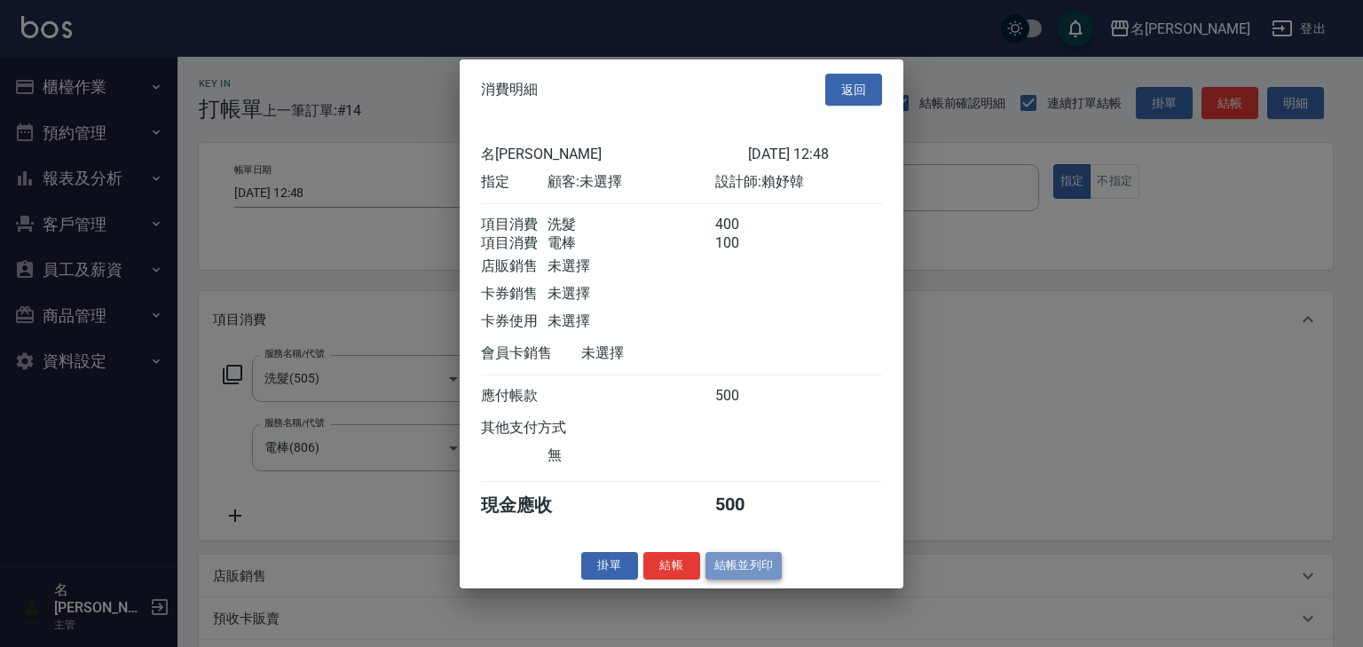
click at [721, 573] on button "結帳並列印" at bounding box center [744, 566] width 77 height 28
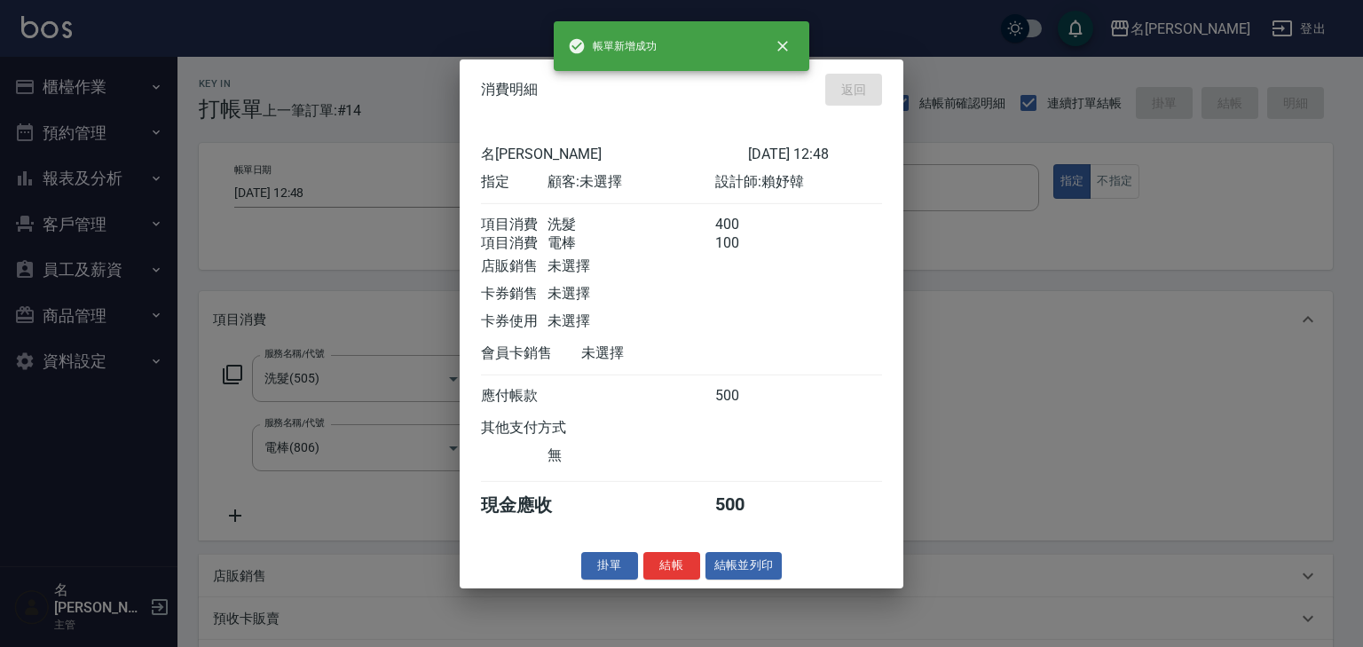
type input "[DATE] 12:59"
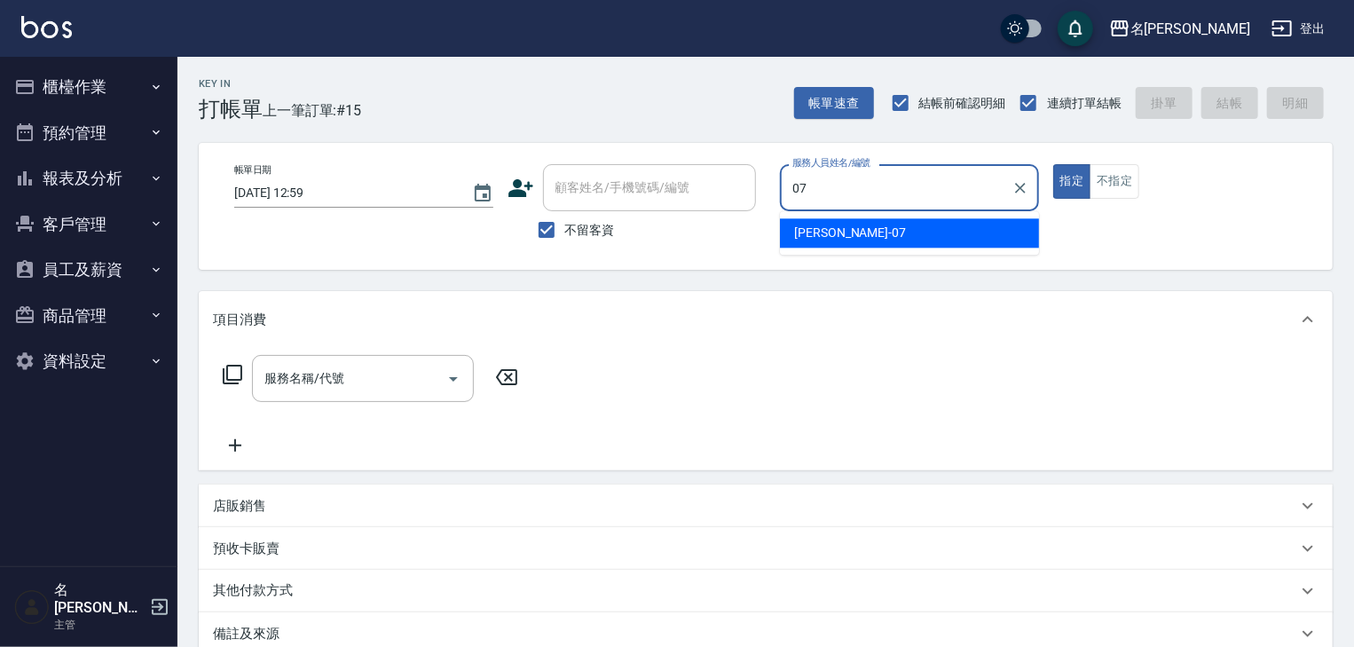
type input "[PERSON_NAME]-07"
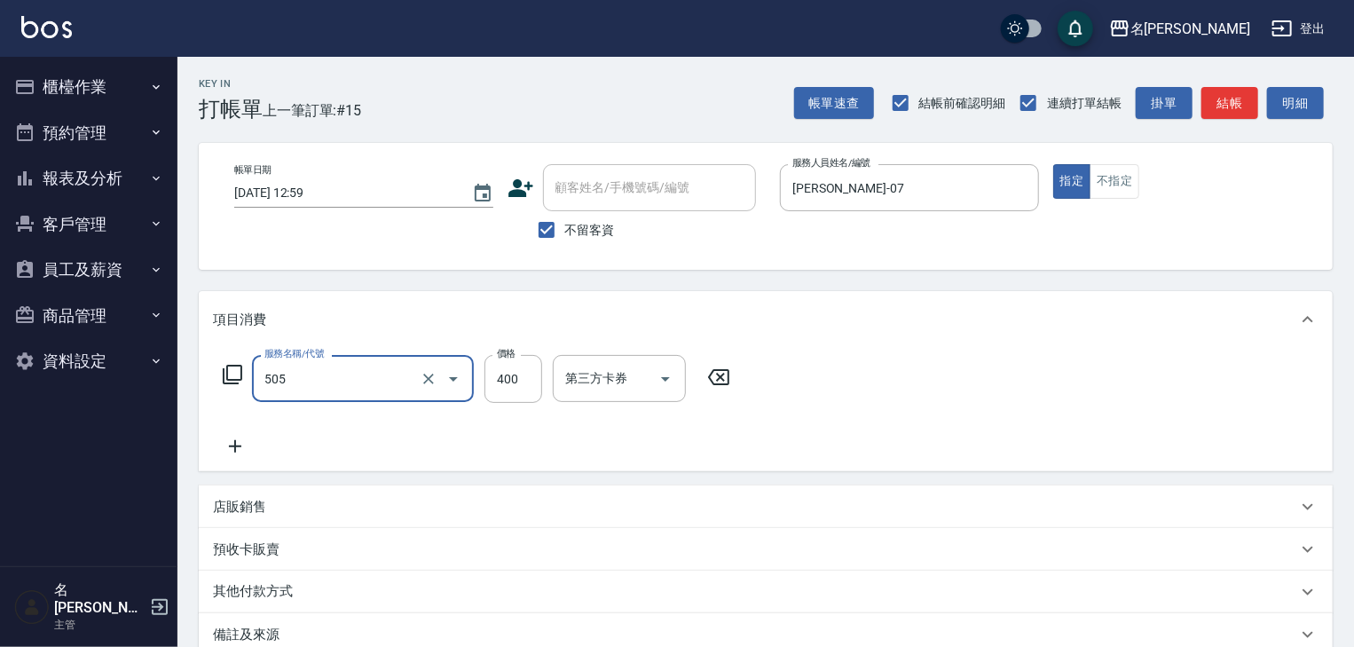
type input "洗髮(505)"
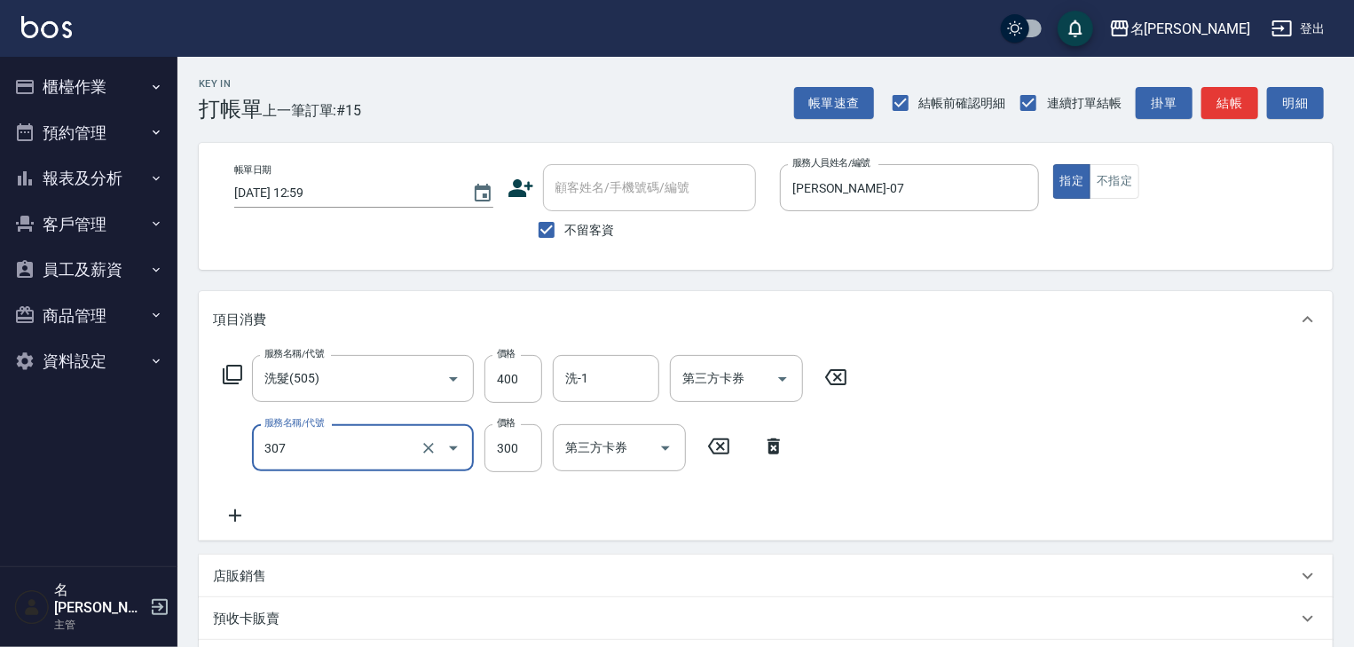
type input "剪髮(307)"
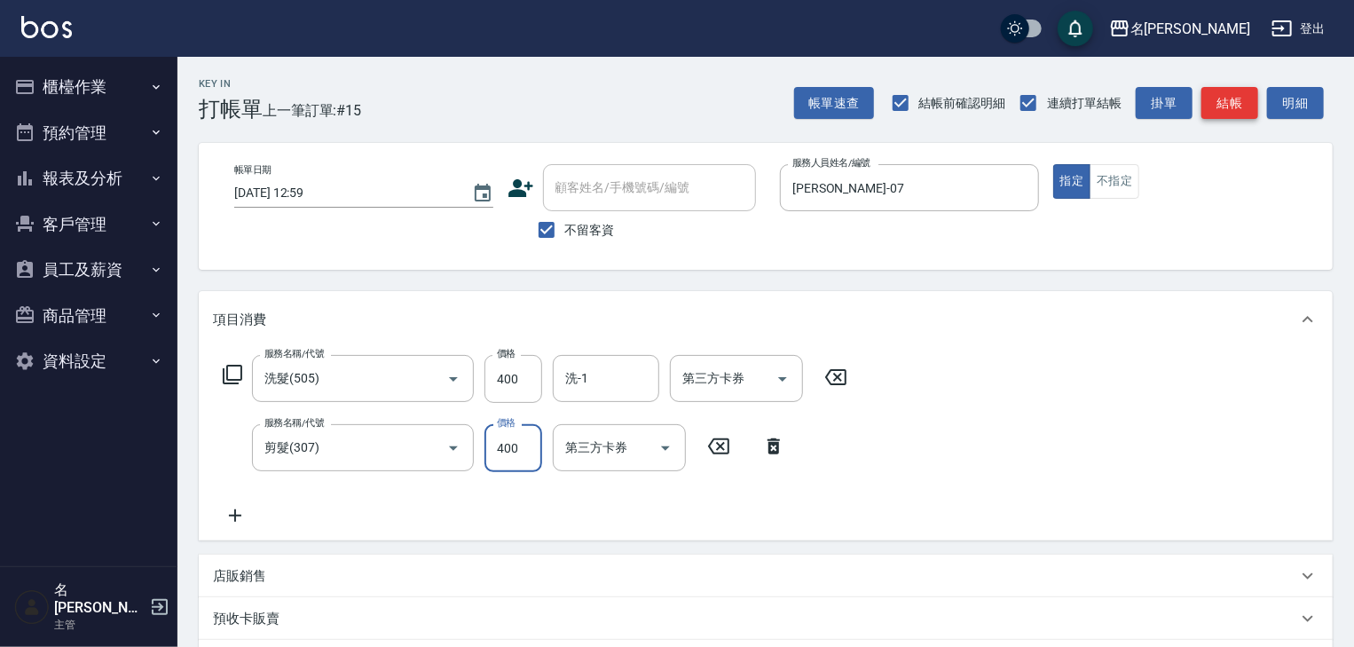
type input "400"
drag, startPoint x: 1235, startPoint y: 99, endPoint x: 1212, endPoint y: 130, distance: 38.0
click at [1234, 97] on button "結帳" at bounding box center [1230, 103] width 57 height 33
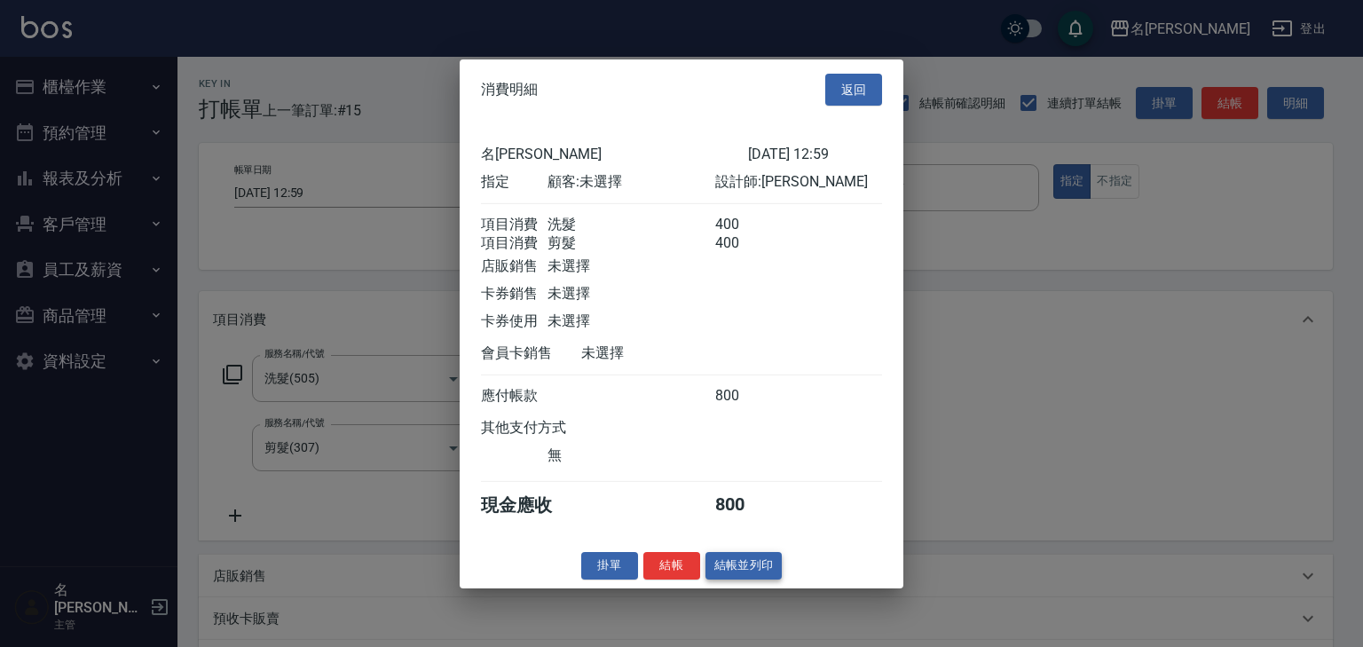
click at [745, 575] on button "結帳並列印" at bounding box center [744, 566] width 77 height 28
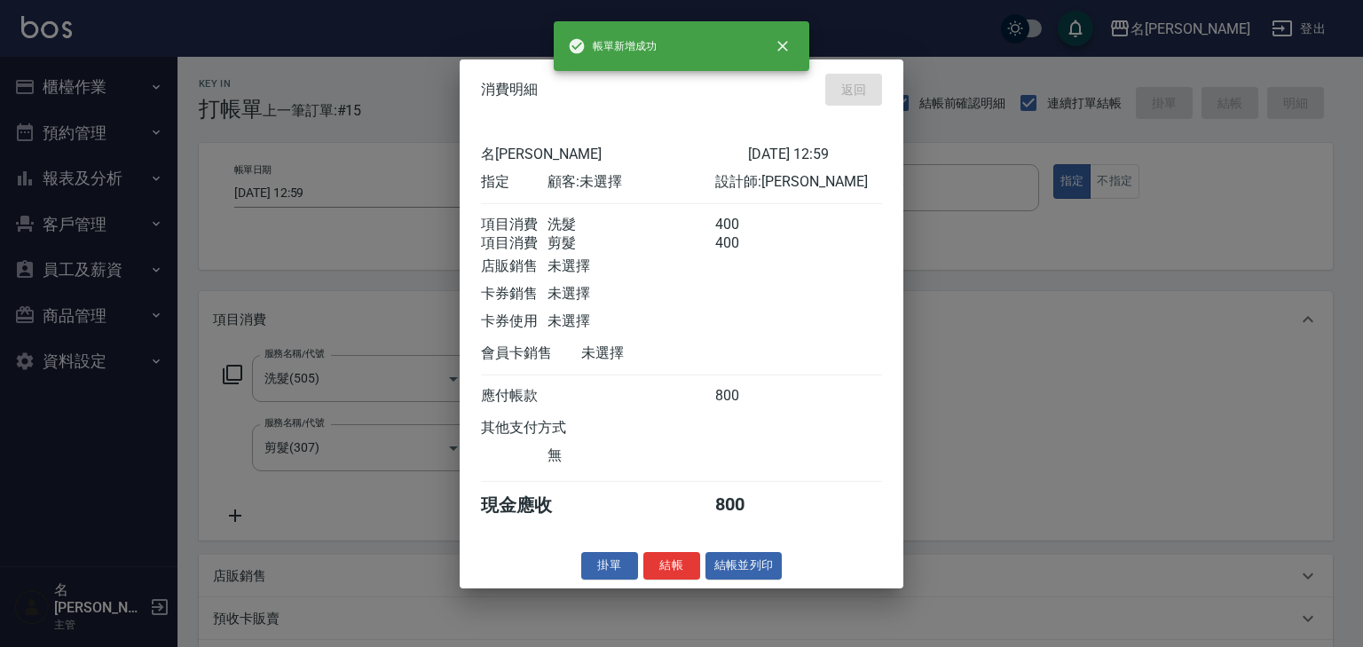
type input "[DATE] 13:05"
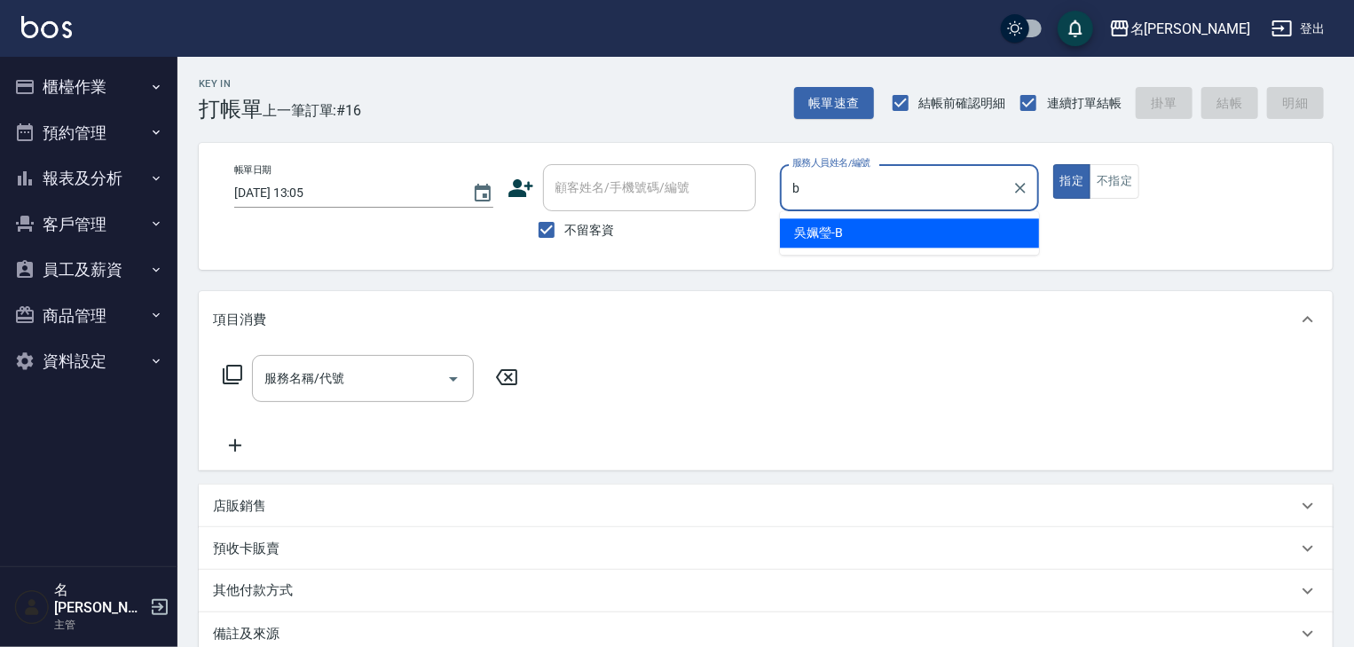
type input "[PERSON_NAME]"
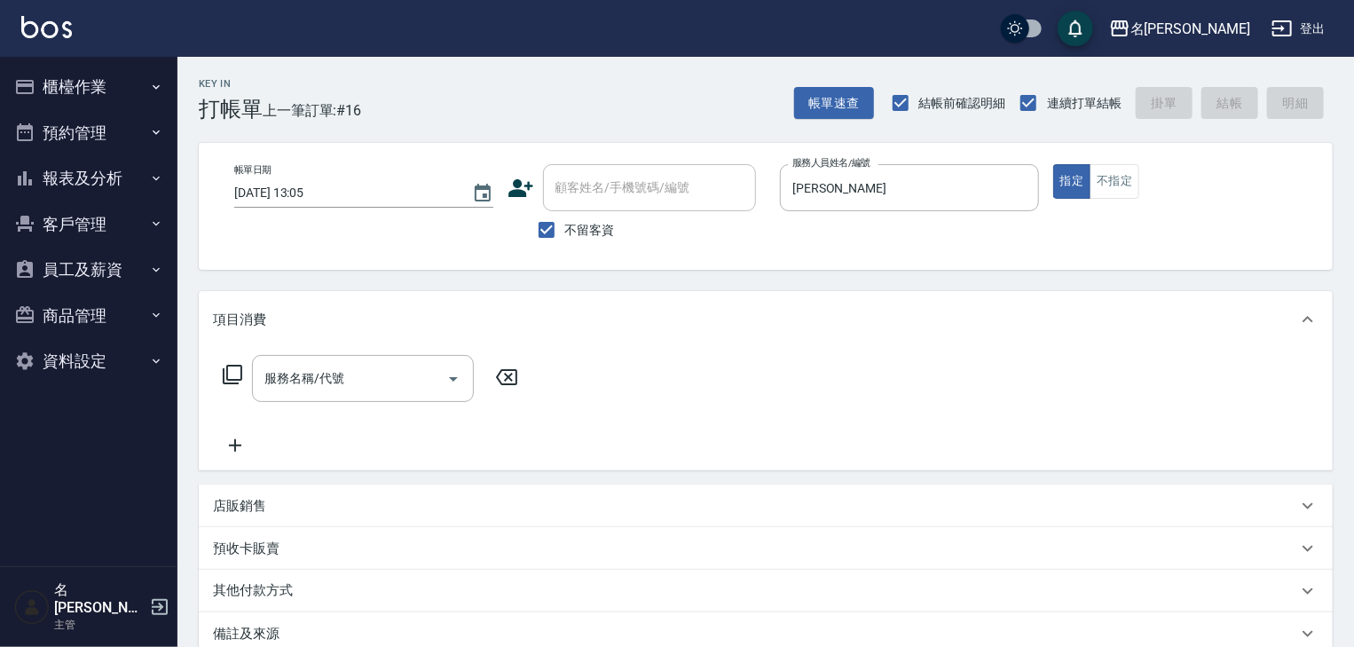
click at [401, 542] on div "預收卡販賣" at bounding box center [755, 549] width 1085 height 19
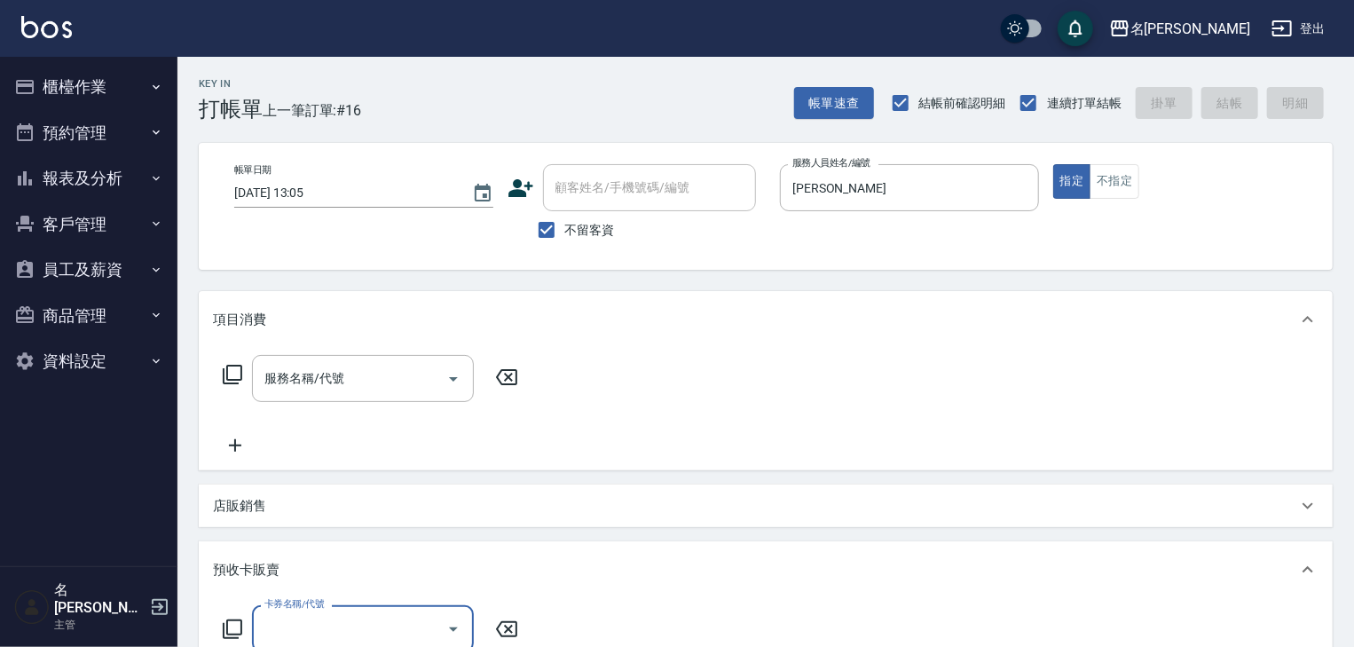
click at [327, 509] on div "店販銷售" at bounding box center [755, 506] width 1085 height 19
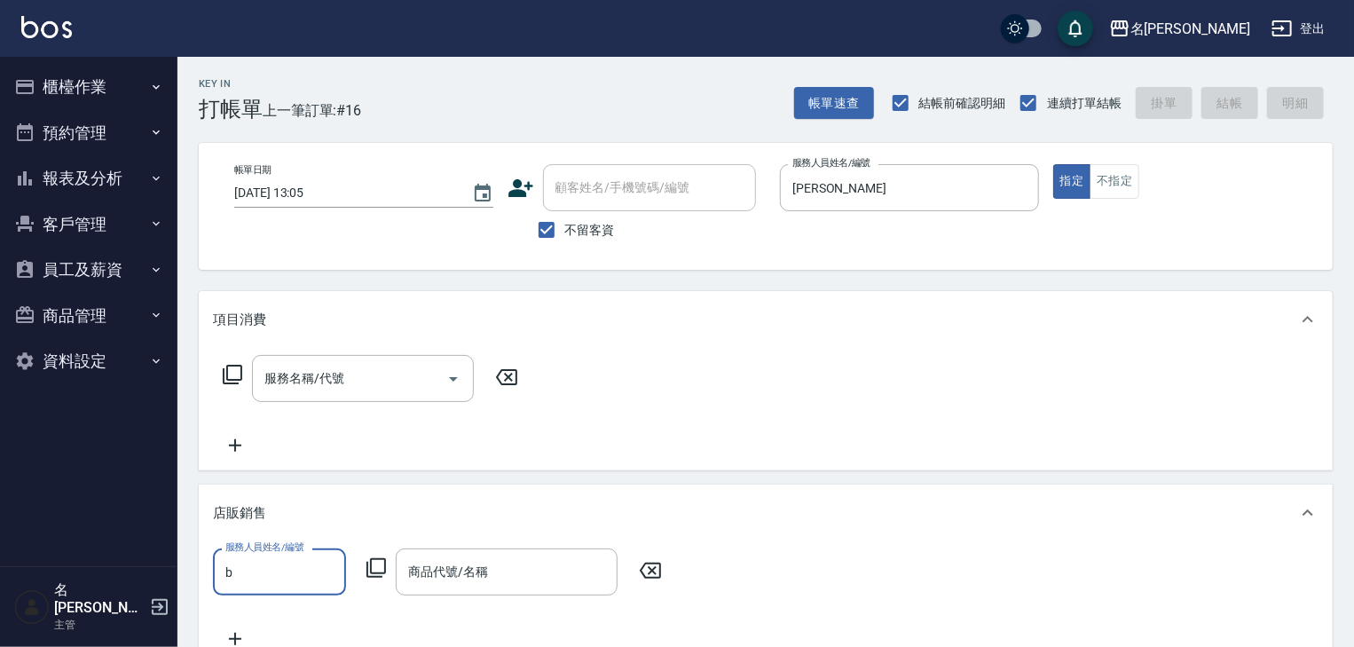
type input "[PERSON_NAME]"
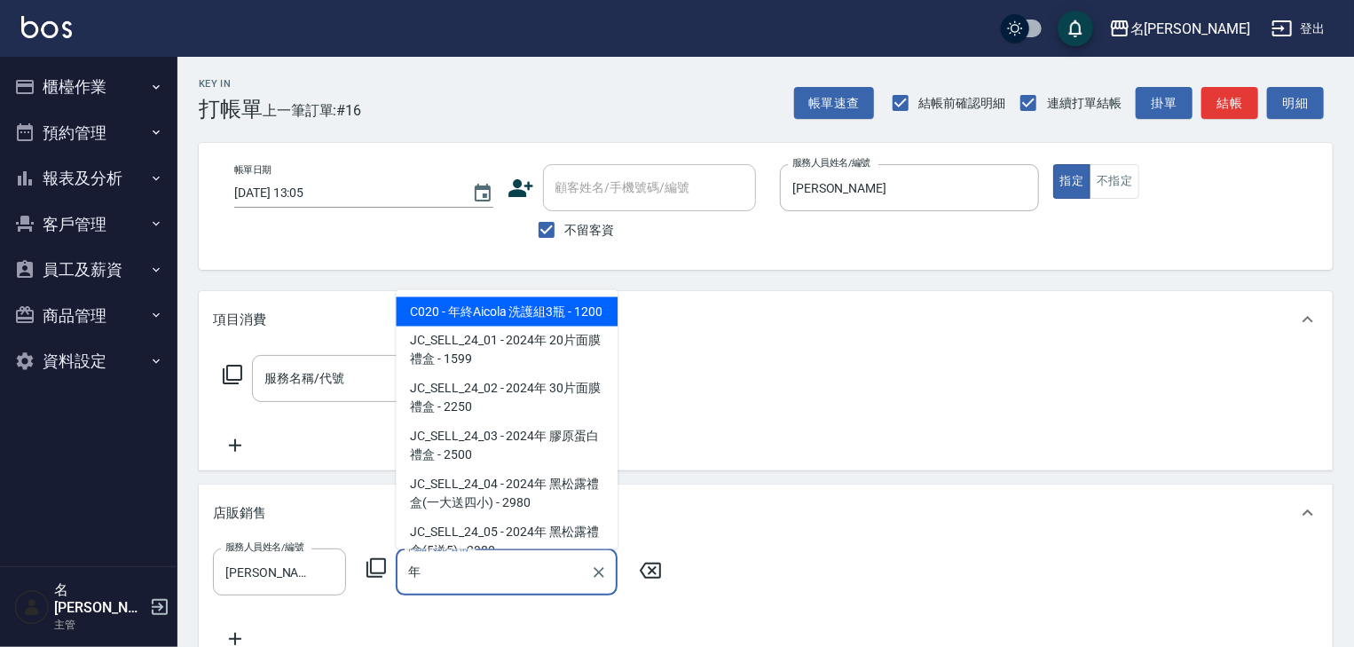
click at [532, 323] on span "C020 - 年終Aicola 洗護組3瓶 - 1200" at bounding box center [507, 311] width 222 height 29
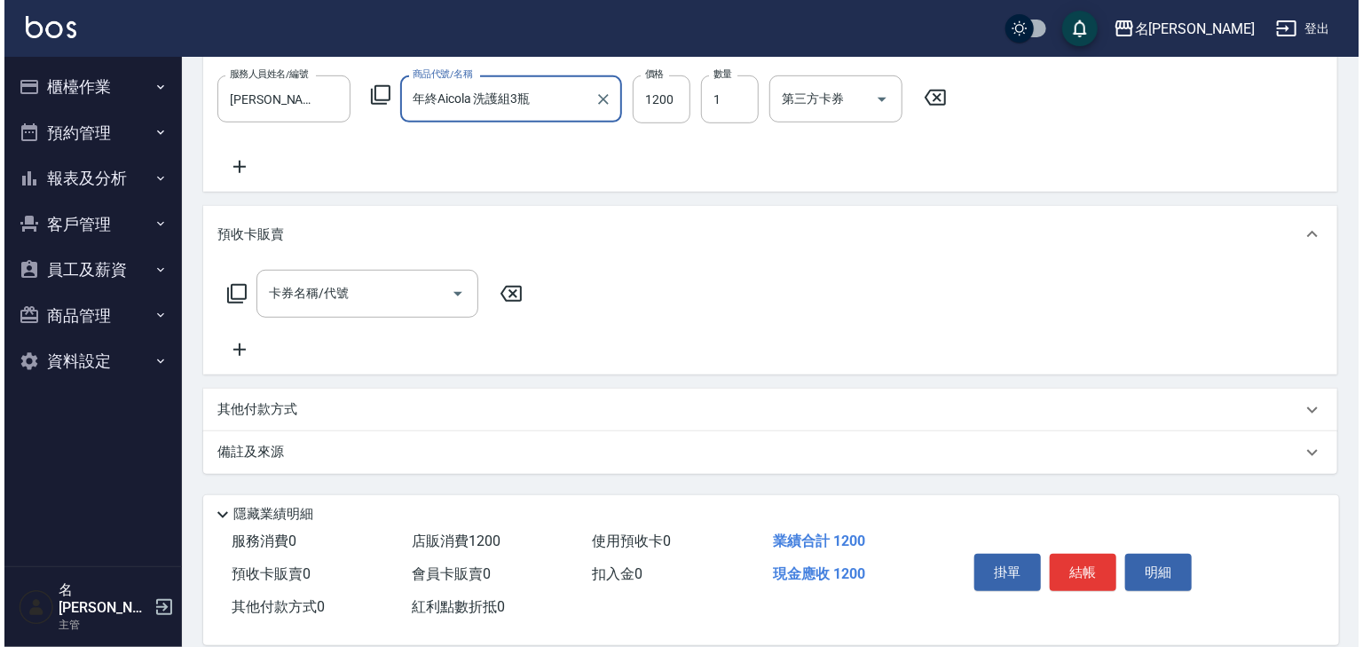
scroll to position [498, 0]
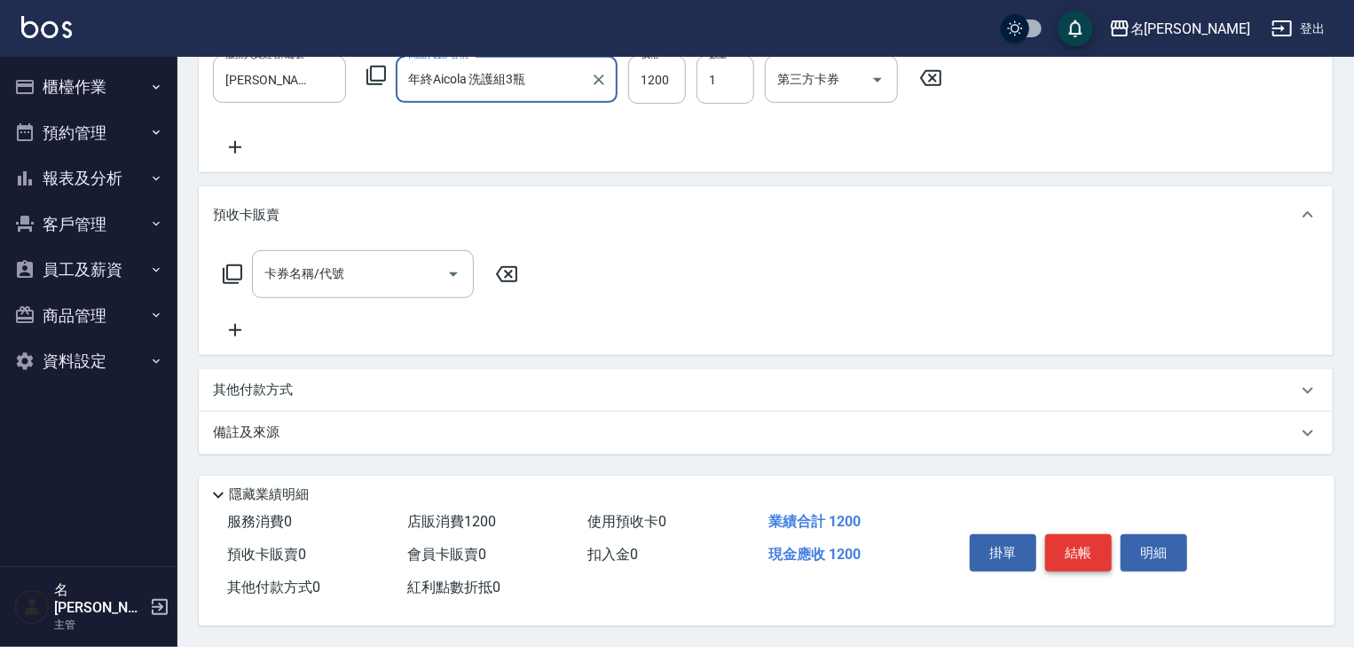
type input "年終Aicola 洗護組3瓶"
click at [1086, 560] on button "結帳" at bounding box center [1078, 552] width 67 height 37
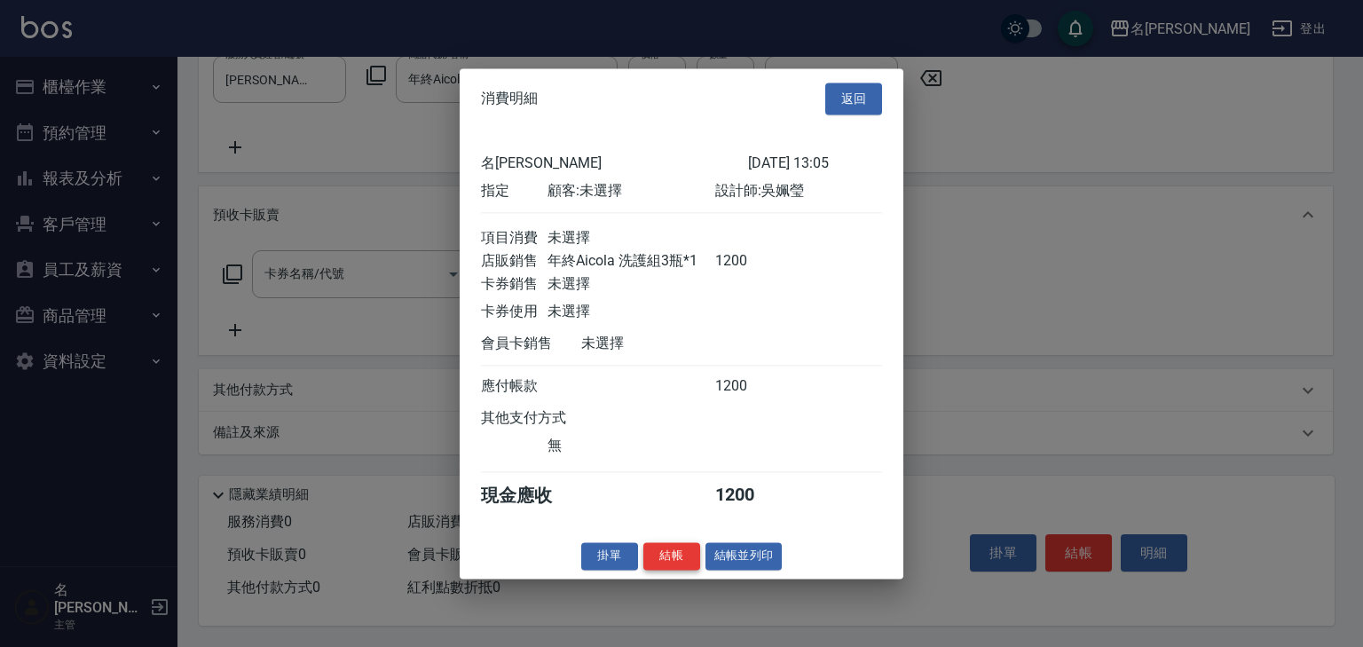
click at [670, 555] on button "結帳" at bounding box center [671, 556] width 57 height 28
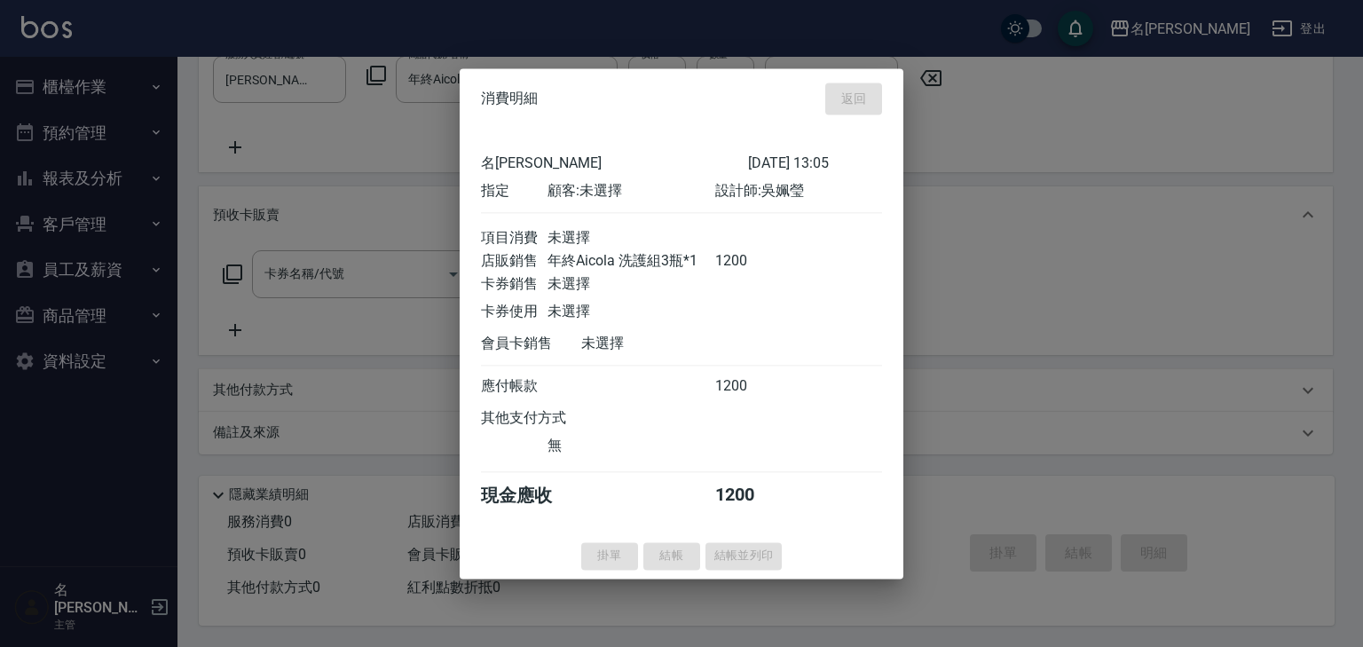
type input "[DATE] 13:11"
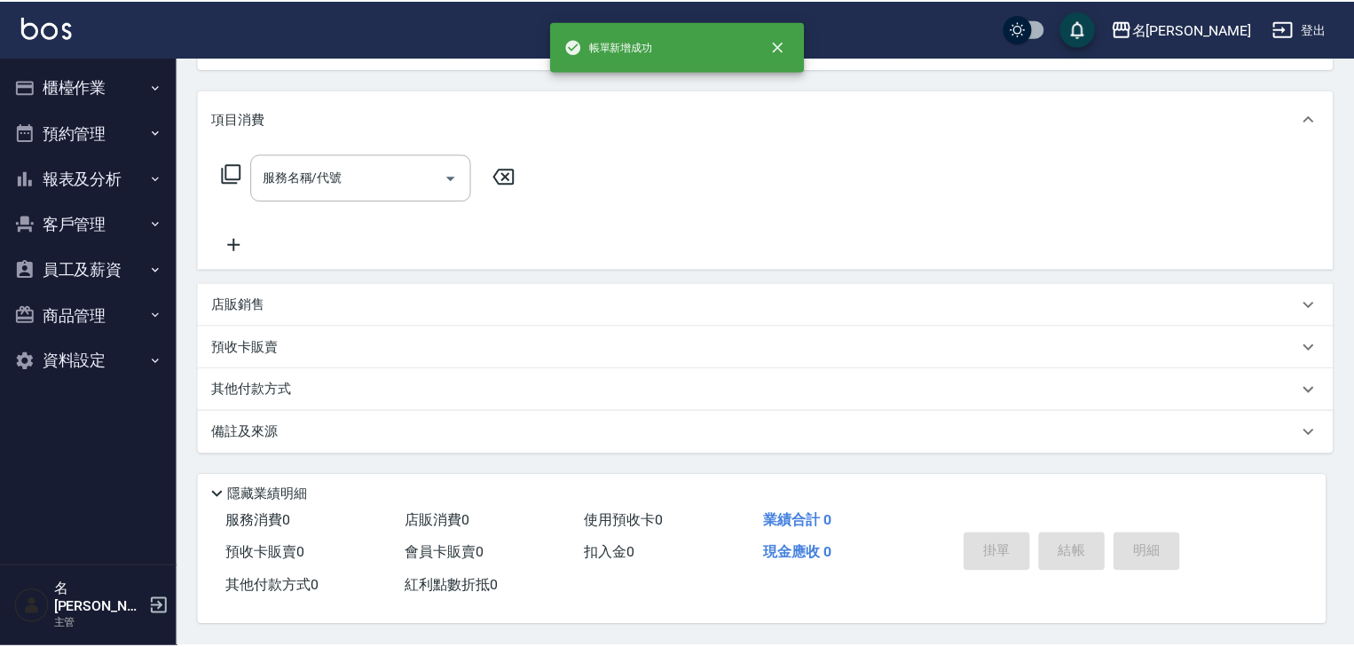
scroll to position [0, 0]
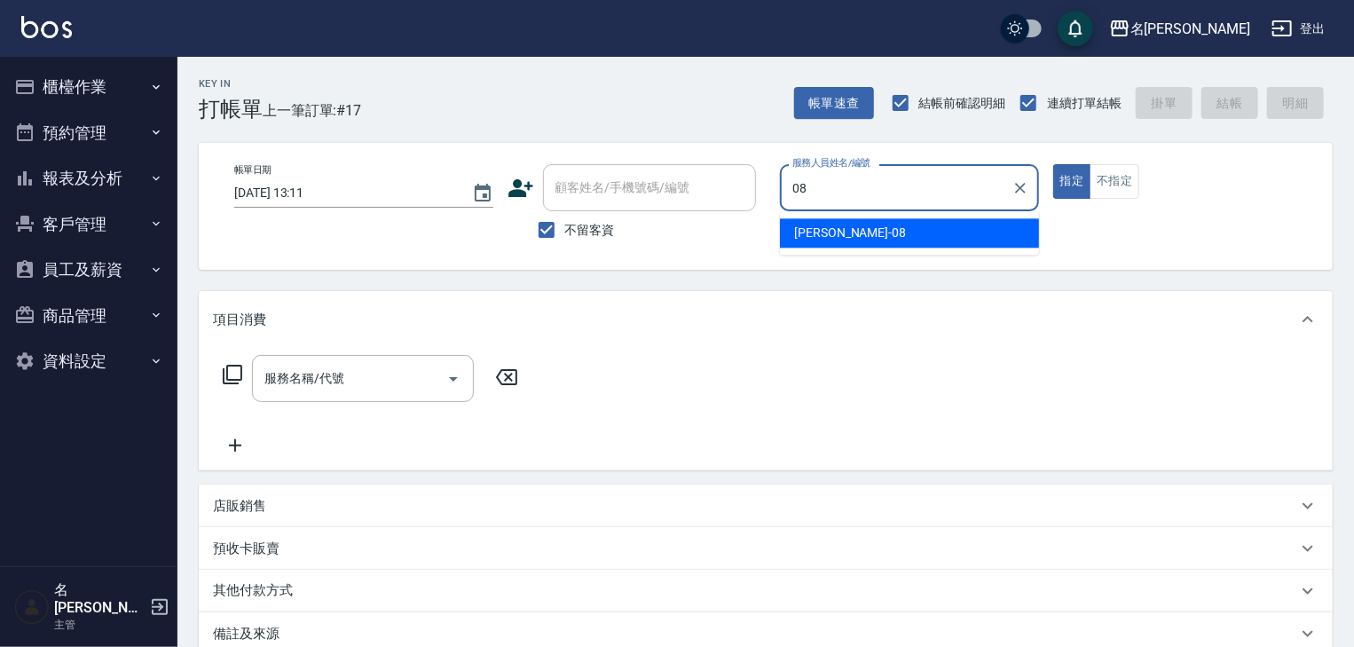
type input "[PERSON_NAME]-08"
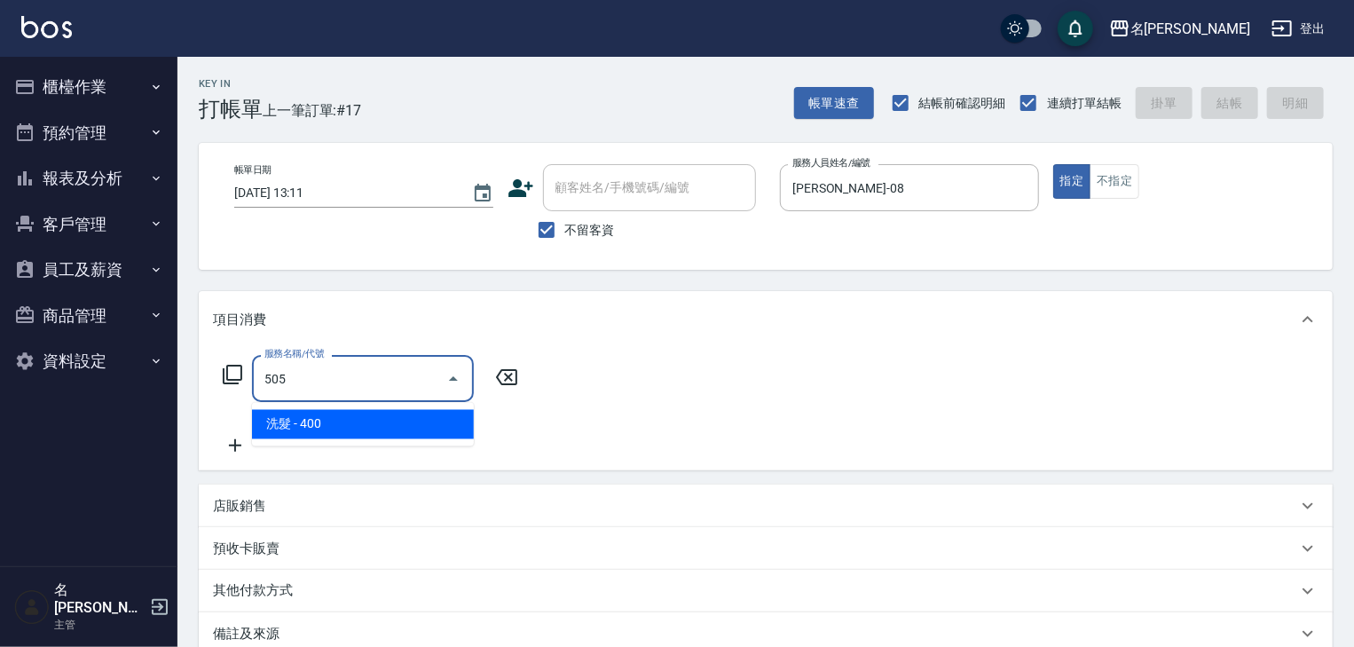
type input "洗髮(505)"
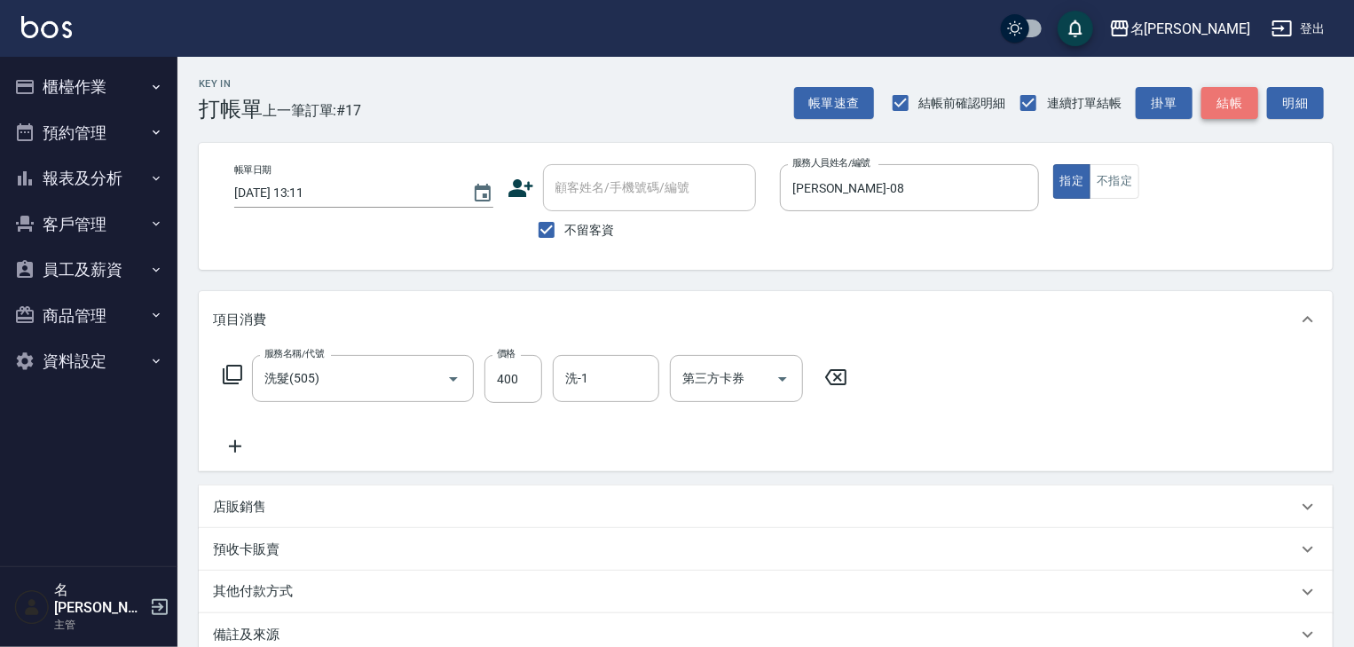
click at [1227, 112] on button "結帳" at bounding box center [1230, 103] width 57 height 33
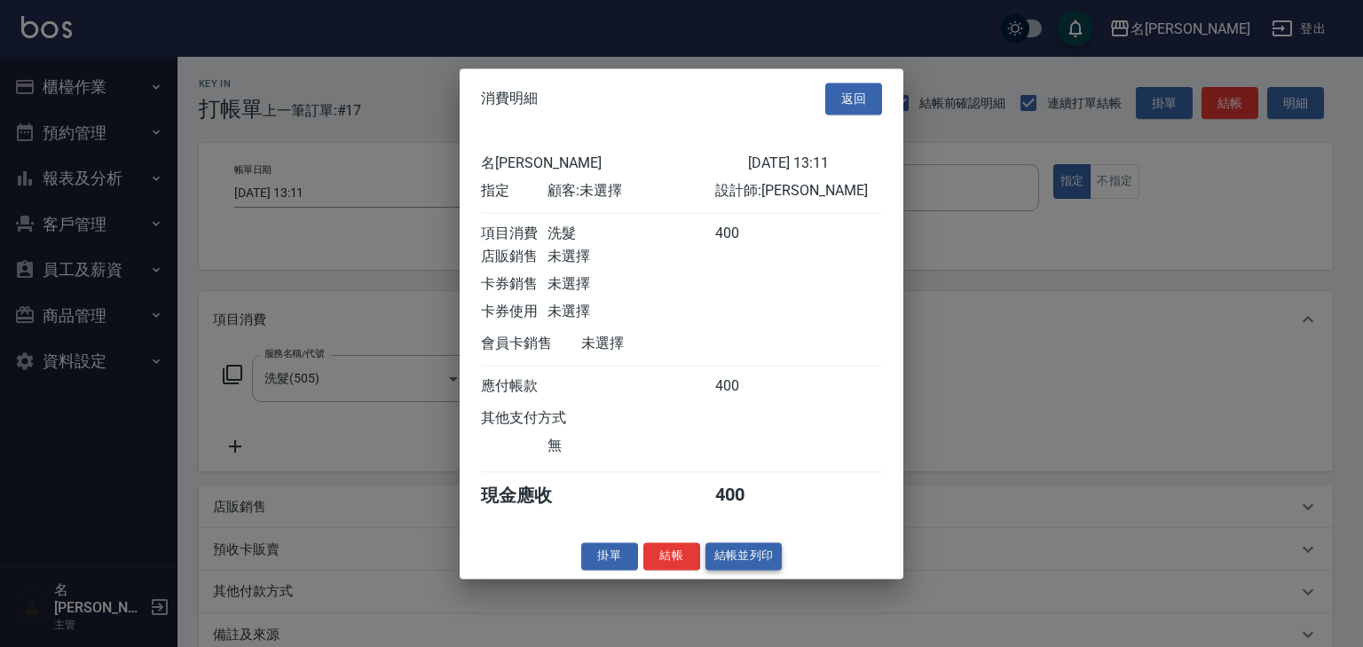
click at [747, 570] on button "結帳並列印" at bounding box center [744, 556] width 77 height 28
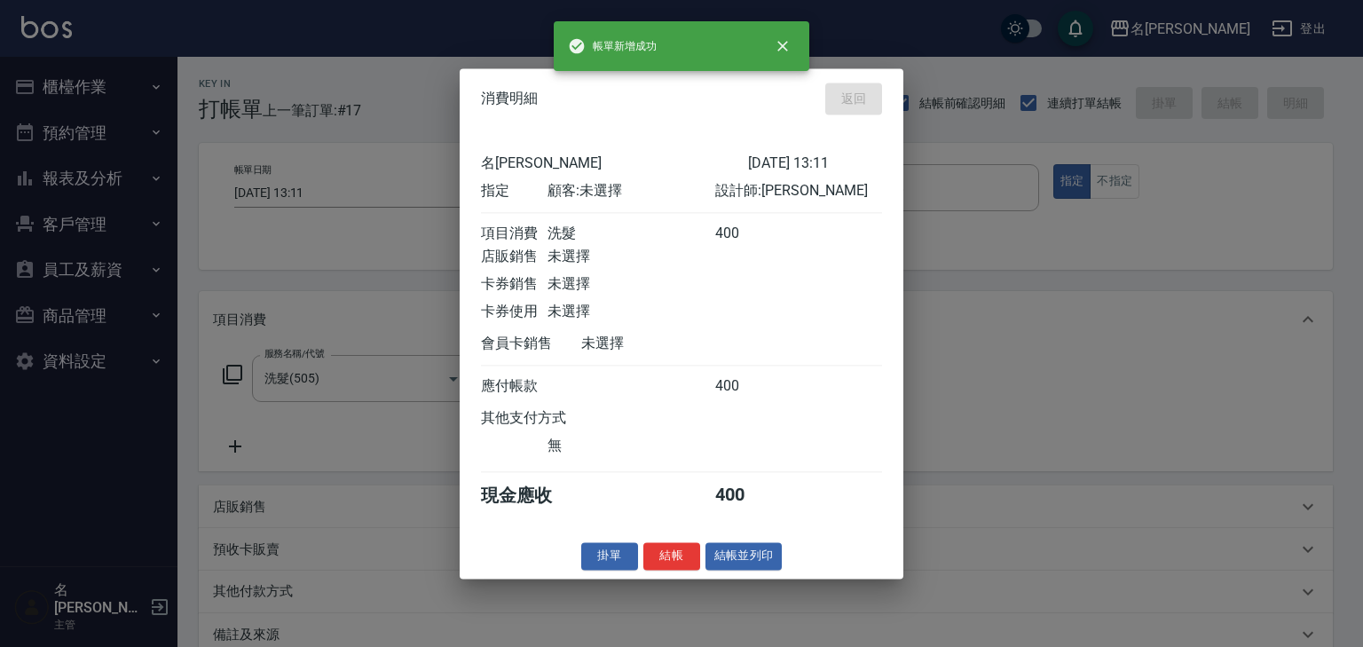
type input "[DATE] 13:13"
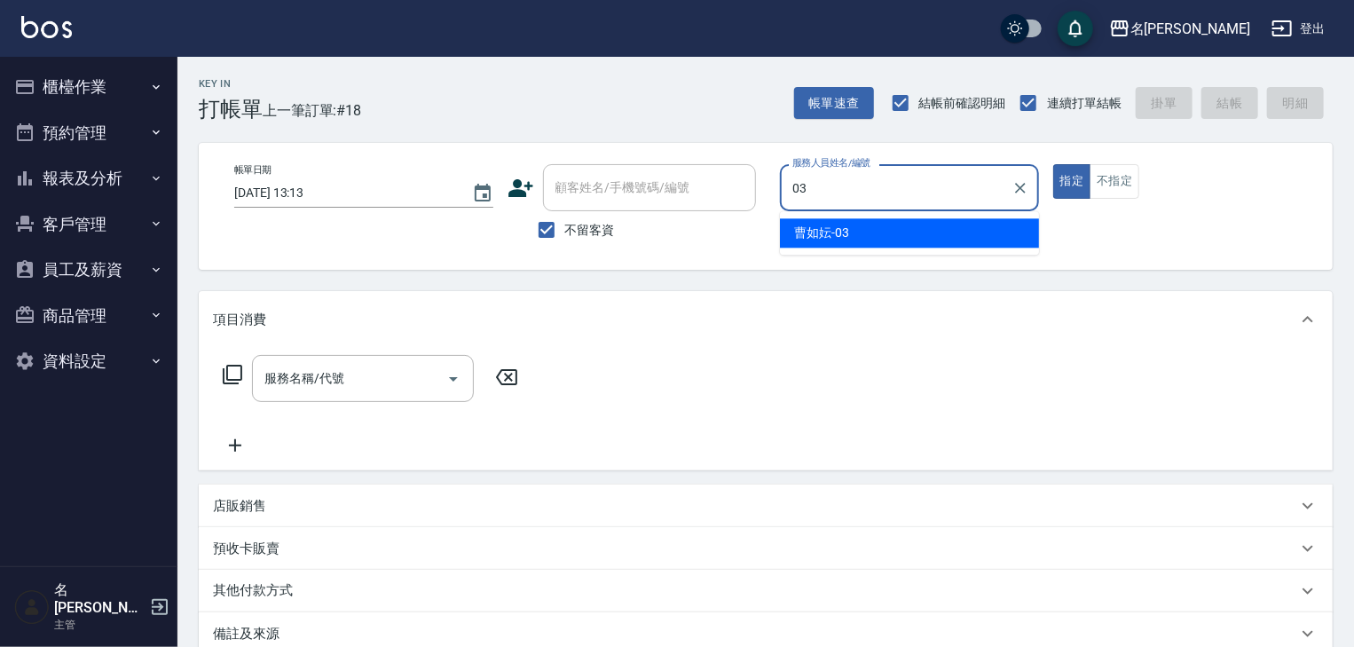
type input "[PERSON_NAME]-03"
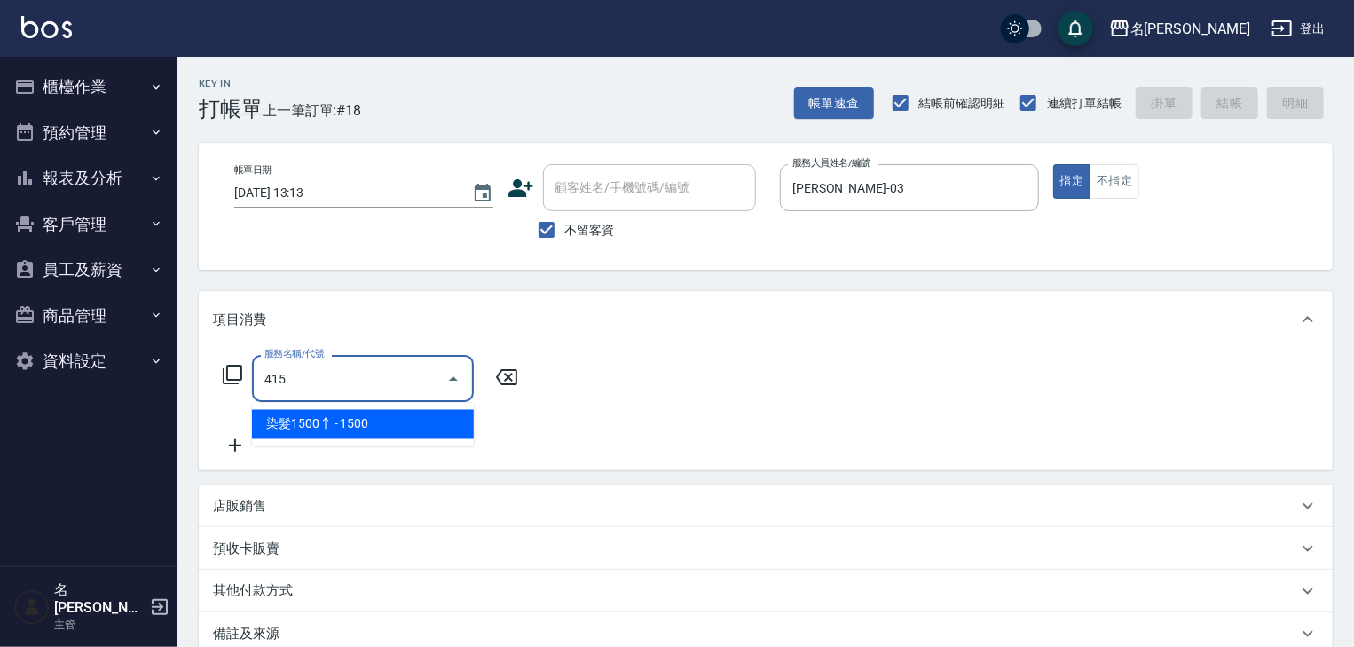
type input "染髮1500↑(415)"
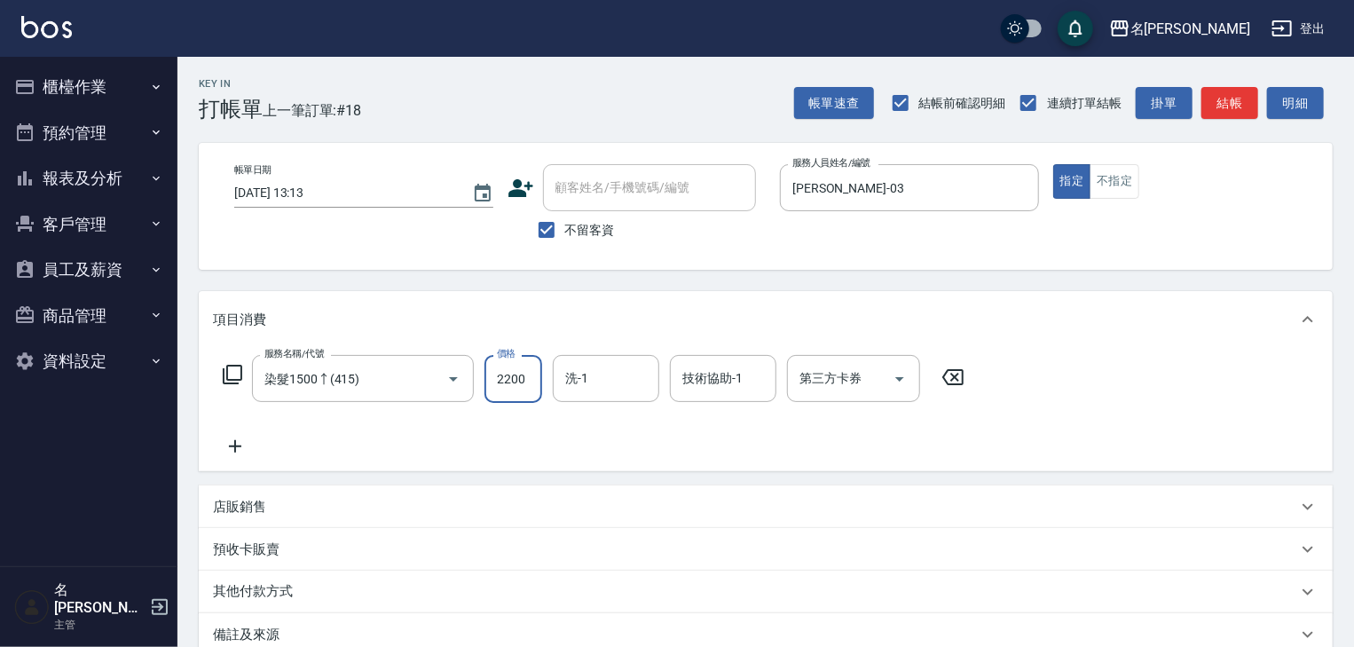
type input "2200"
type input "葉敏辰-23"
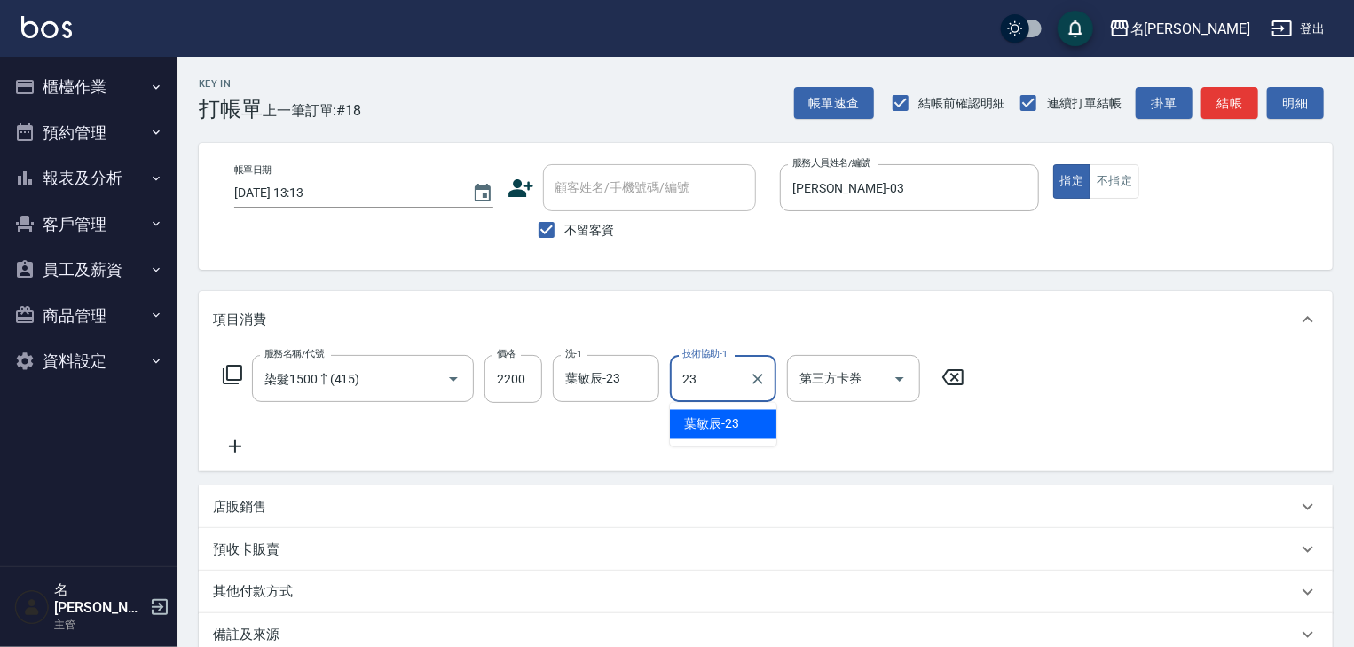
type input "葉敏辰-23"
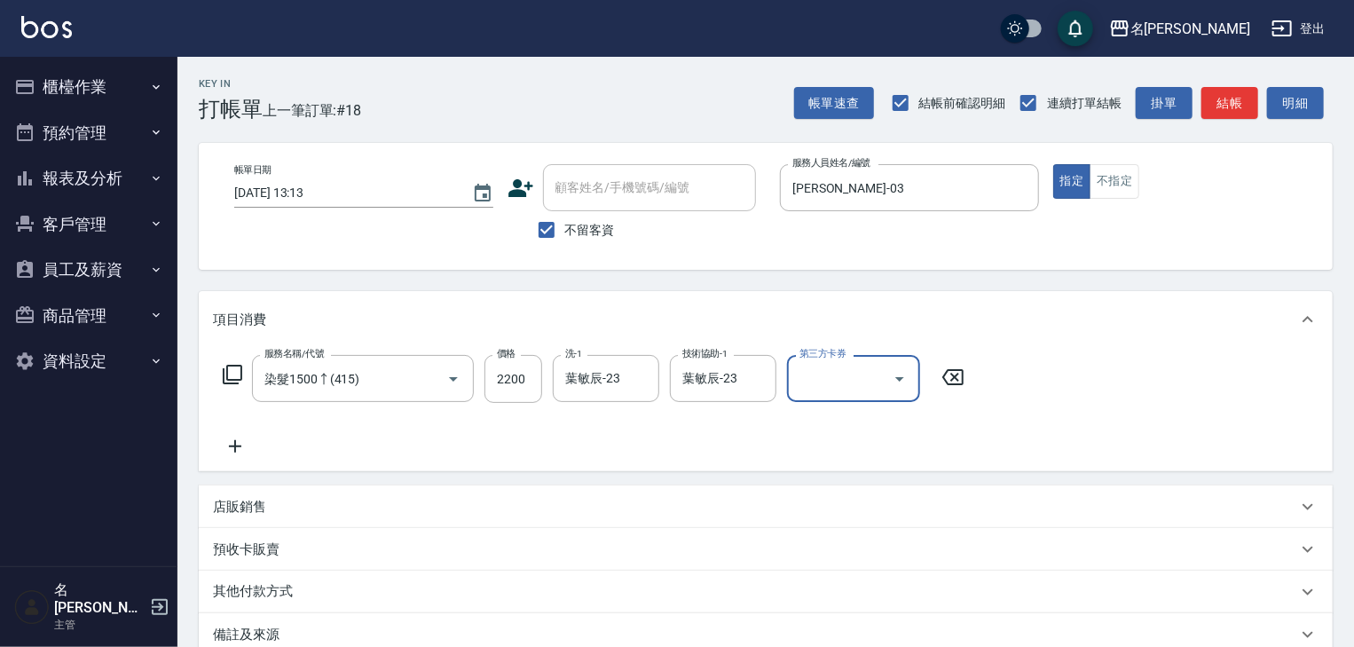
click at [370, 515] on div "店販銷售" at bounding box center [755, 507] width 1085 height 19
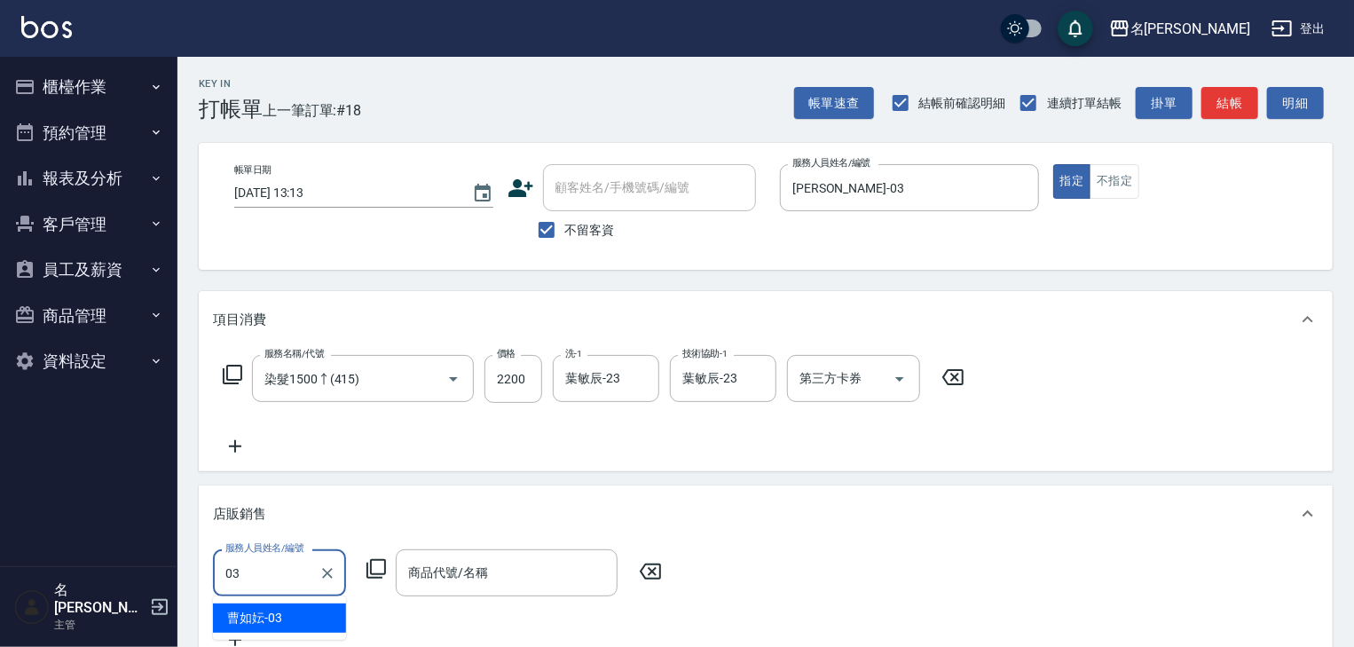
type input "[PERSON_NAME]-03"
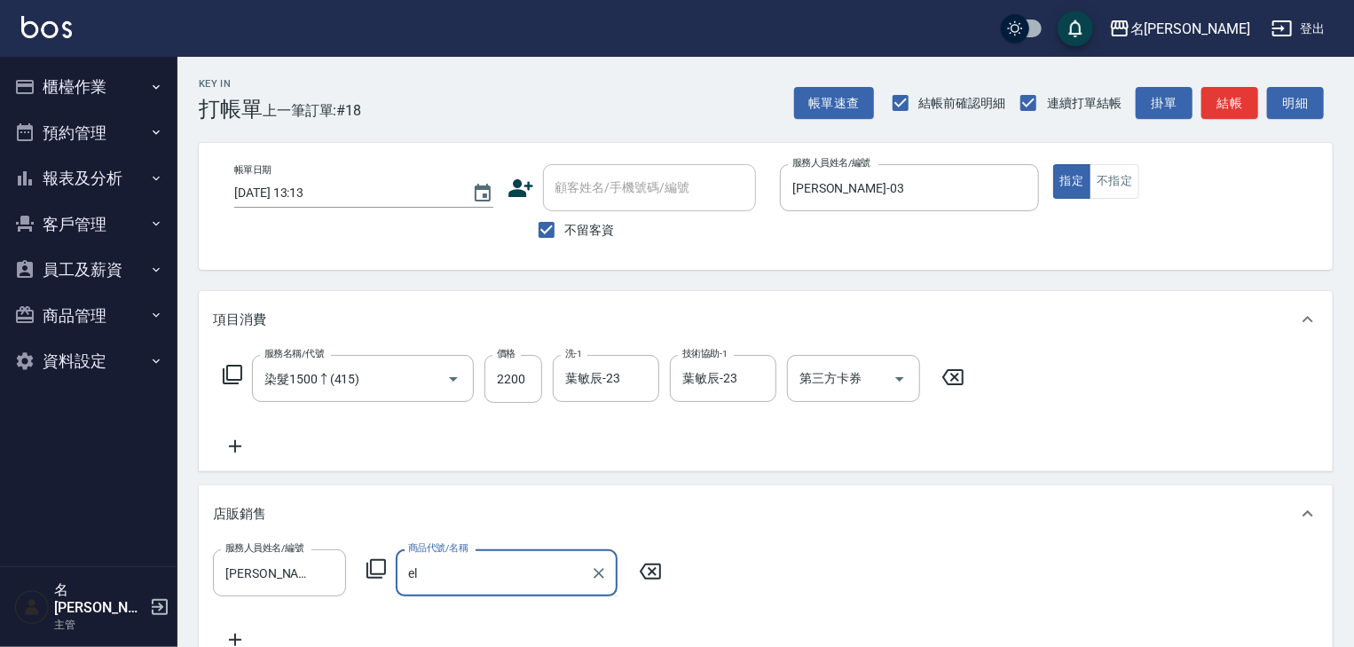
type input "e"
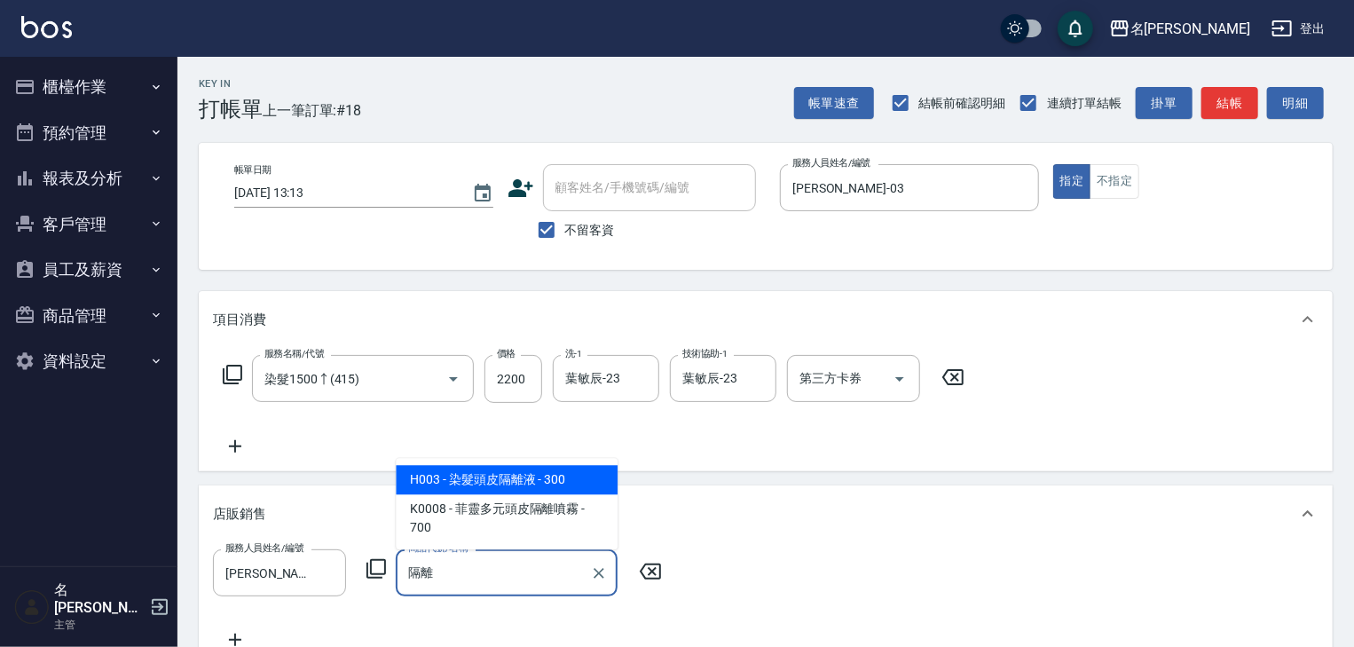
click at [544, 472] on span "H003 - 染髮頭皮隔離液 - 300" at bounding box center [507, 479] width 222 height 29
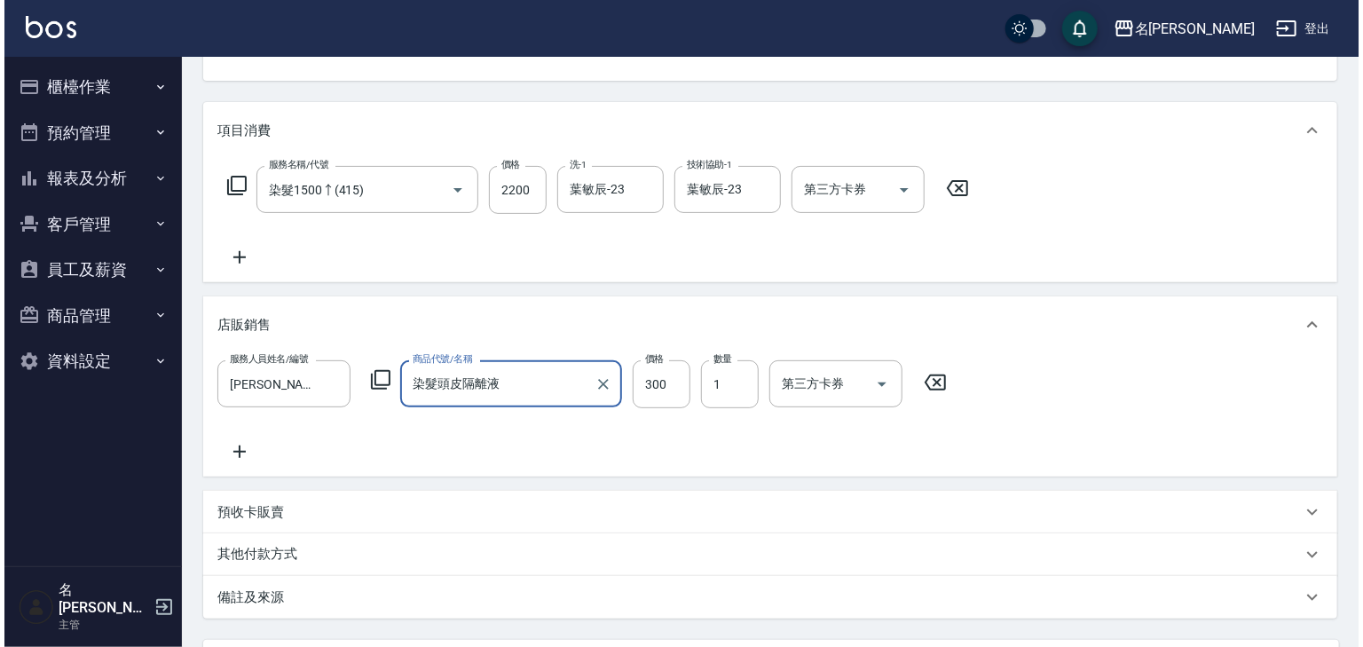
scroll to position [359, 0]
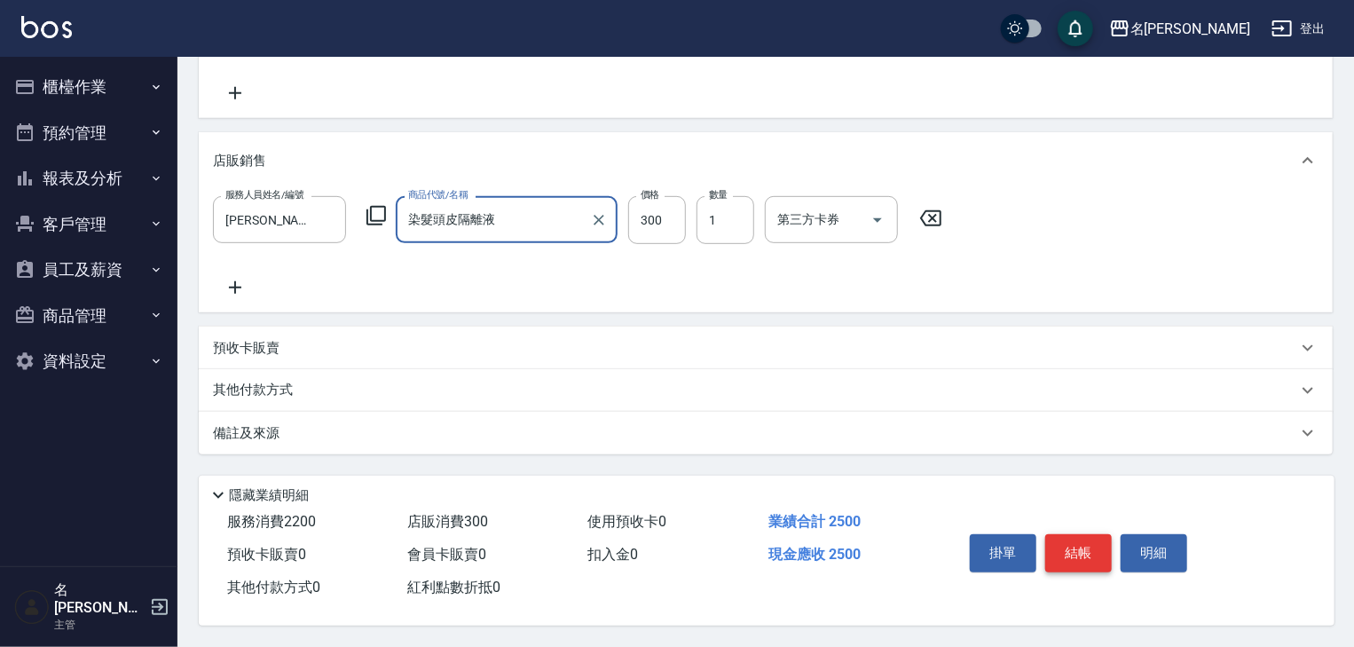
type input "染髮頭皮隔離液"
click at [1083, 564] on button "結帳" at bounding box center [1078, 552] width 67 height 37
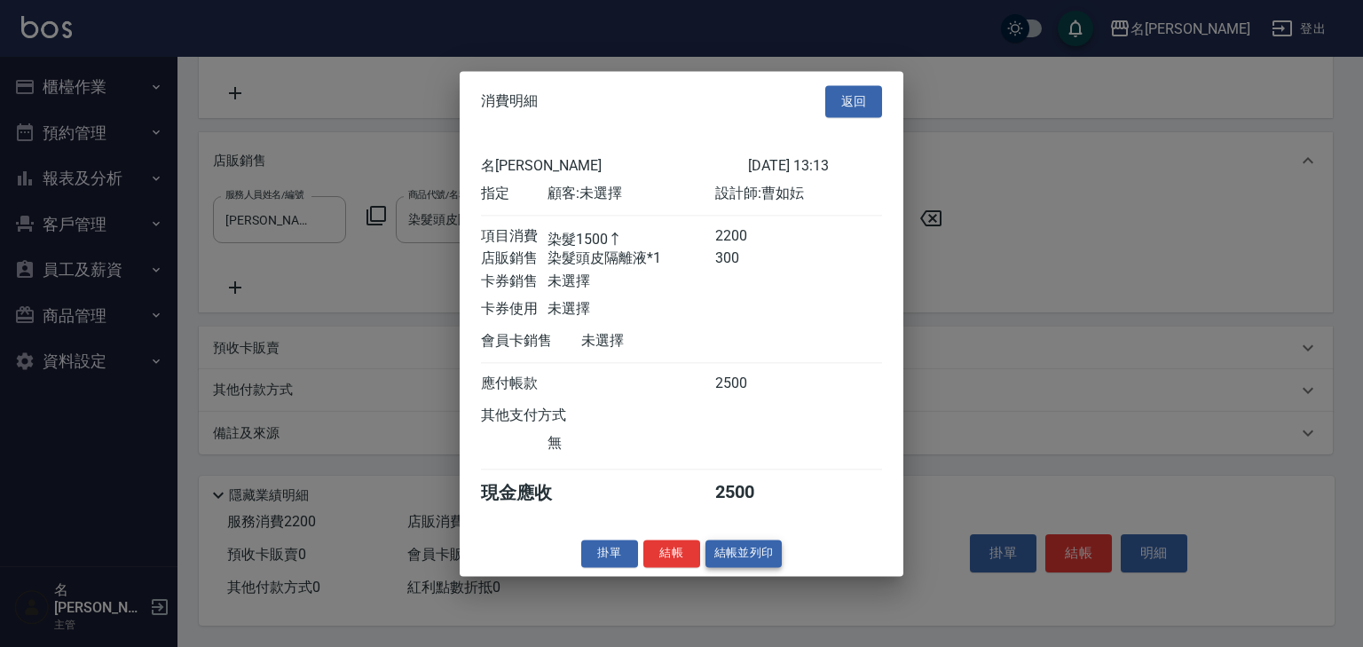
click at [763, 567] on button "結帳並列印" at bounding box center [744, 554] width 77 height 28
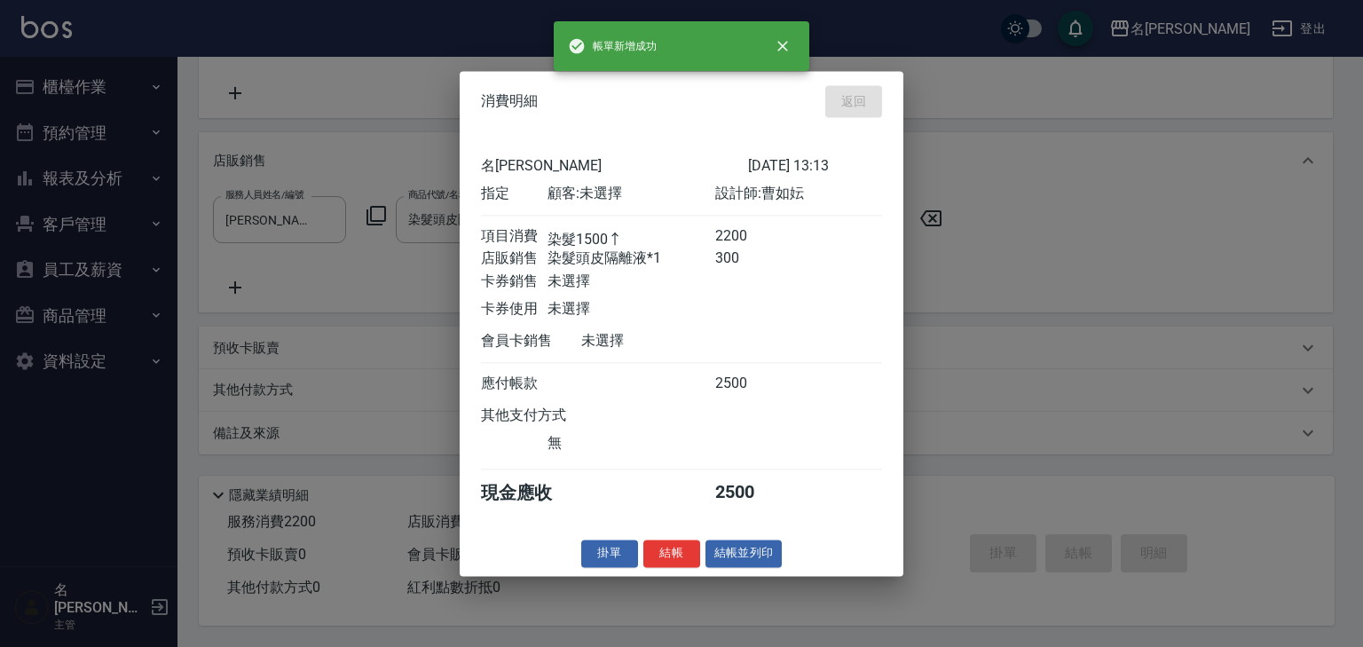
type input "[DATE] 13:28"
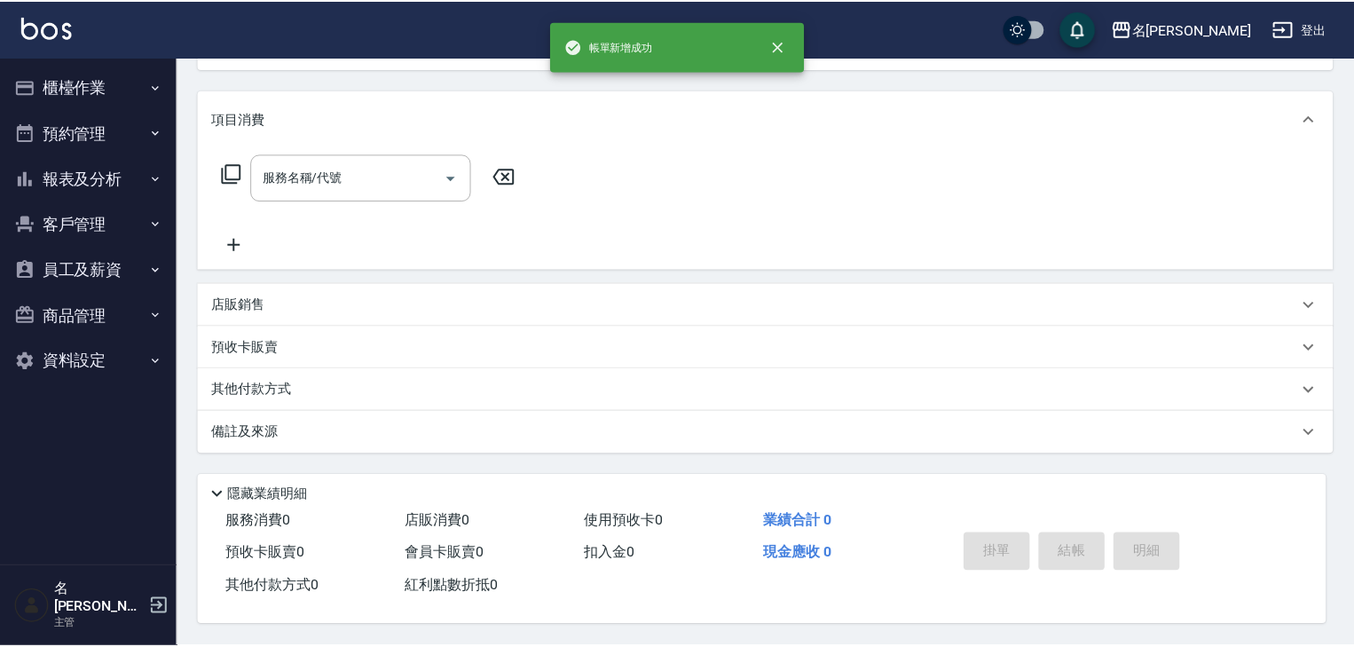
scroll to position [0, 0]
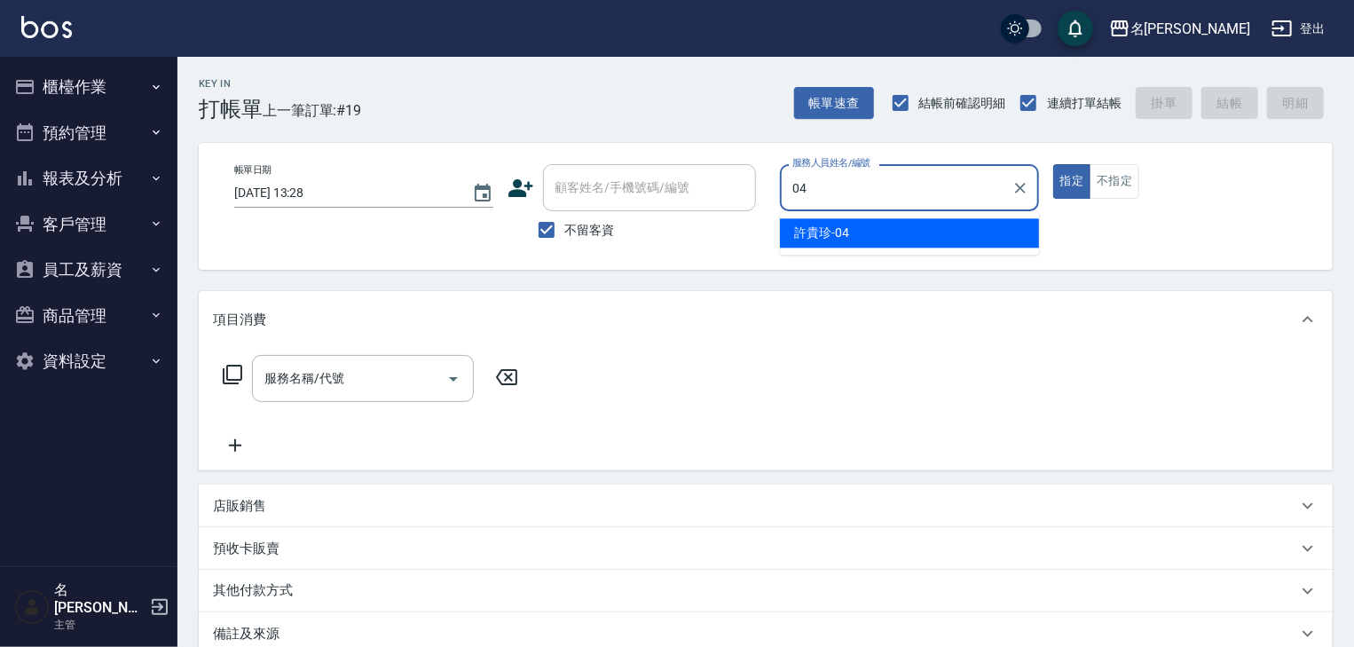
type input "[PERSON_NAME]-04"
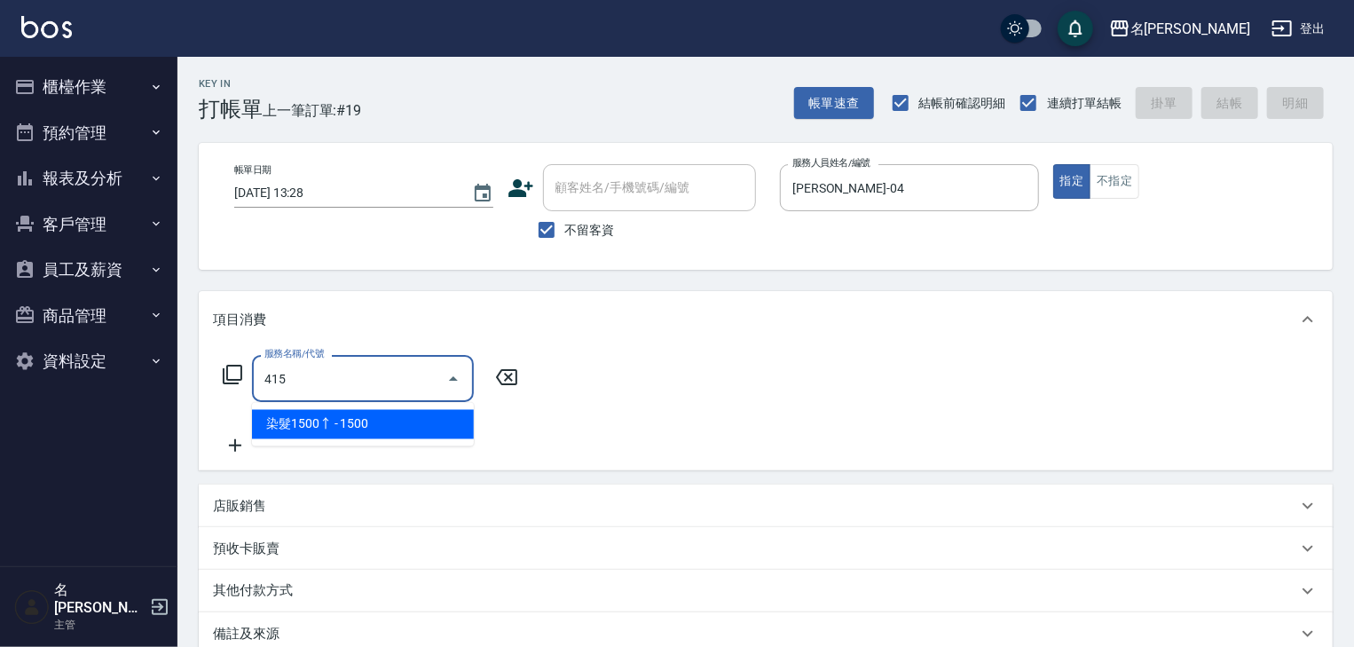
type input "染髮1500↑(415)"
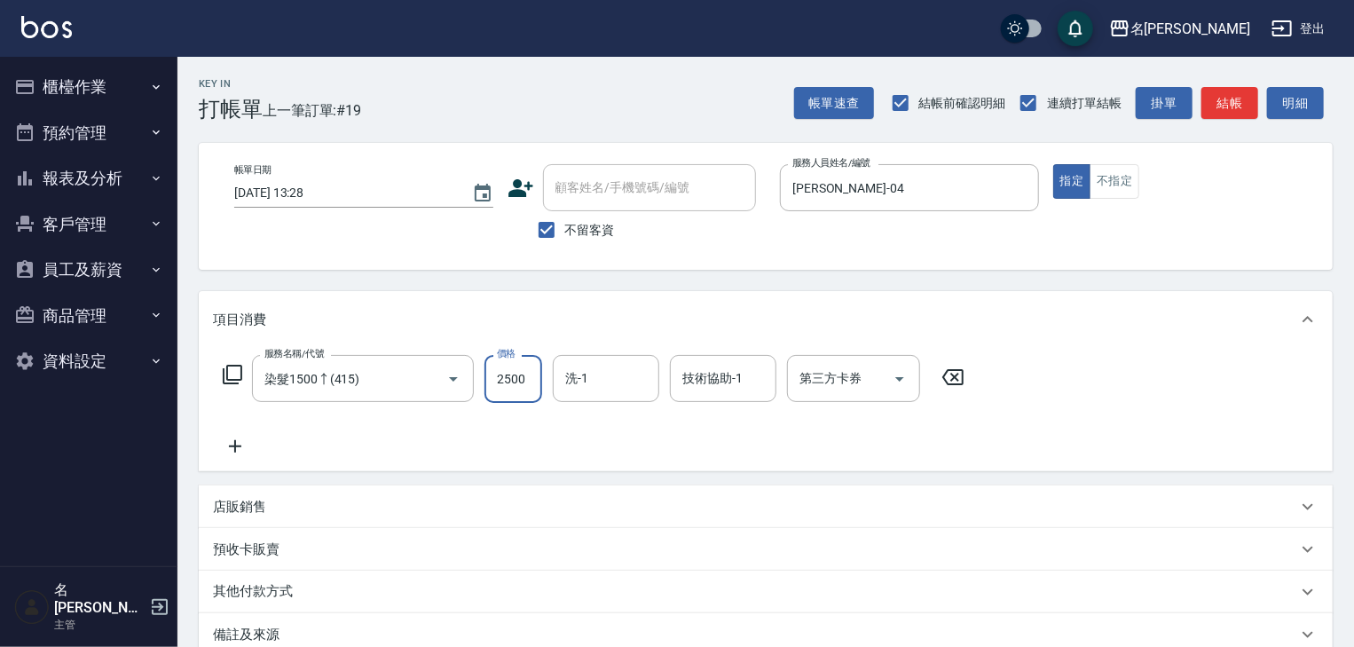
type input "2500"
type input "[PERSON_NAME]筑-26"
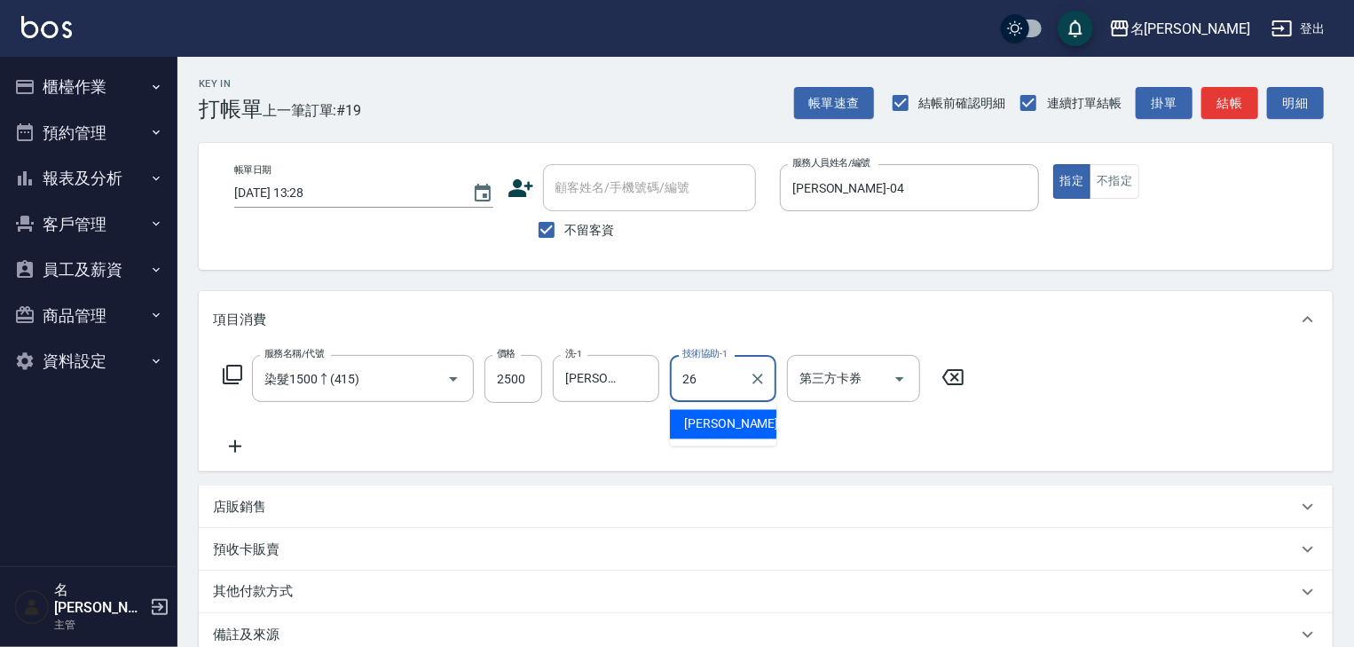
type input "[PERSON_NAME]筑-26"
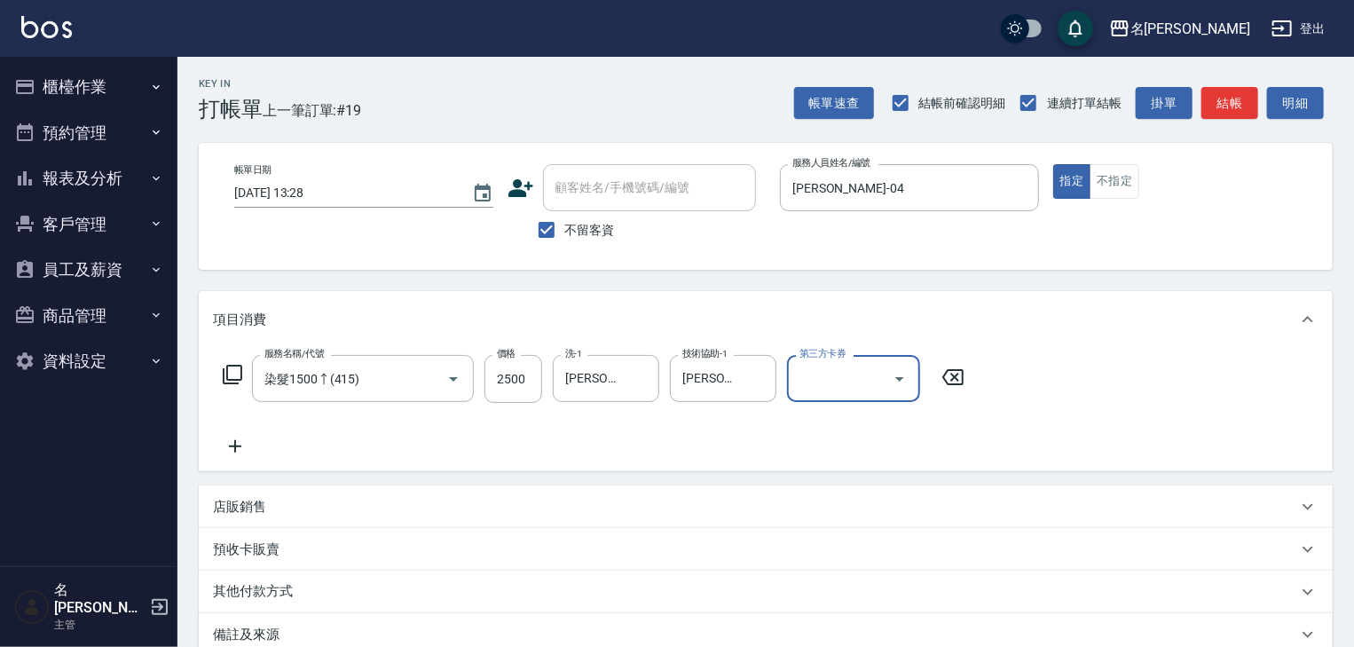
click at [1236, 128] on div "Key In 打帳單 上一筆訂單:#19 帳單速查 結帳前確認明細 連續打單結帳 掛單 結帳 明細 帳單日期 [DATE] 13:28 顧客姓名/手機號碼/編…" at bounding box center [765, 453] width 1177 height 792
click at [1230, 110] on button "結帳" at bounding box center [1230, 103] width 57 height 33
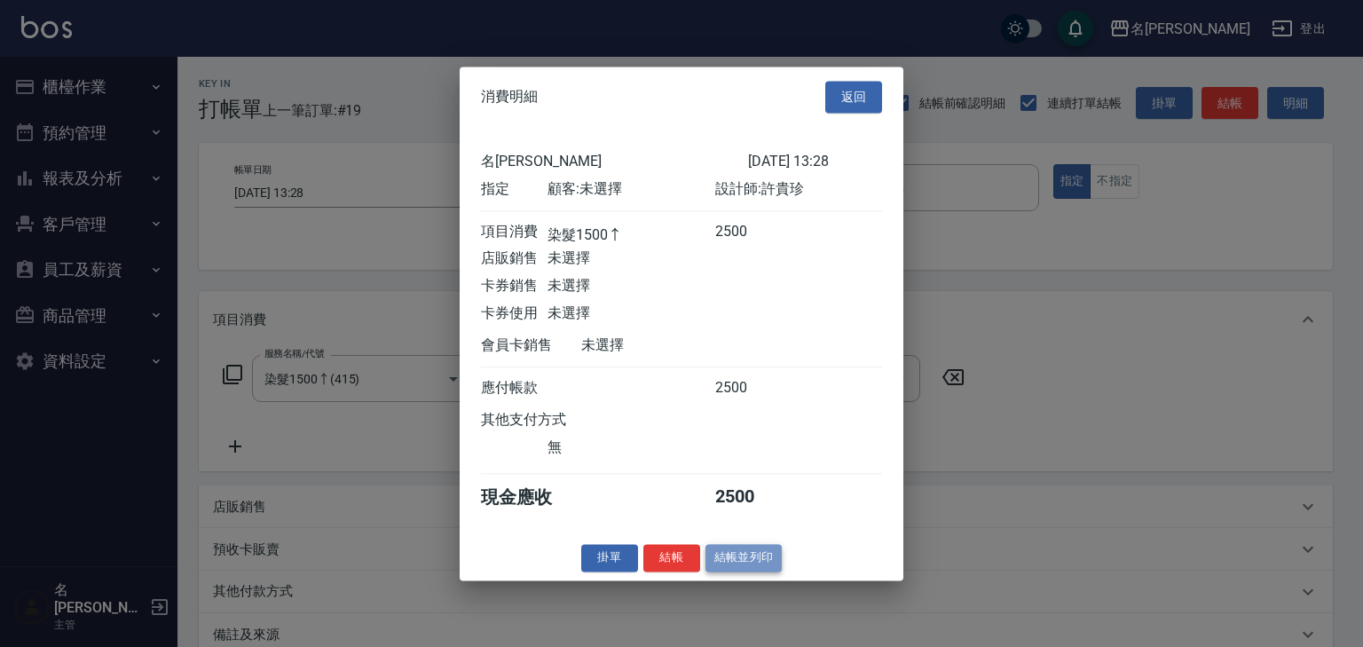
click at [753, 572] on button "結帳並列印" at bounding box center [744, 558] width 77 height 28
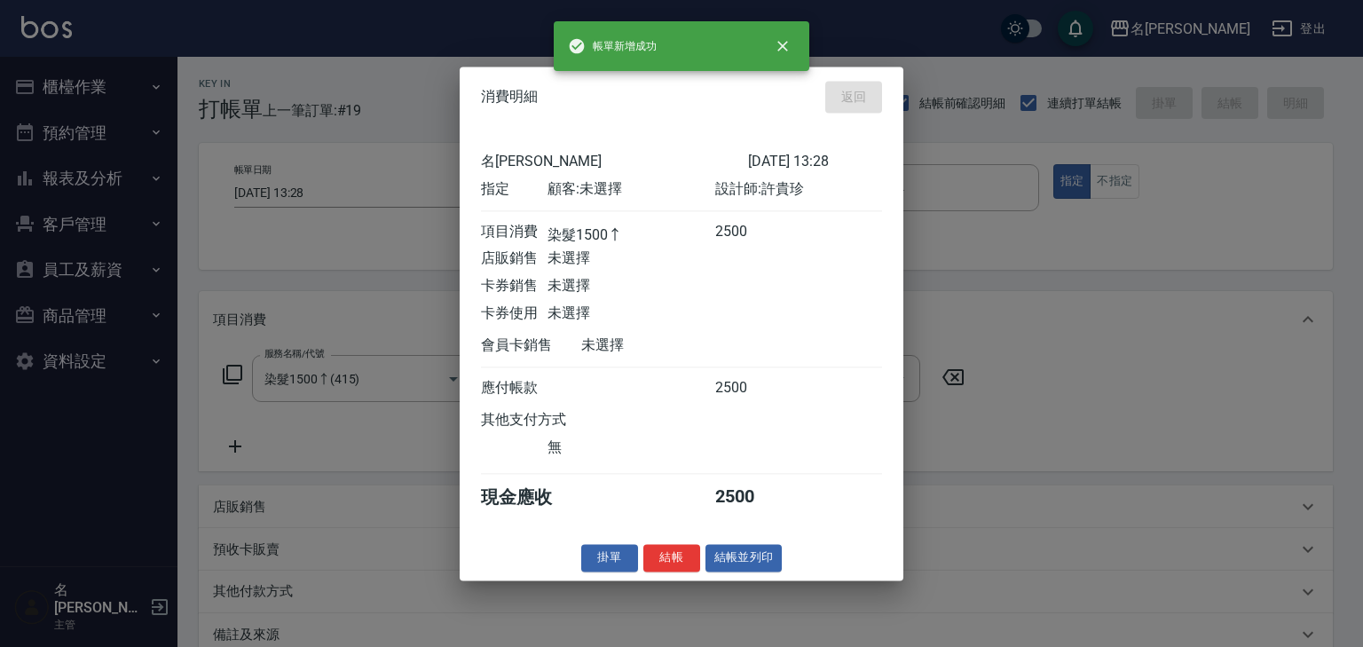
type input "[DATE] 13:34"
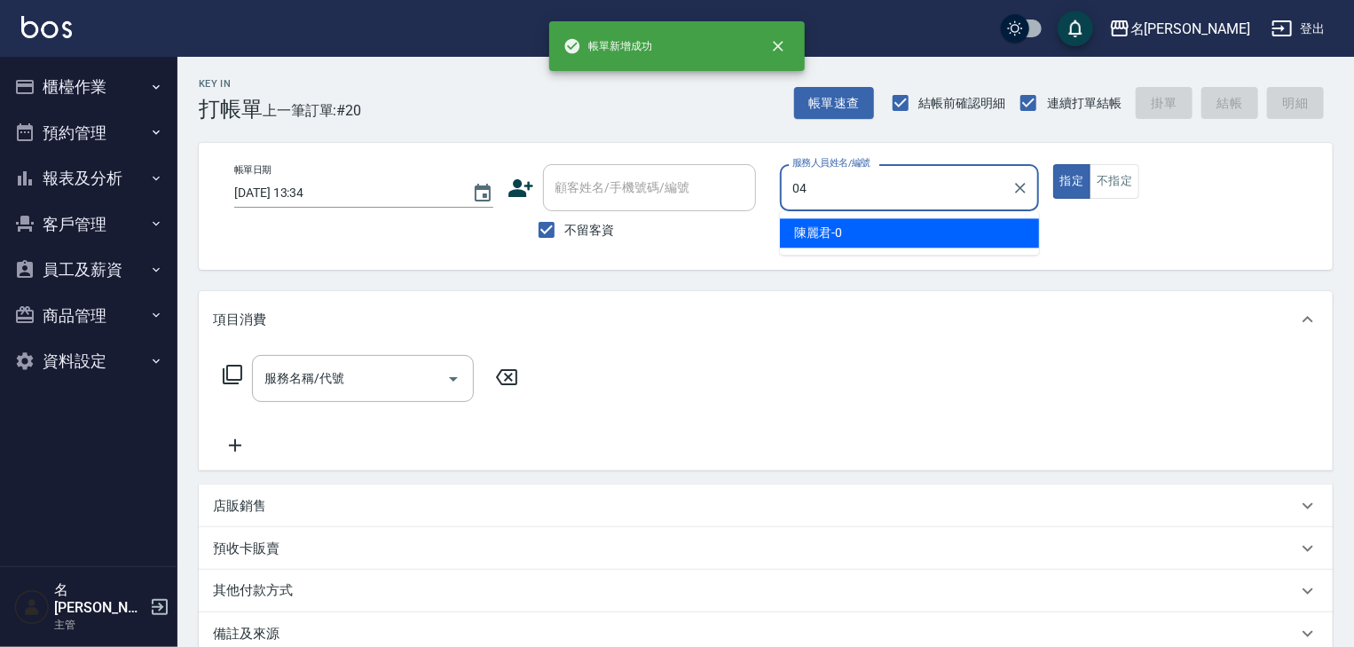
type input "[PERSON_NAME]-04"
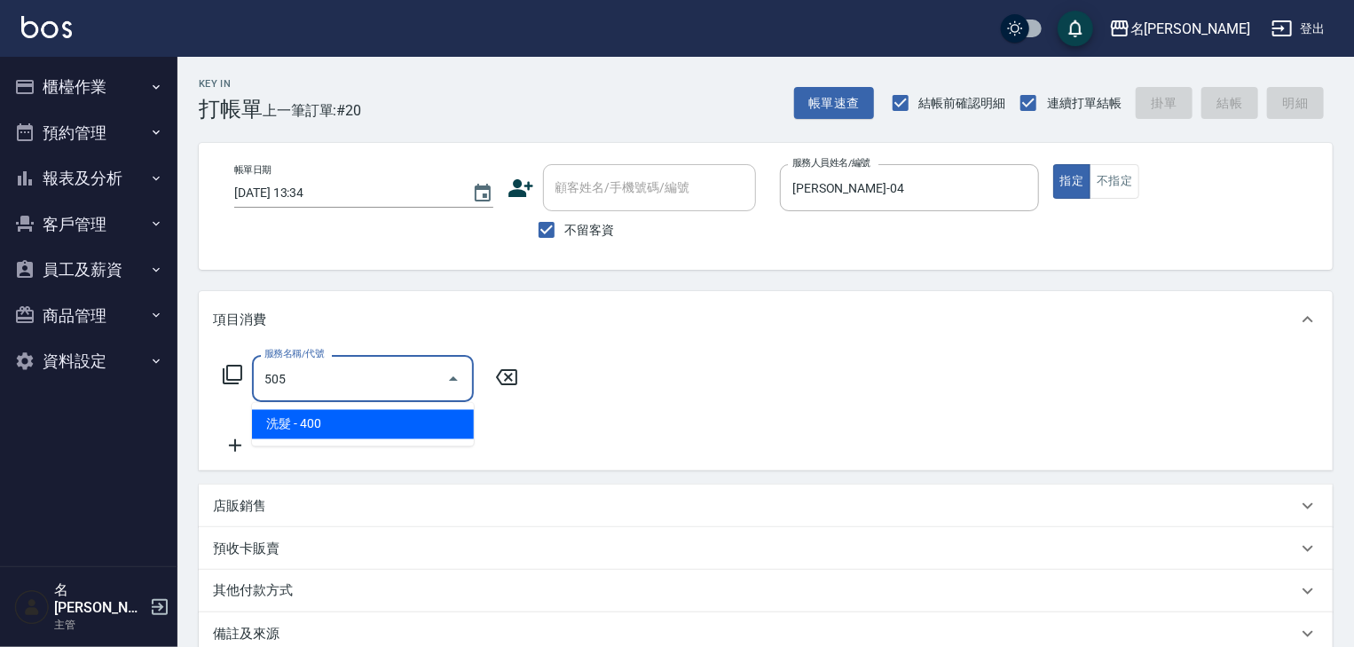
type input "洗髮(505)"
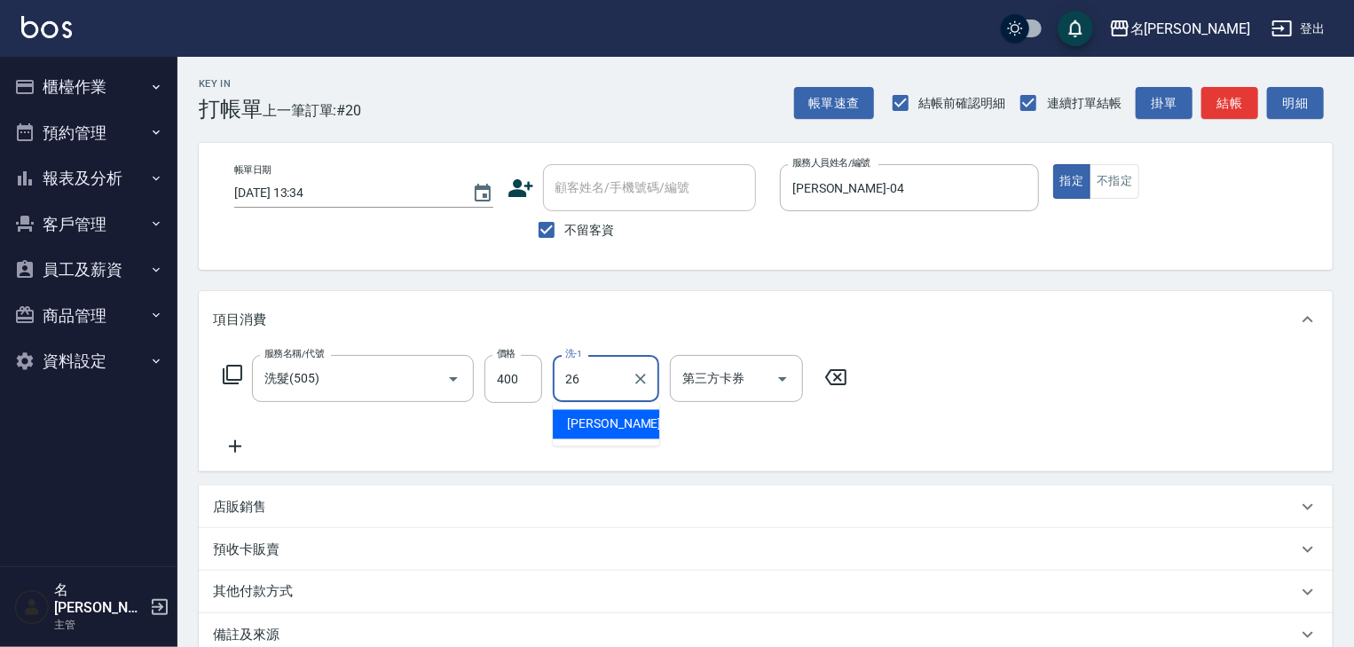
type input "[PERSON_NAME]筑-26"
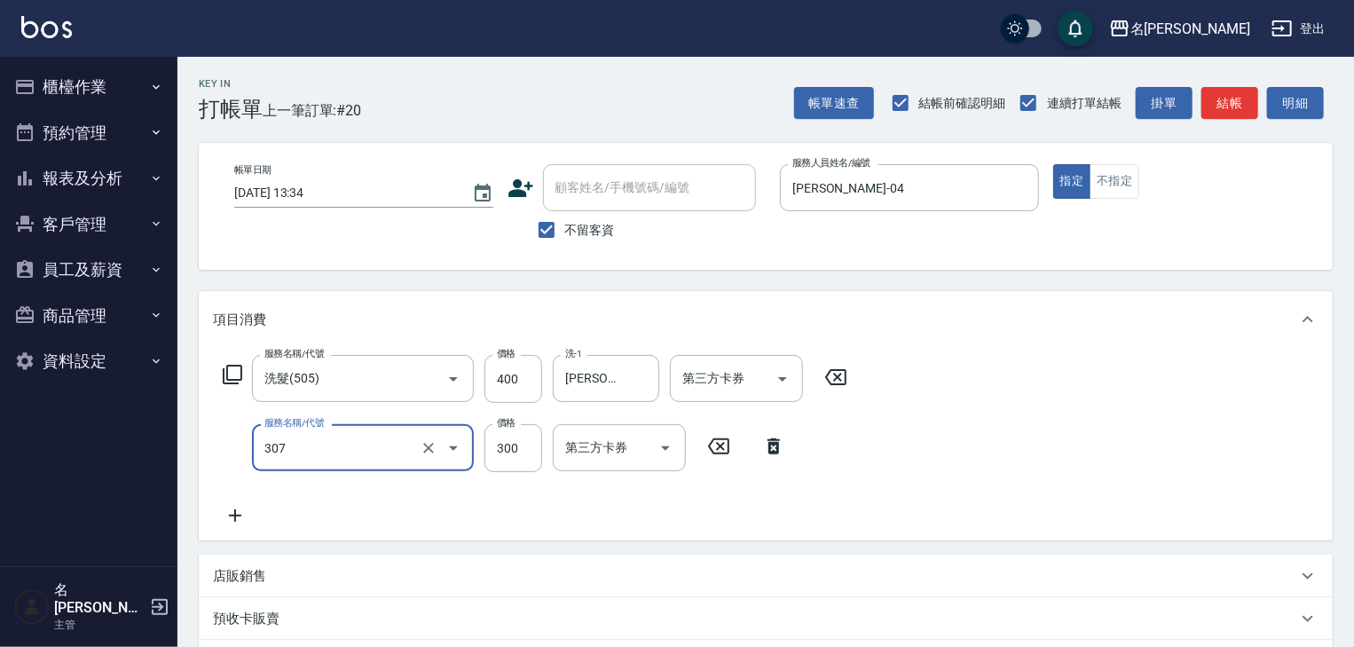
type input "剪髮(307)"
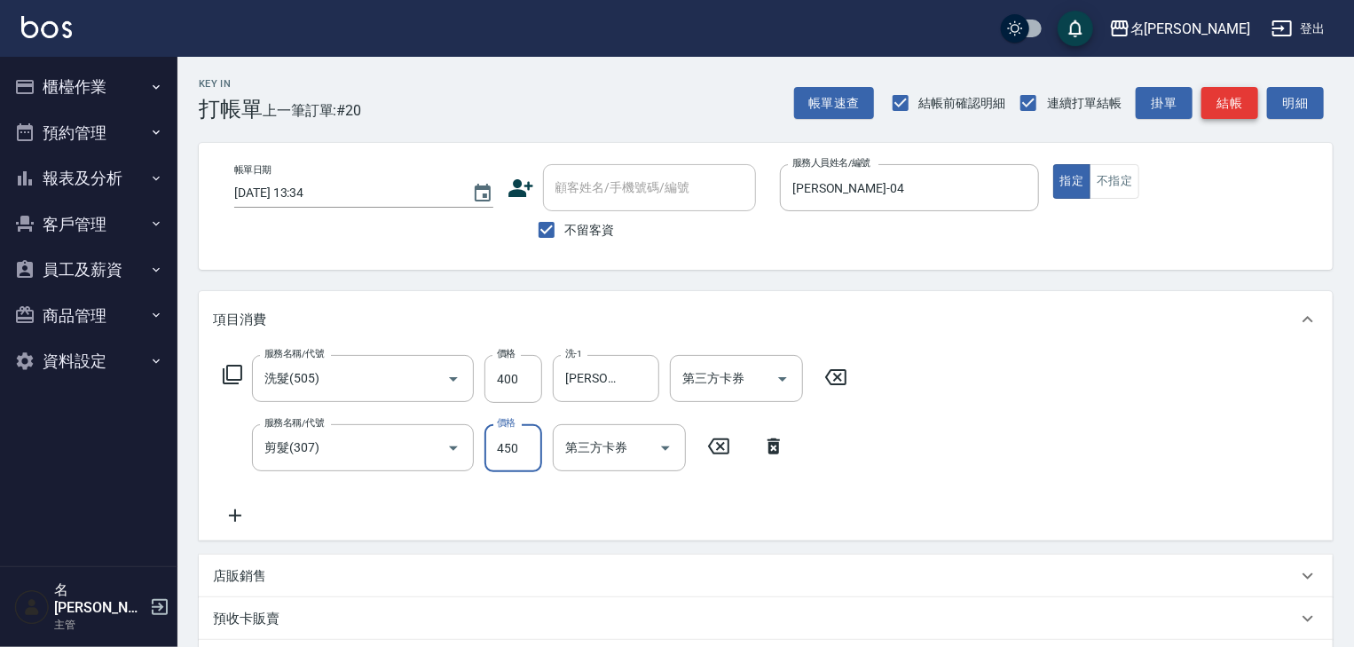
type input "450"
click at [1252, 96] on button "結帳" at bounding box center [1230, 103] width 57 height 33
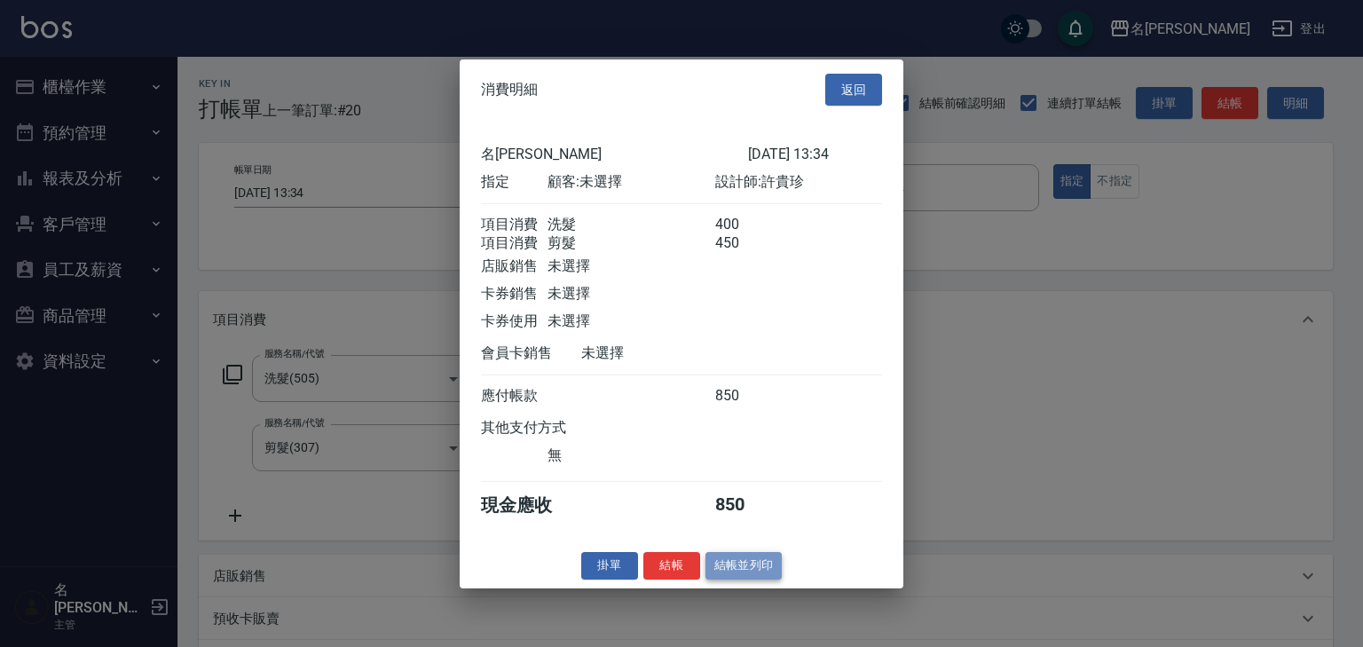
click at [781, 567] on button "結帳並列印" at bounding box center [744, 566] width 77 height 28
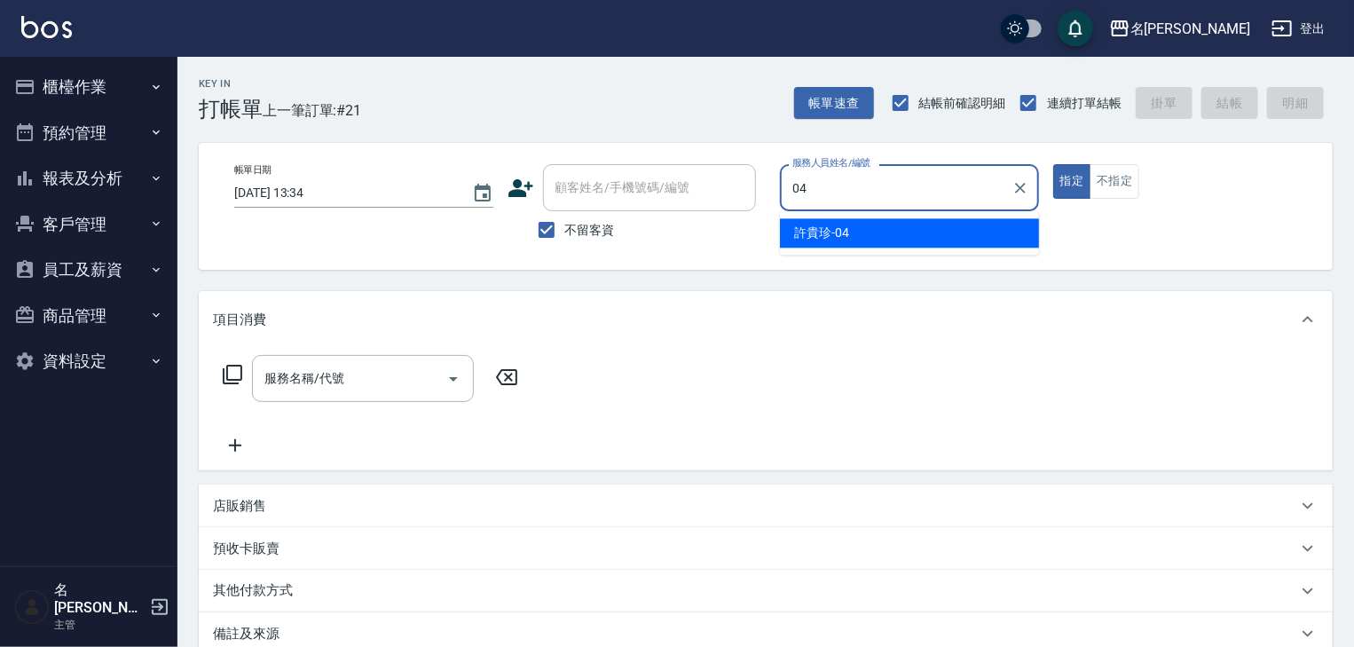
type input "[PERSON_NAME]-04"
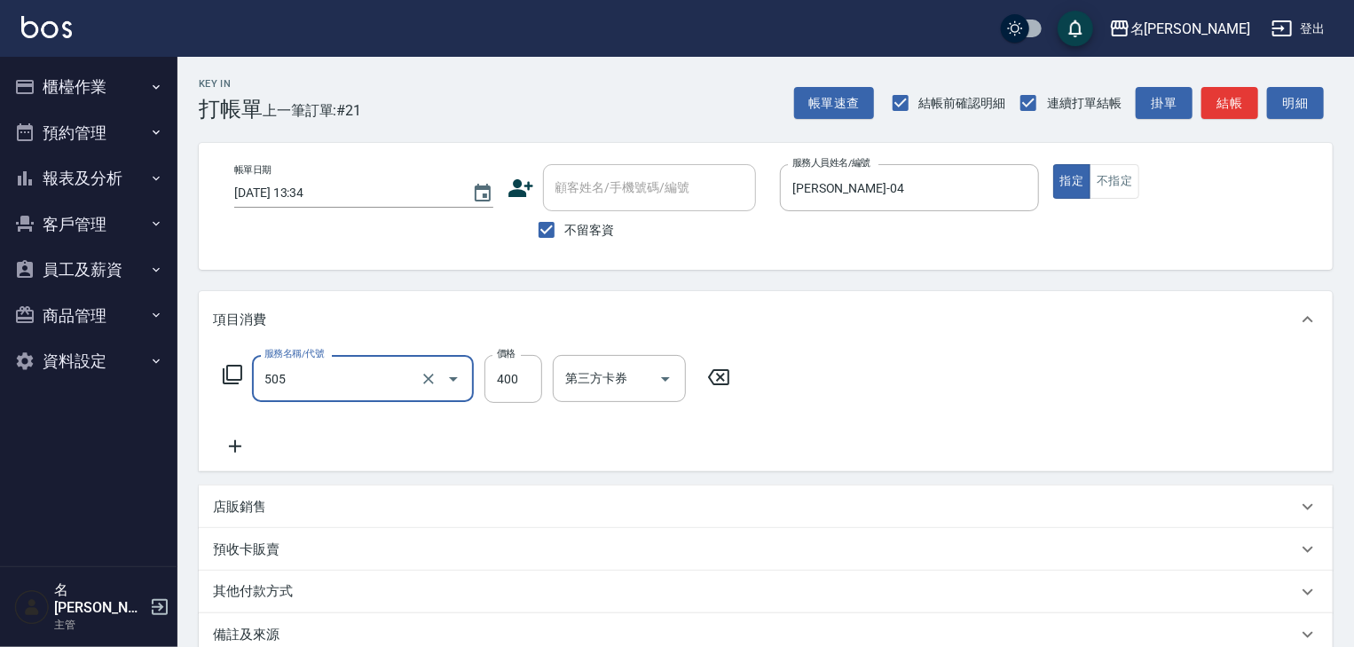
type input "洗髮(505)"
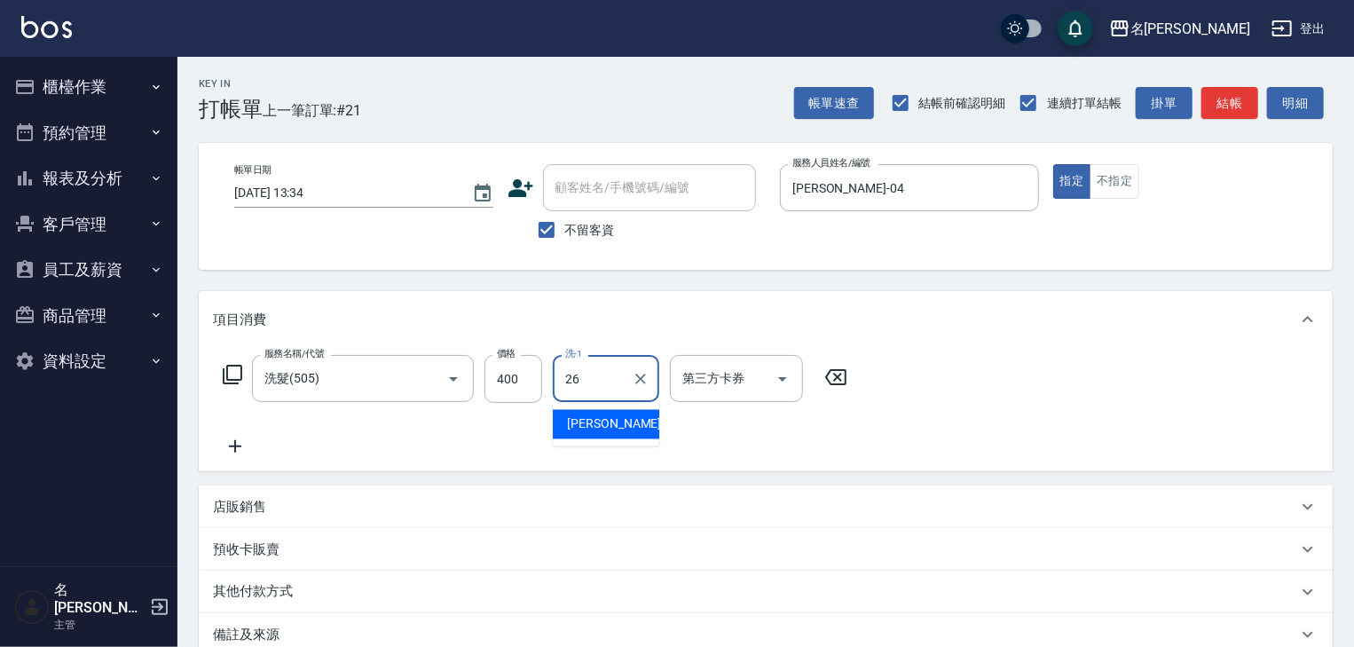
type input "[PERSON_NAME]筑-26"
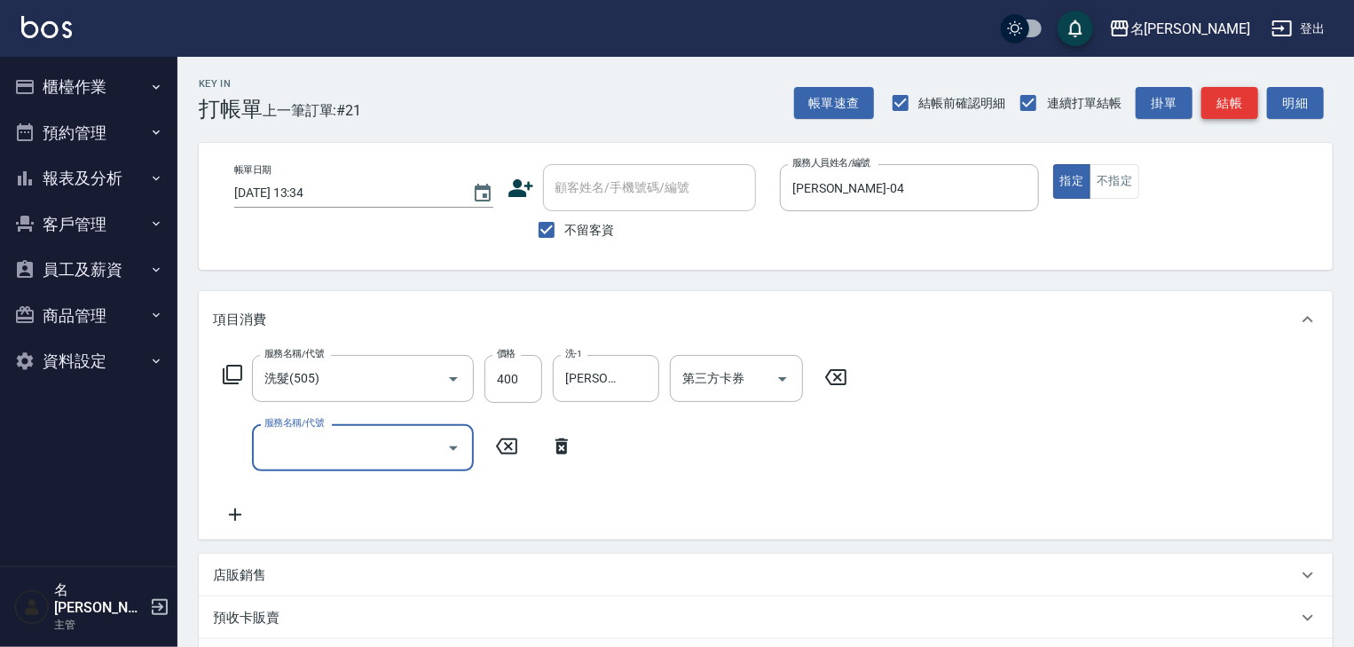
click at [1241, 111] on button "結帳" at bounding box center [1230, 103] width 57 height 33
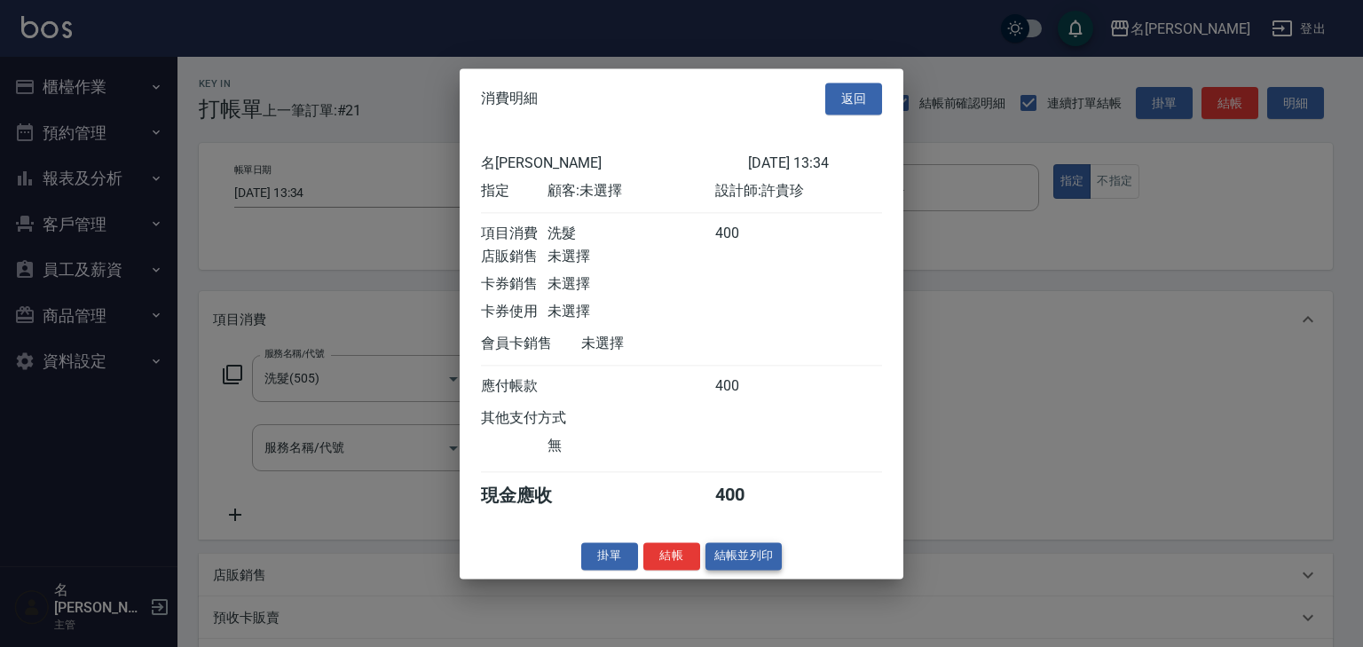
click at [753, 563] on button "結帳並列印" at bounding box center [744, 556] width 77 height 28
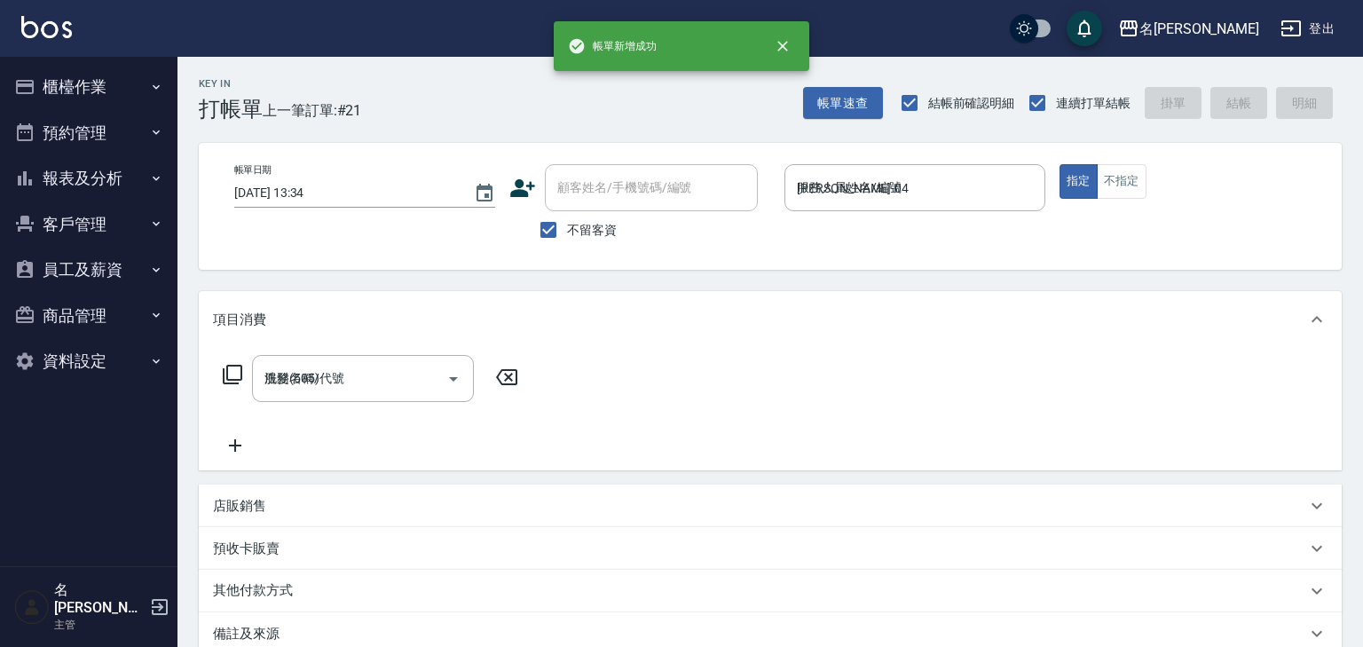
type input "[DATE] 13:37"
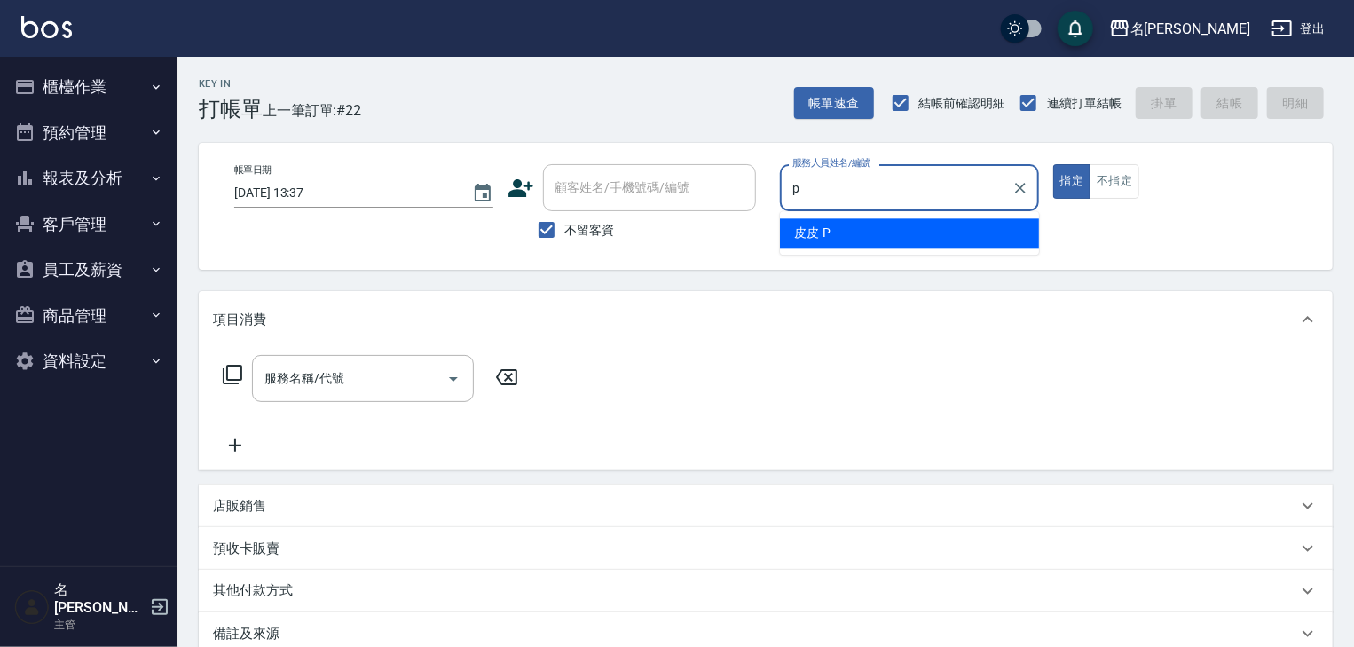
type input "皮皮-P"
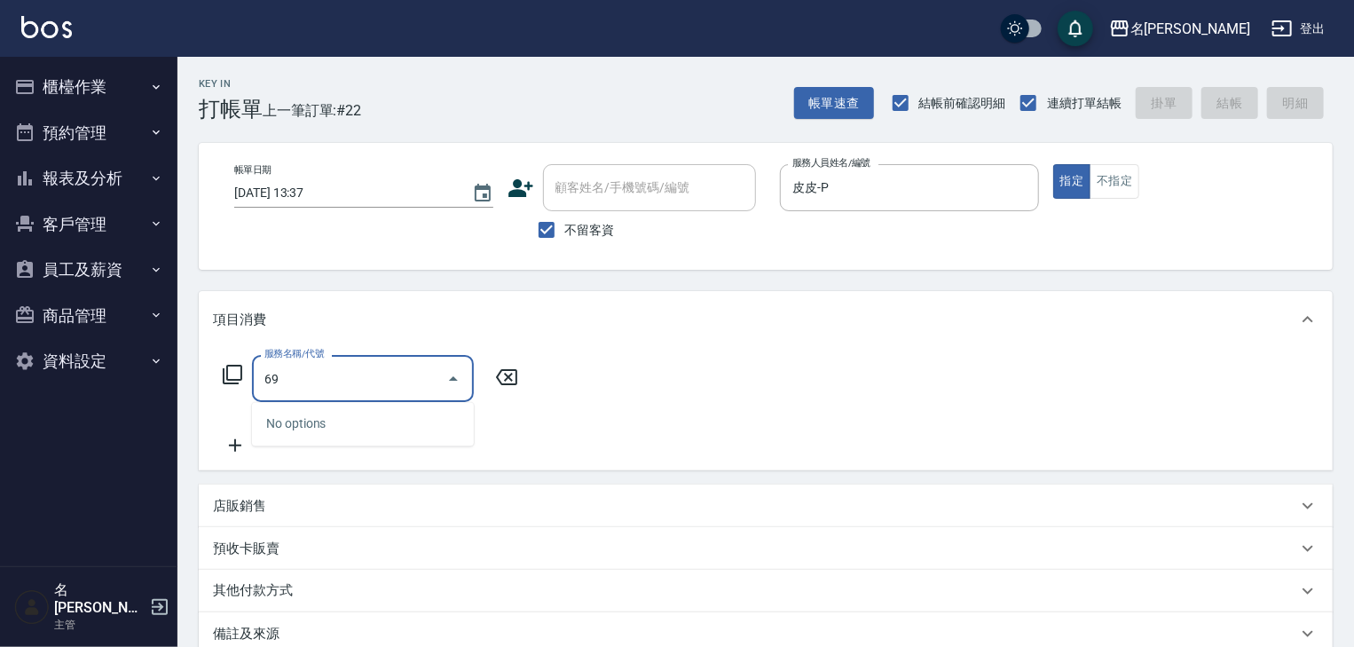
type input "6"
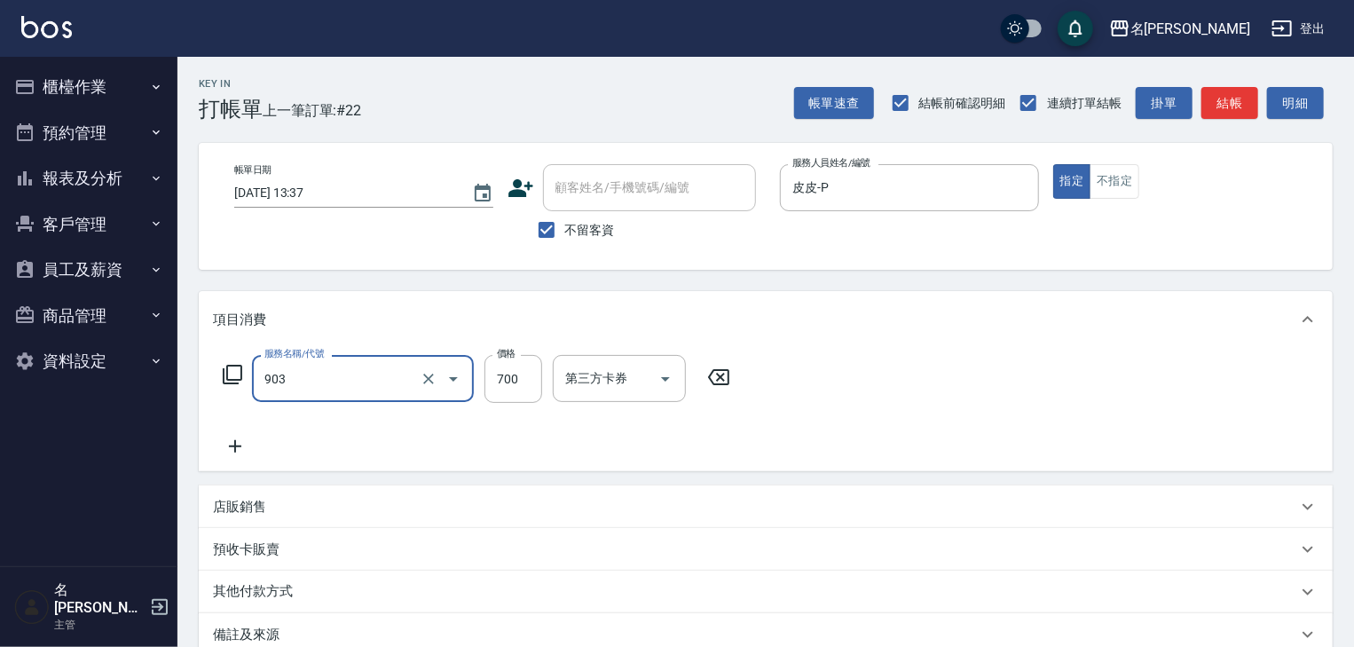
type input "修腳+手(903)"
click at [1227, 110] on button "結帳" at bounding box center [1230, 103] width 57 height 33
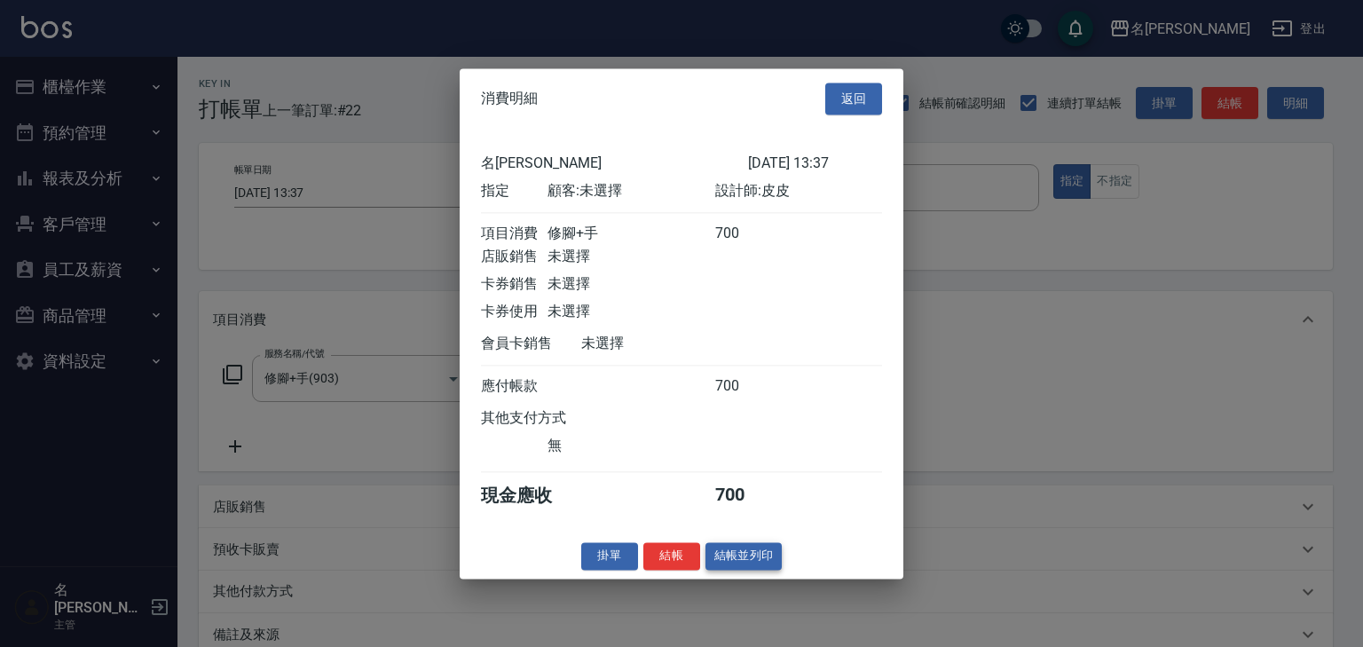
click at [756, 559] on button "結帳並列印" at bounding box center [744, 556] width 77 height 28
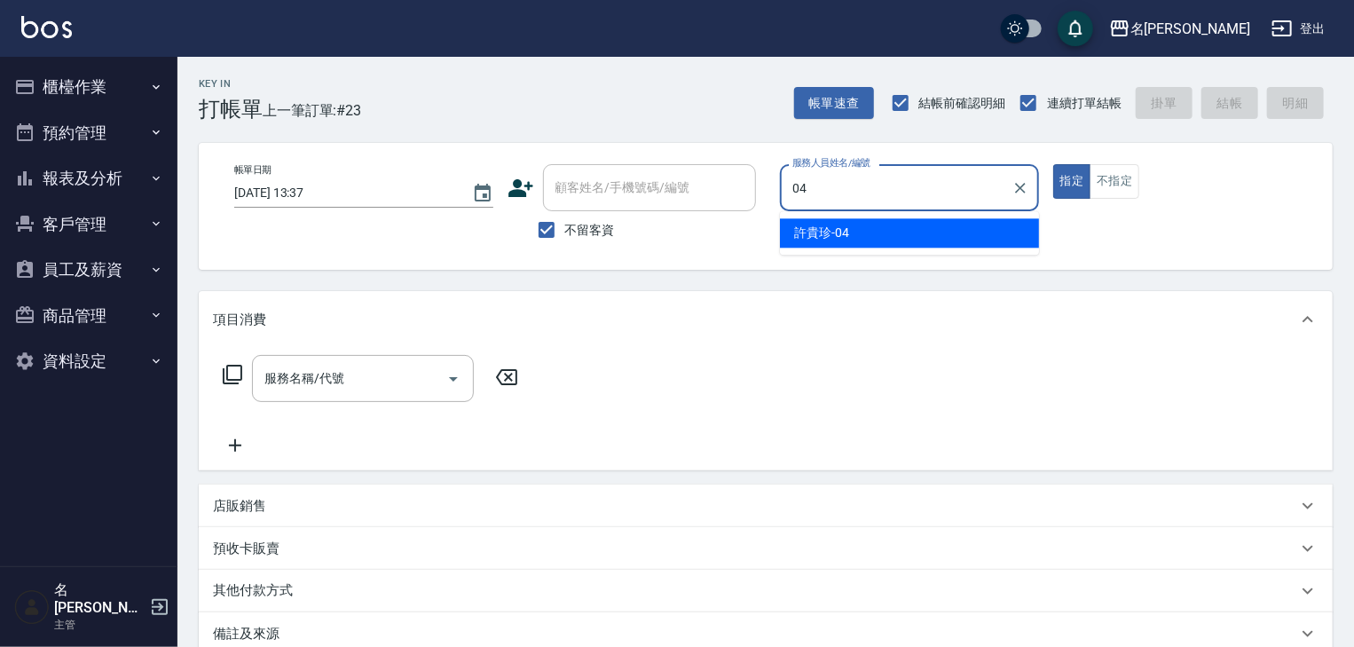
type input "[PERSON_NAME]-04"
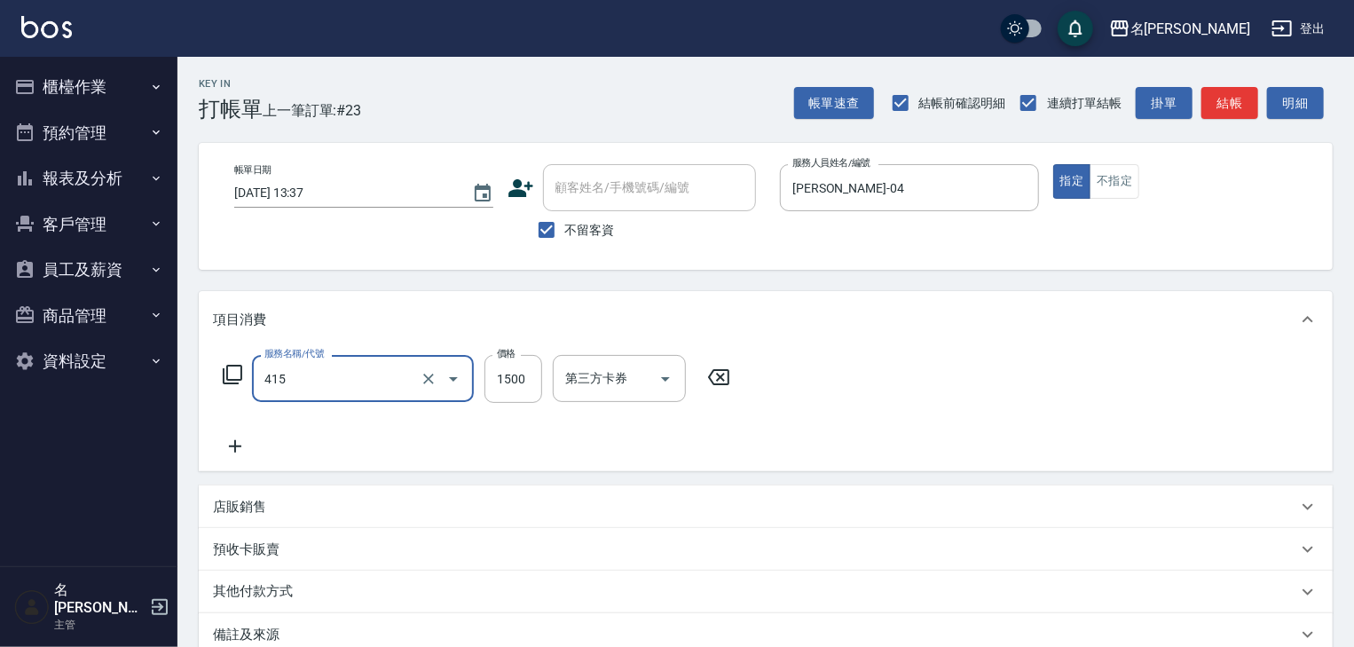
type input "染髮1500↑(415)"
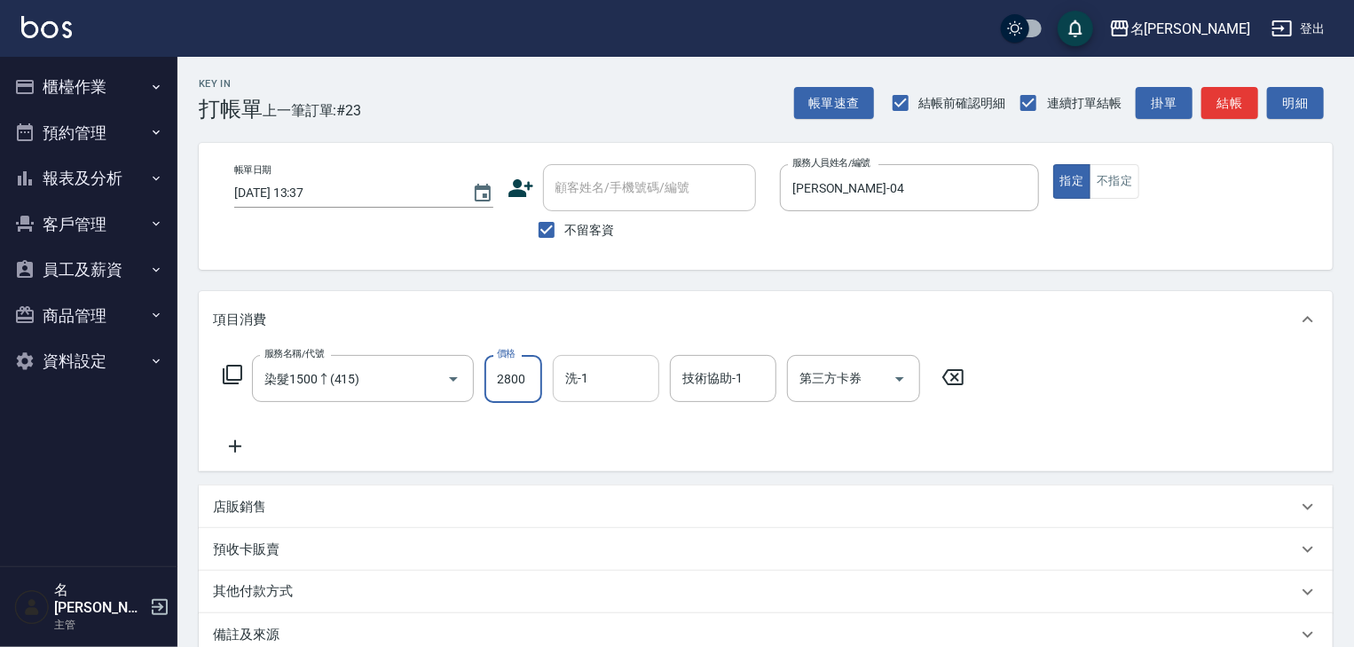
type input "2800"
click at [609, 379] on input "洗-1" at bounding box center [606, 378] width 91 height 31
type input "[PERSON_NAME]筑-26"
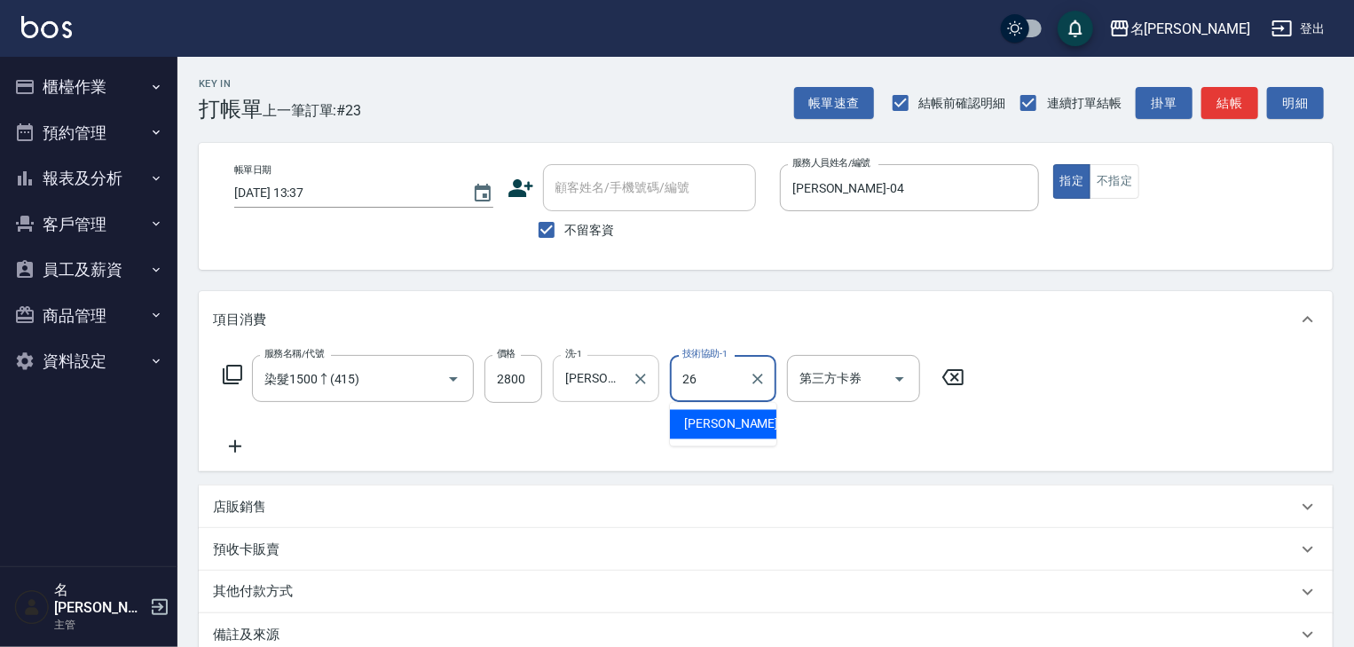
type input "[PERSON_NAME]筑-26"
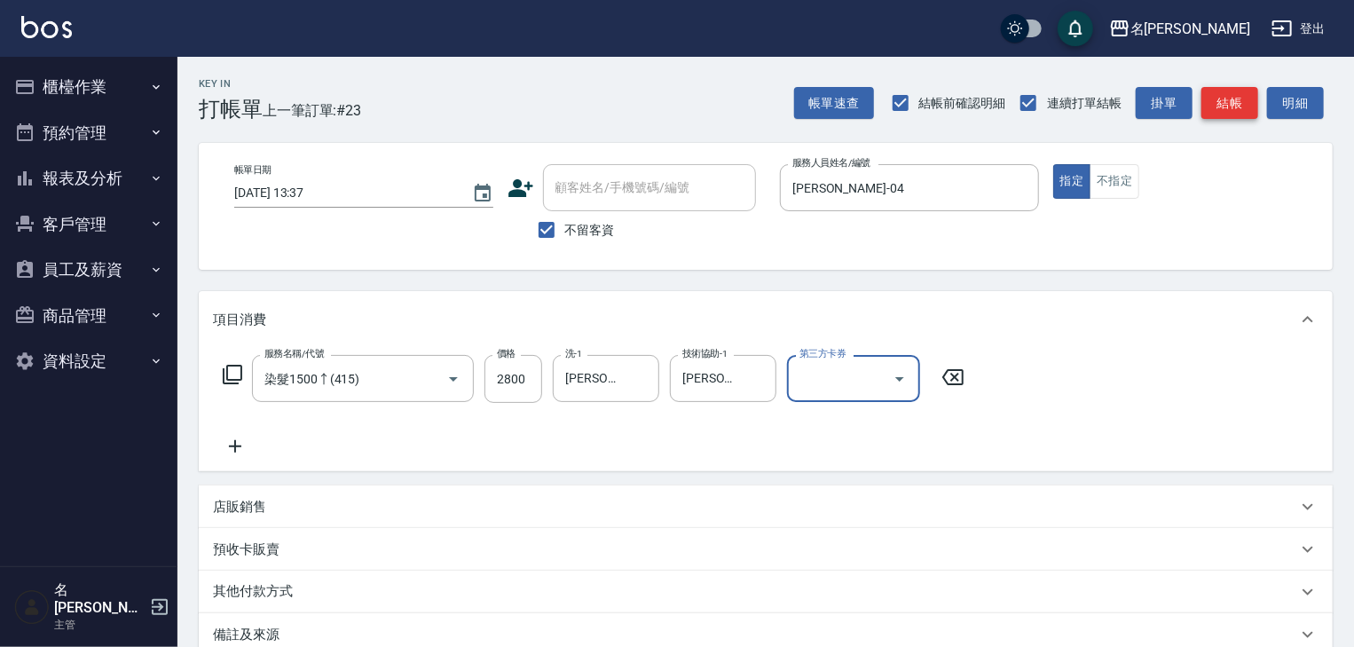
click at [1240, 98] on button "結帳" at bounding box center [1230, 103] width 57 height 33
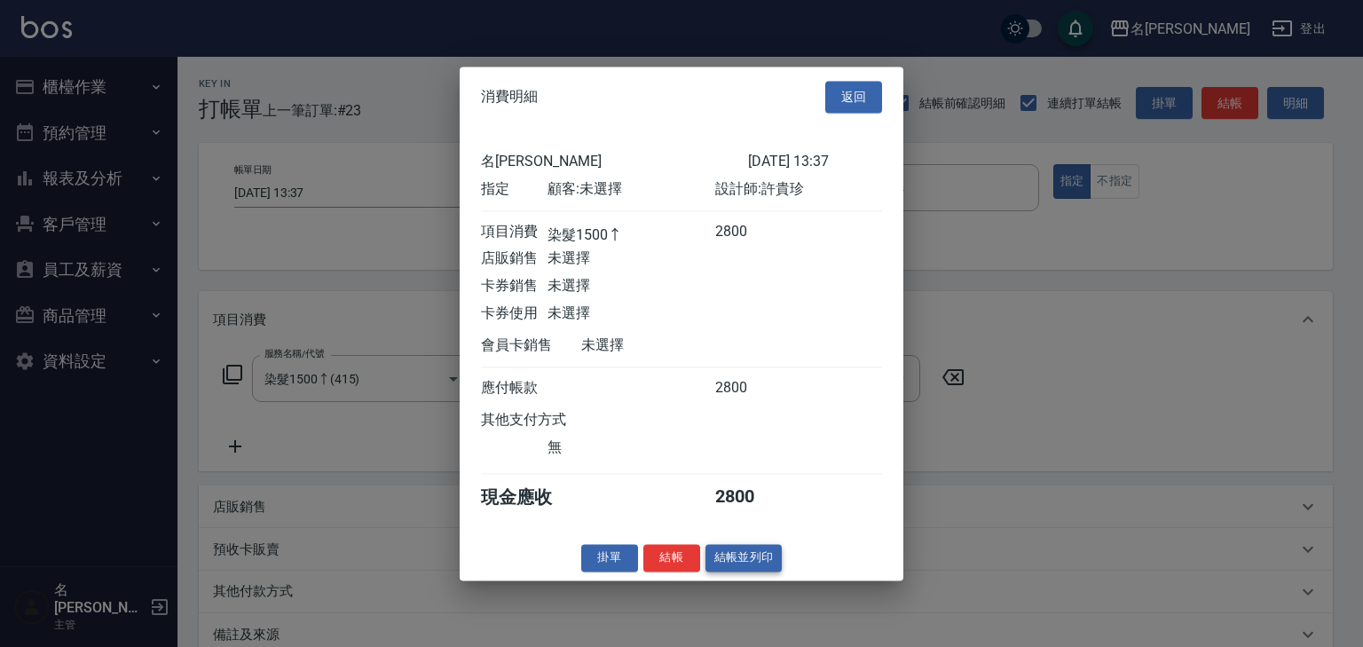
click at [757, 572] on button "結帳並列印" at bounding box center [744, 558] width 77 height 28
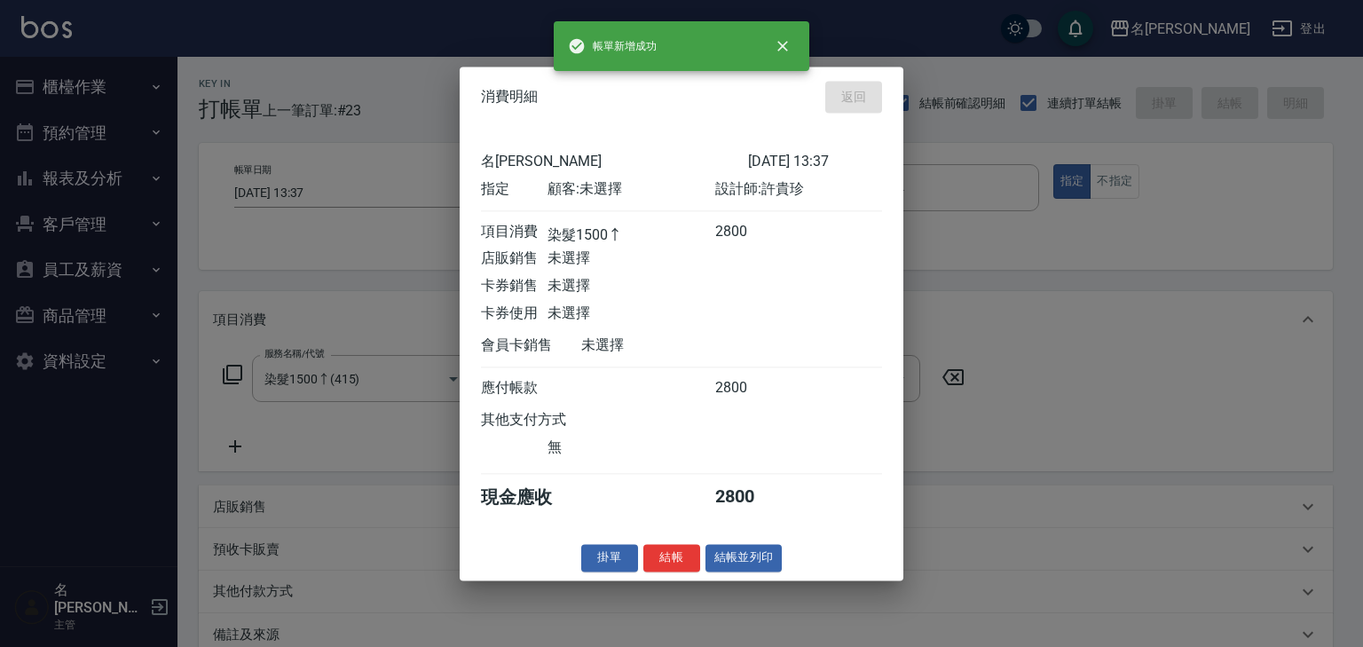
type input "[DATE] 13:42"
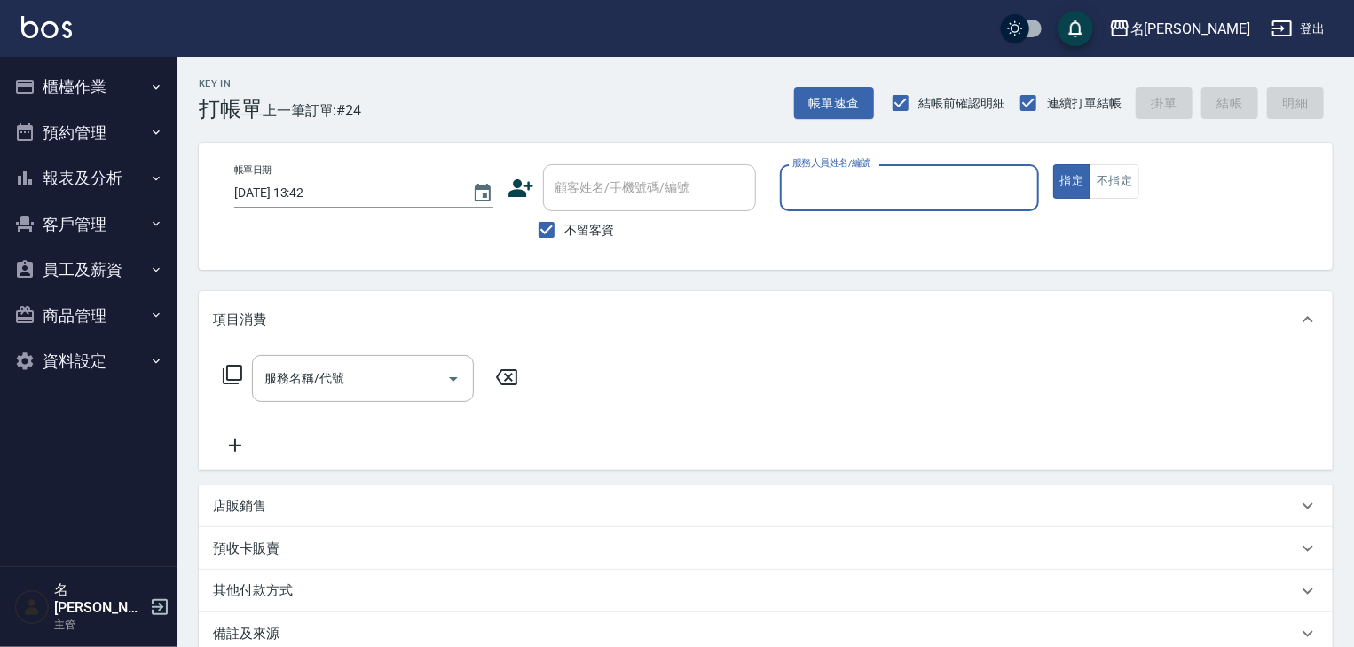
click at [68, 78] on button "櫃檯作業" at bounding box center [88, 87] width 163 height 46
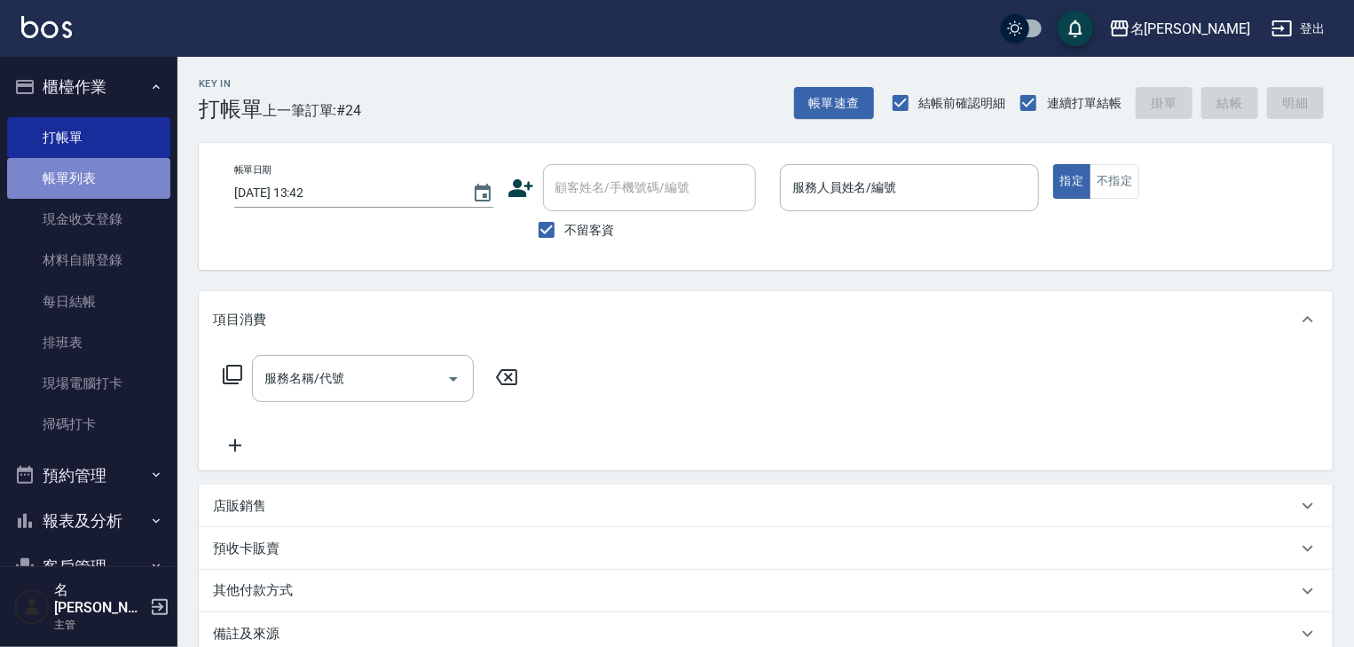
click at [105, 177] on link "帳單列表" at bounding box center [88, 178] width 163 height 41
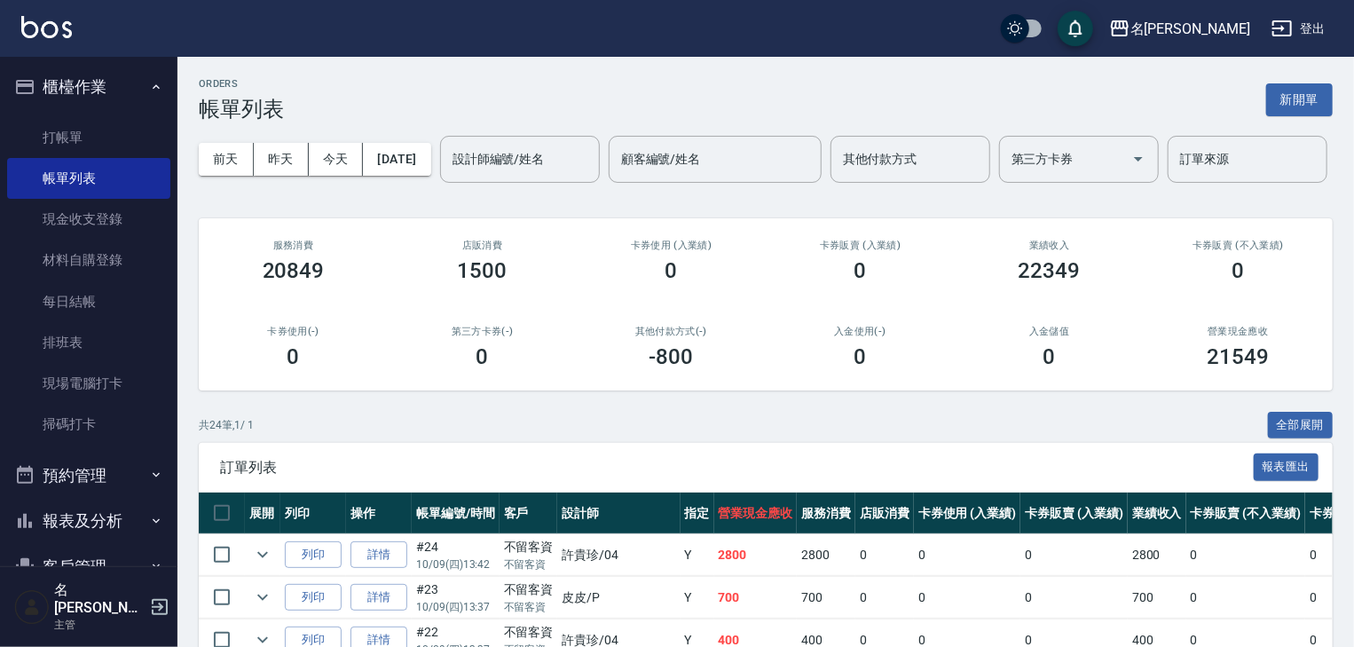
click at [847, 95] on div "ORDERS 帳單列表 新開單" at bounding box center [766, 99] width 1134 height 43
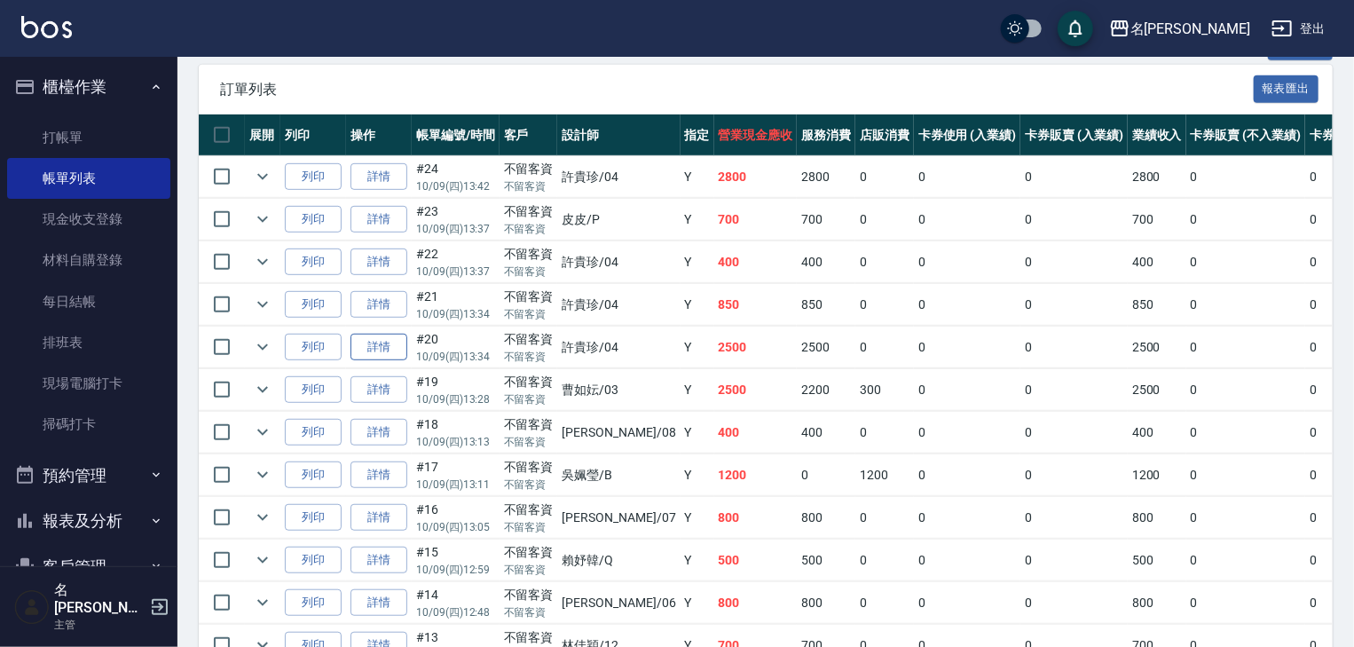
scroll to position [568, 0]
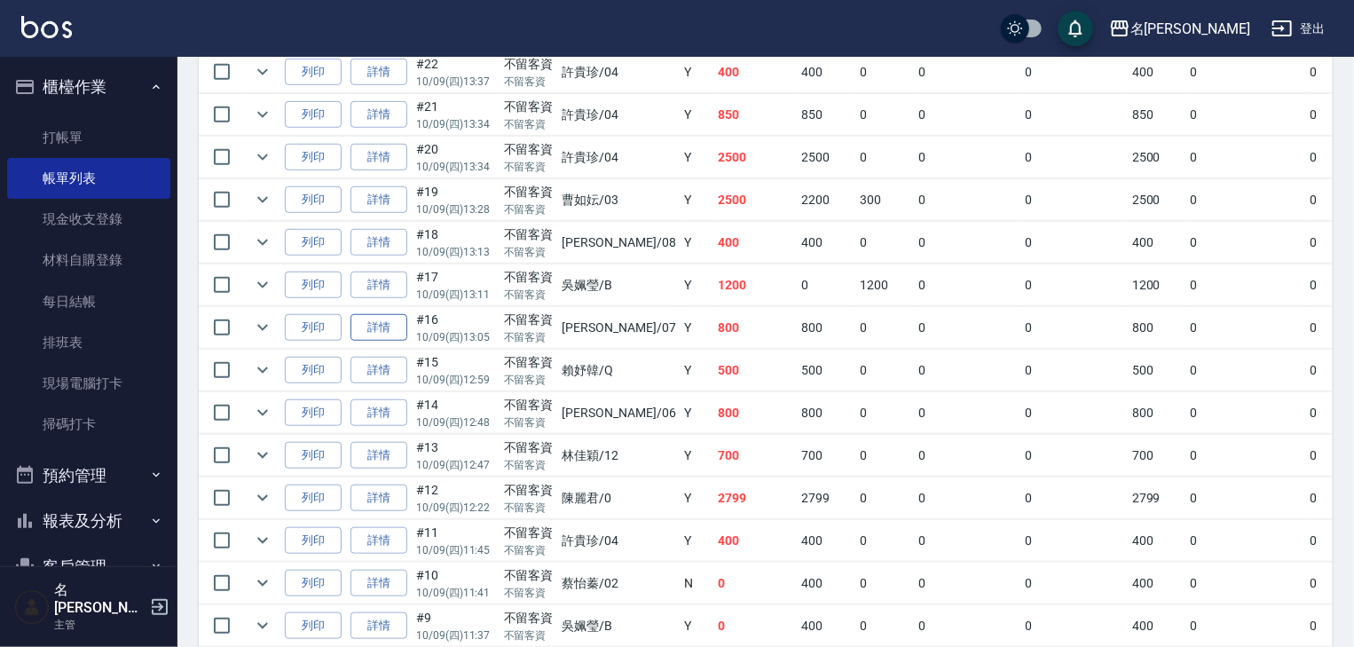
click at [373, 342] on link "詳情" at bounding box center [379, 328] width 57 height 28
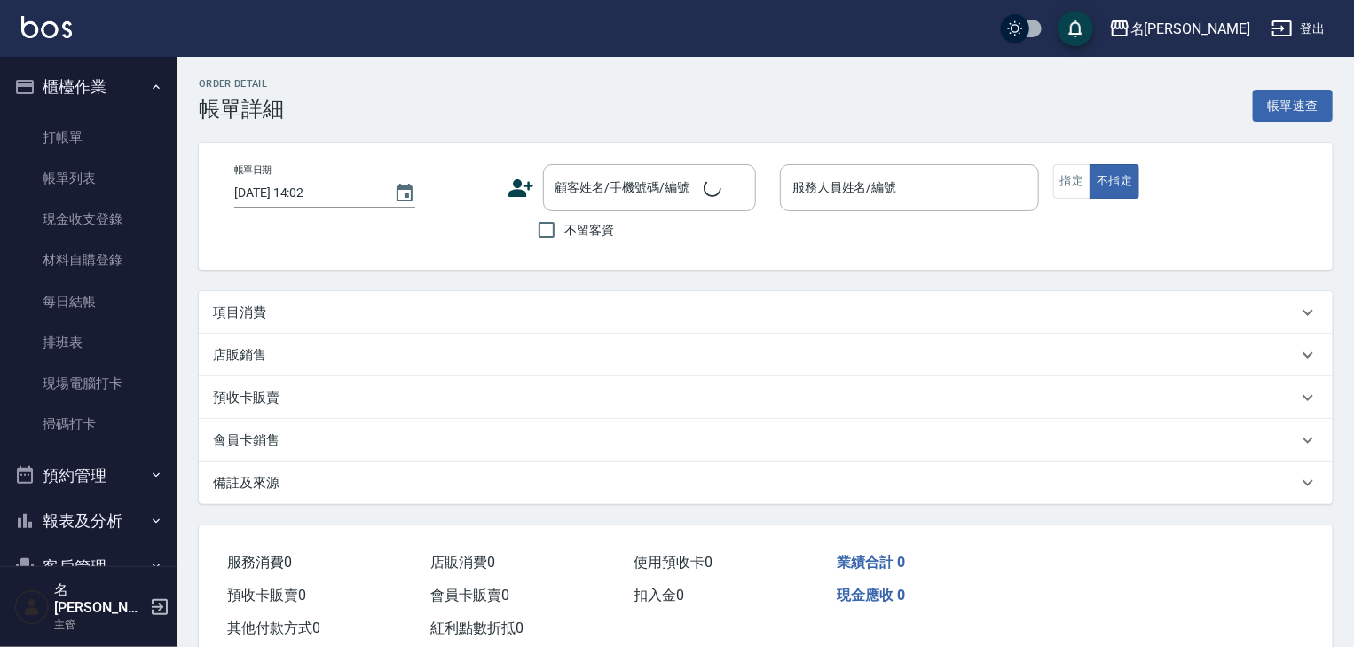
type input "[DATE] 13:05"
checkbox input "true"
type input "[PERSON_NAME]-07"
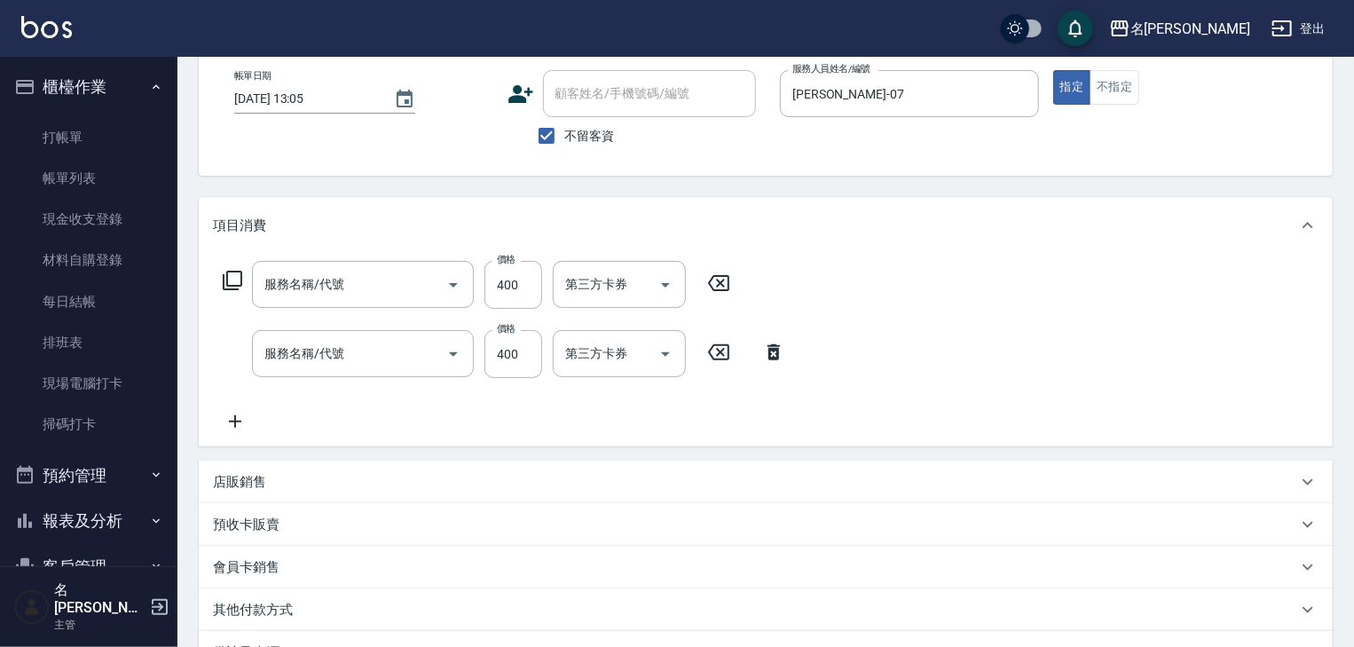
type input "剪髮(307)"
type input "洗髮(505)"
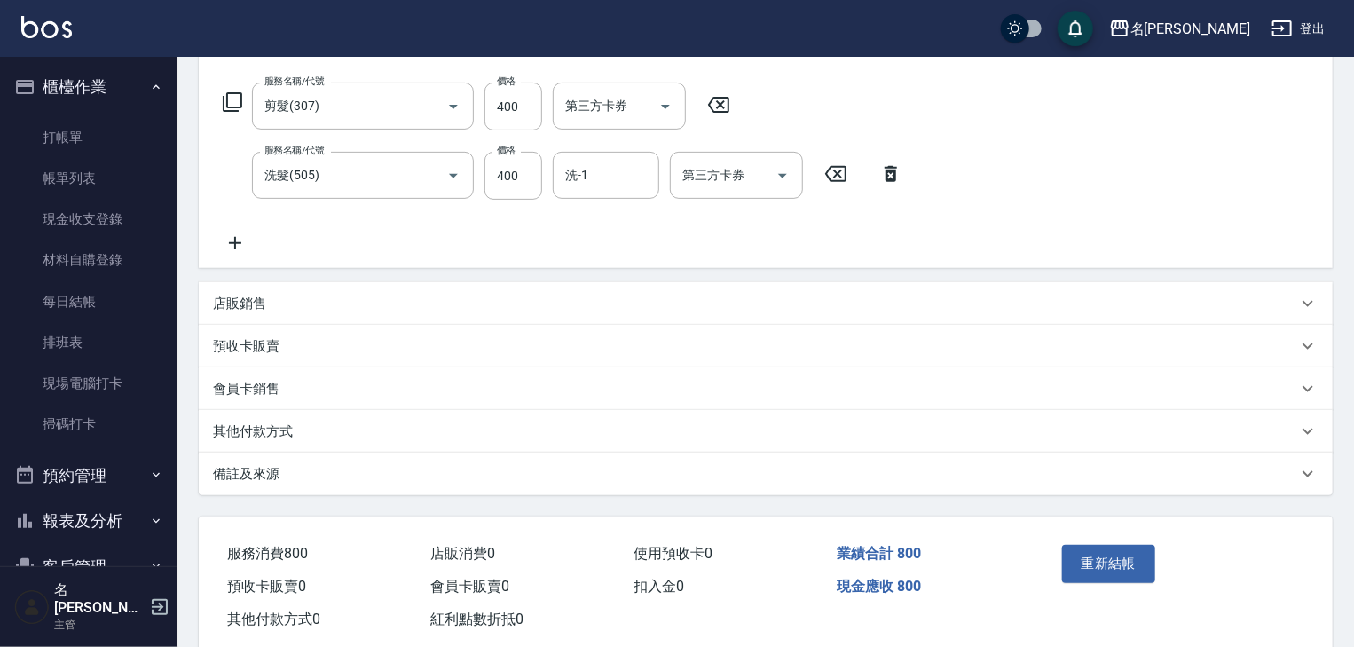
click at [292, 428] on p "其他付款方式" at bounding box center [253, 431] width 80 height 19
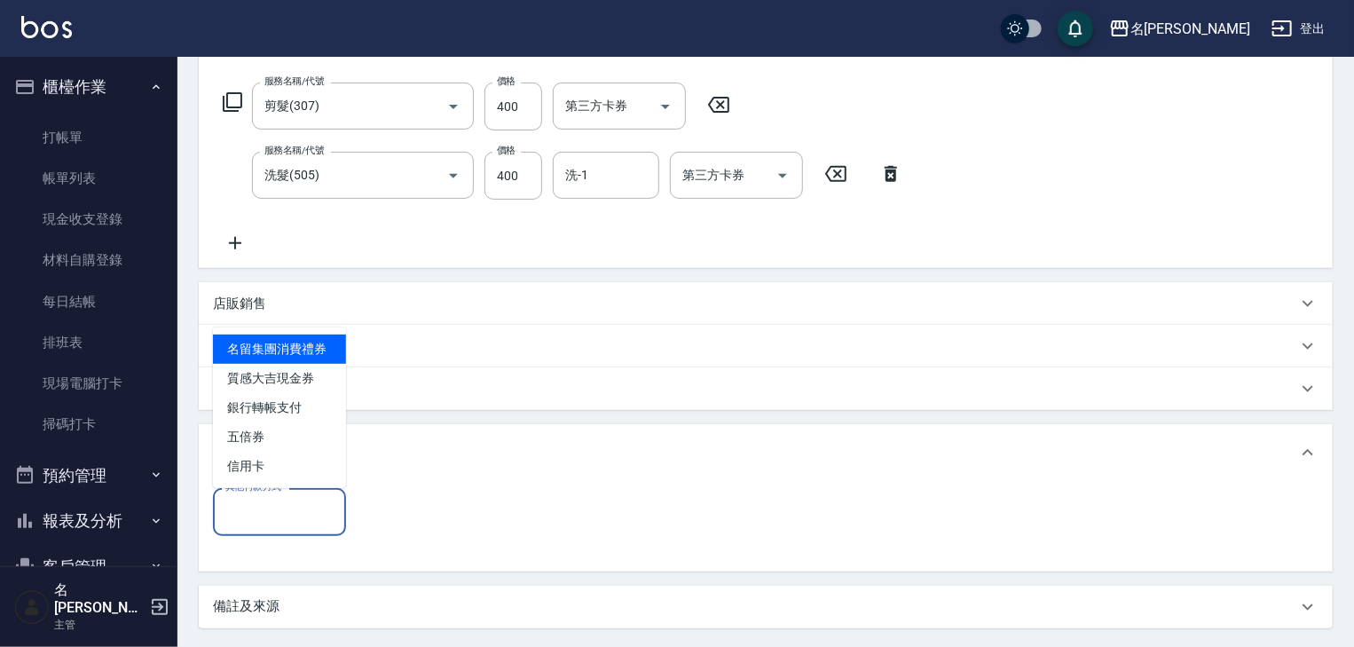
click at [306, 522] on input "其他付款方式" at bounding box center [279, 511] width 117 height 31
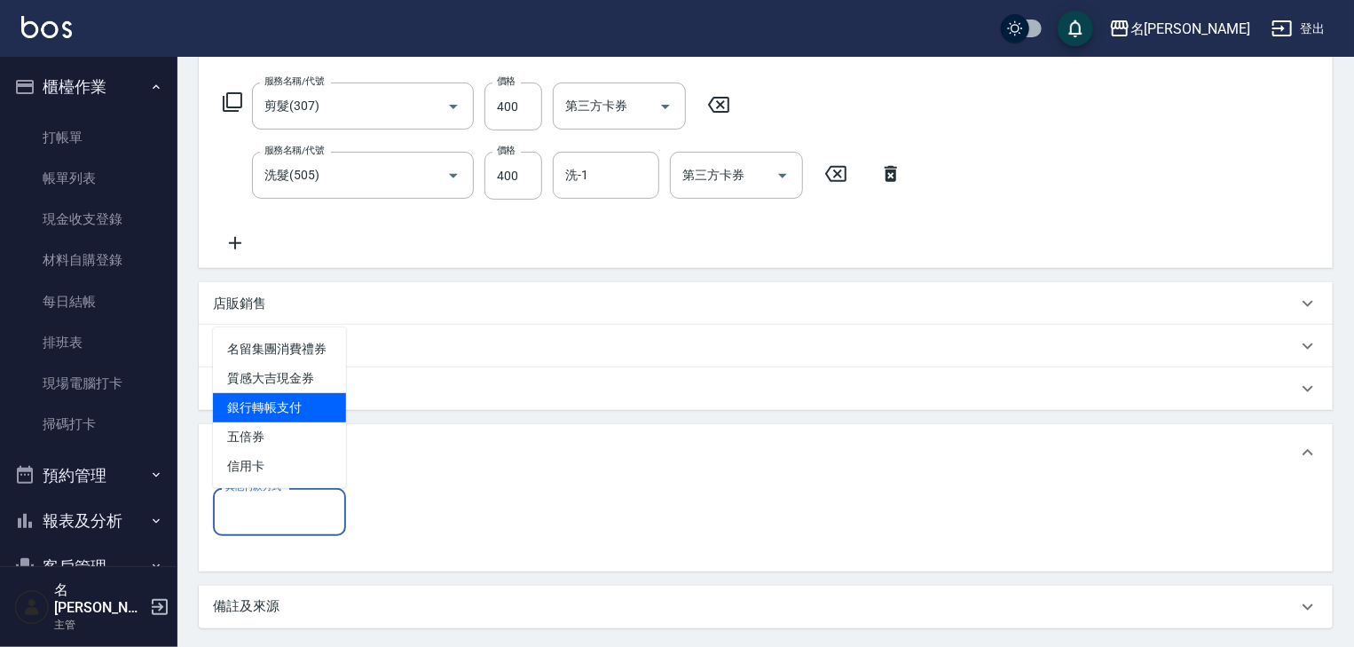
click at [325, 420] on span "銀行轉帳支付" at bounding box center [279, 407] width 133 height 29
type input "銀行轉帳支付"
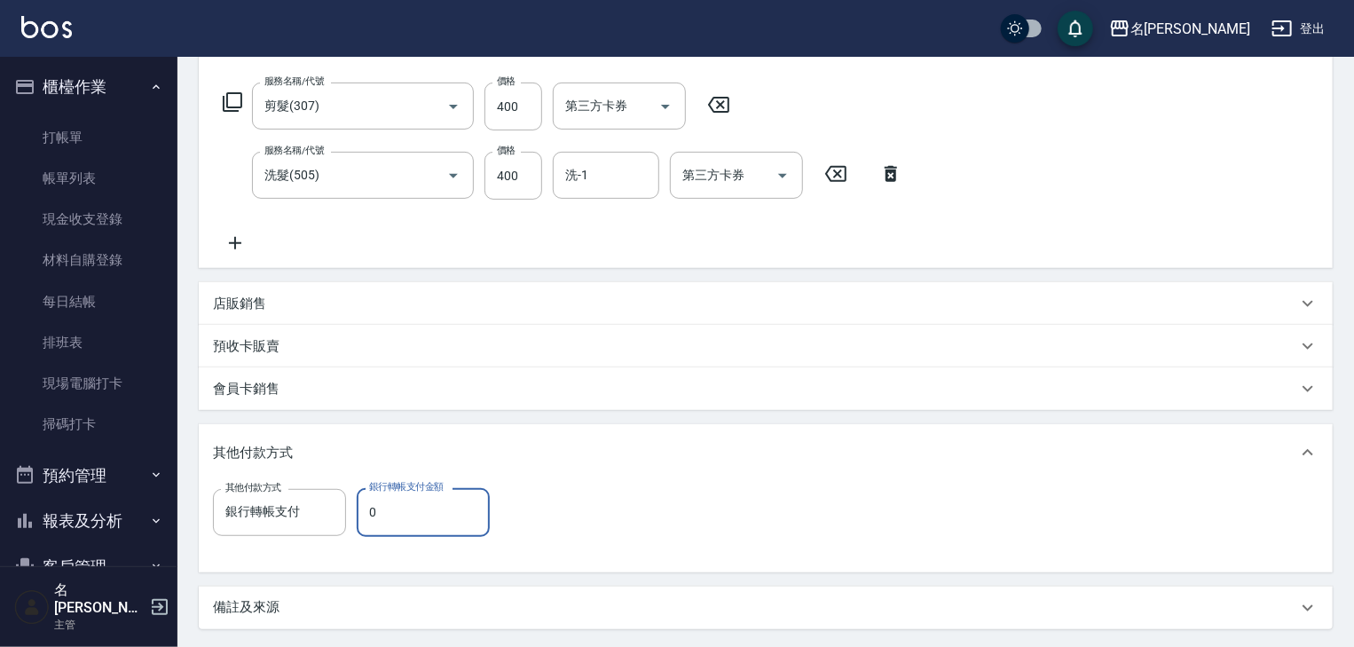
click at [397, 517] on input "0" at bounding box center [423, 512] width 133 height 48
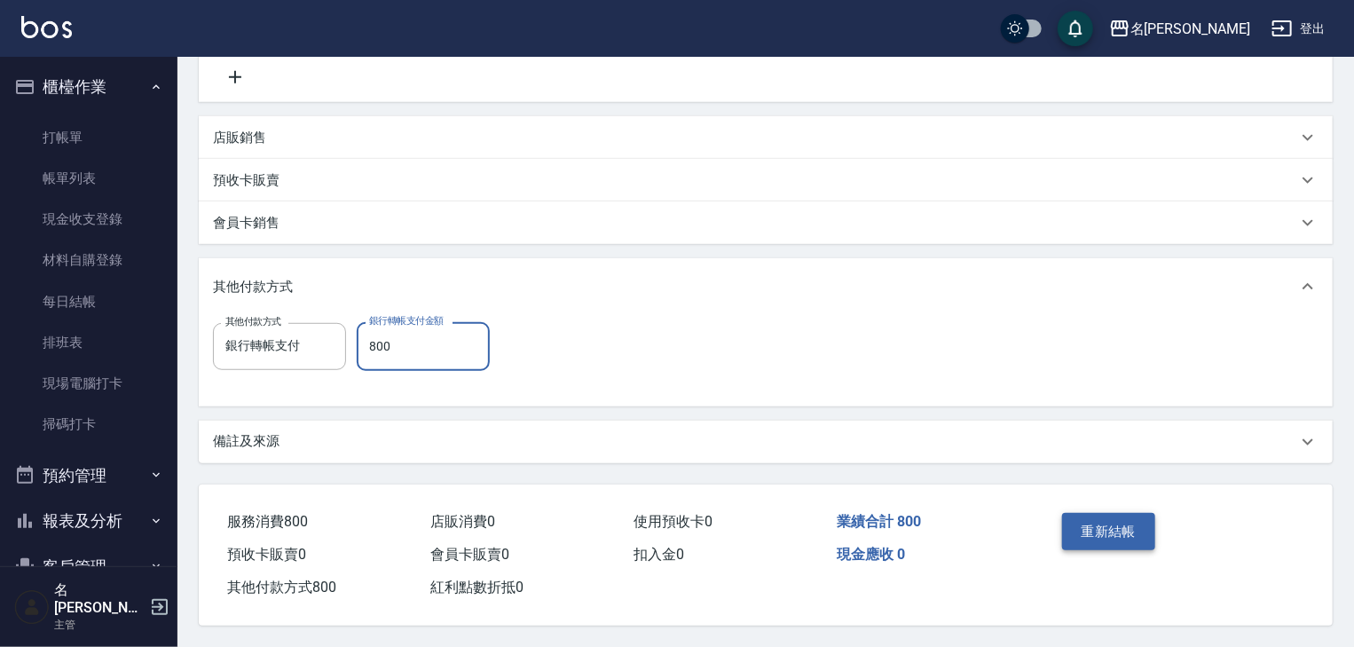
type input "800"
click at [1132, 529] on button "重新結帳" at bounding box center [1109, 531] width 94 height 37
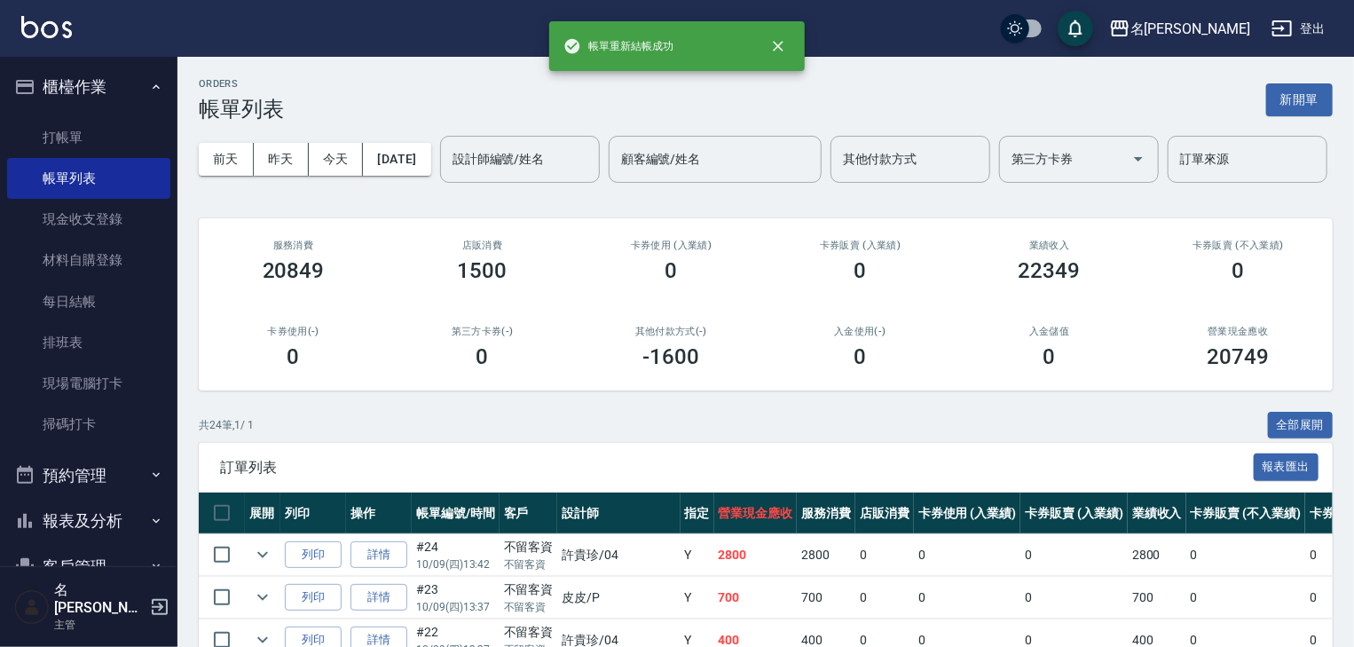
click at [1066, 51] on div "名[PERSON_NAME]出" at bounding box center [677, 28] width 1354 height 57
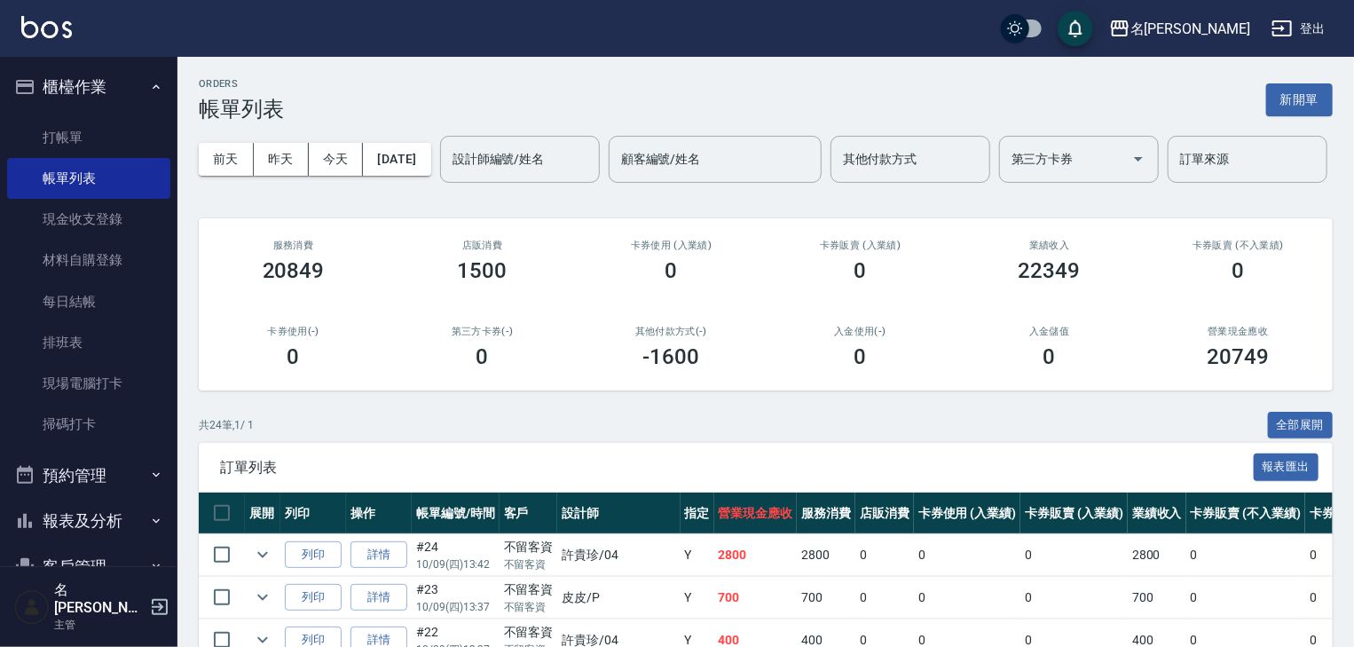
click at [71, 31] on img at bounding box center [46, 27] width 51 height 22
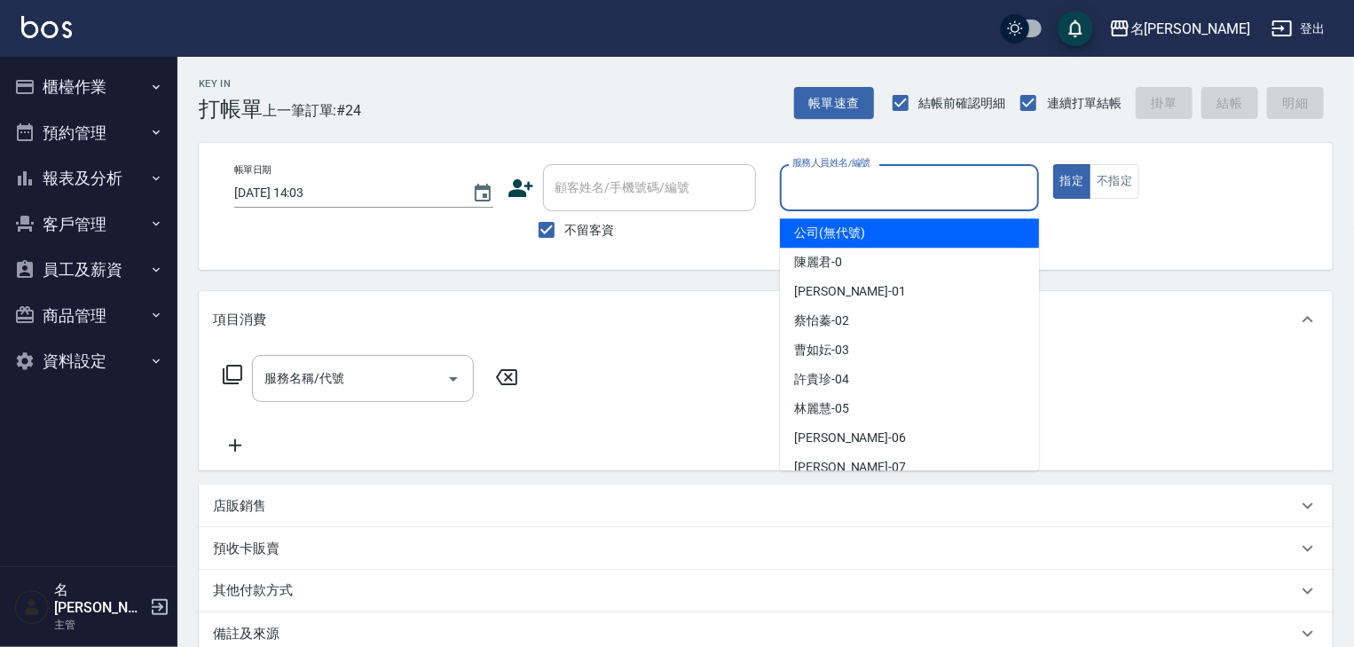
click at [899, 188] on input "服務人員姓名/編號" at bounding box center [909, 187] width 243 height 31
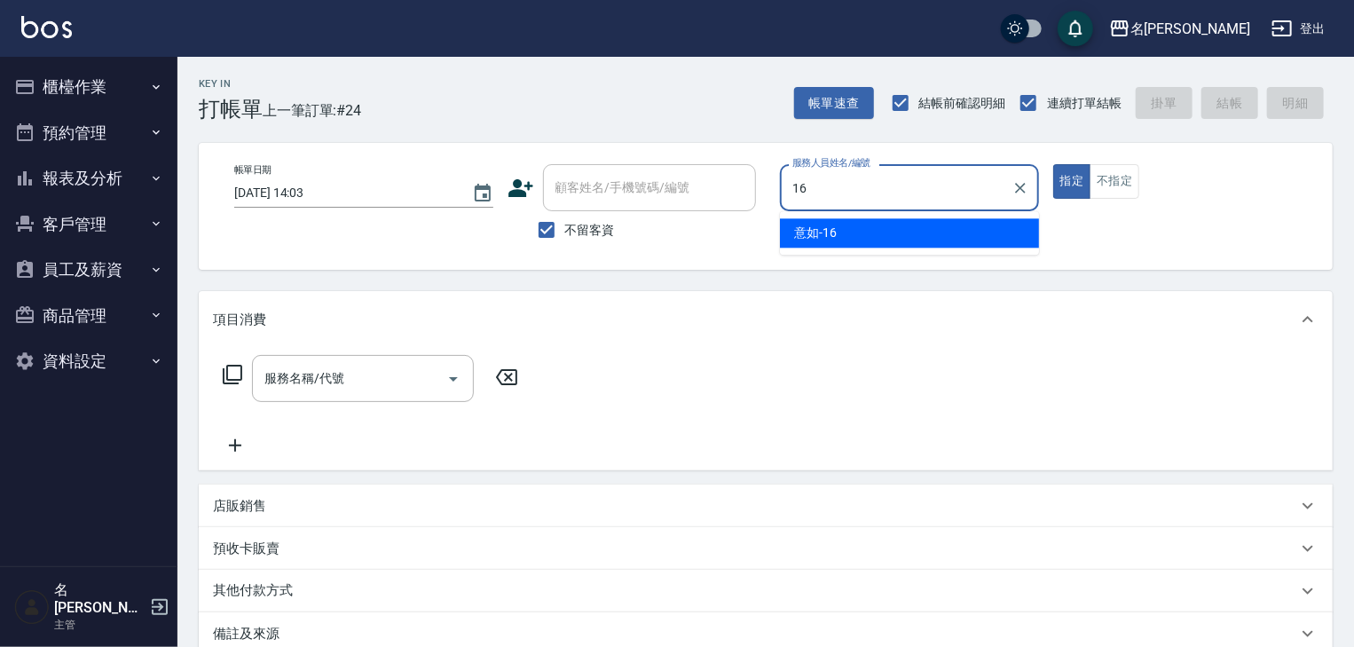
type input "意如-16"
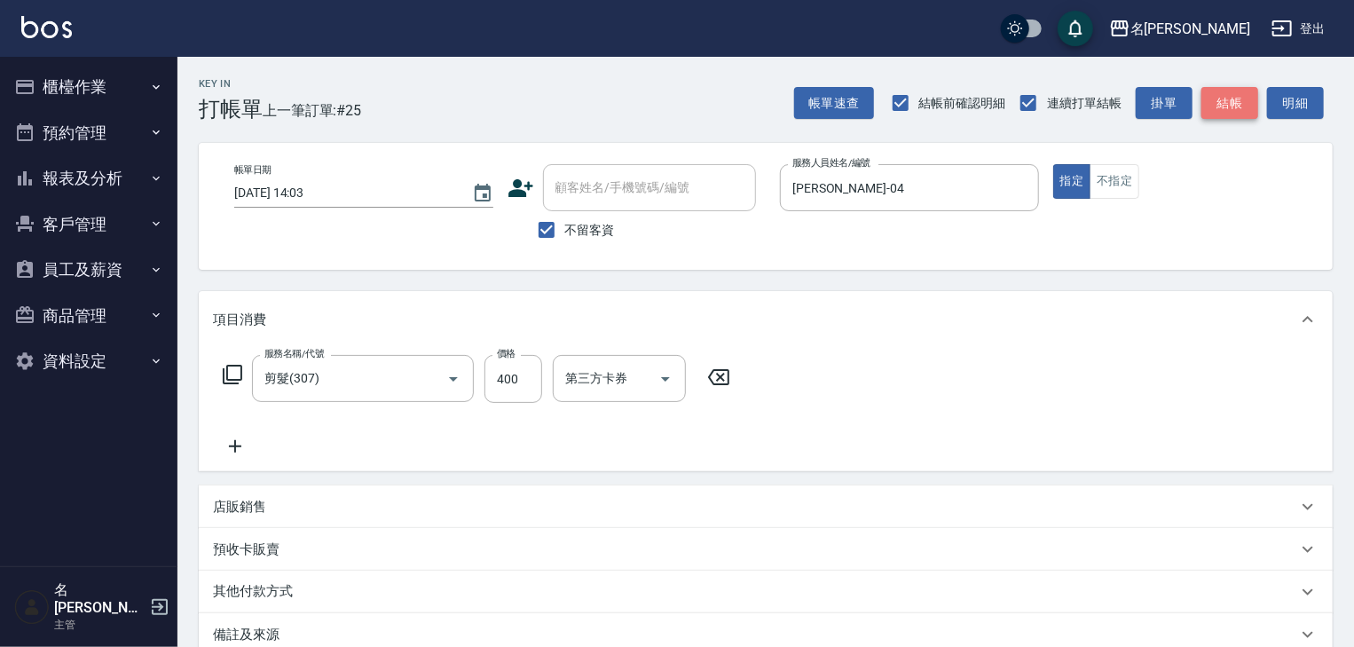
click at [1236, 97] on button "結帳" at bounding box center [1230, 103] width 57 height 33
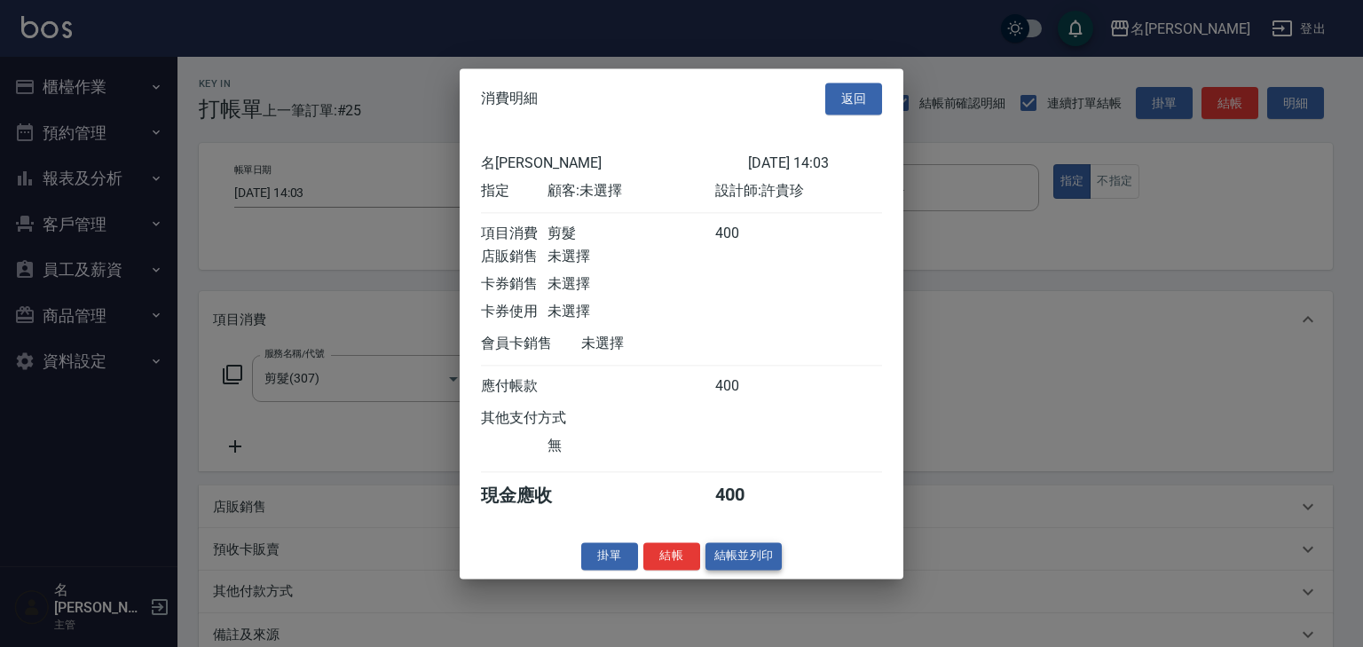
click at [753, 562] on button "結帳並列印" at bounding box center [744, 556] width 77 height 28
